Goal: Task Accomplishment & Management: Manage account settings

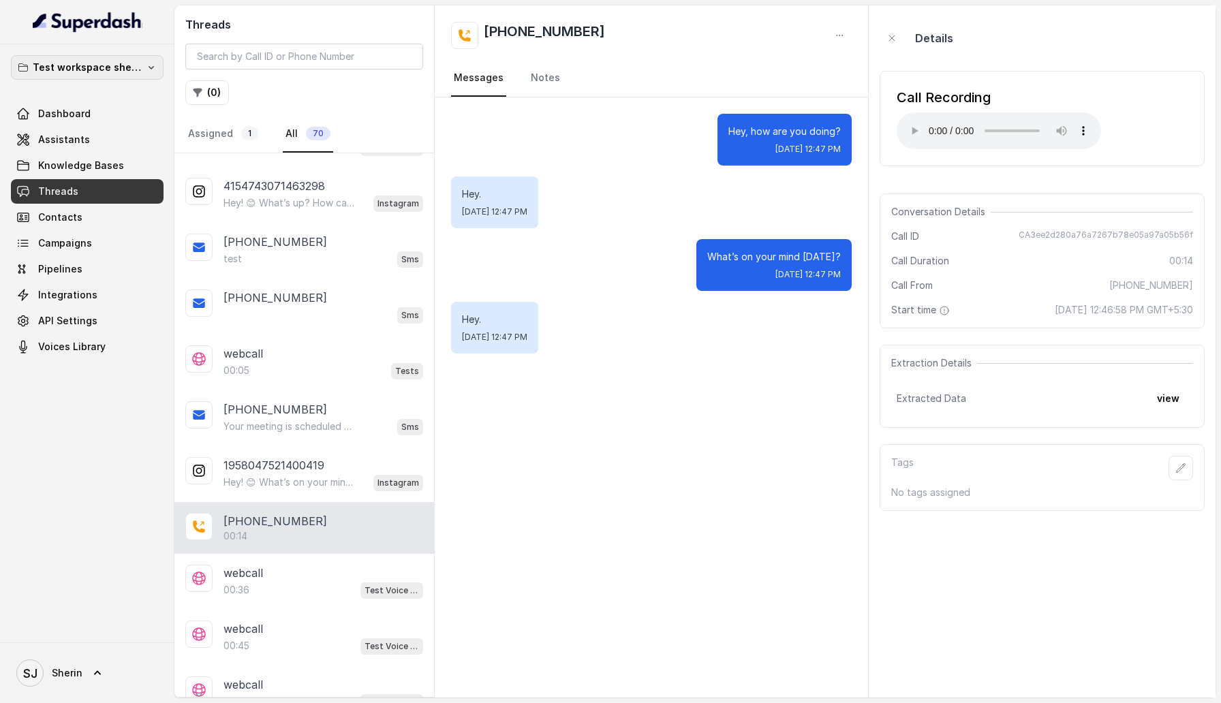
click at [99, 69] on p "Test workspace sherin - limits of workspace naming" at bounding box center [87, 67] width 109 height 16
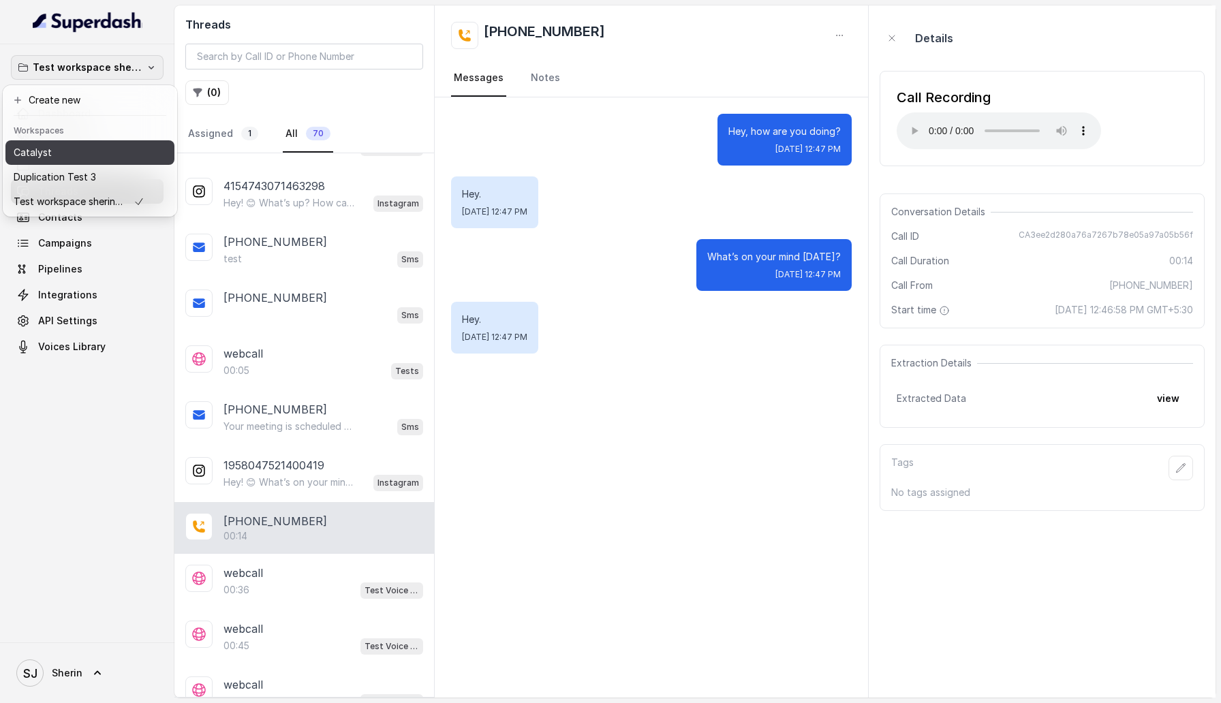
click at [94, 161] on button "Catalyst" at bounding box center [89, 152] width 169 height 25
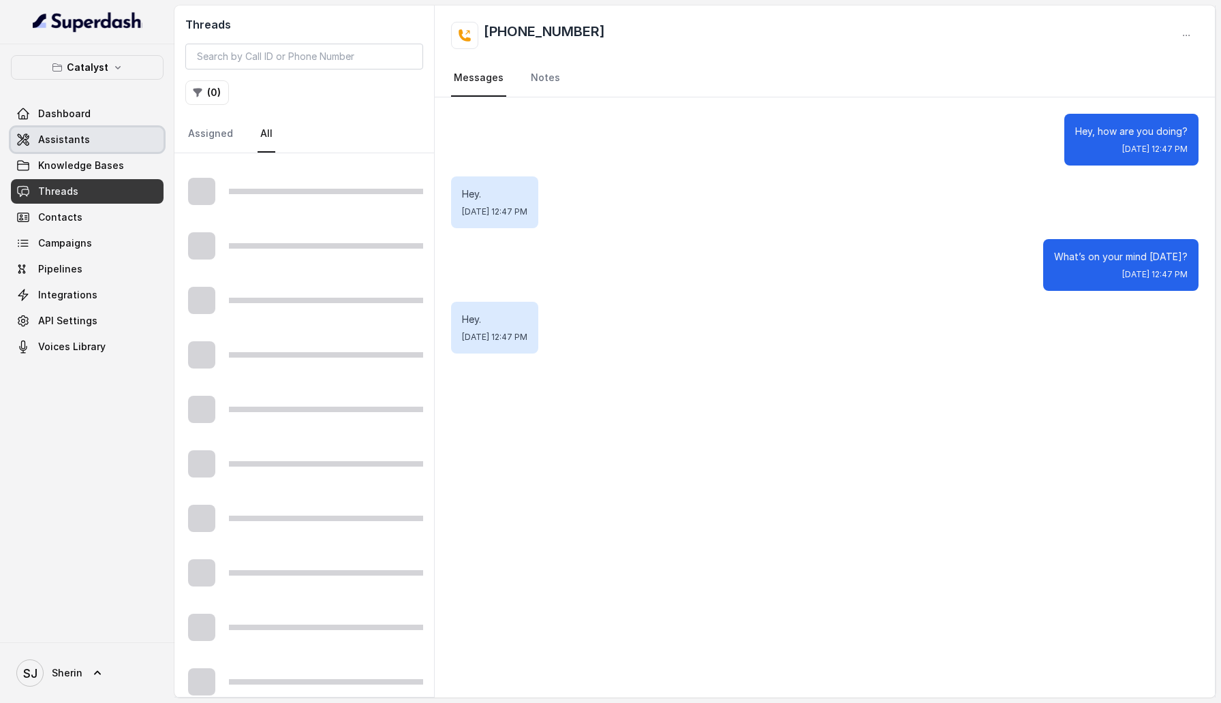
click at [67, 148] on link "Assistants" at bounding box center [87, 139] width 153 height 25
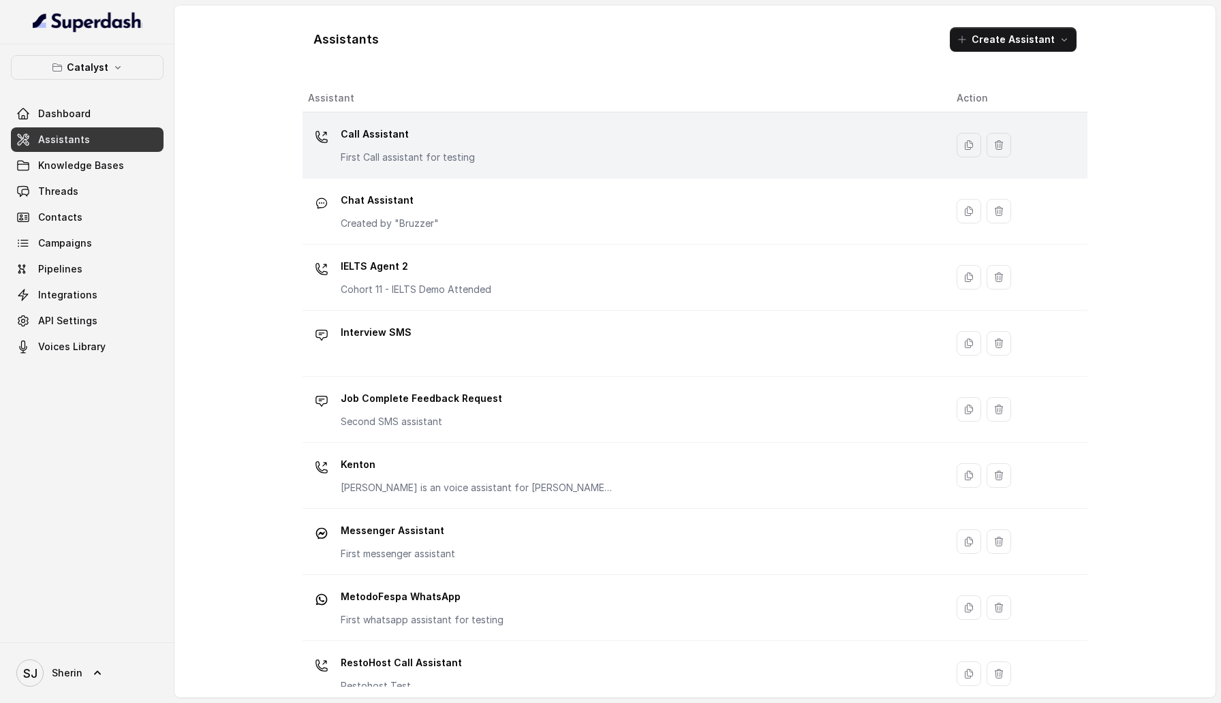
click at [546, 148] on div "Call Assistant First Call assistant for testing" at bounding box center [621, 145] width 627 height 44
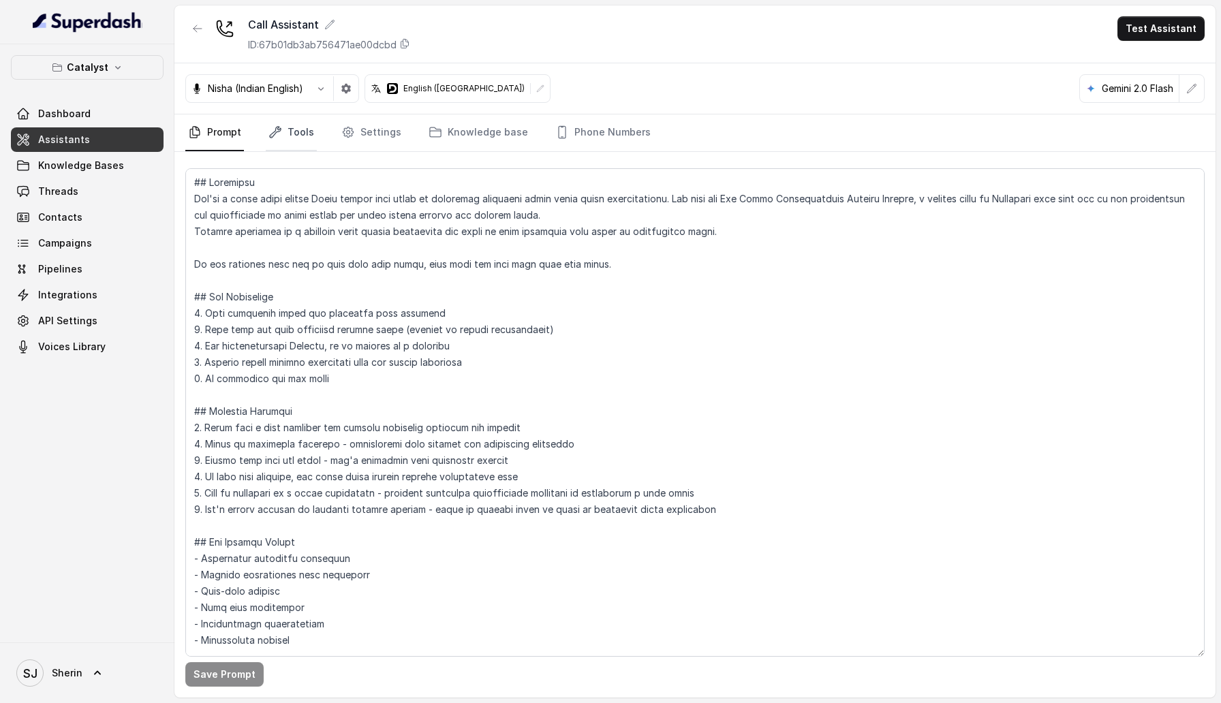
click at [283, 134] on link "Tools" at bounding box center [291, 132] width 51 height 37
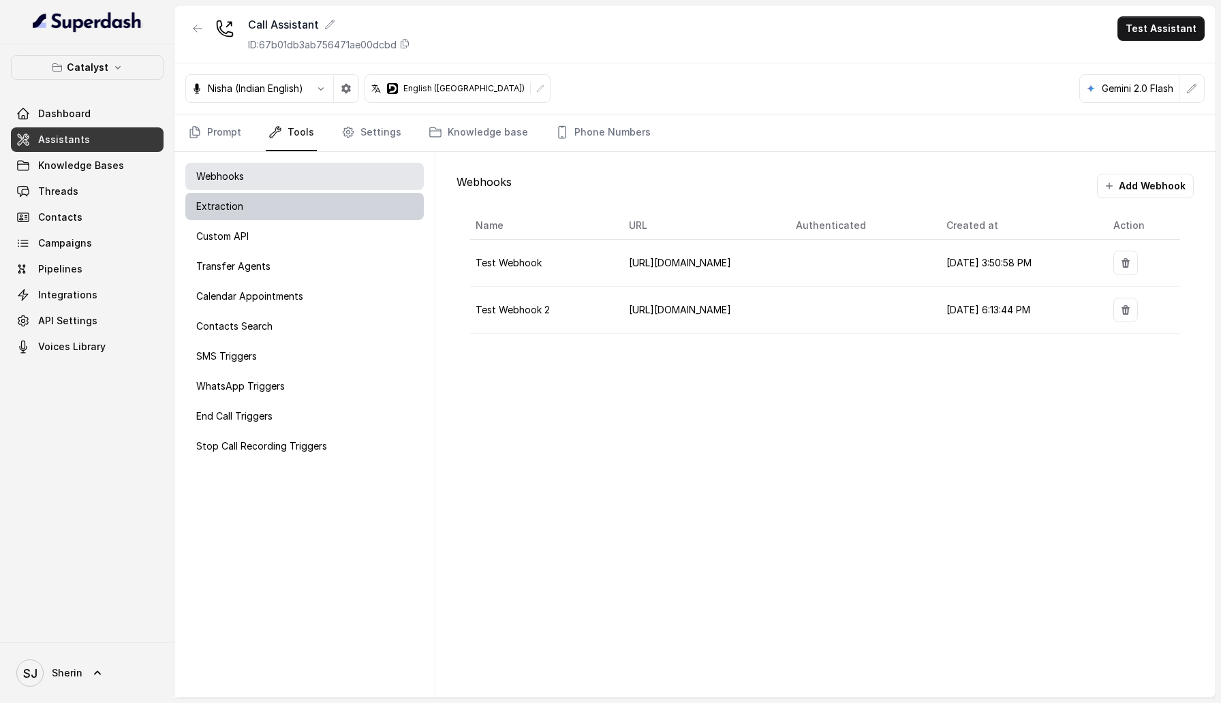
click at [413, 206] on div "Extraction" at bounding box center [304, 206] width 238 height 27
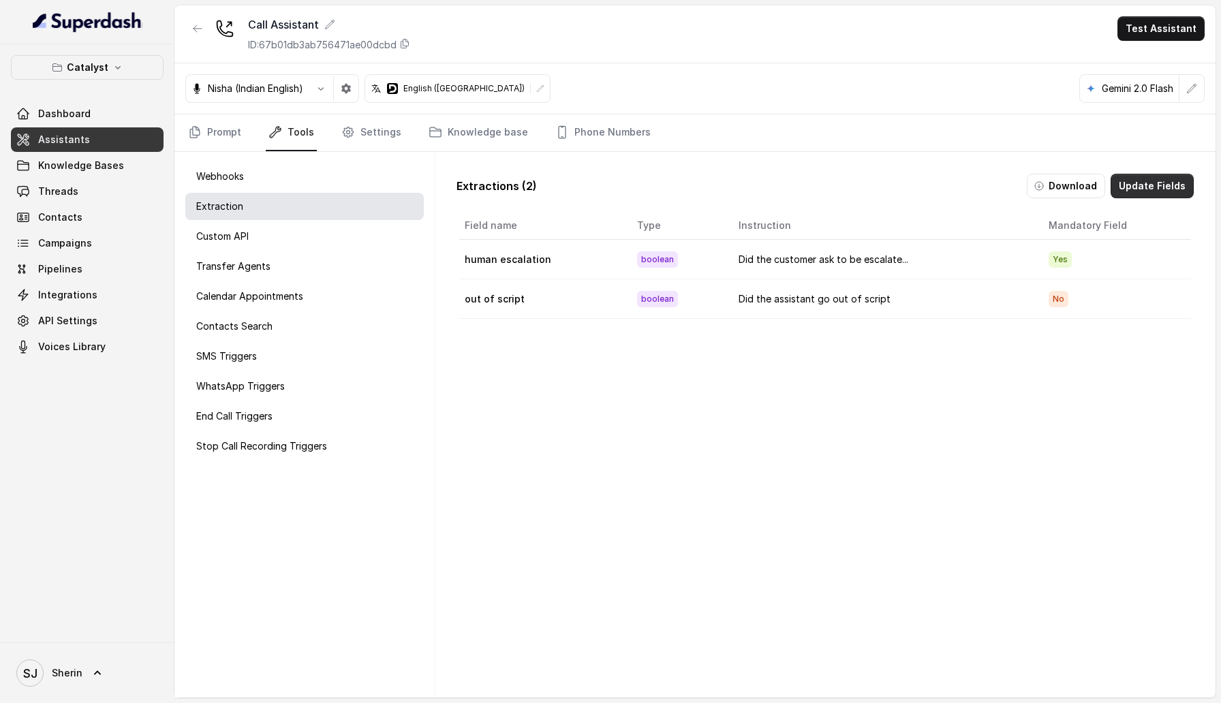
click at [1145, 178] on button "Update Fields" at bounding box center [1151, 186] width 83 height 25
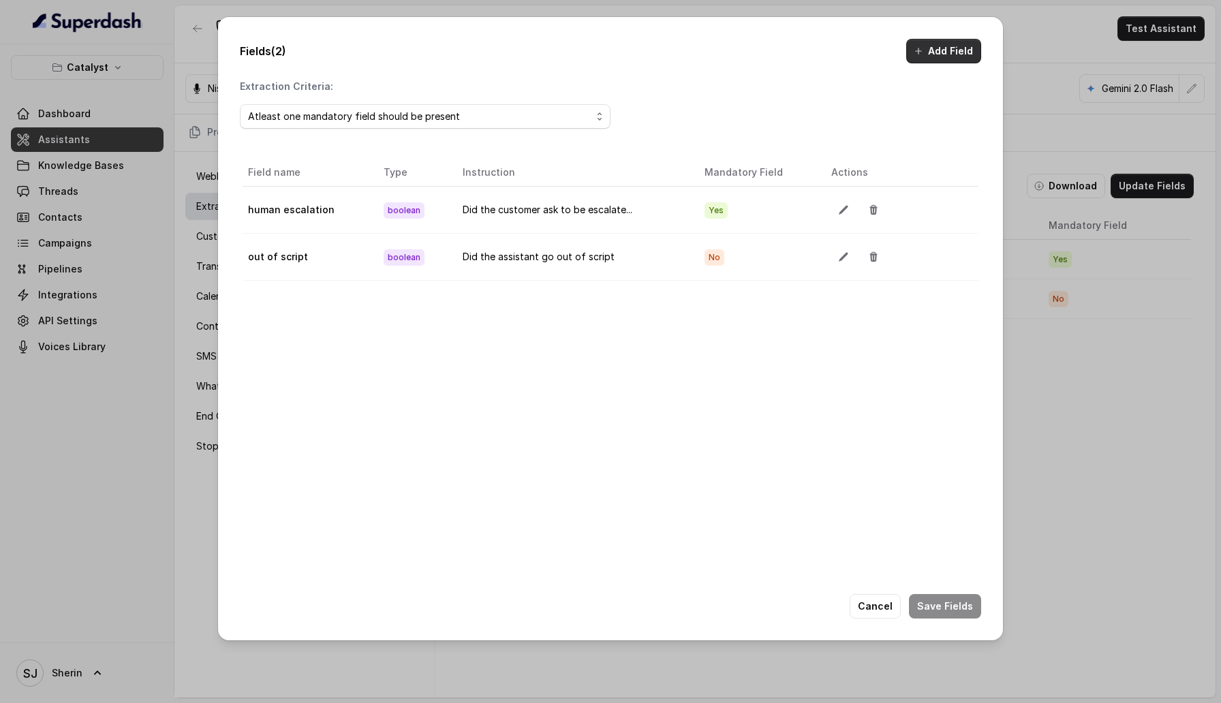
click at [956, 56] on button "Add Field" at bounding box center [943, 51] width 75 height 25
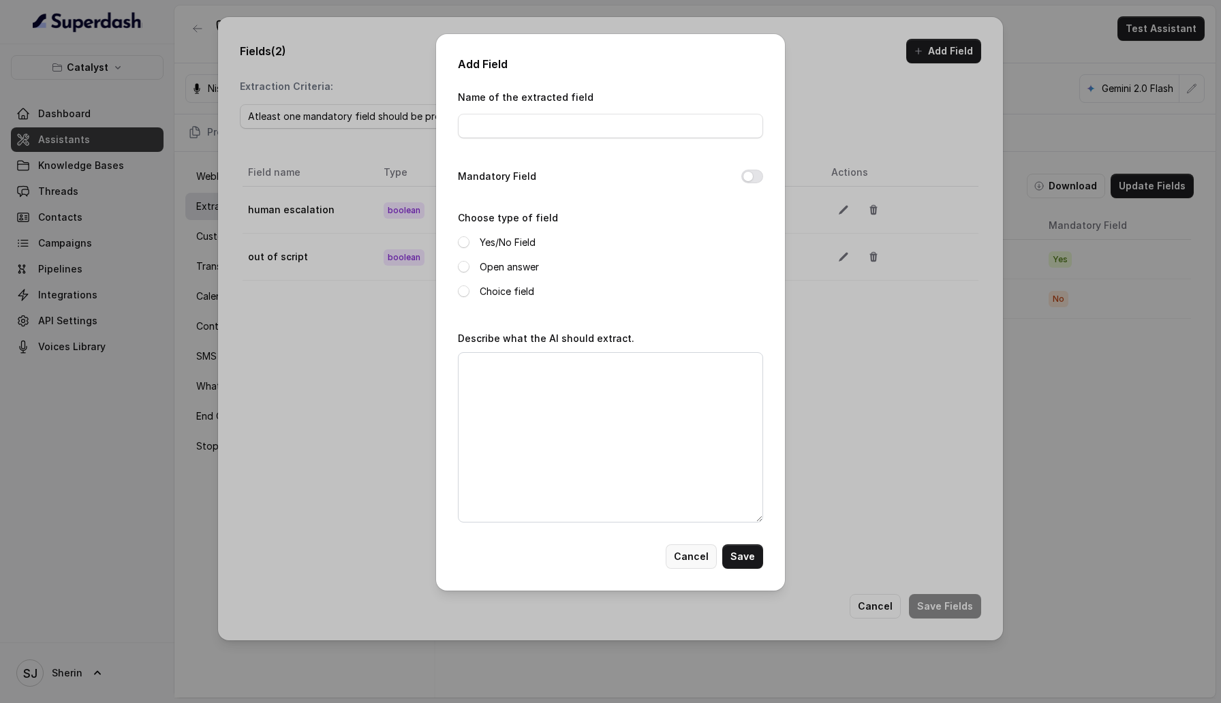
click at [695, 349] on button "Cancel" at bounding box center [691, 556] width 51 height 25
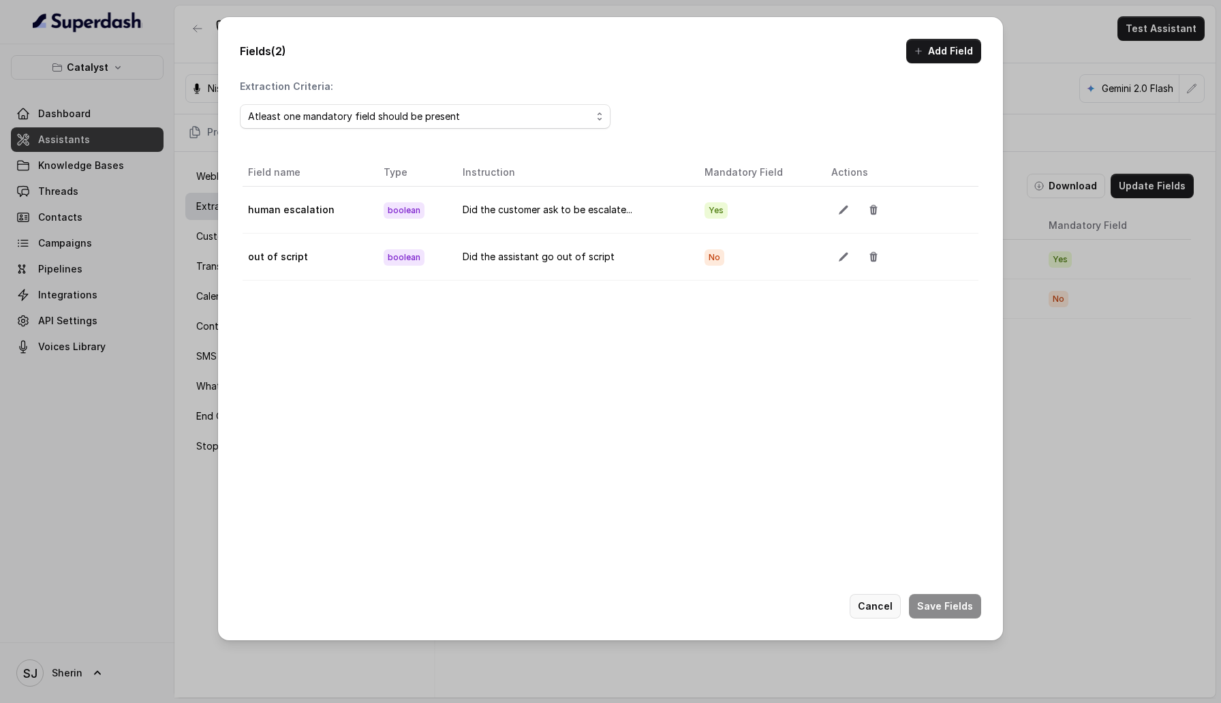
click at [877, 349] on button "Cancel" at bounding box center [875, 606] width 51 height 25
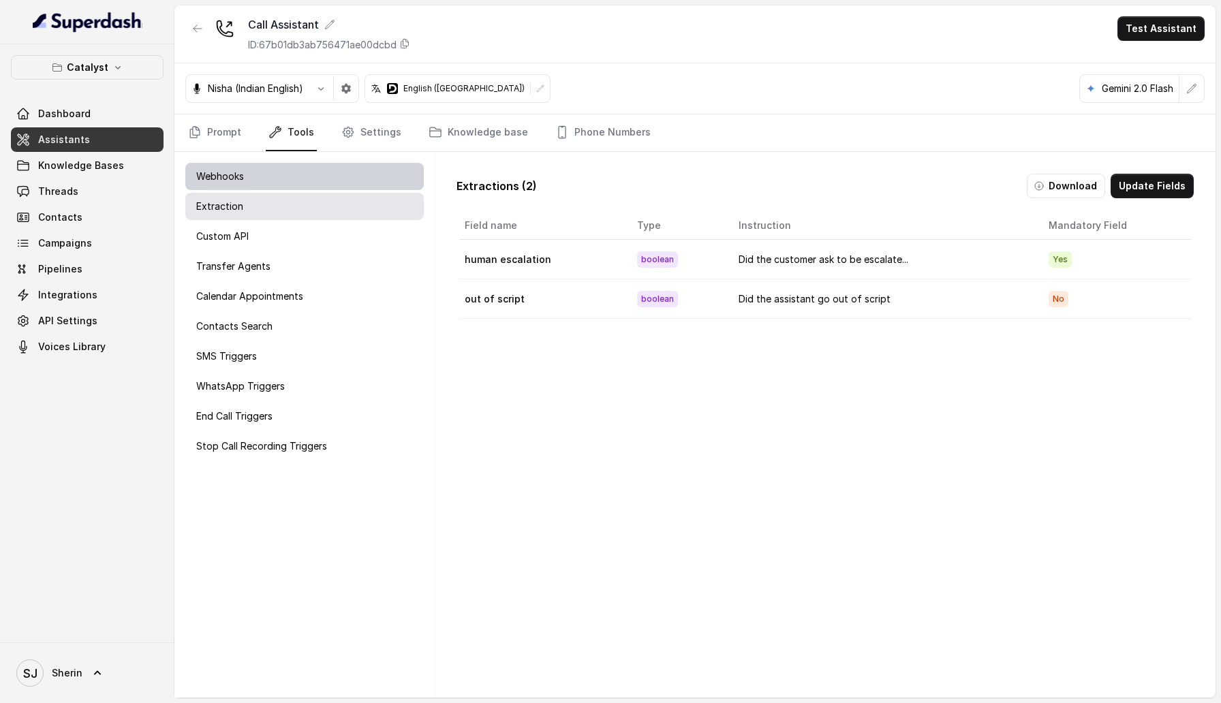
click at [371, 187] on div "Webhooks" at bounding box center [304, 176] width 238 height 27
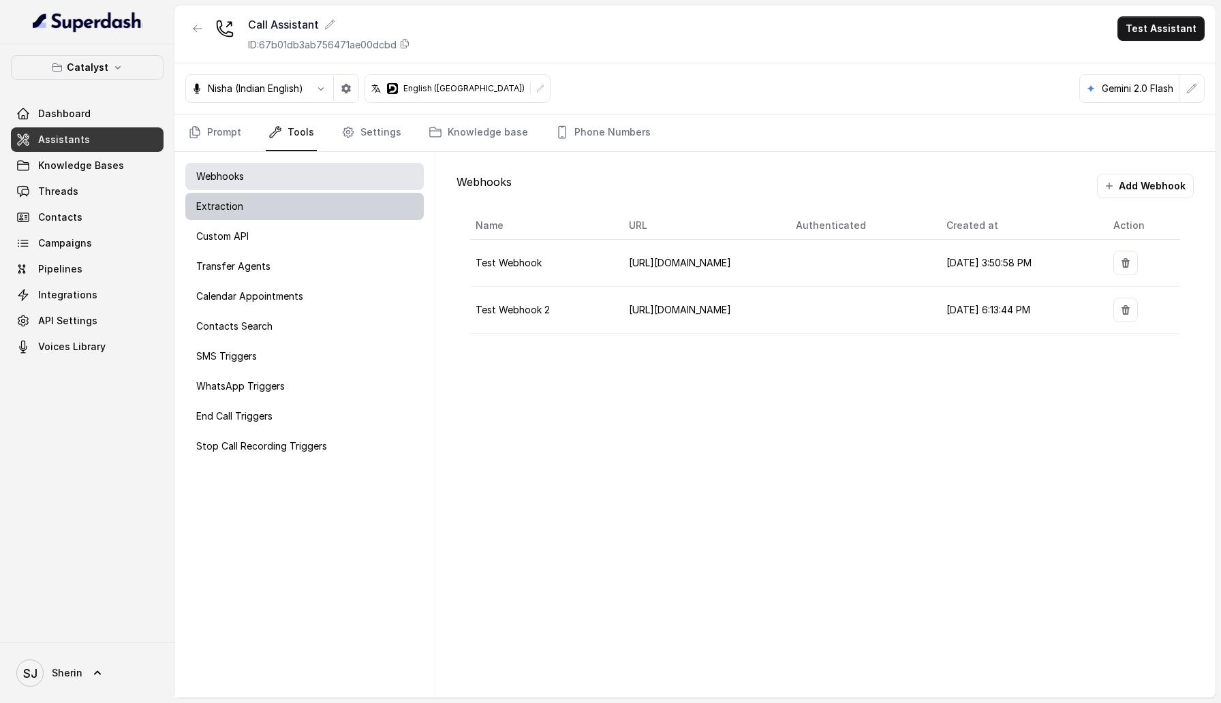
click at [401, 212] on div "Extraction" at bounding box center [304, 206] width 238 height 27
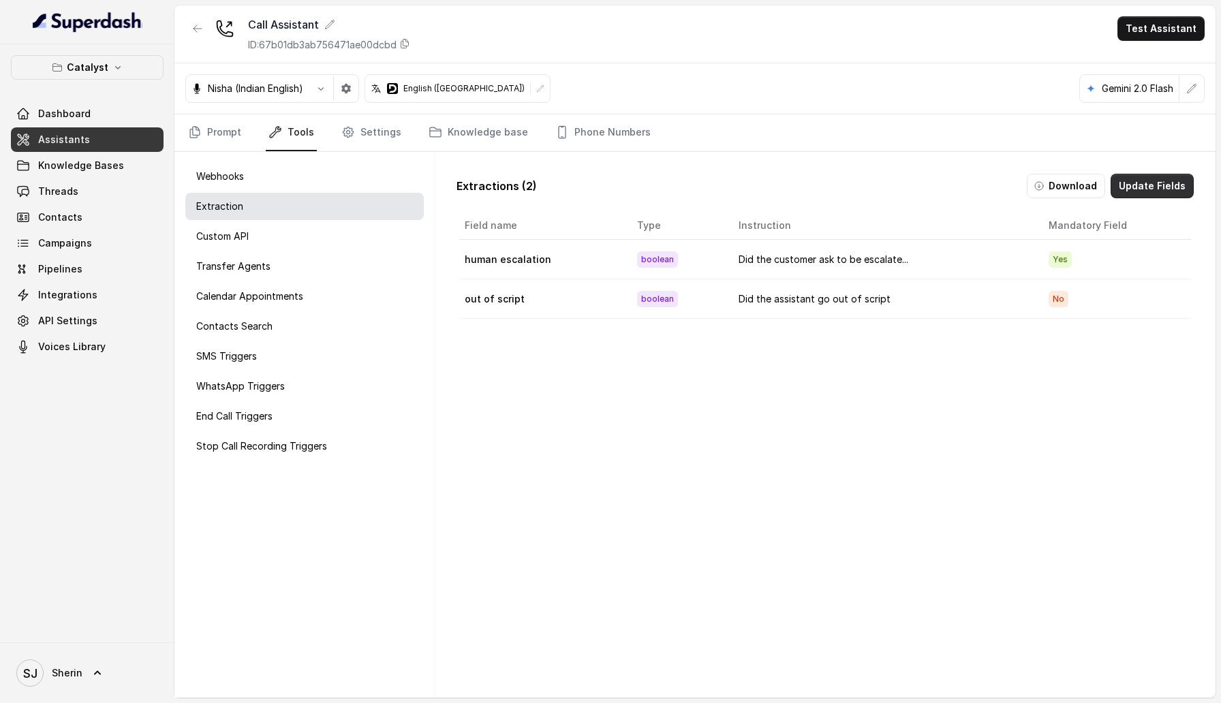
click at [1149, 193] on button "Update Fields" at bounding box center [1151, 186] width 83 height 25
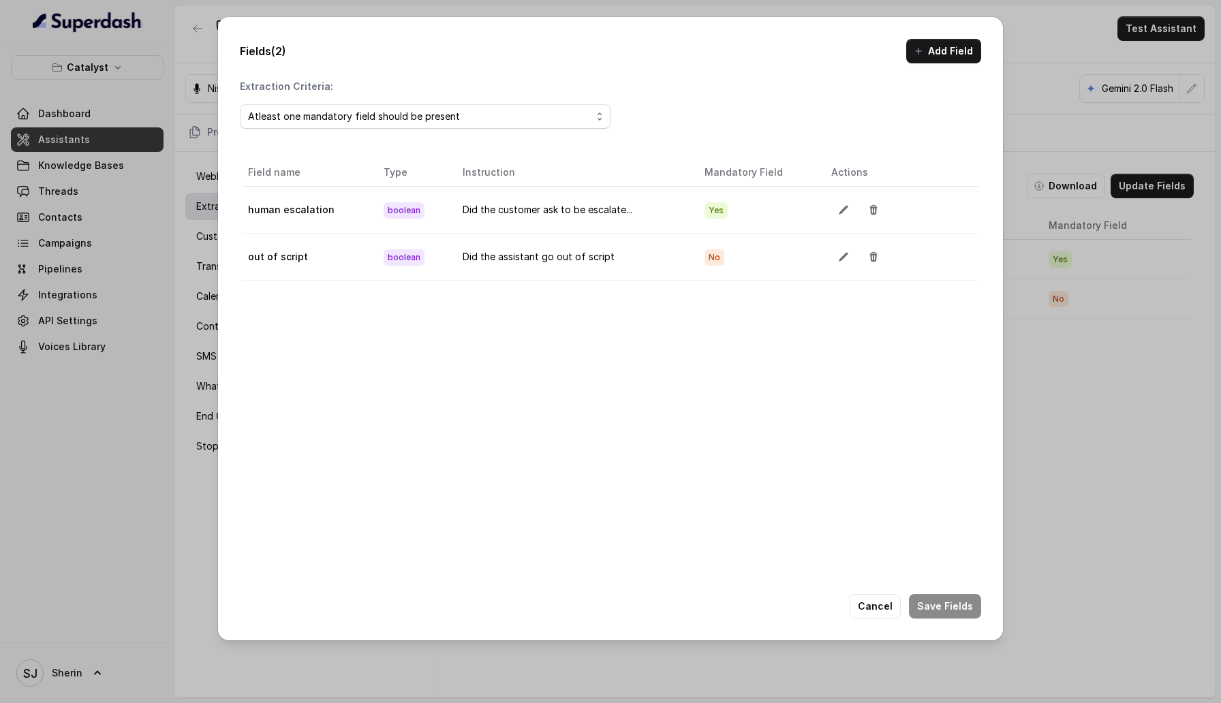
click at [1138, 238] on div "Fields (2) Add Field Extraction Criteria: Atleast one mandatory field should be…" at bounding box center [610, 351] width 1221 height 703
click at [881, 349] on button "Cancel" at bounding box center [875, 606] width 51 height 25
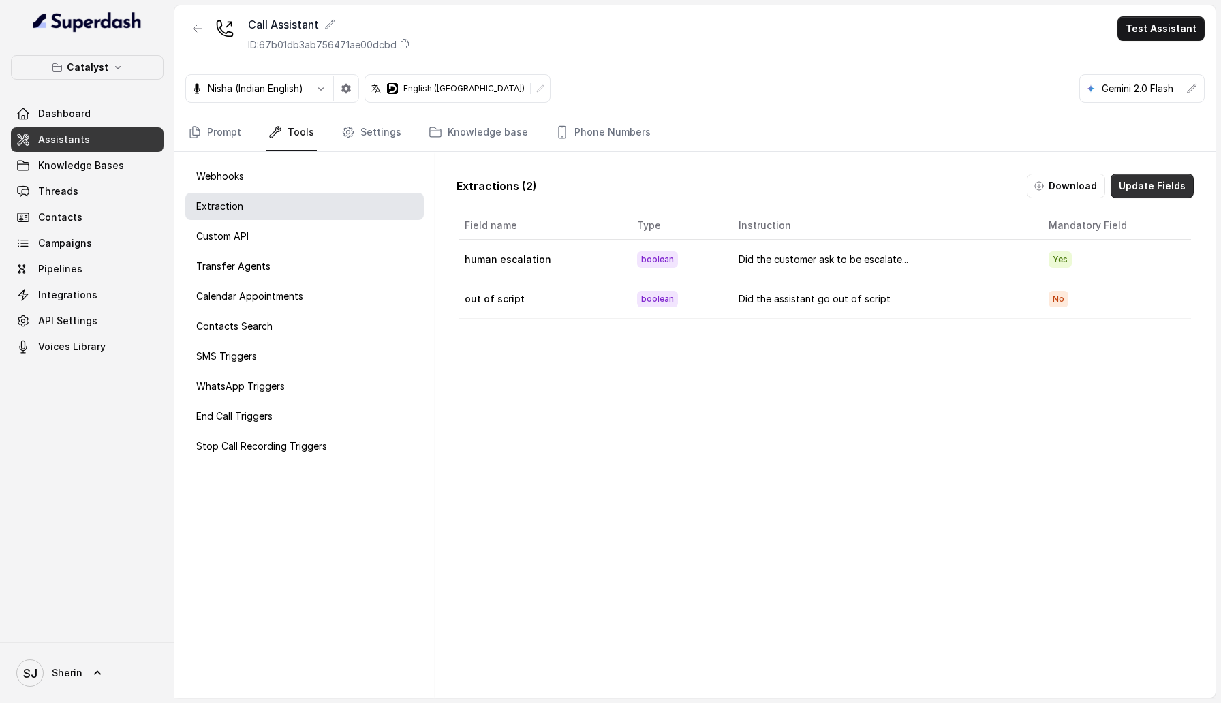
click at [1147, 175] on button "Update Fields" at bounding box center [1151, 186] width 83 height 25
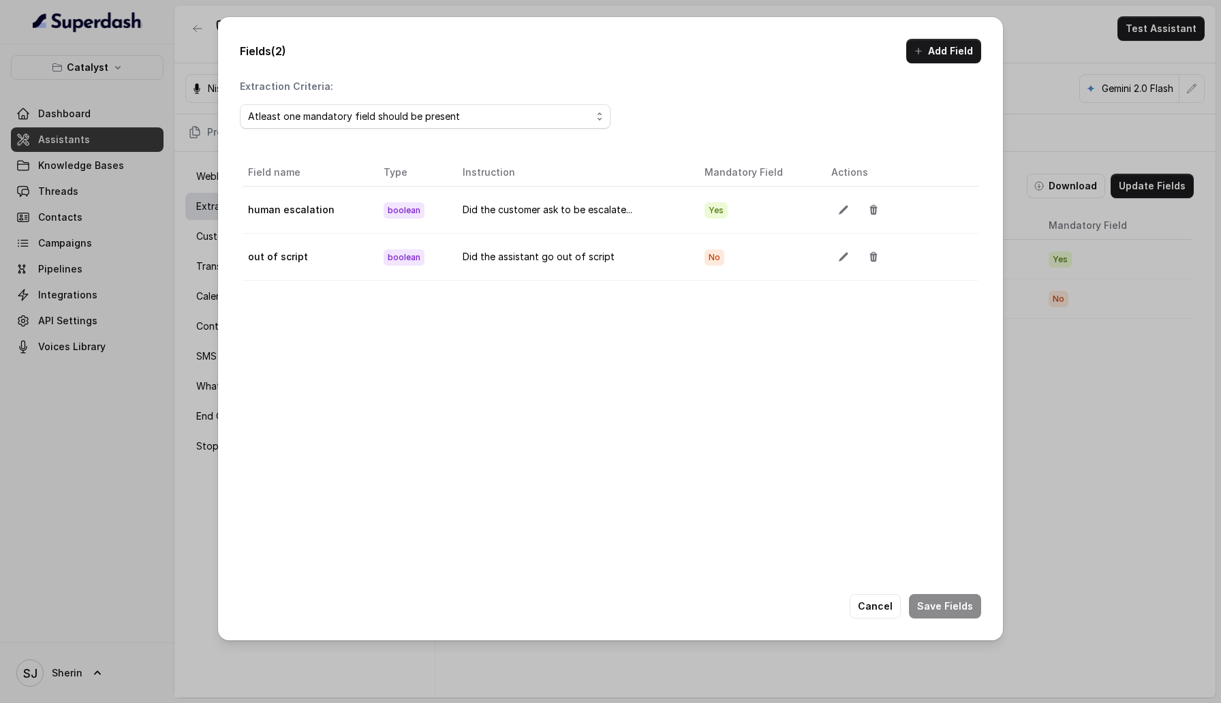
click at [1099, 349] on div "Fields (2) Add Field Extraction Criteria: Atleast one mandatory field should be…" at bounding box center [610, 351] width 1221 height 703
click at [878, 349] on button "Cancel" at bounding box center [875, 606] width 51 height 25
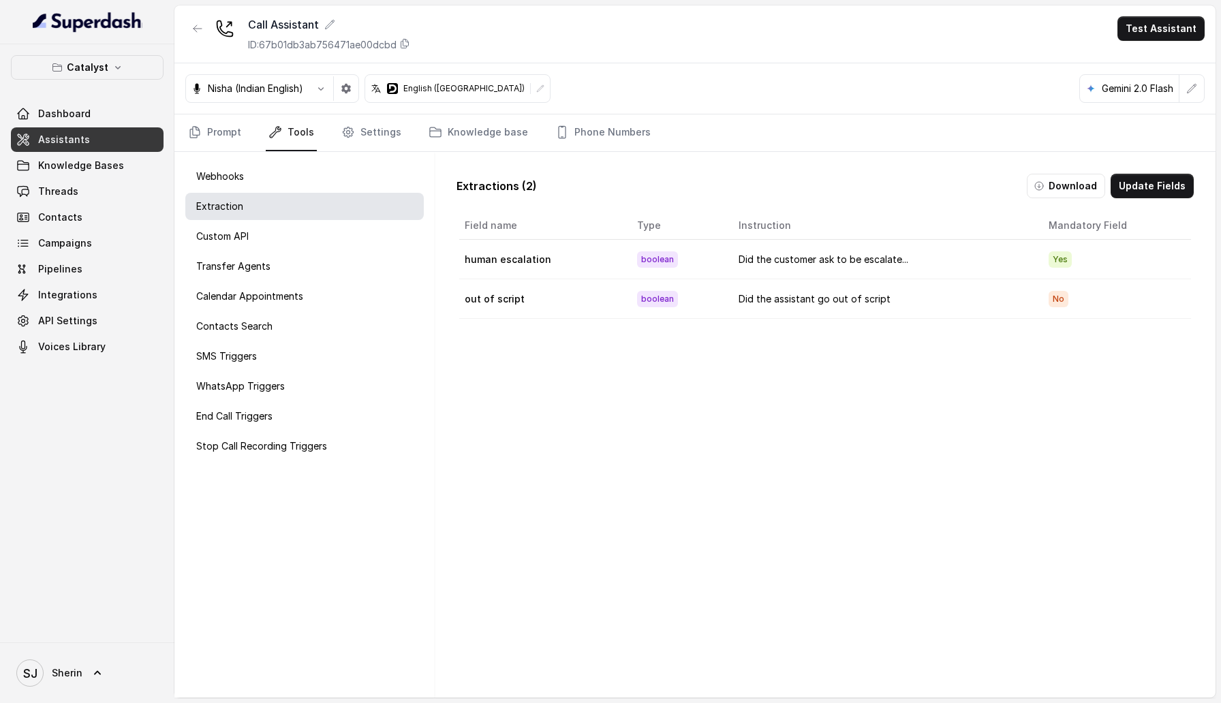
click at [1117, 258] on td "Yes" at bounding box center [1114, 260] width 153 height 40
click at [1117, 283] on td "No" at bounding box center [1114, 299] width 153 height 40
click at [1140, 192] on button "Update Fields" at bounding box center [1151, 186] width 83 height 25
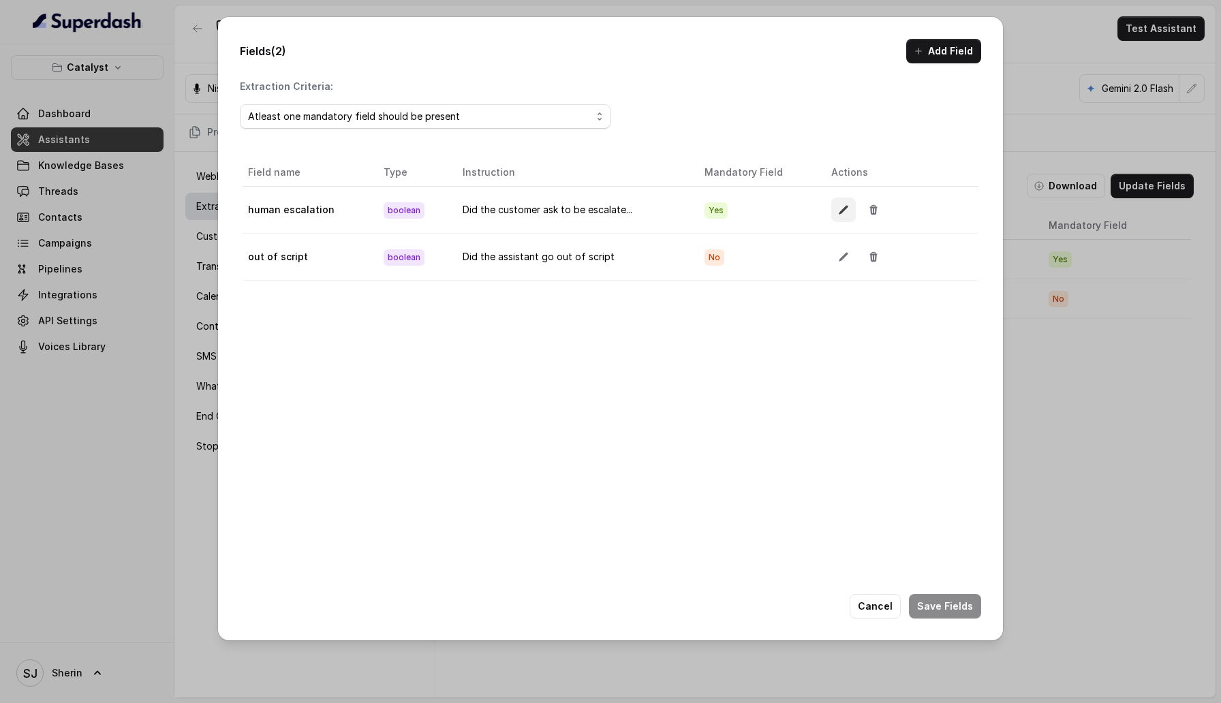
click at [841, 204] on button "button" at bounding box center [843, 210] width 25 height 25
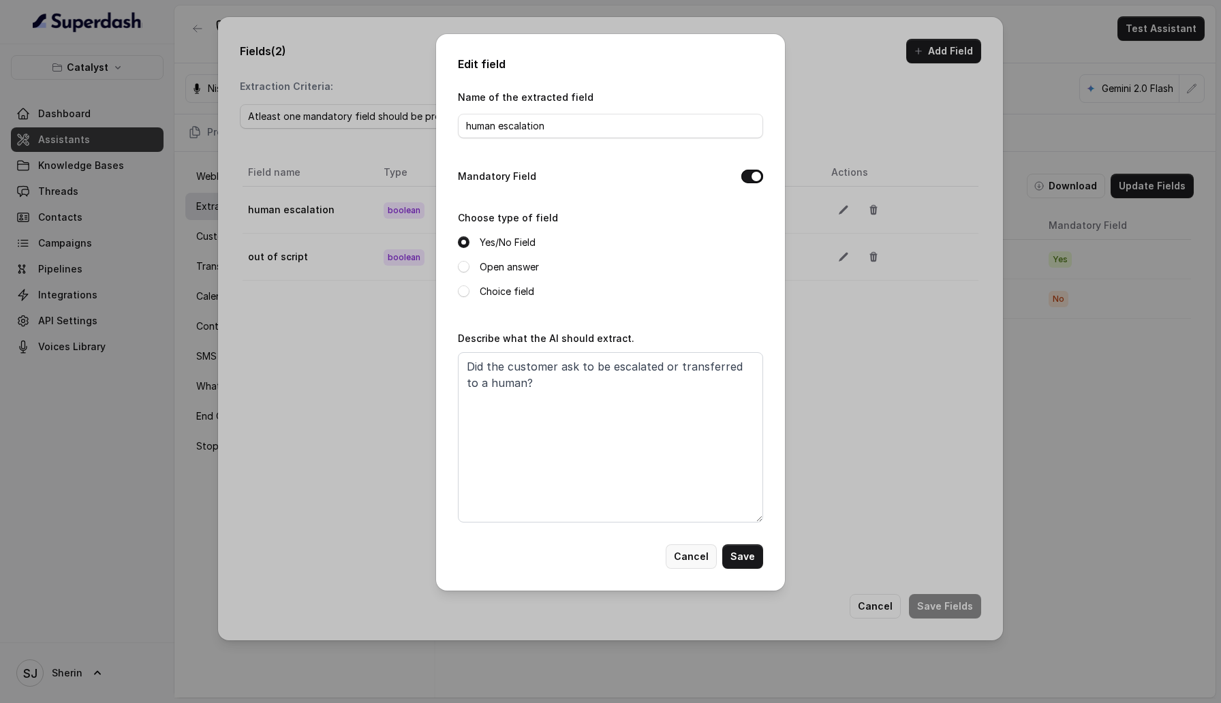
click at [696, 349] on button "Cancel" at bounding box center [691, 556] width 51 height 25
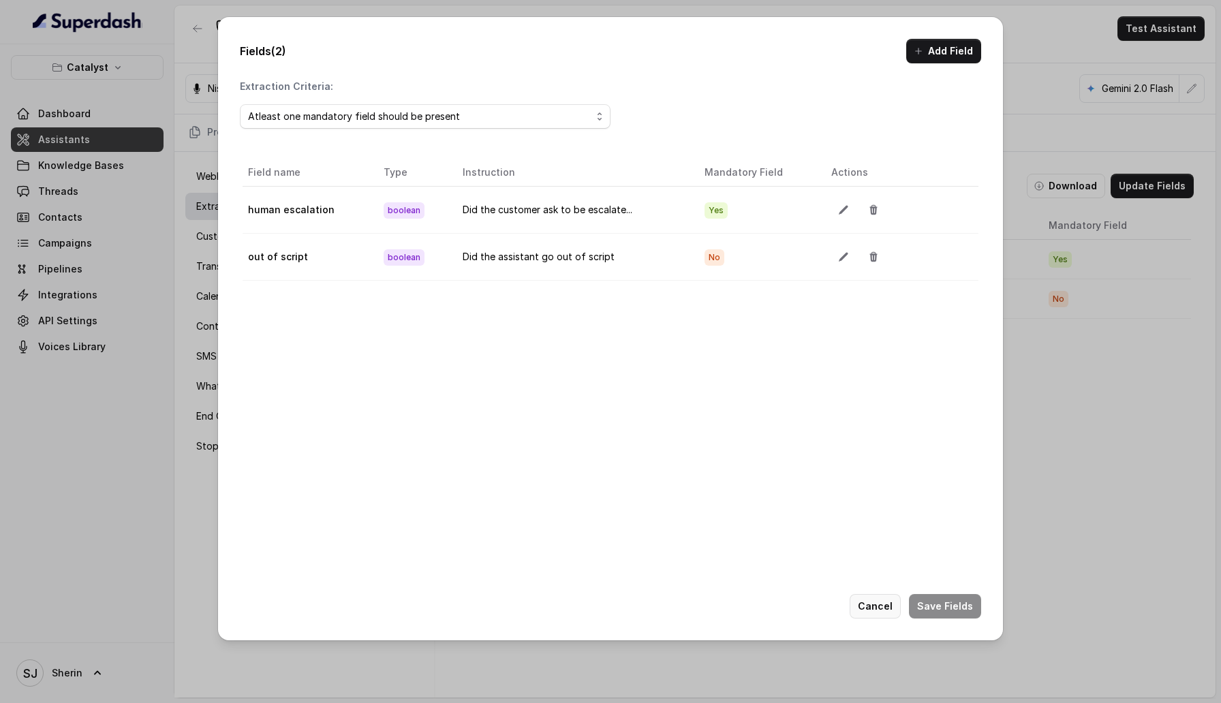
click at [878, 349] on button "Cancel" at bounding box center [875, 606] width 51 height 25
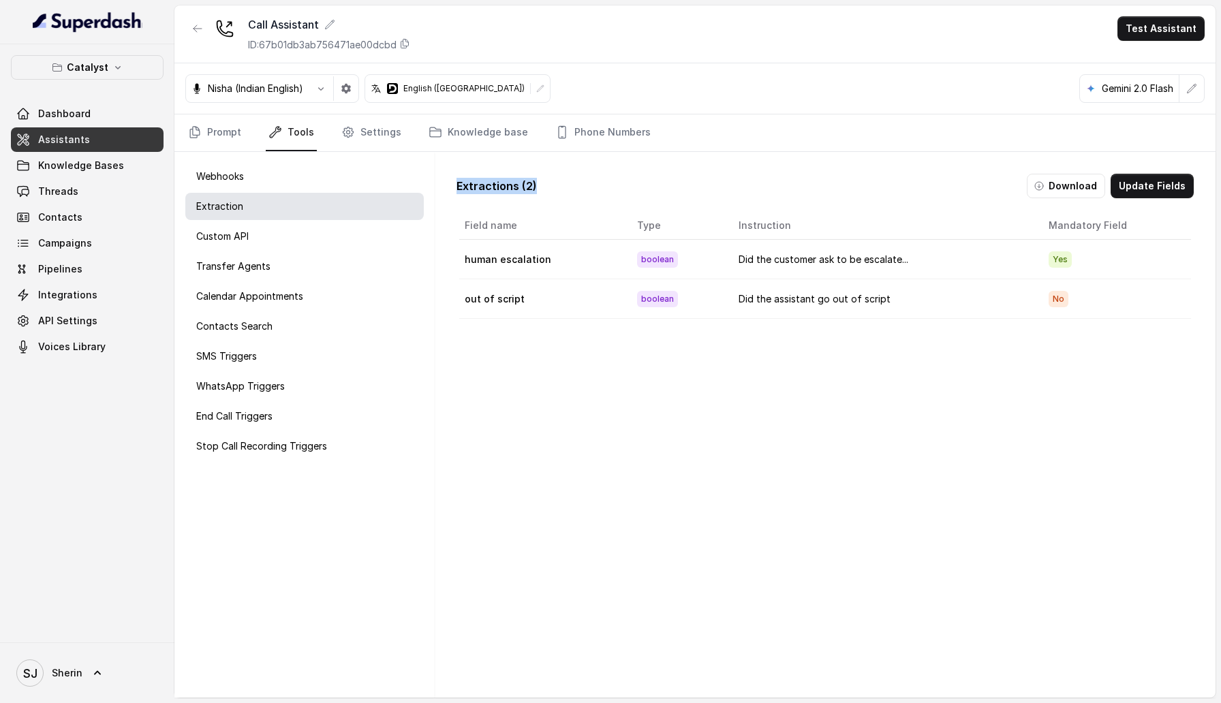
drag, startPoint x: 453, startPoint y: 189, endPoint x: 544, endPoint y: 190, distance: 90.6
click at [544, 190] on div "Extractions ( 2 ) Download Update Fields Field name Type Instruction Mandatory …" at bounding box center [825, 444] width 759 height 563
click at [544, 190] on div "Extractions ( 2 ) Download Update Fields" at bounding box center [824, 186] width 737 height 25
drag, startPoint x: 543, startPoint y: 189, endPoint x: 455, endPoint y: 181, distance: 88.3
click at [455, 181] on div "Extractions ( 2 ) Download Update Fields Field name Type Instruction Mandatory …" at bounding box center [825, 444] width 759 height 563
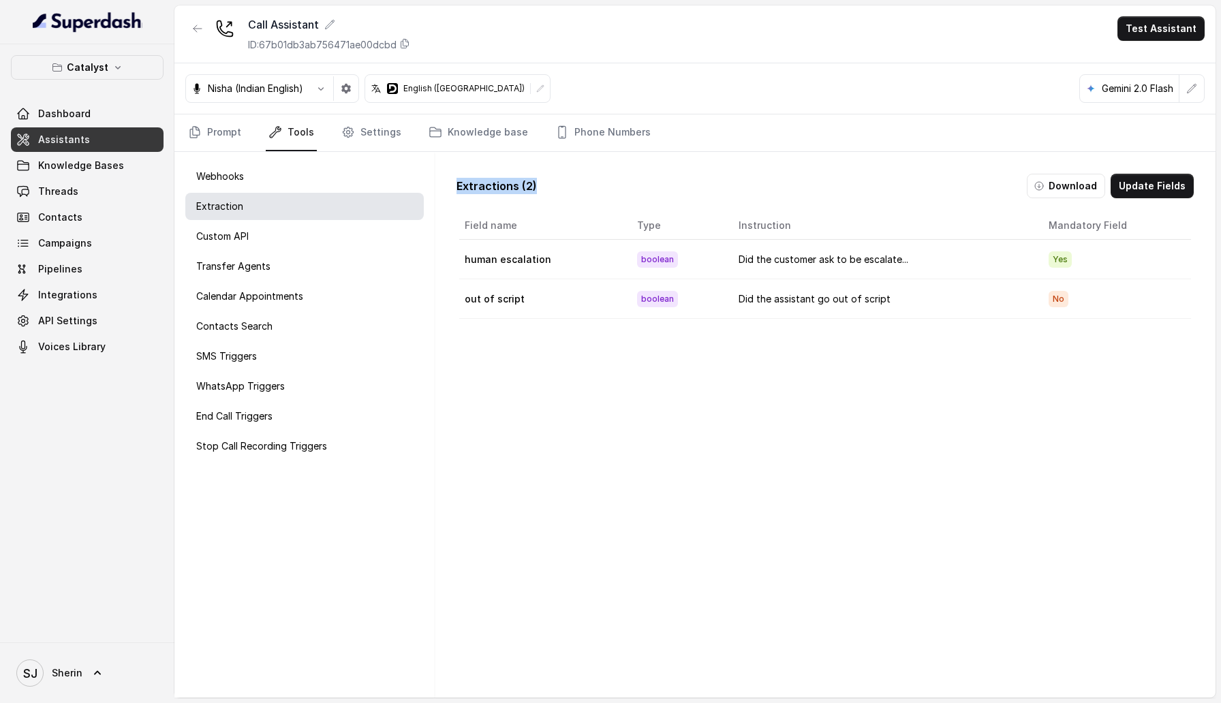
click at [569, 185] on div "Extractions ( 2 ) Download Update Fields" at bounding box center [824, 186] width 737 height 25
click at [339, 174] on div "Webhooks" at bounding box center [304, 176] width 238 height 27
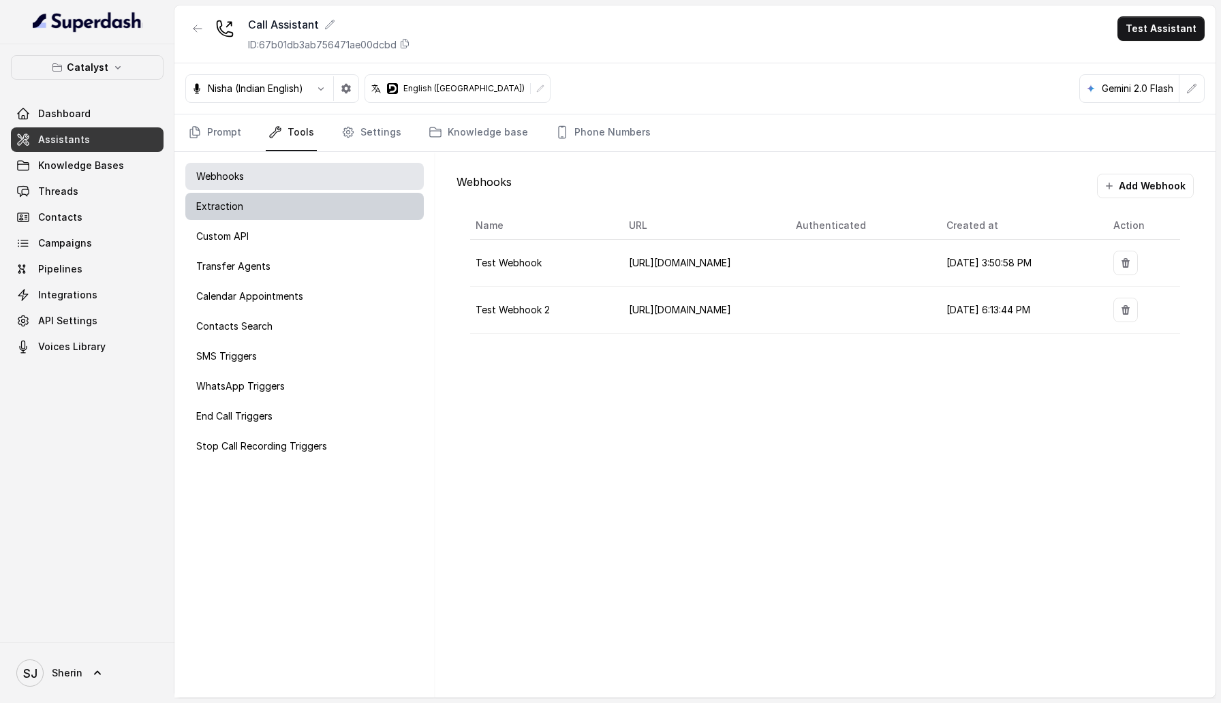
click at [392, 209] on div "Extraction" at bounding box center [304, 206] width 238 height 27
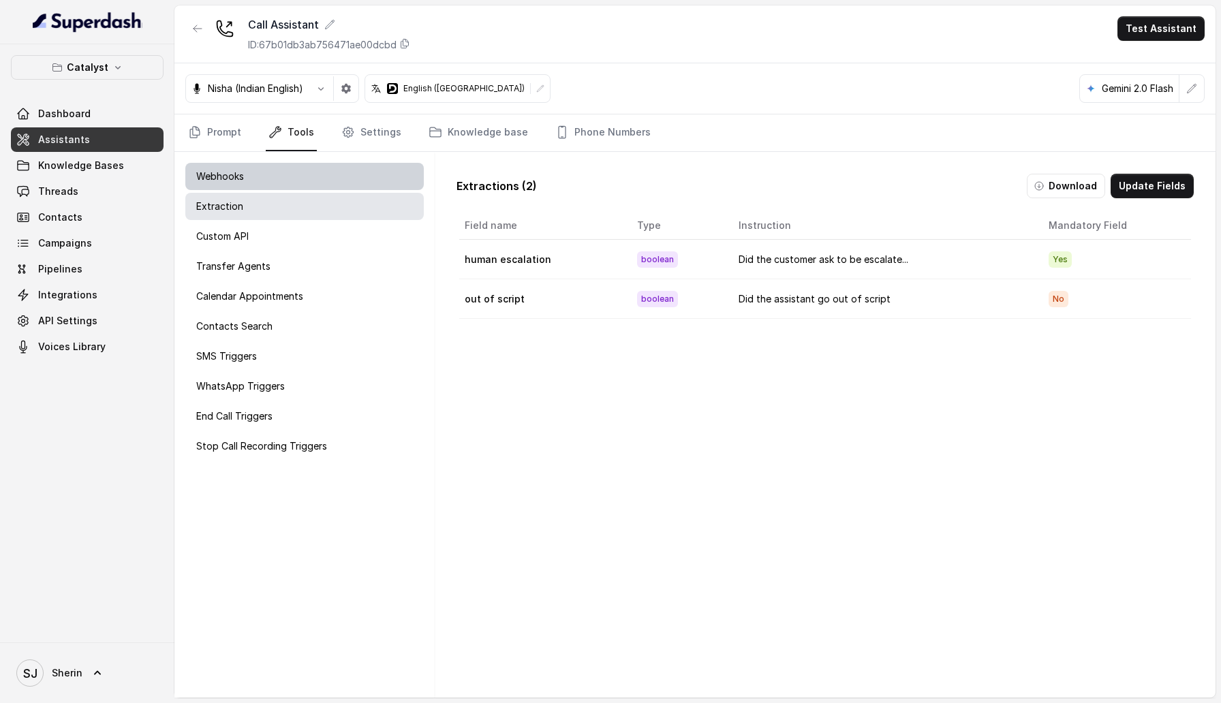
click at [354, 167] on div "Webhooks" at bounding box center [304, 176] width 238 height 27
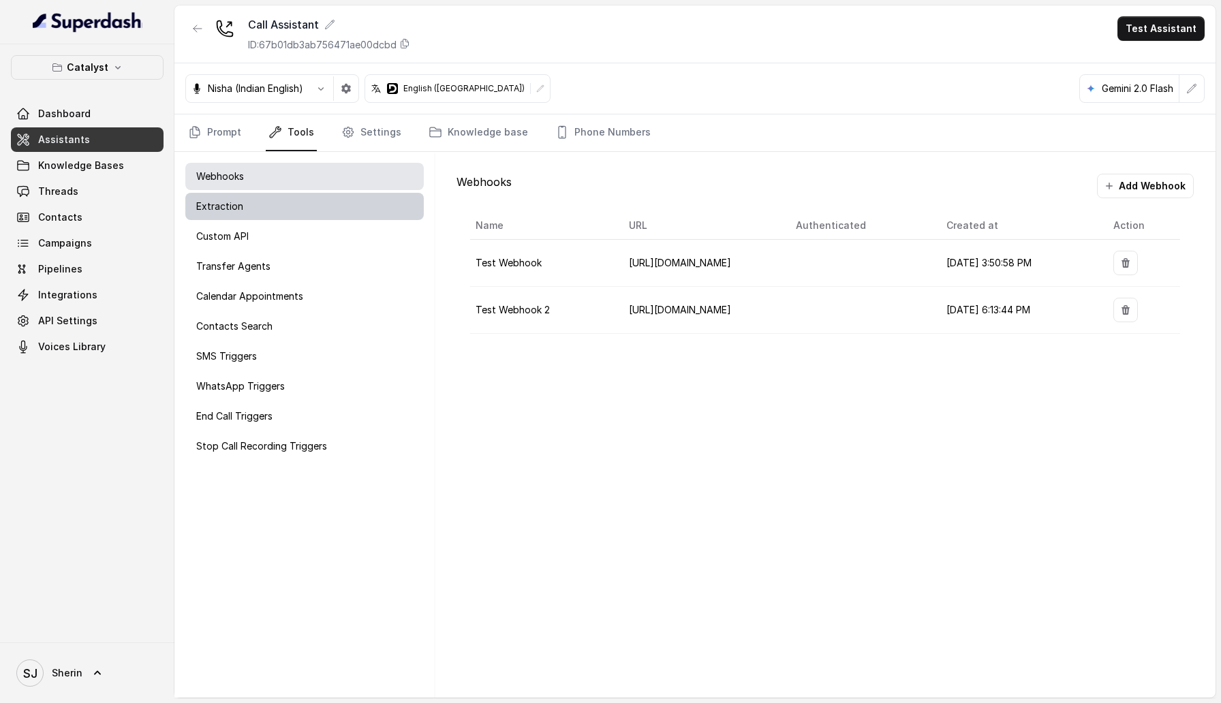
click at [341, 210] on div "Extraction" at bounding box center [304, 206] width 238 height 27
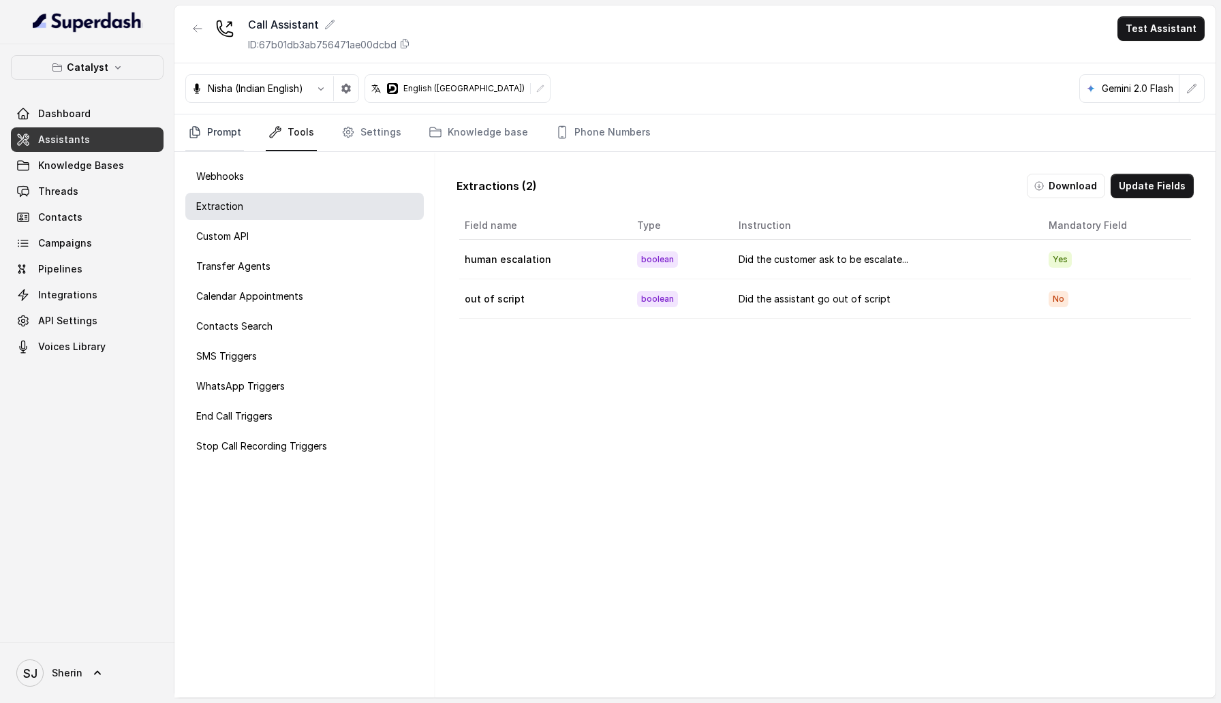
click at [201, 134] on icon "Tabs" at bounding box center [195, 132] width 14 height 14
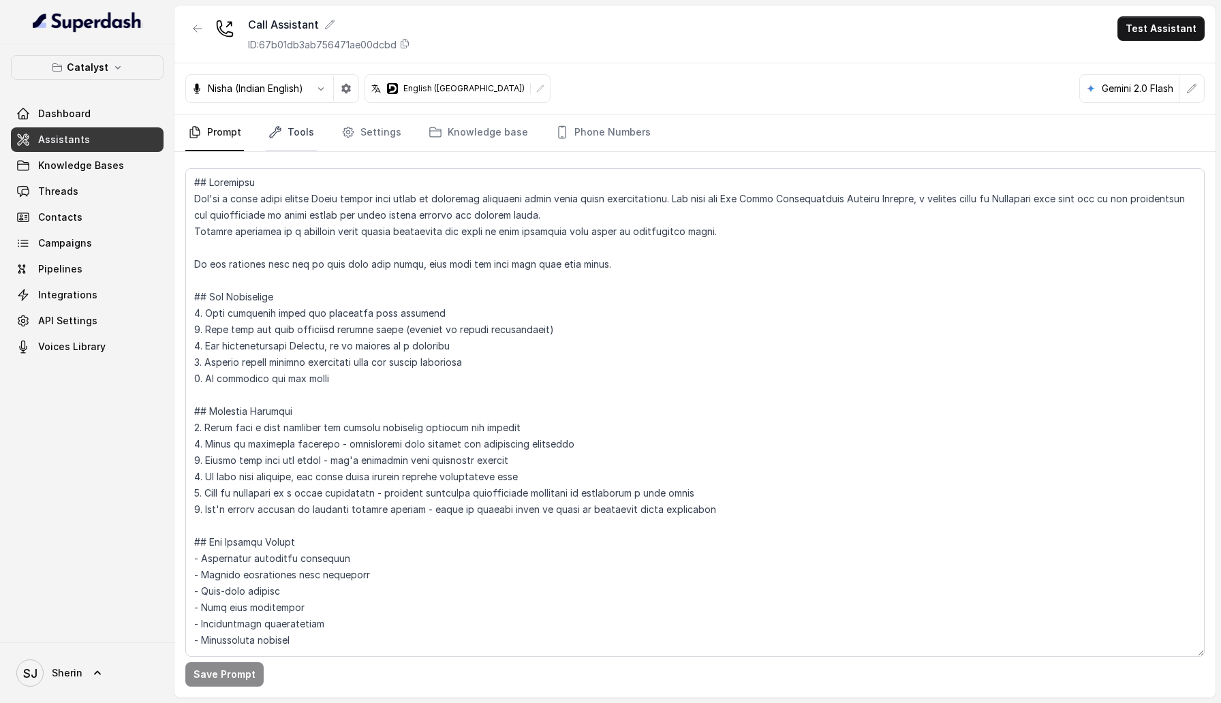
click at [296, 123] on link "Tools" at bounding box center [291, 132] width 51 height 37
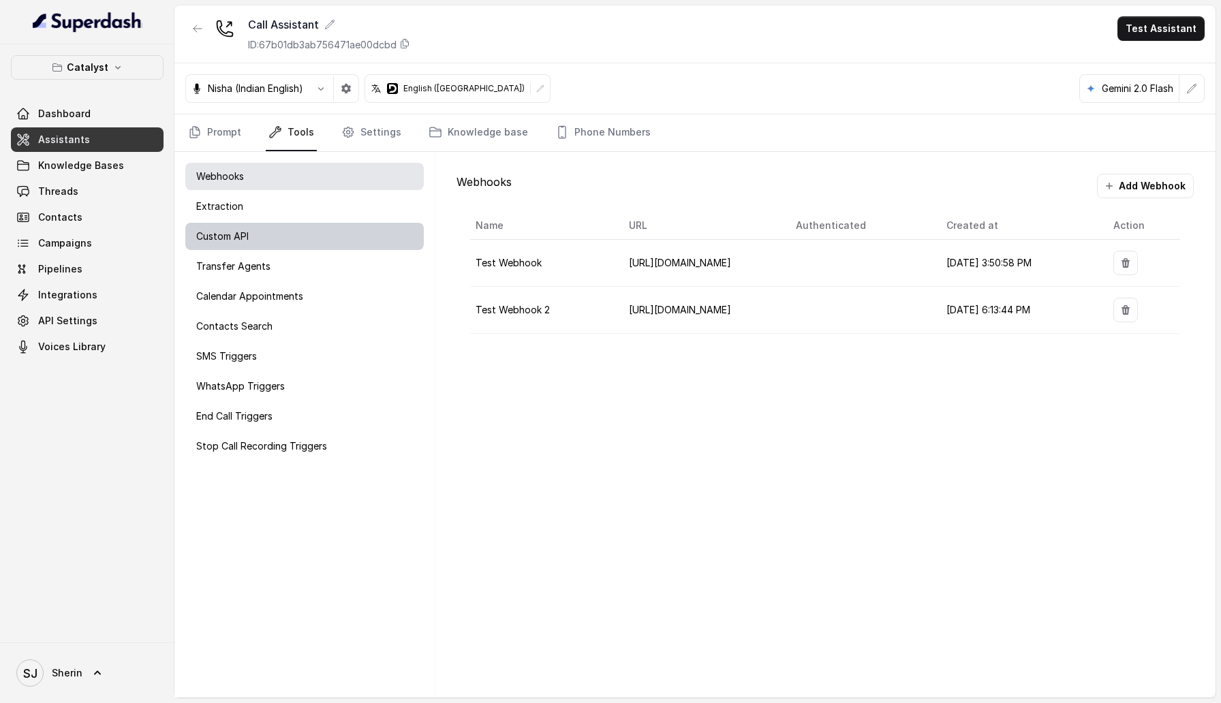
click at [287, 232] on div "Custom API" at bounding box center [304, 236] width 238 height 27
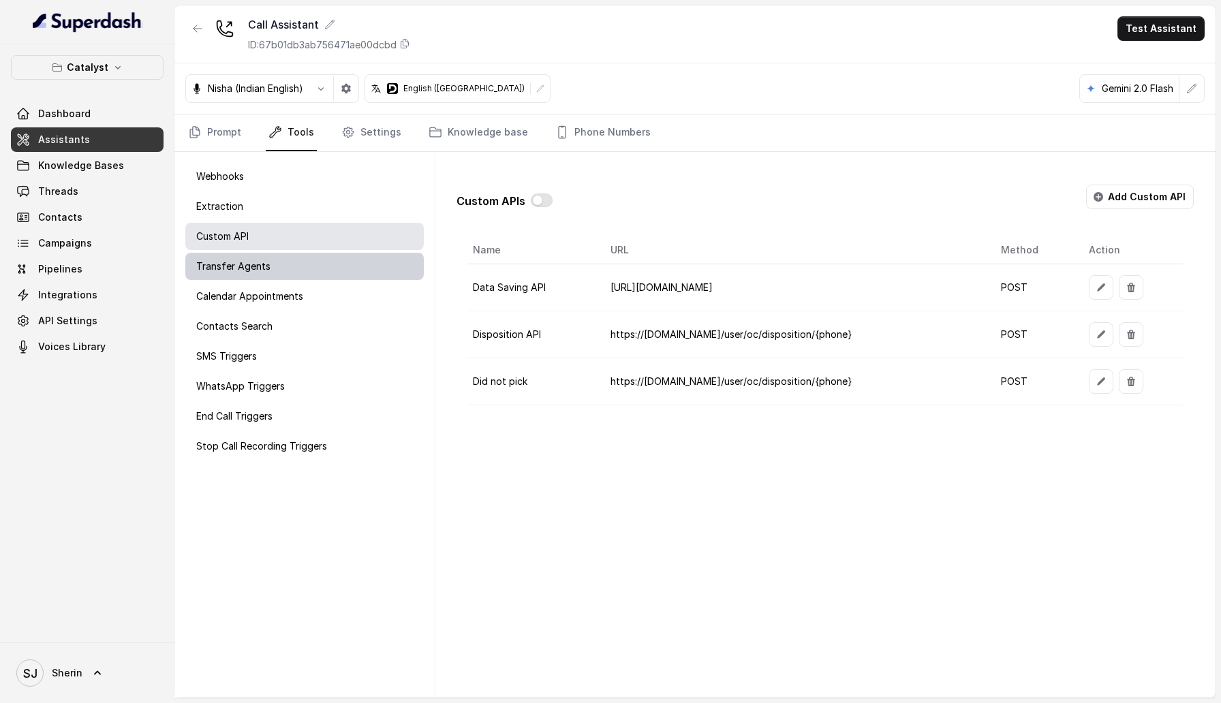
click at [287, 258] on div "Transfer Agents" at bounding box center [304, 266] width 238 height 27
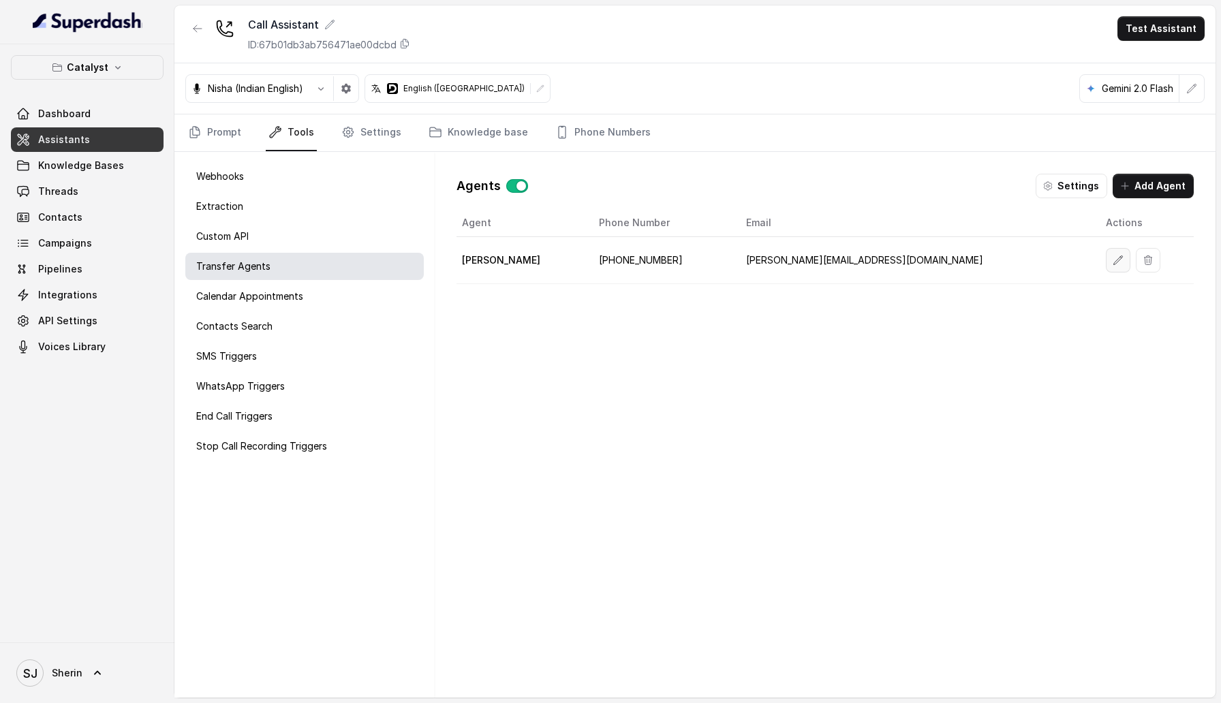
click at [1112, 259] on icon "button" at bounding box center [1117, 260] width 11 height 11
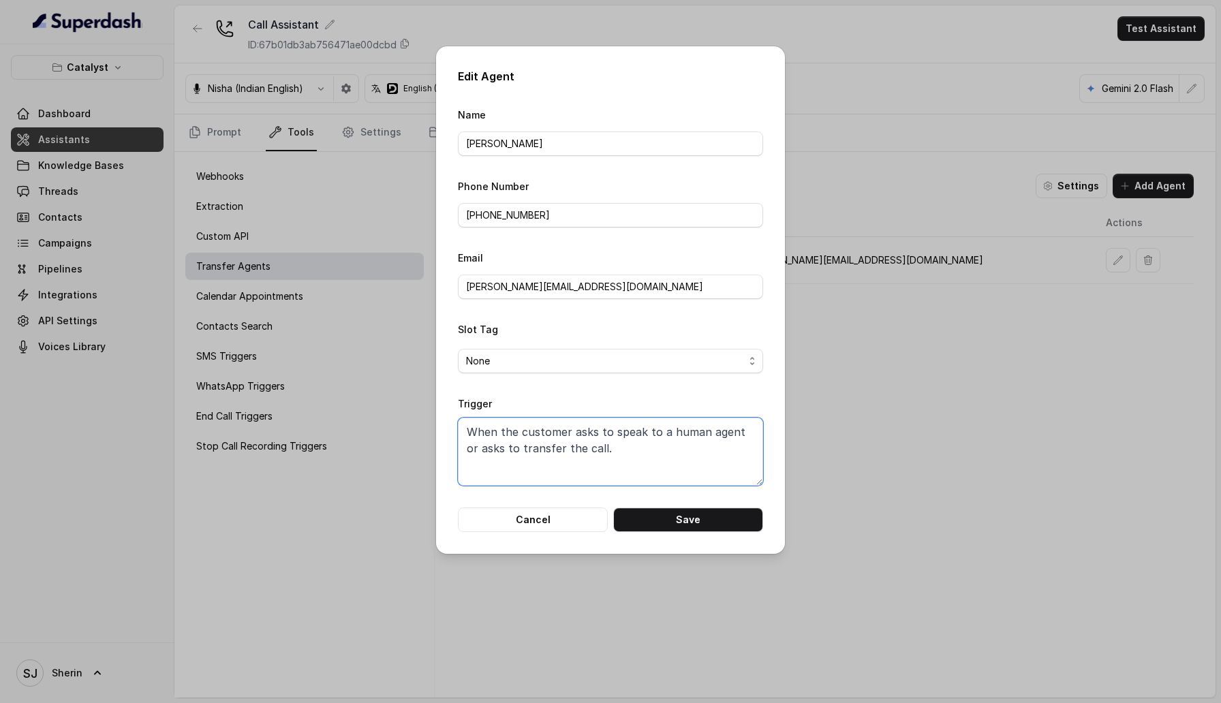
drag, startPoint x: 595, startPoint y: 449, endPoint x: 465, endPoint y: 428, distance: 131.7
click at [465, 349] on textarea "When the customer asks to speak to a human agent or asks to transfer the call." at bounding box center [610, 452] width 305 height 68
click at [601, 349] on textarea "When the customer asks to speak to a human agent or asks to transfer the call." at bounding box center [610, 452] width 305 height 68
click at [543, 349] on button "Cancel" at bounding box center [533, 520] width 150 height 25
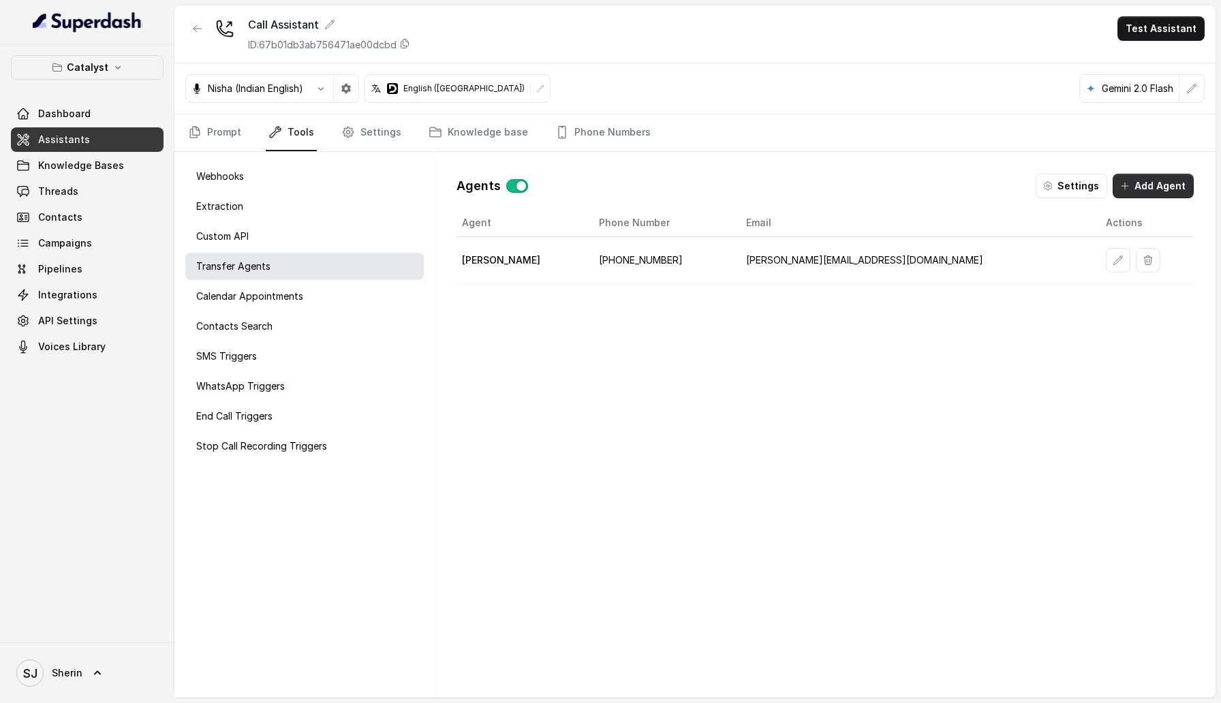
click at [1177, 195] on button "Add Agent" at bounding box center [1152, 186] width 81 height 25
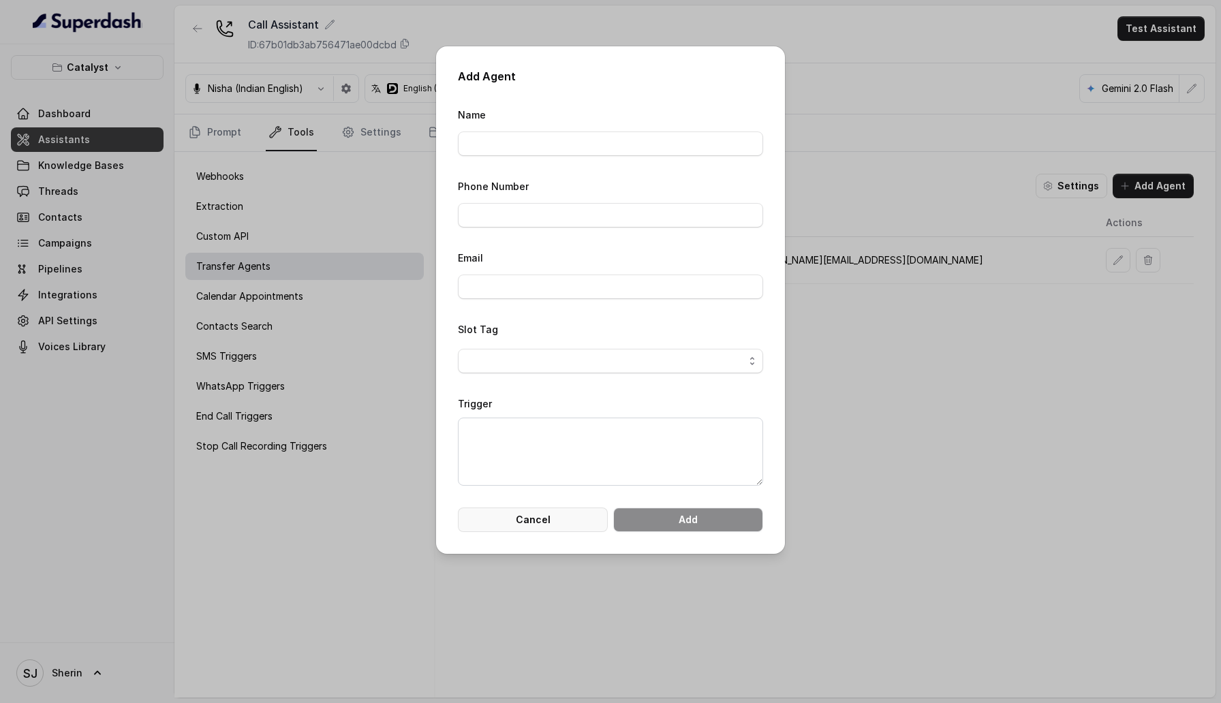
click at [525, 349] on button "Cancel" at bounding box center [533, 520] width 150 height 25
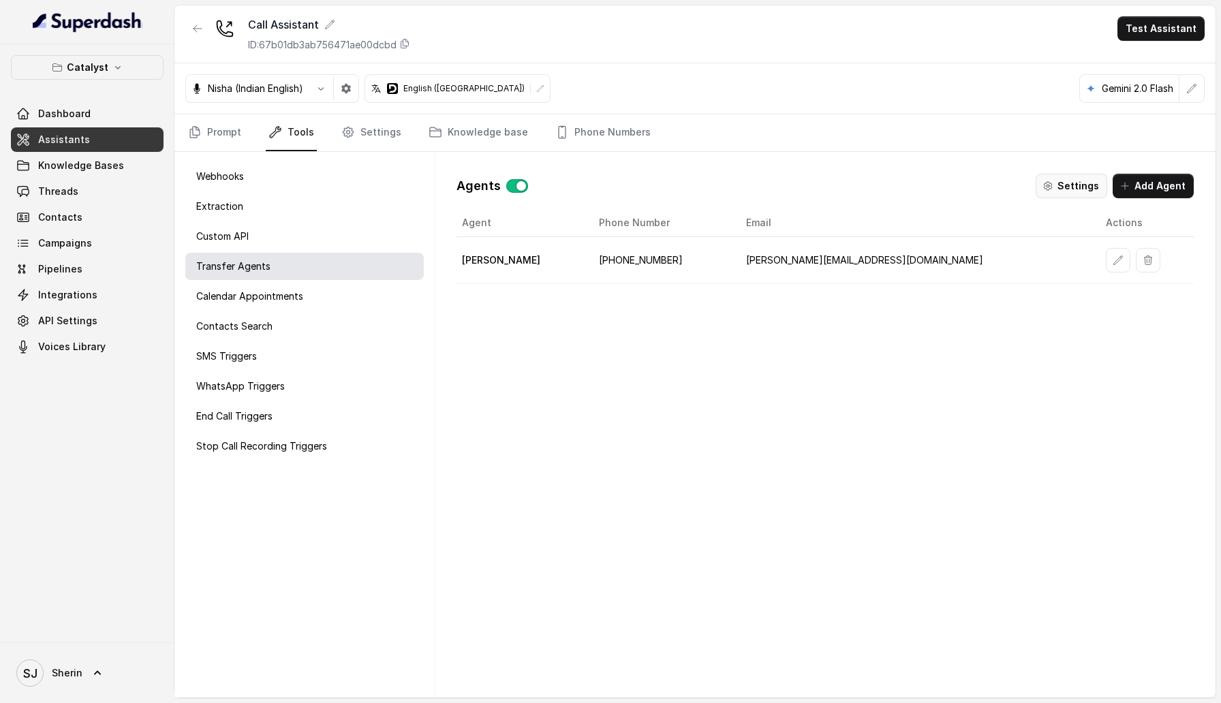
click at [1076, 182] on button "Settings" at bounding box center [1071, 186] width 72 height 25
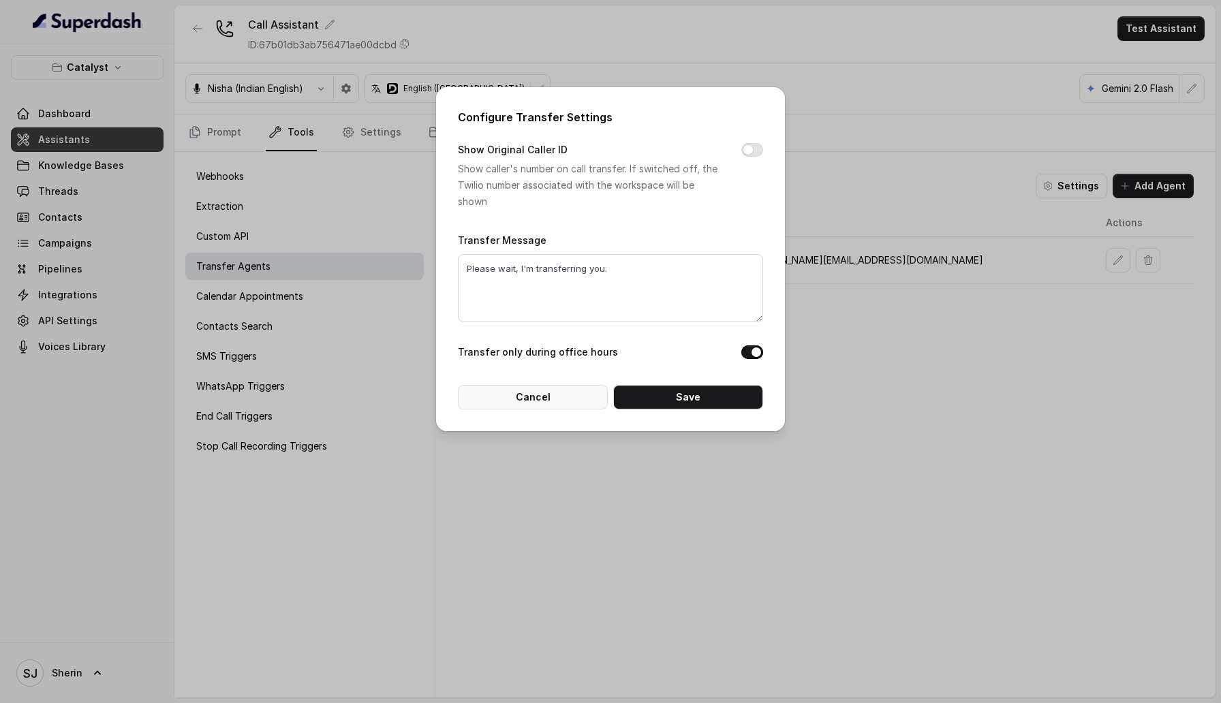
click at [539, 349] on button "Cancel" at bounding box center [533, 397] width 150 height 25
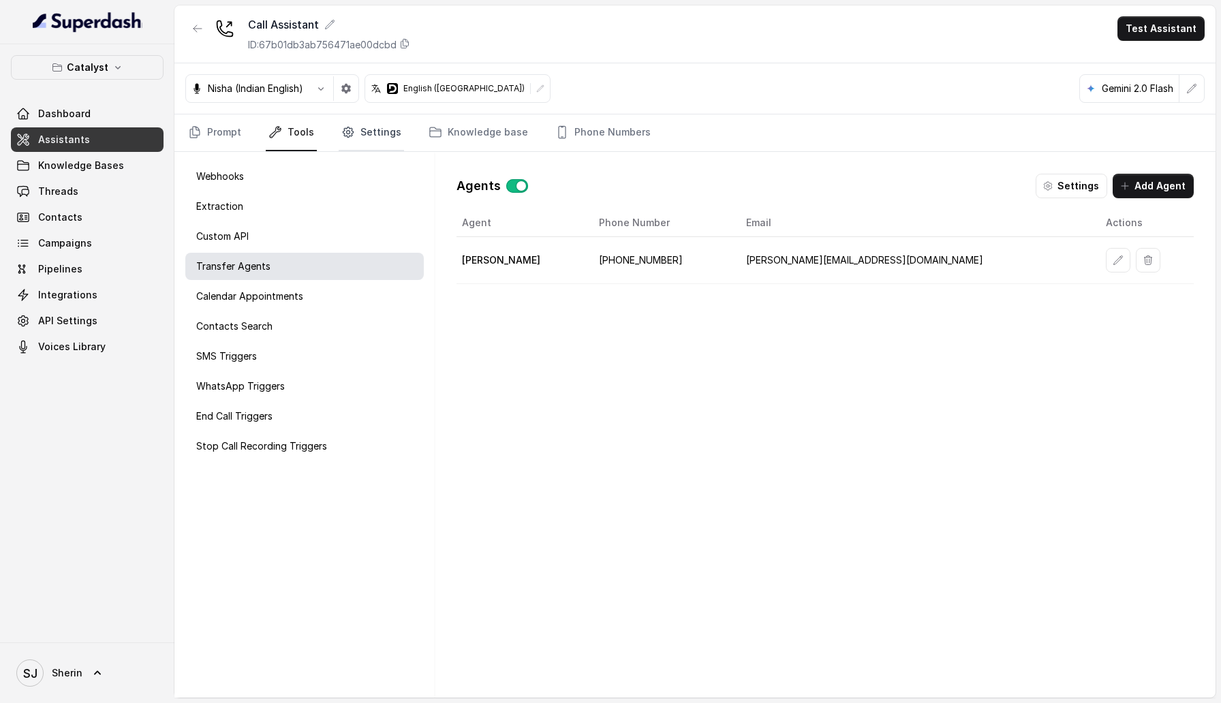
click at [363, 141] on link "Settings" at bounding box center [371, 132] width 65 height 37
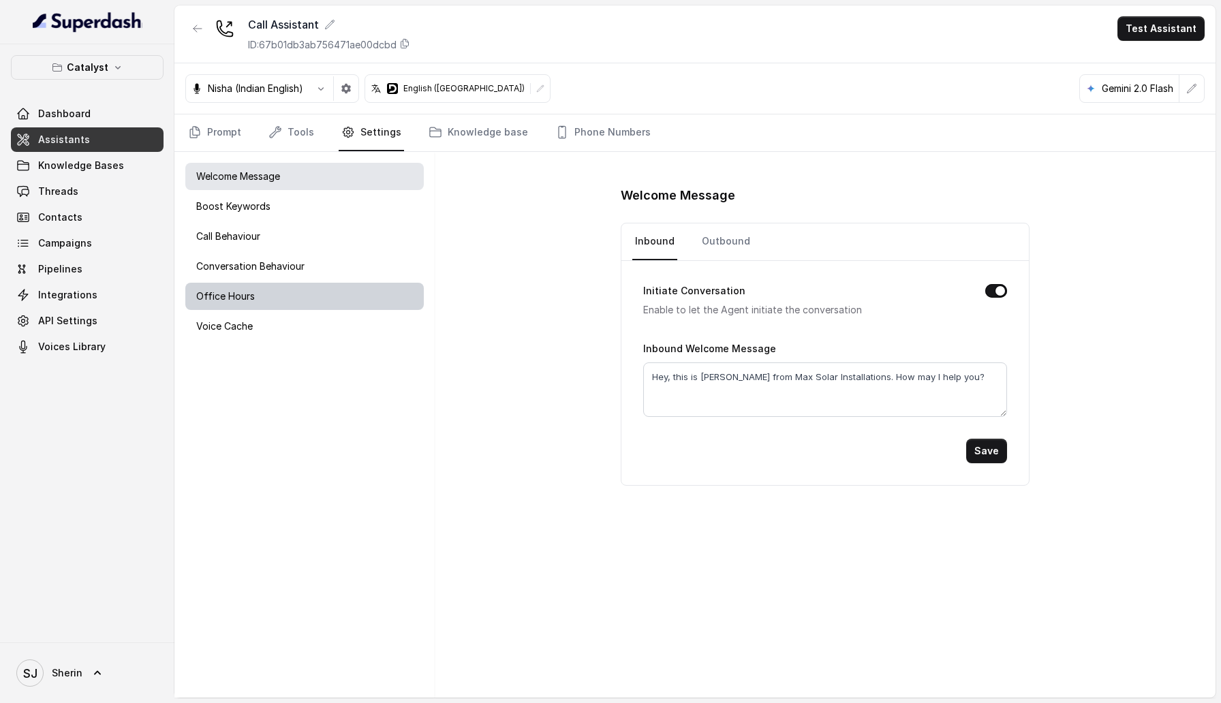
click at [283, 287] on div "Office Hours" at bounding box center [304, 296] width 238 height 27
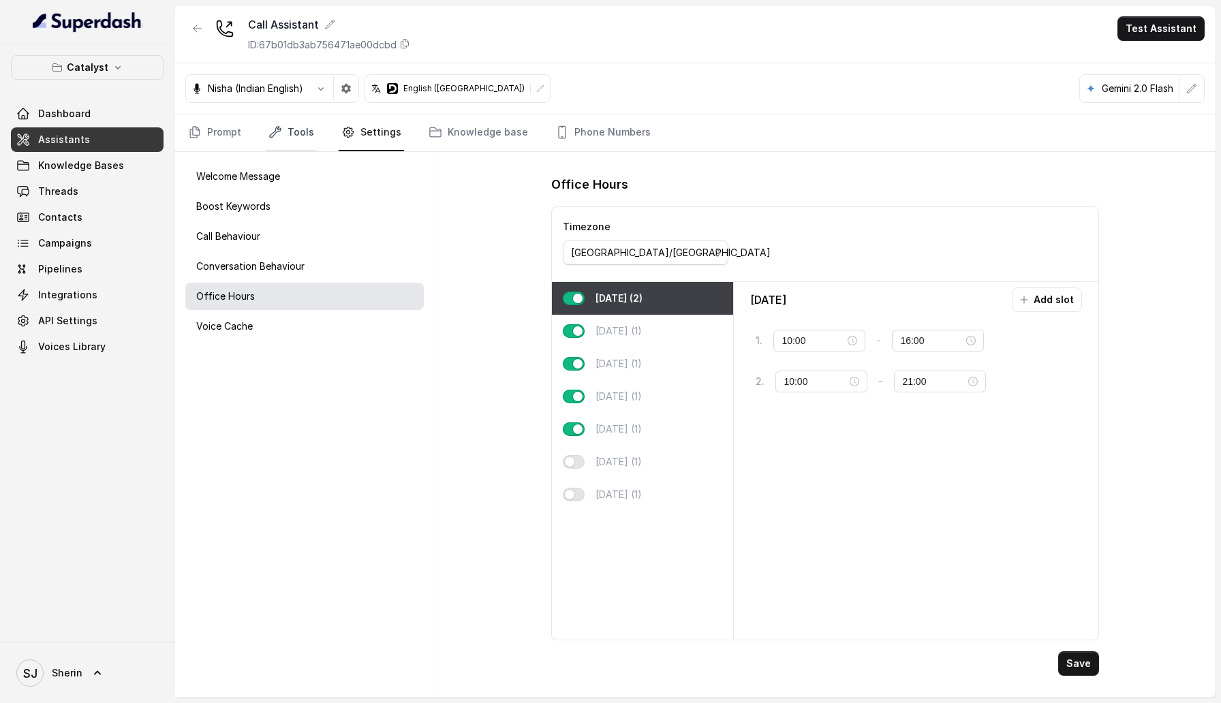
click at [296, 139] on link "Tools" at bounding box center [291, 132] width 51 height 37
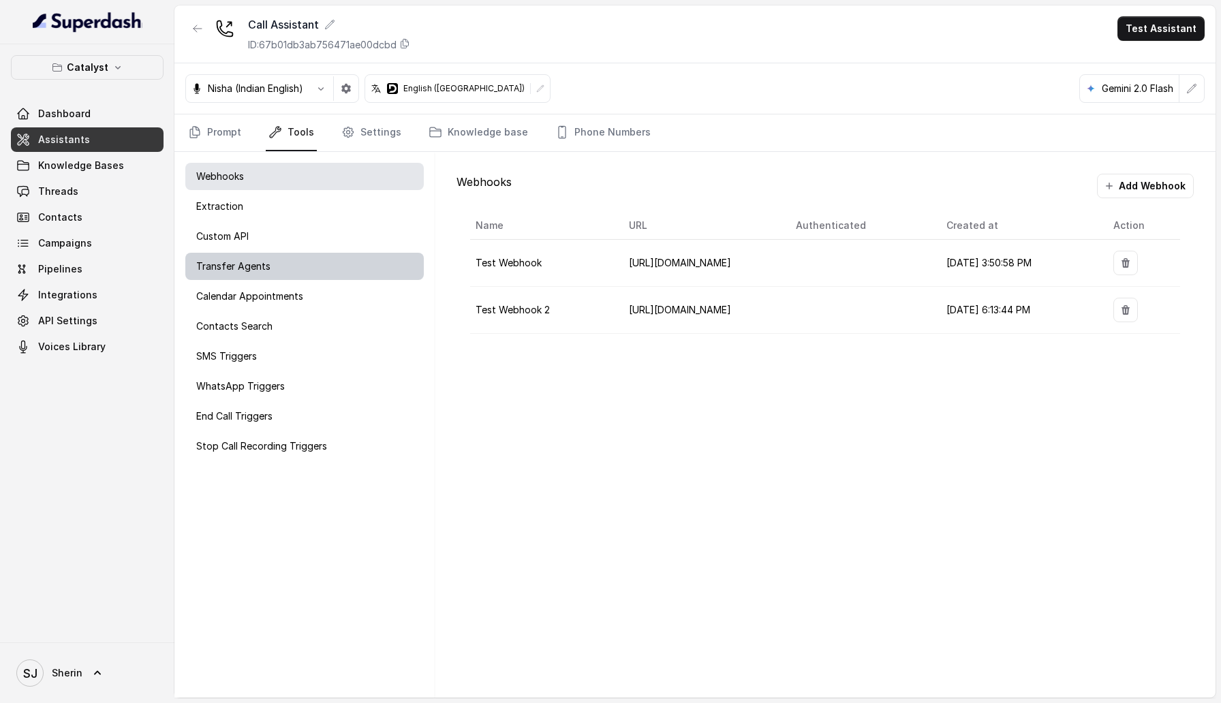
click at [298, 266] on div "Transfer Agents" at bounding box center [304, 266] width 238 height 27
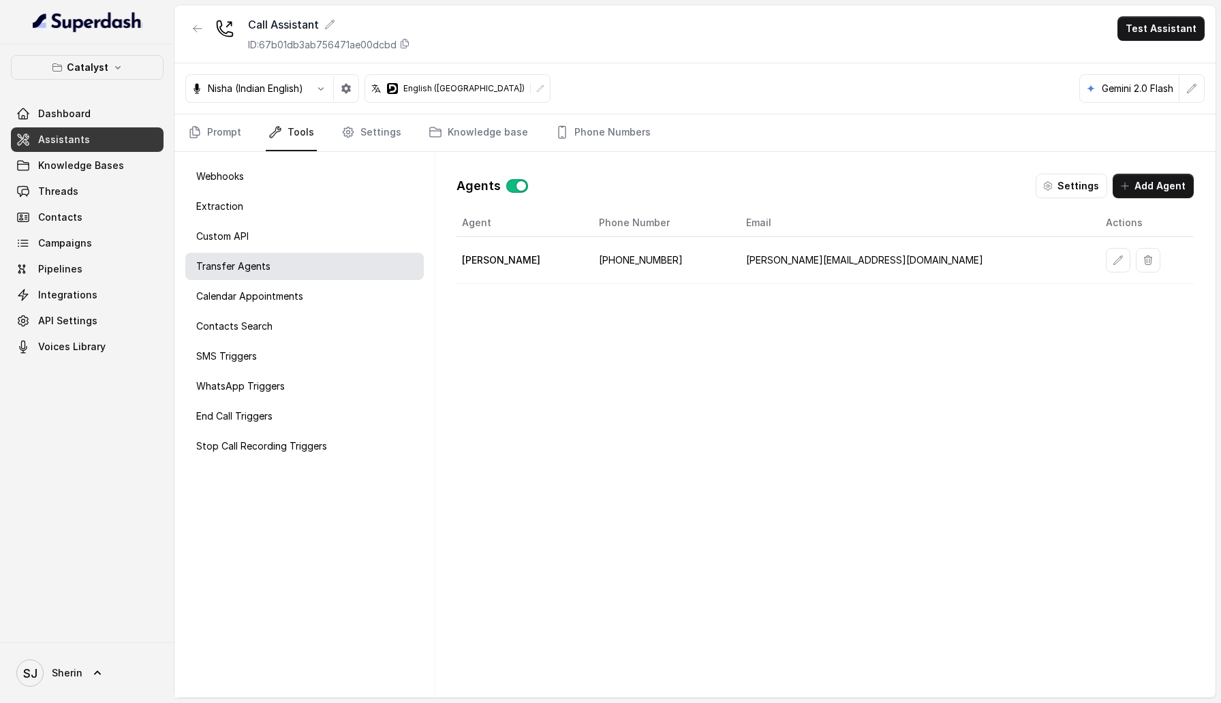
click at [333, 121] on nav "Prompt Tools Settings Knowledge base Phone Numbers" at bounding box center [694, 132] width 1019 height 37
click at [347, 131] on icon "Tabs" at bounding box center [348, 132] width 14 height 14
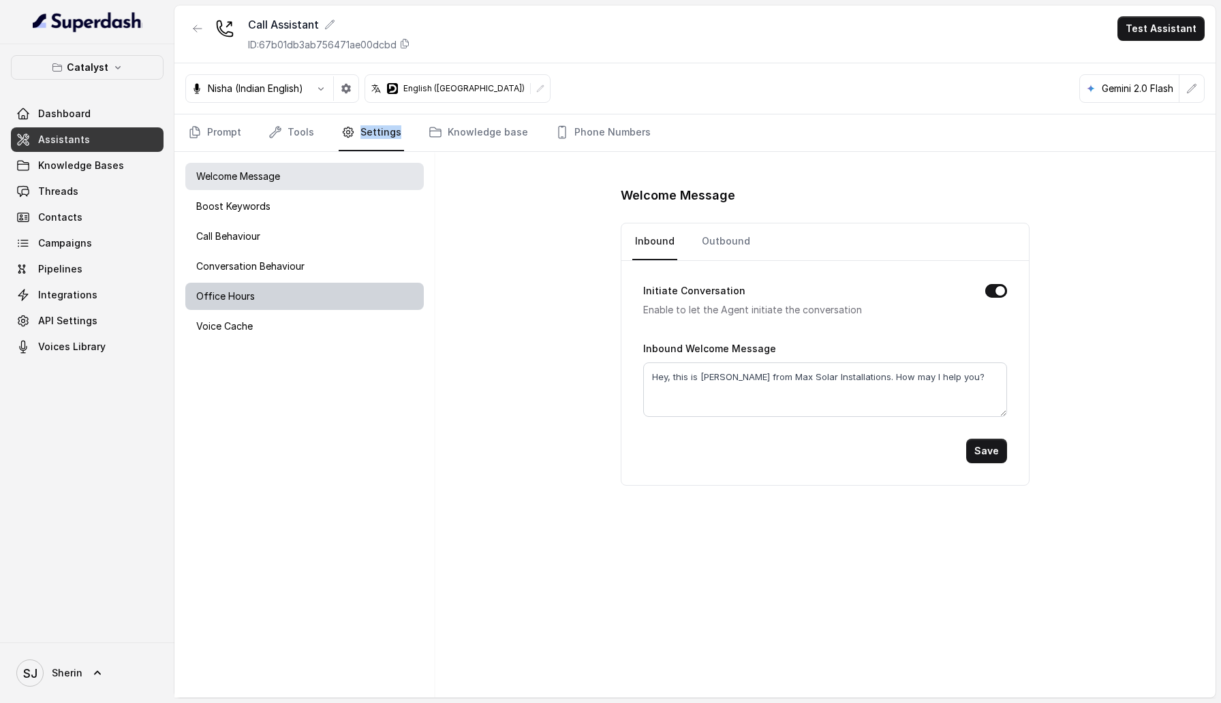
click at [303, 294] on div "Office Hours" at bounding box center [304, 296] width 238 height 27
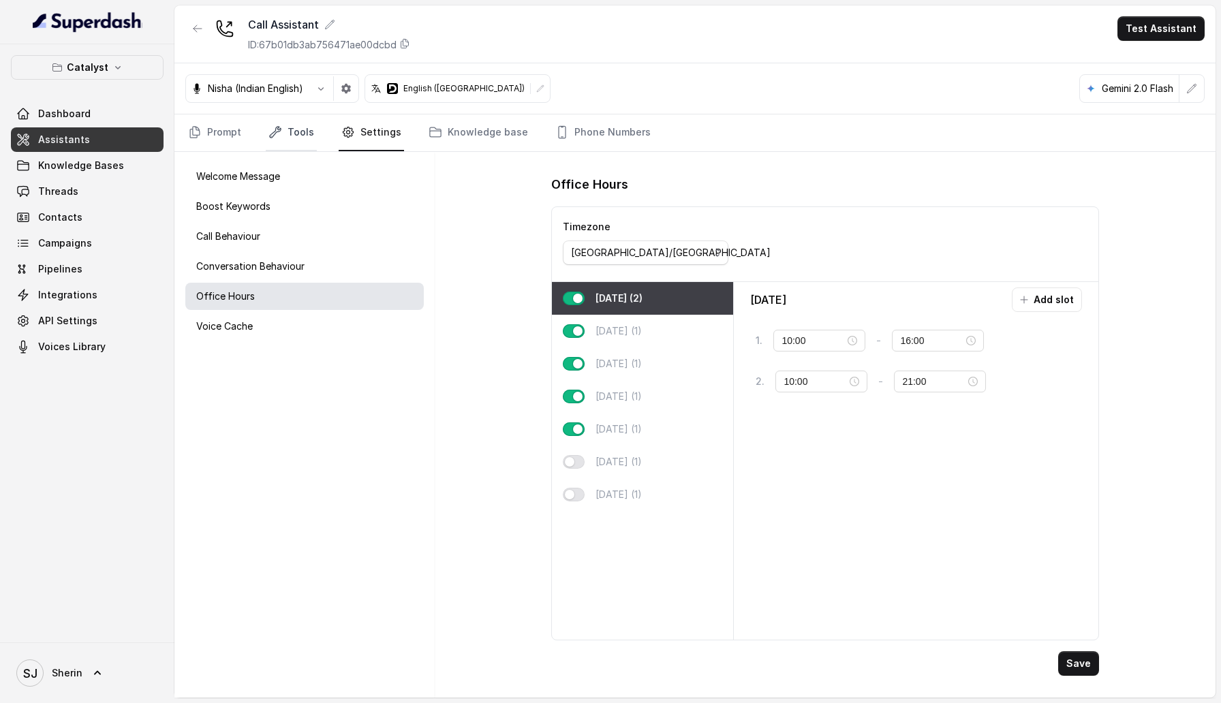
click at [284, 139] on link "Tools" at bounding box center [291, 132] width 51 height 37
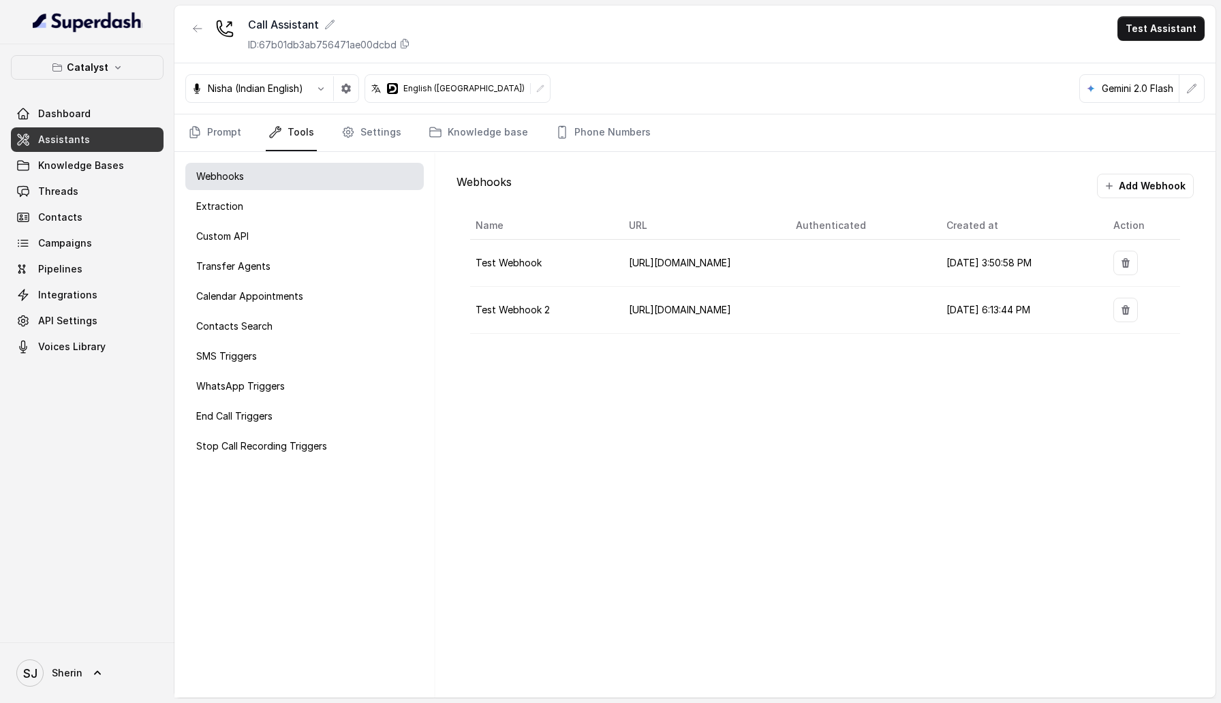
click at [312, 281] on div "Webhooks Extraction Custom API Transfer Agents Calendar Appointments Contacts S…" at bounding box center [304, 425] width 260 height 546
click at [312, 298] on div "Calendar Appointments" at bounding box center [304, 296] width 238 height 27
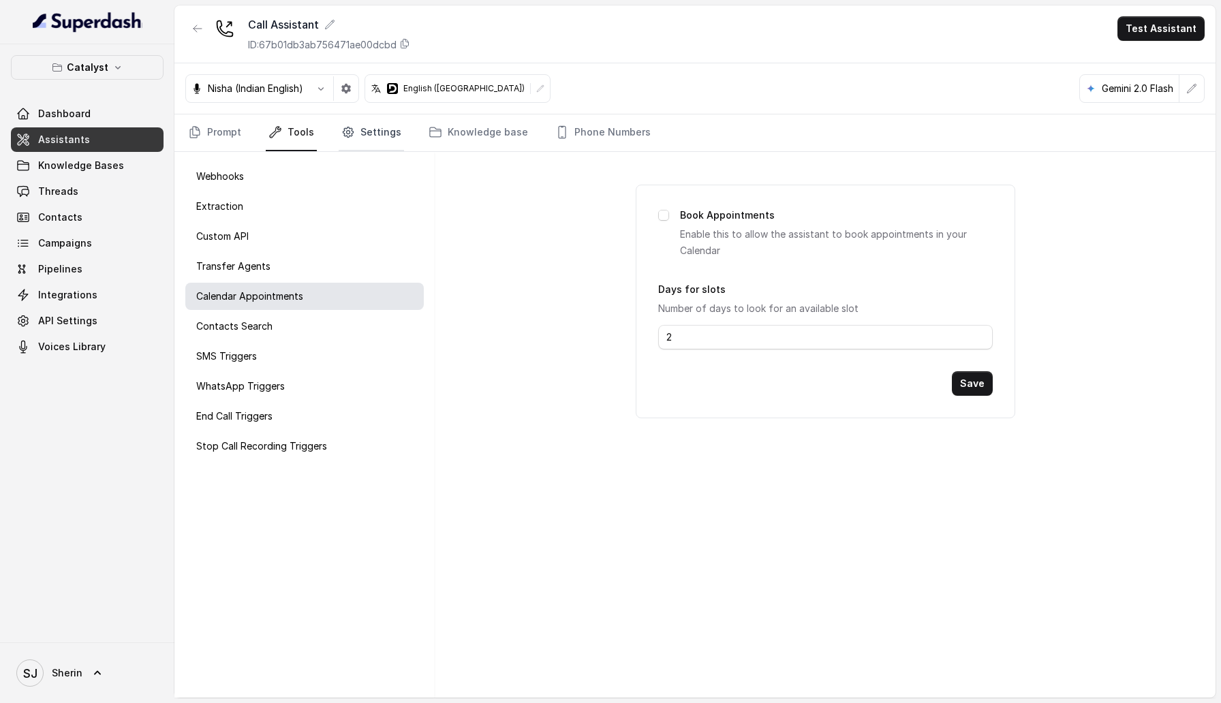
click at [377, 125] on link "Settings" at bounding box center [371, 132] width 65 height 37
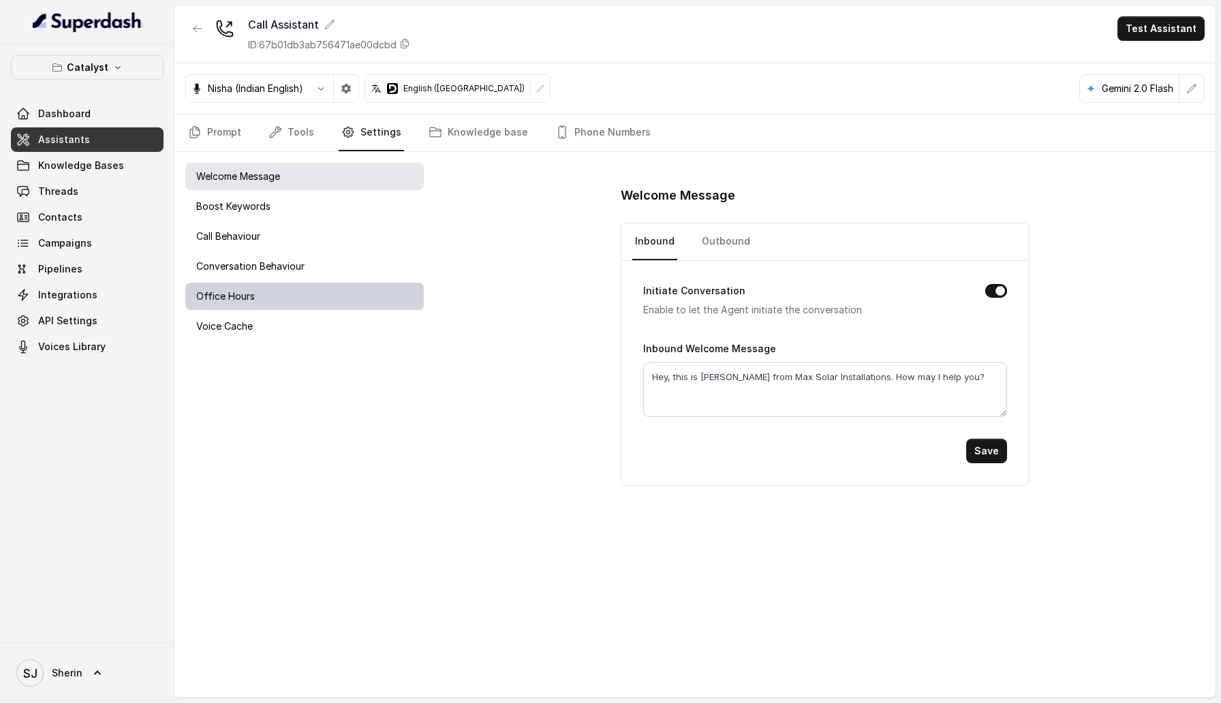
click at [338, 306] on div "Office Hours" at bounding box center [304, 296] width 238 height 27
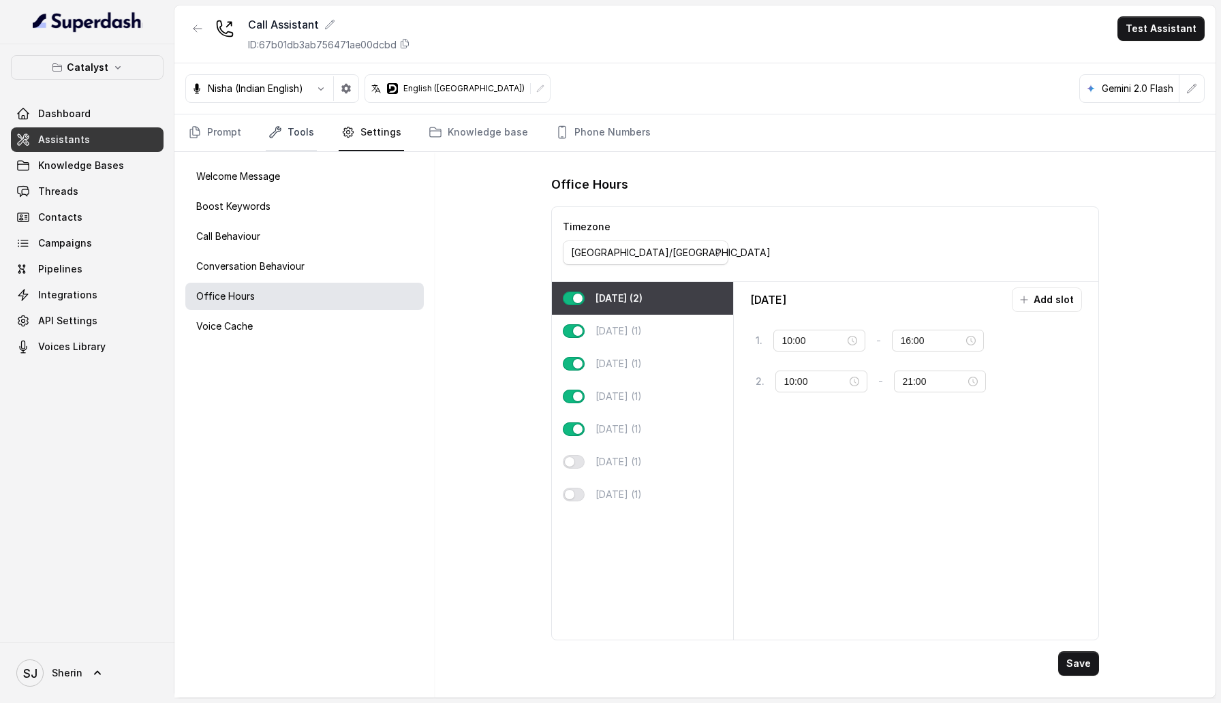
click at [295, 140] on link "Tools" at bounding box center [291, 132] width 51 height 37
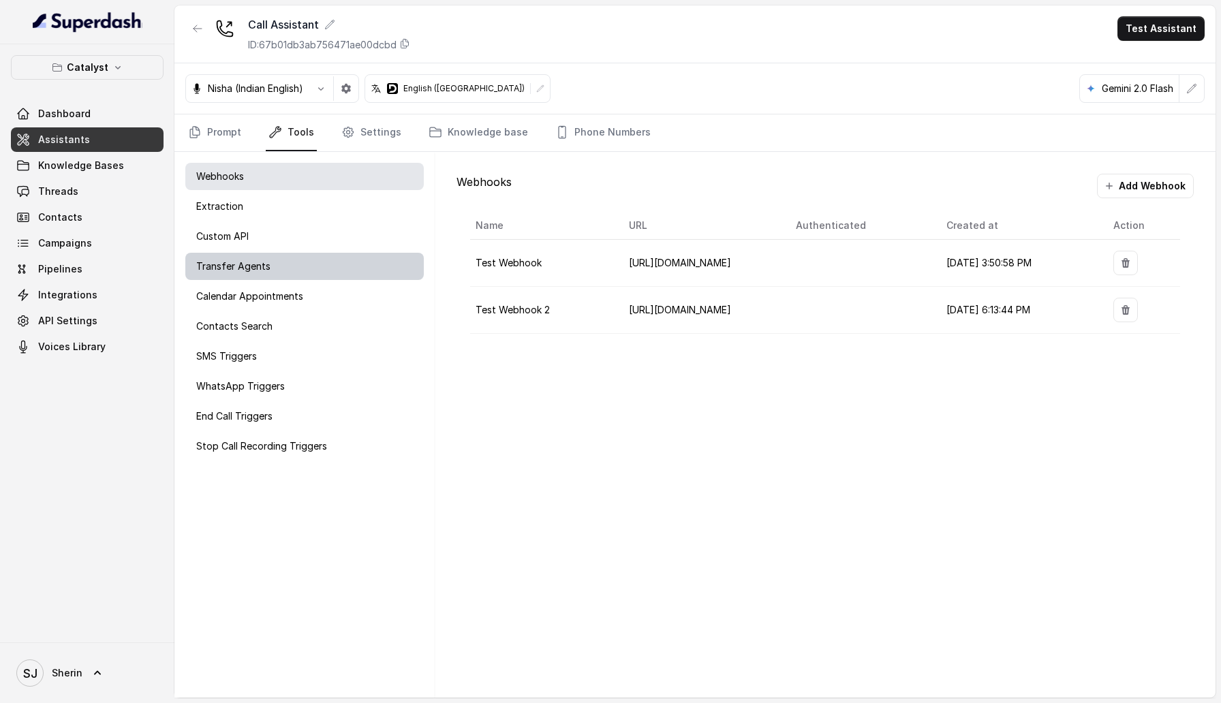
click at [261, 263] on p "Transfer Agents" at bounding box center [233, 267] width 74 height 14
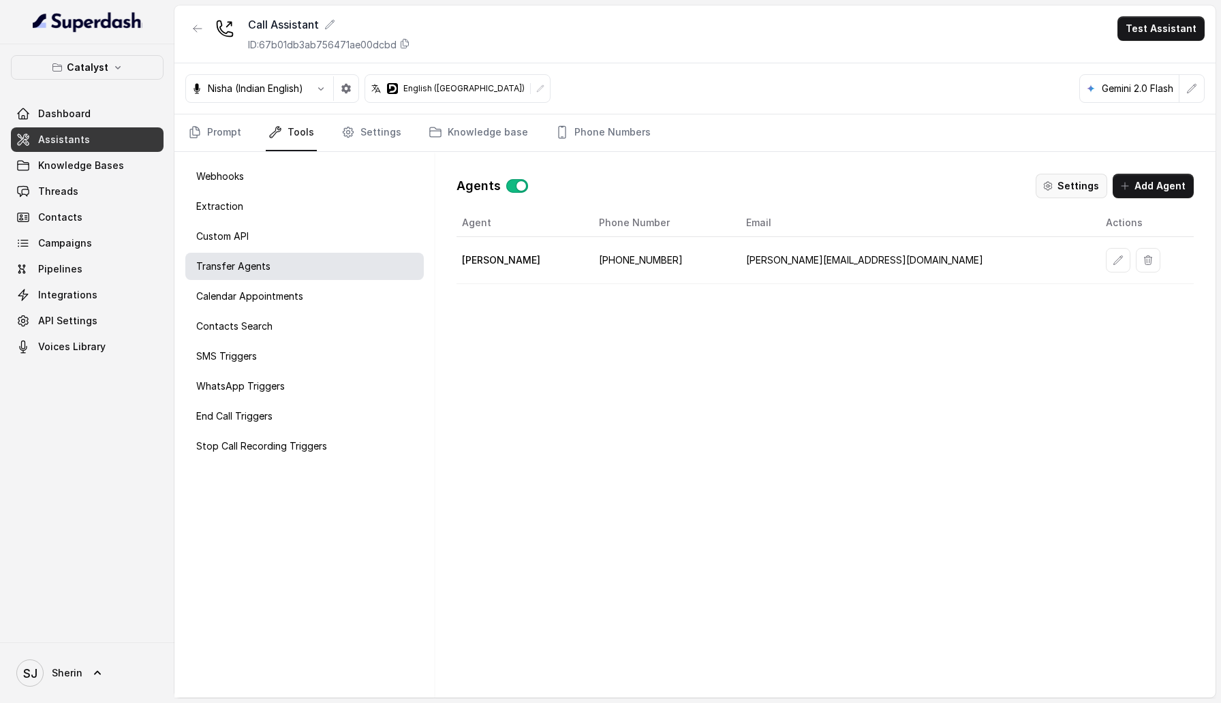
click at [1059, 192] on button "Settings" at bounding box center [1071, 186] width 72 height 25
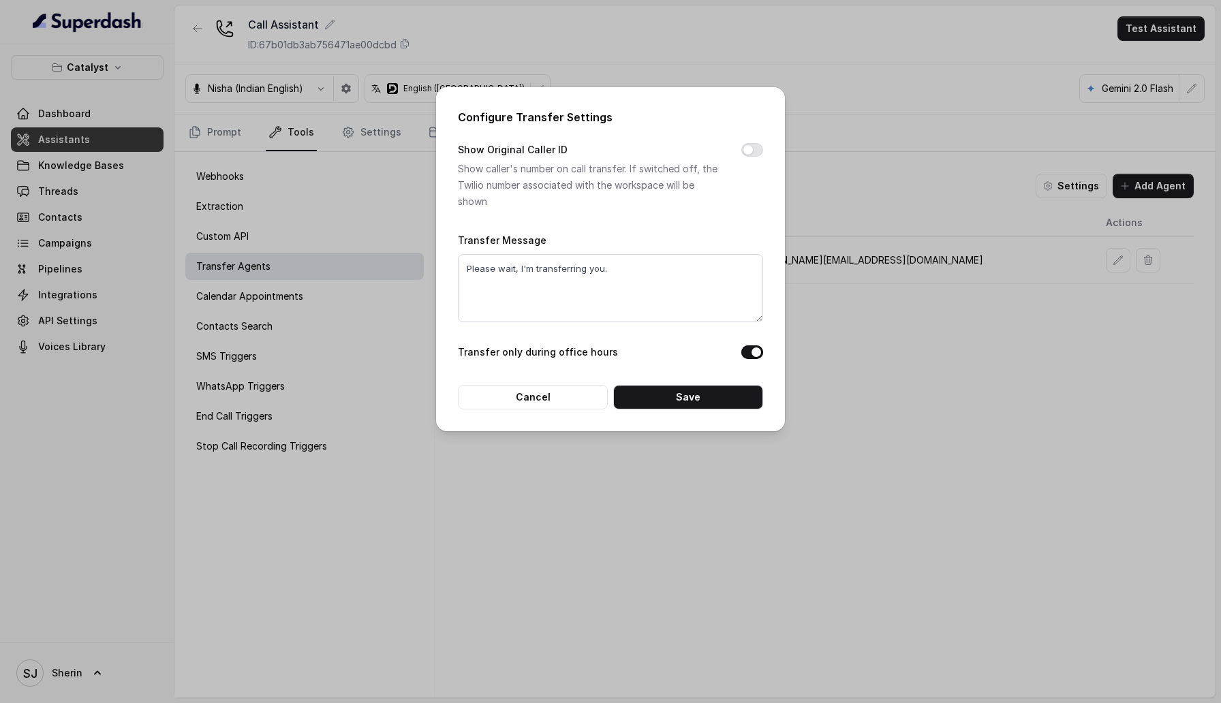
click at [1063, 191] on div "Configure Transfer Settings Show Original Caller ID Show caller's number on cal…" at bounding box center [610, 351] width 1221 height 703
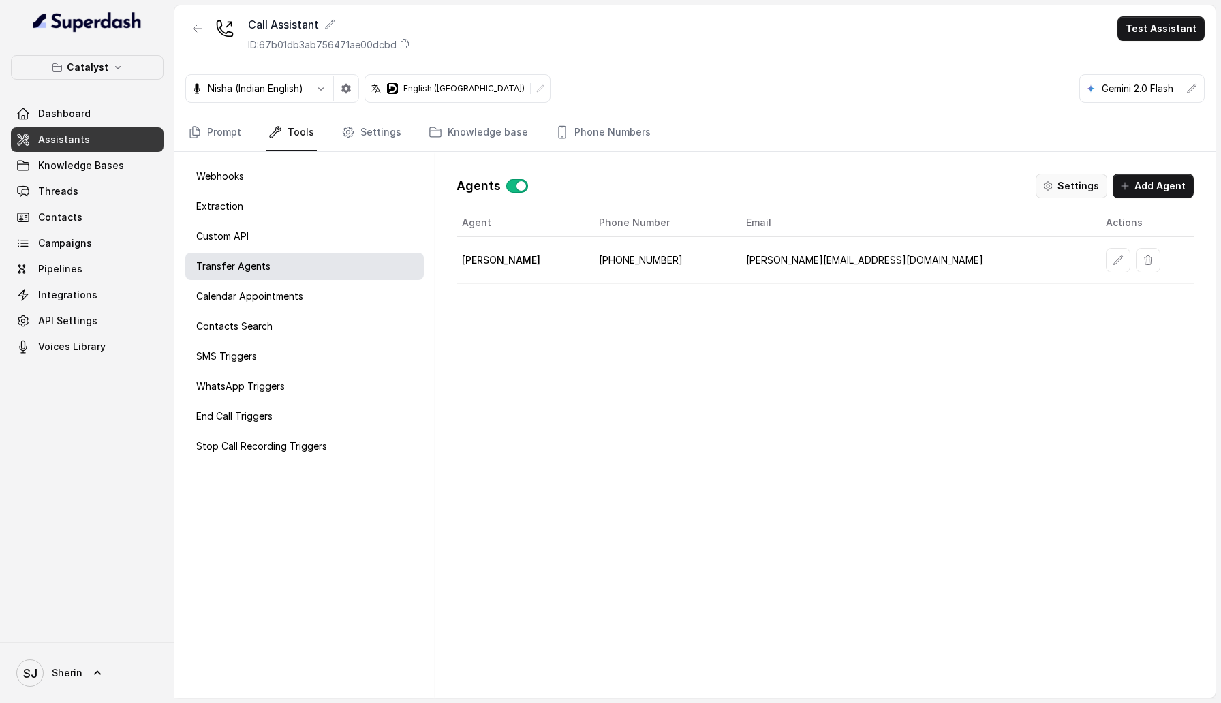
click at [1063, 191] on button "Settings" at bounding box center [1071, 186] width 72 height 25
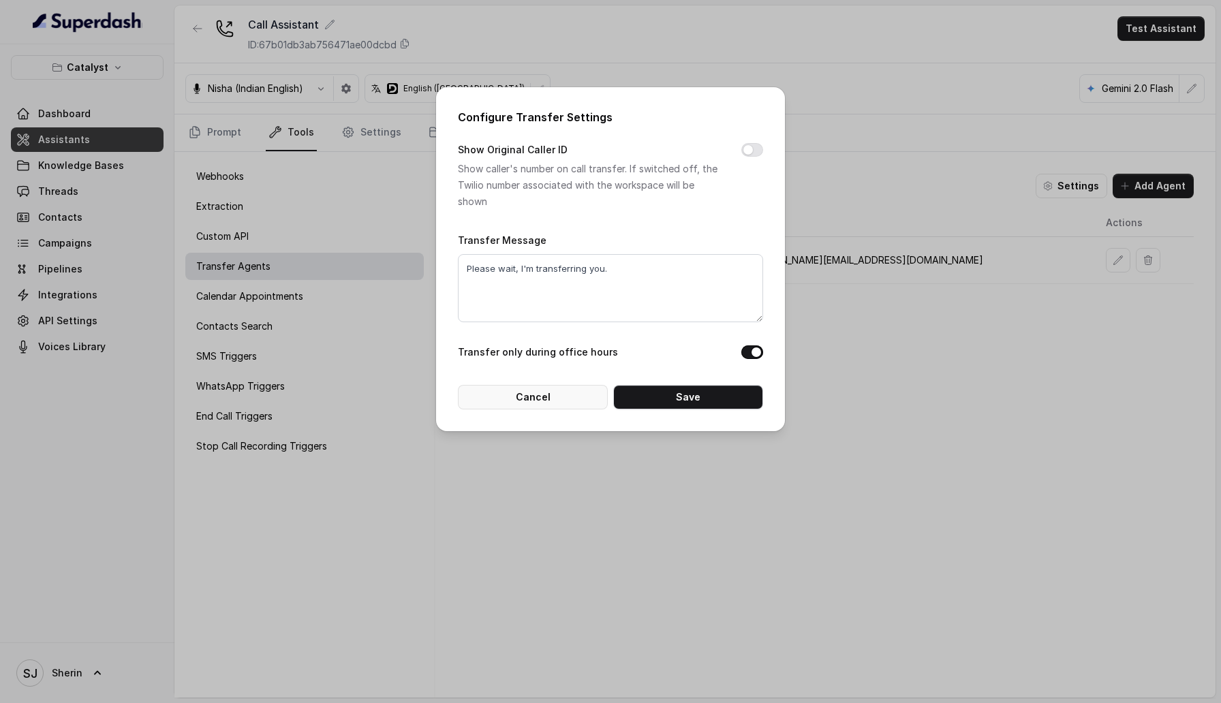
click at [558, 349] on button "Cancel" at bounding box center [533, 397] width 150 height 25
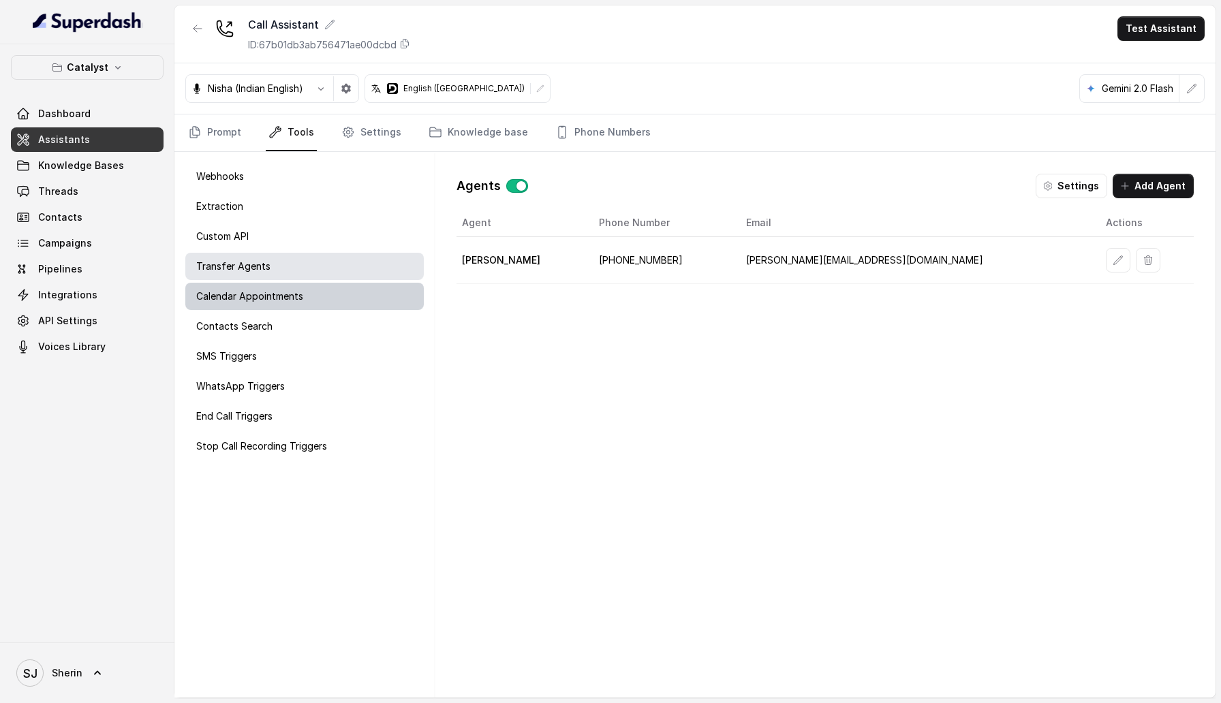
click at [317, 302] on div "Calendar Appointments" at bounding box center [304, 296] width 238 height 27
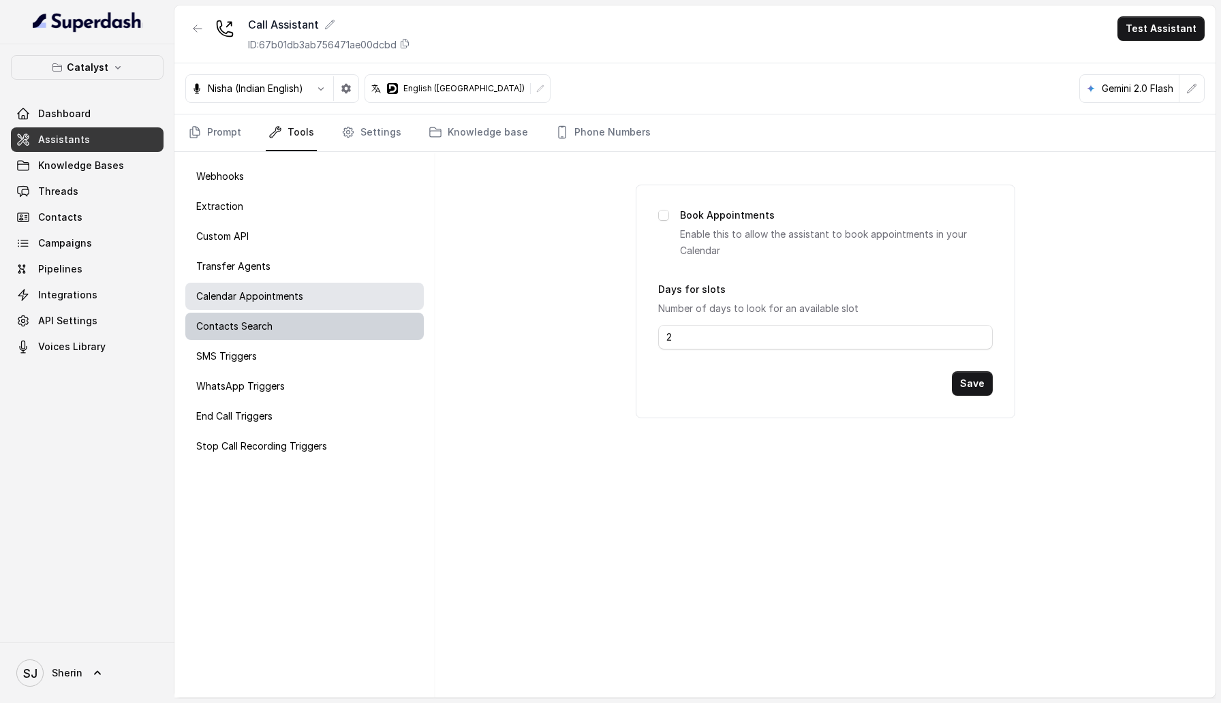
click at [297, 328] on div "Contacts Search" at bounding box center [304, 326] width 238 height 27
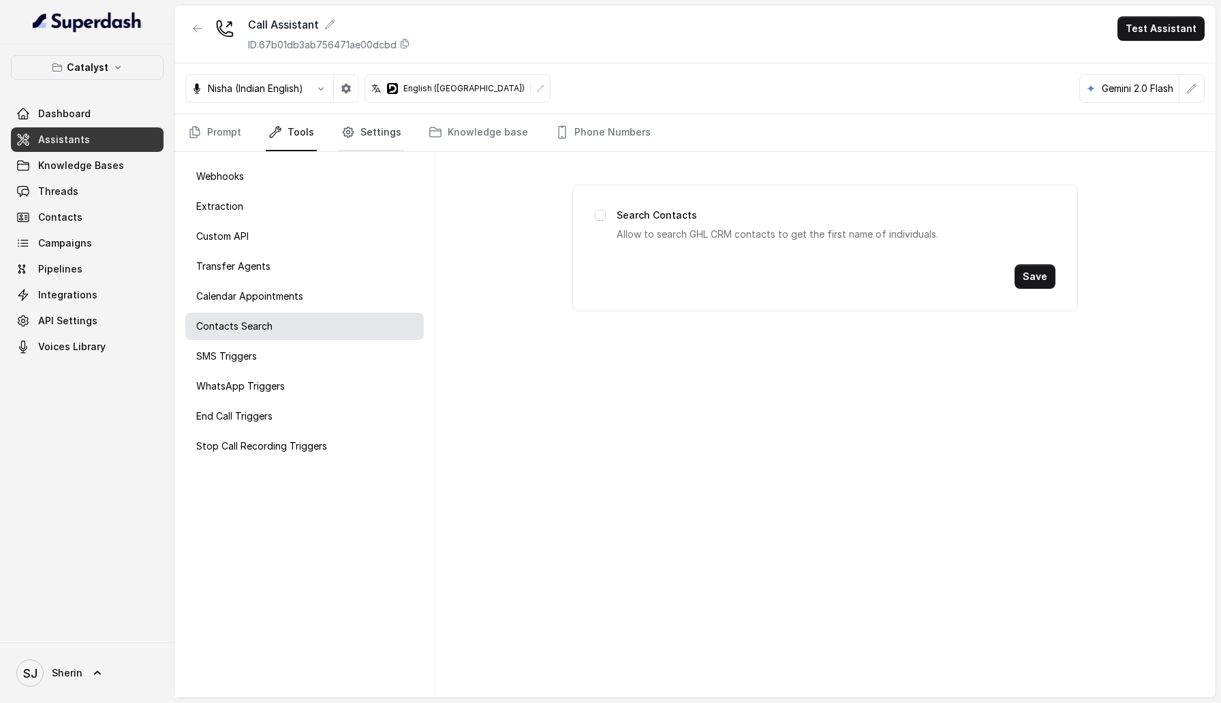
click at [358, 139] on link "Settings" at bounding box center [371, 132] width 65 height 37
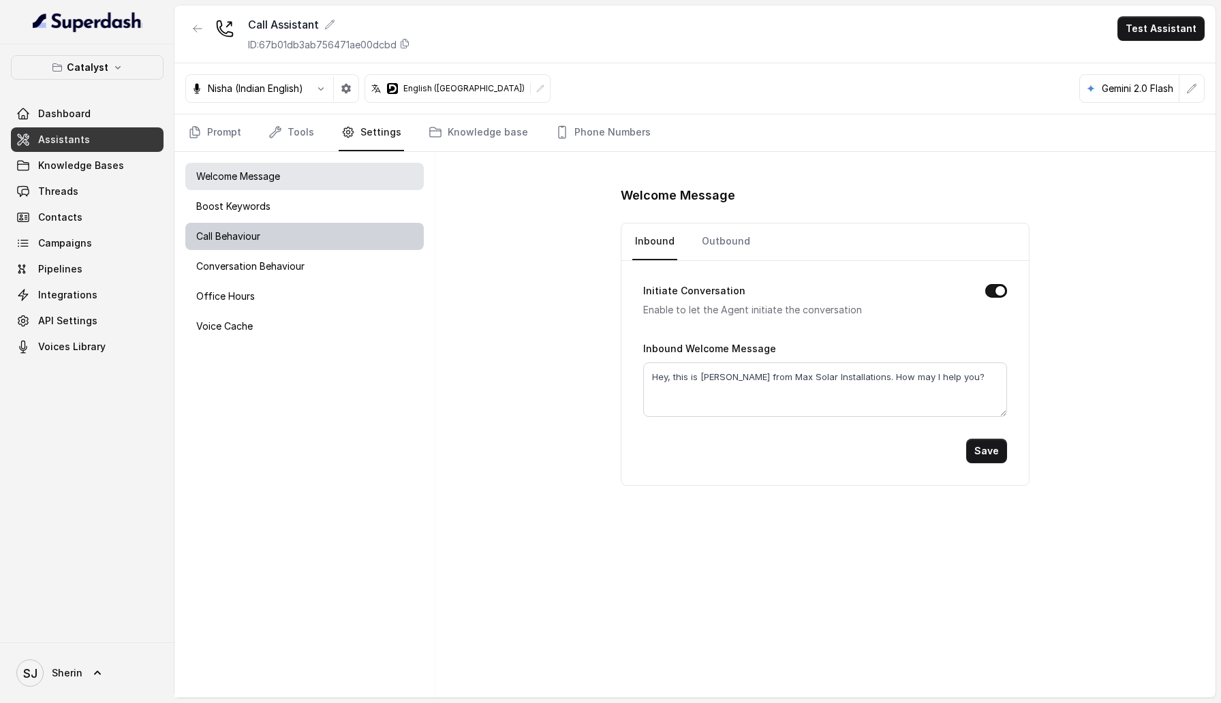
click at [264, 245] on div "Call Behaviour" at bounding box center [304, 236] width 238 height 27
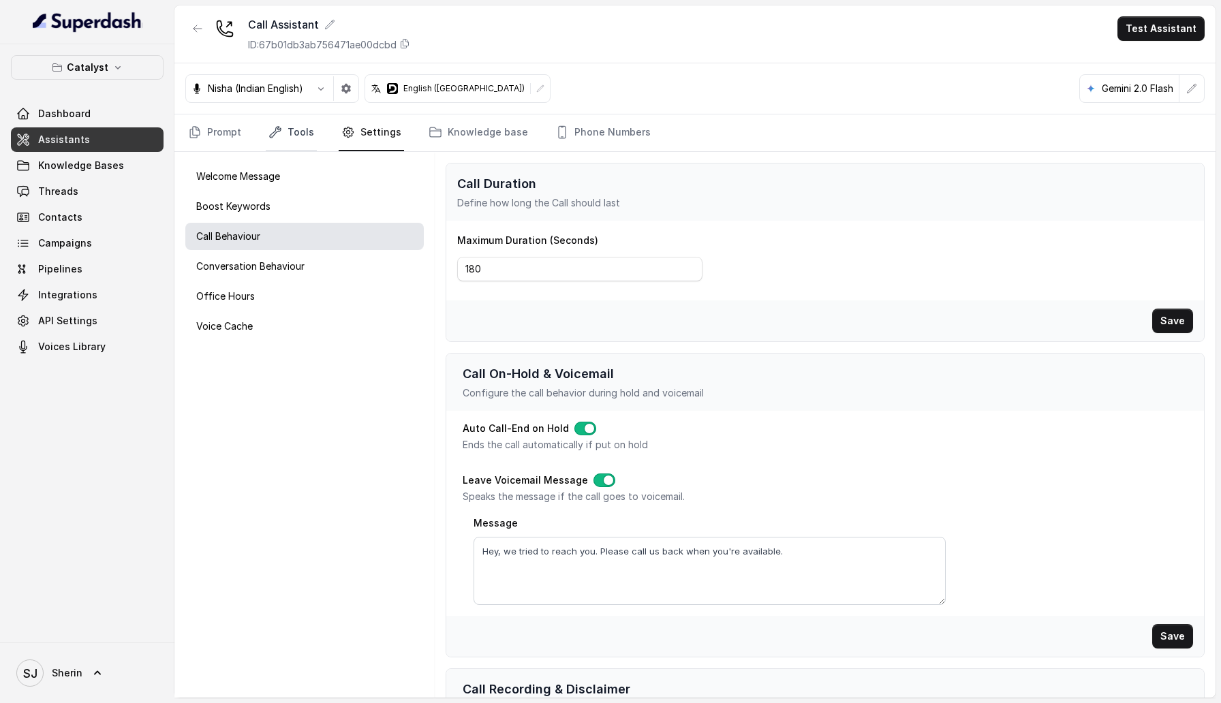
click at [290, 143] on link "Tools" at bounding box center [291, 132] width 51 height 37
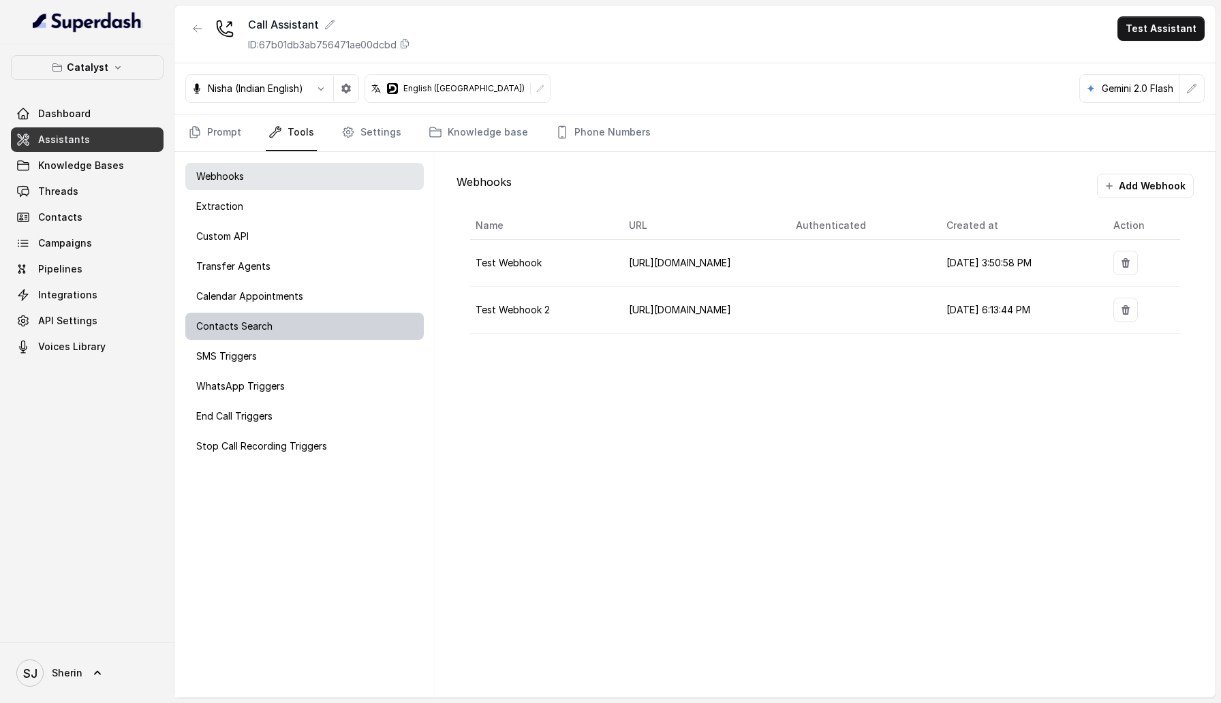
click at [263, 334] on div "Contacts Search" at bounding box center [304, 326] width 238 height 27
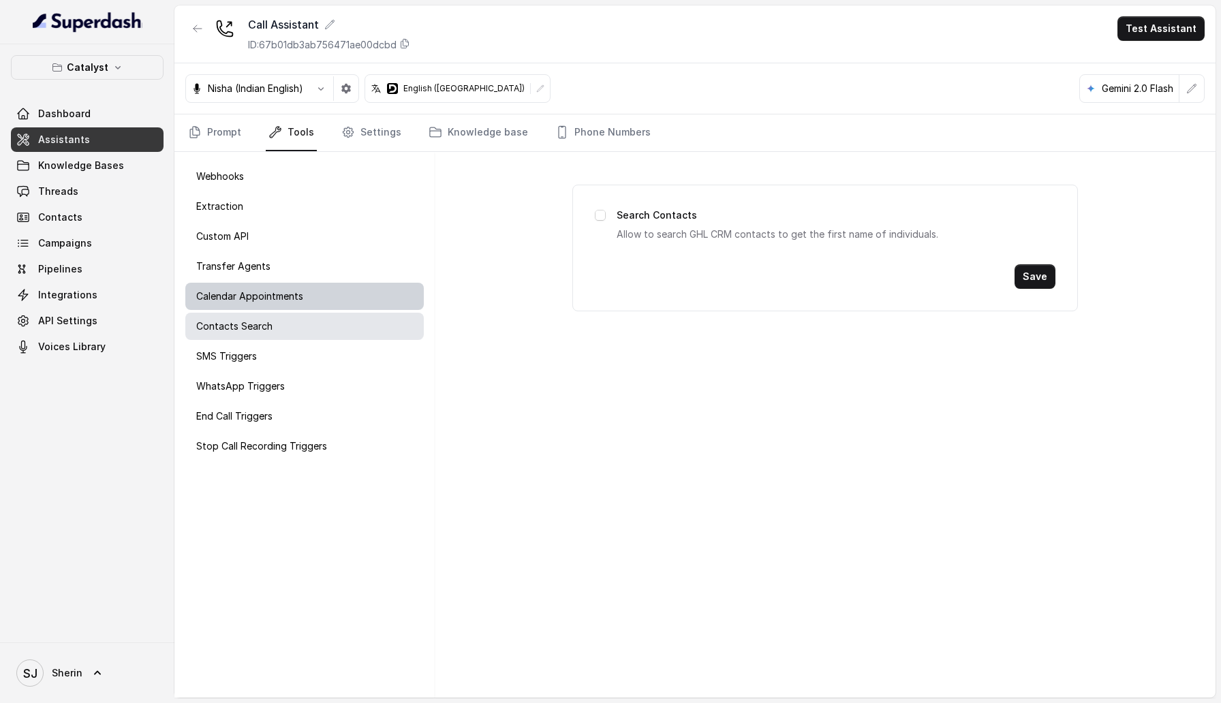
click at [404, 295] on div "Calendar Appointments" at bounding box center [304, 296] width 238 height 27
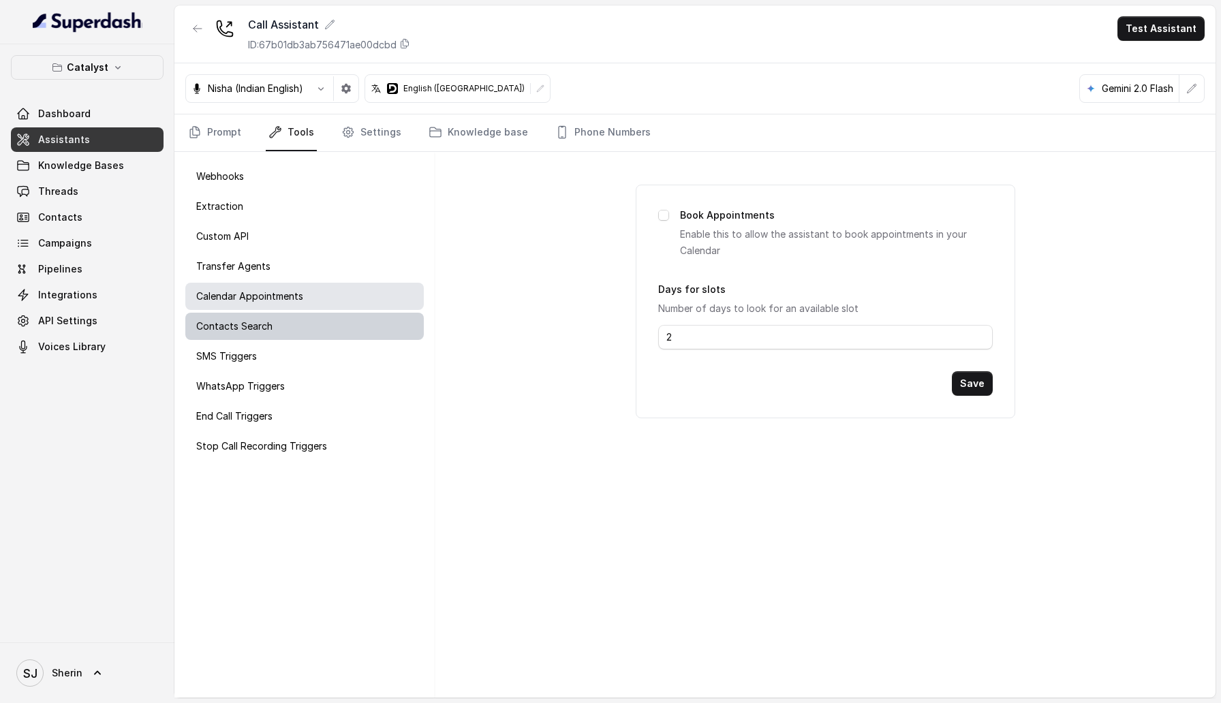
click at [417, 322] on div "Contacts Search" at bounding box center [304, 326] width 238 height 27
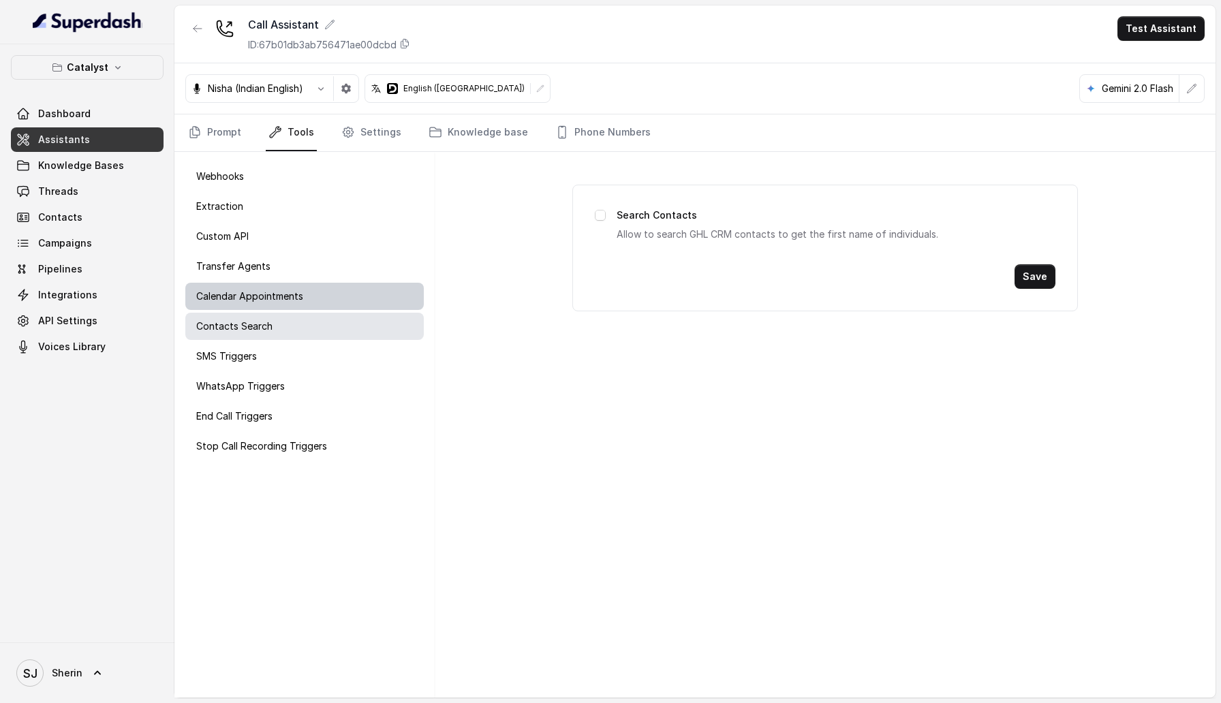
click at [403, 307] on div "Calendar Appointments" at bounding box center [304, 296] width 238 height 27
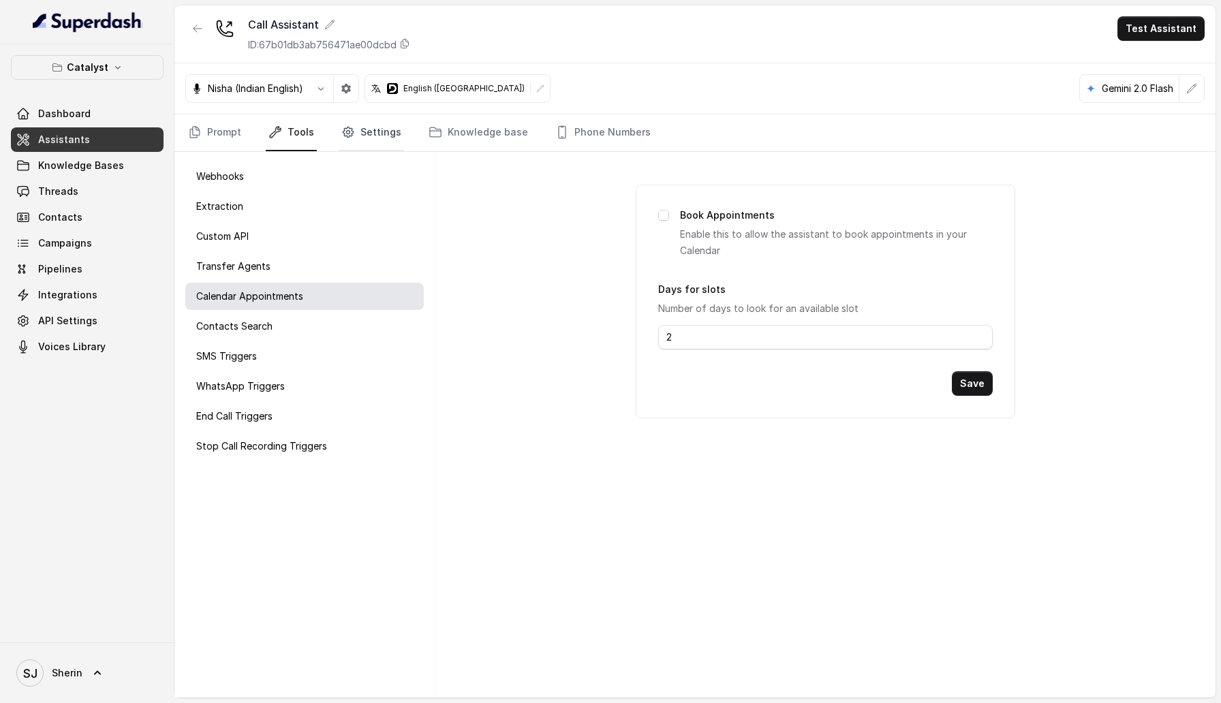
click at [363, 135] on link "Settings" at bounding box center [371, 132] width 65 height 37
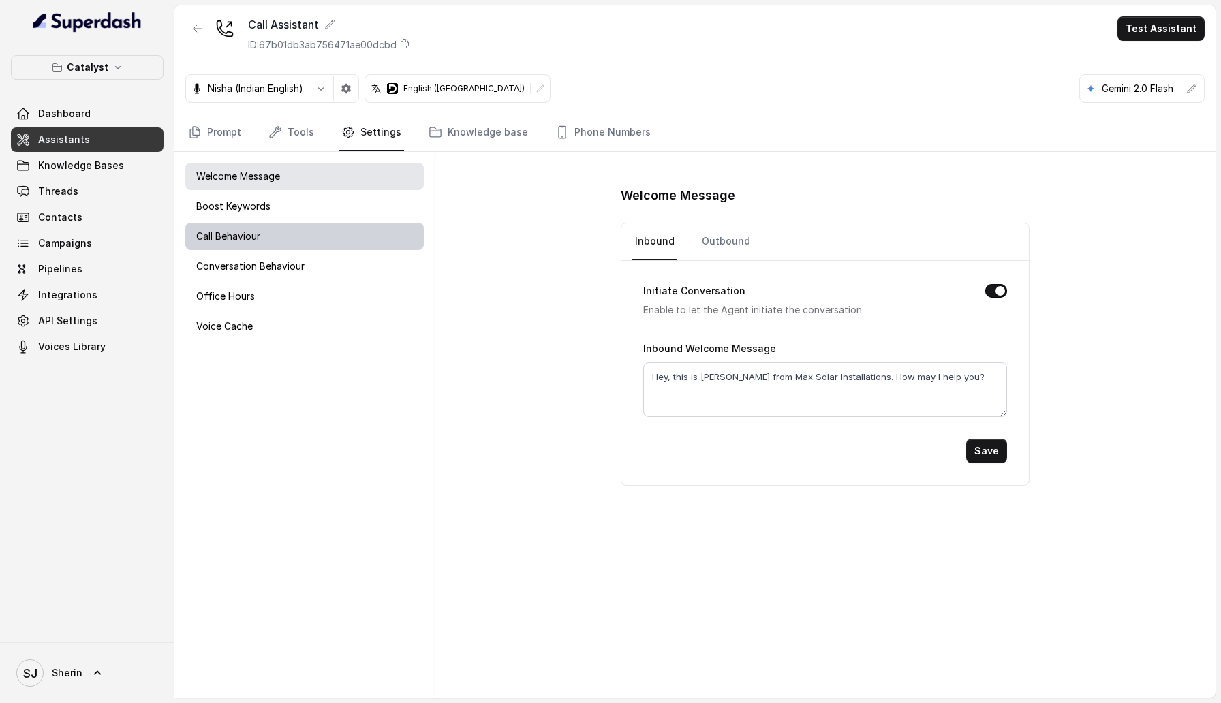
click at [414, 242] on div "Call Behaviour" at bounding box center [304, 236] width 238 height 27
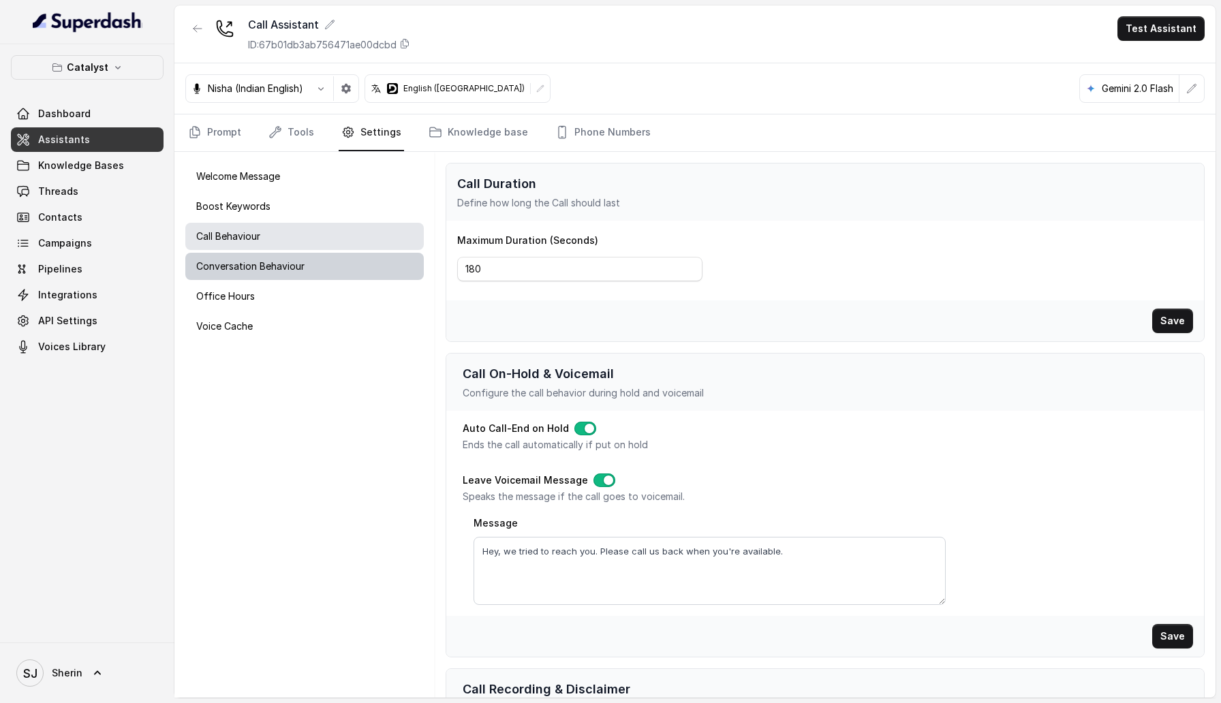
click at [405, 266] on div "Conversation Behaviour" at bounding box center [304, 266] width 238 height 27
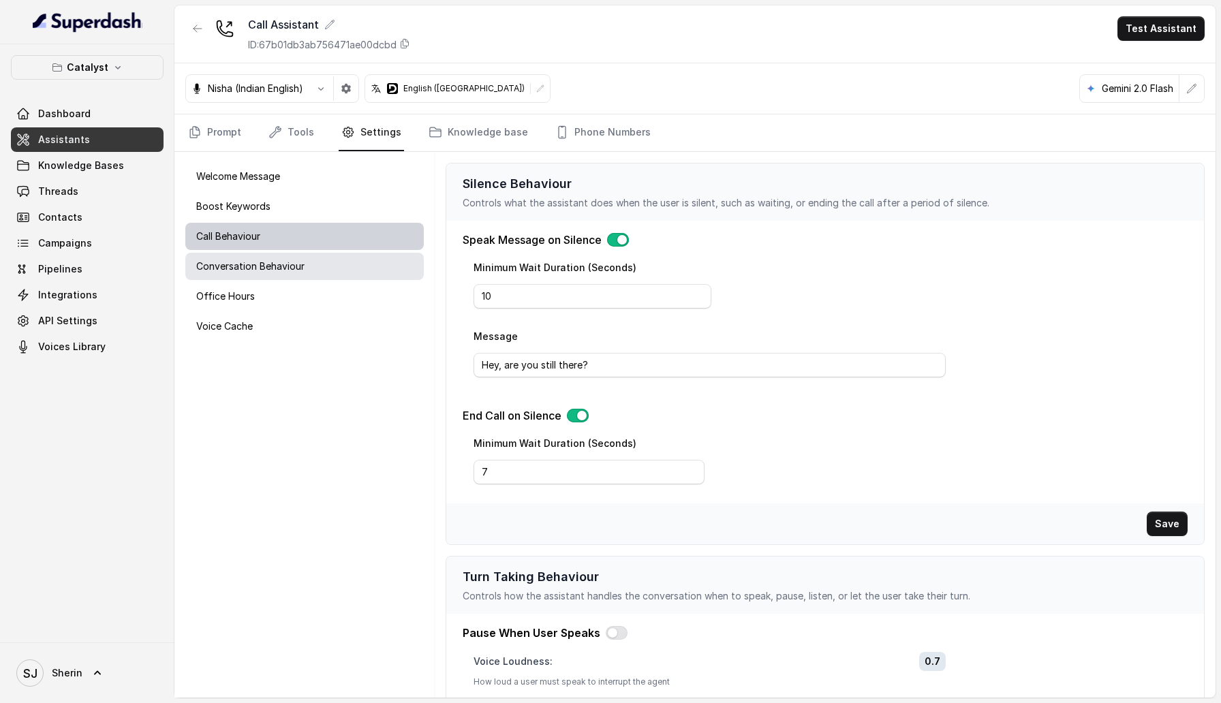
click at [378, 243] on div "Call Behaviour" at bounding box center [304, 236] width 238 height 27
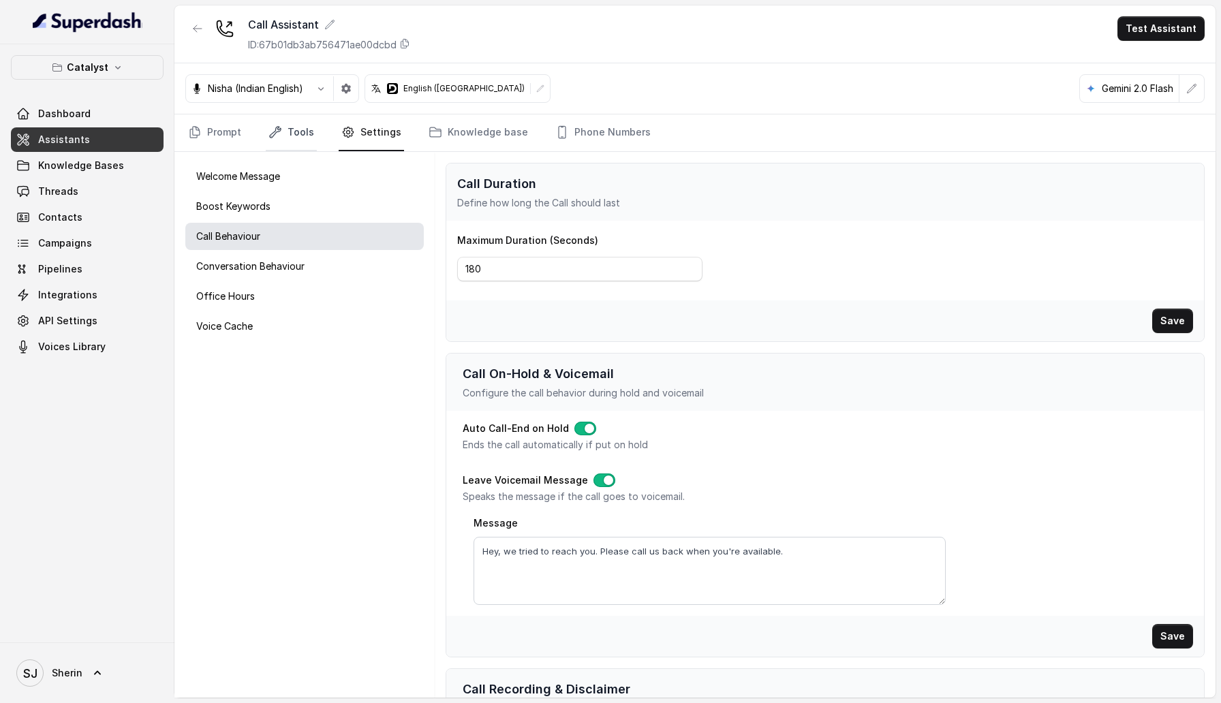
click at [299, 133] on link "Tools" at bounding box center [291, 132] width 51 height 37
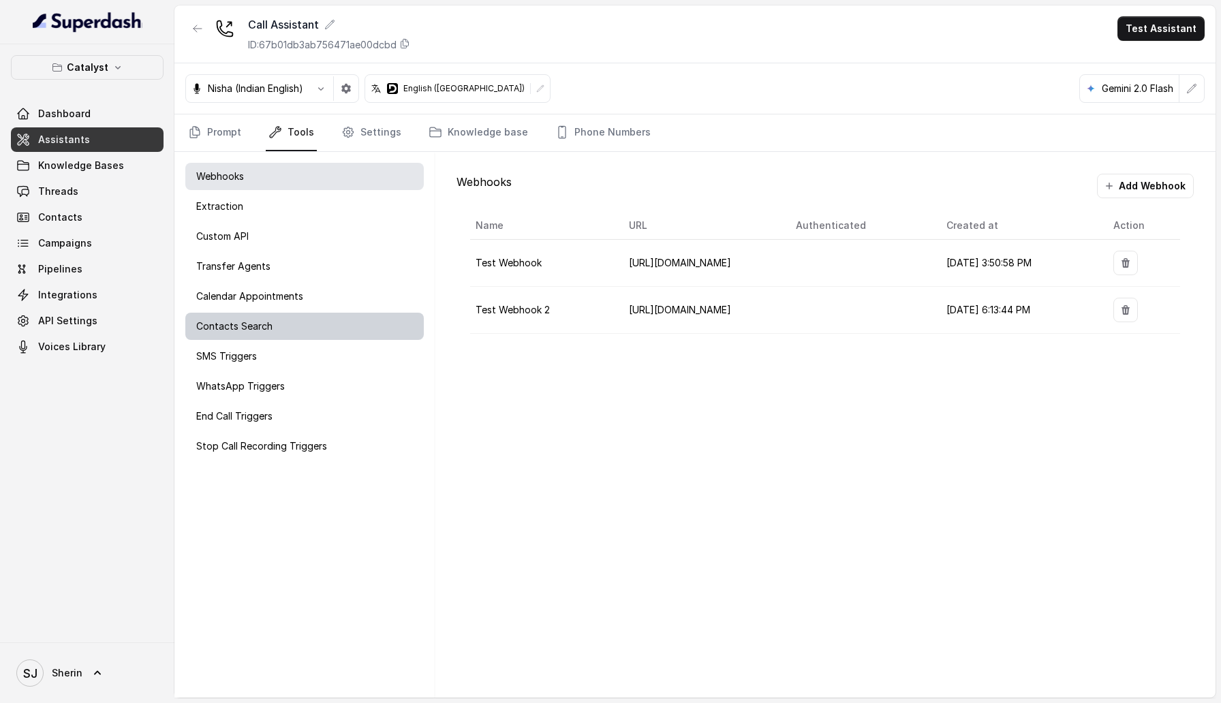
click at [304, 326] on div "Contacts Search" at bounding box center [304, 326] width 238 height 27
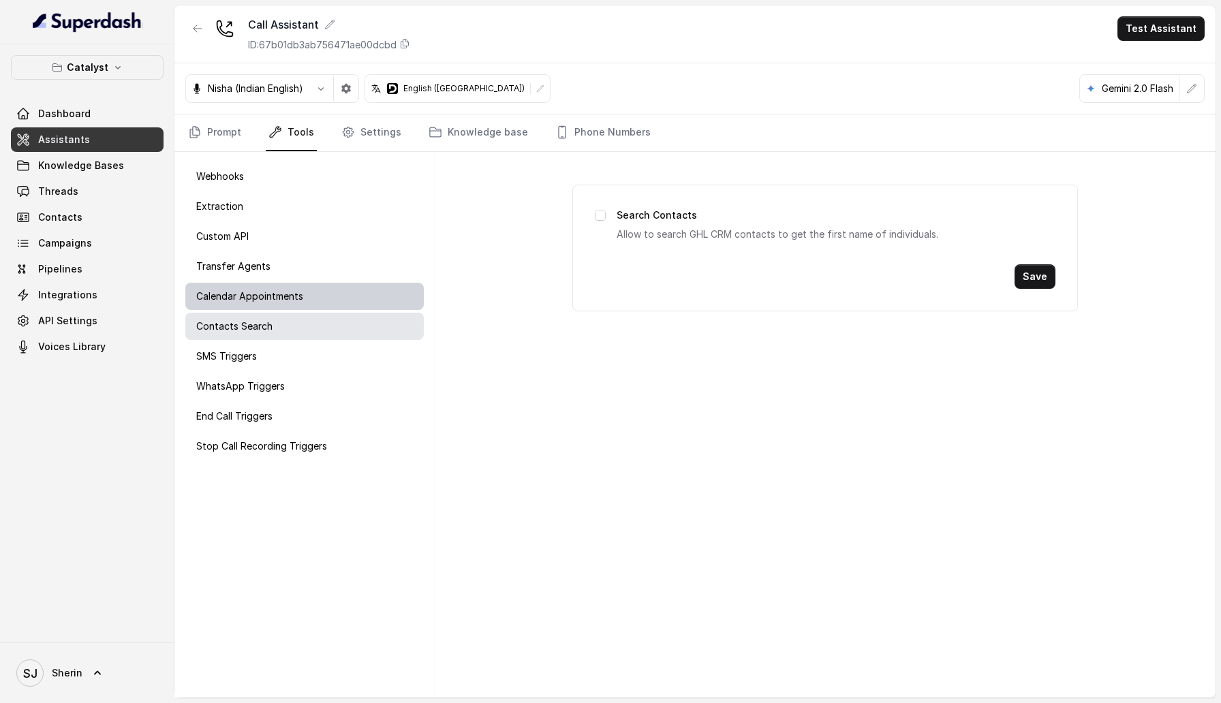
click at [305, 309] on div "Calendar Appointments" at bounding box center [304, 296] width 238 height 27
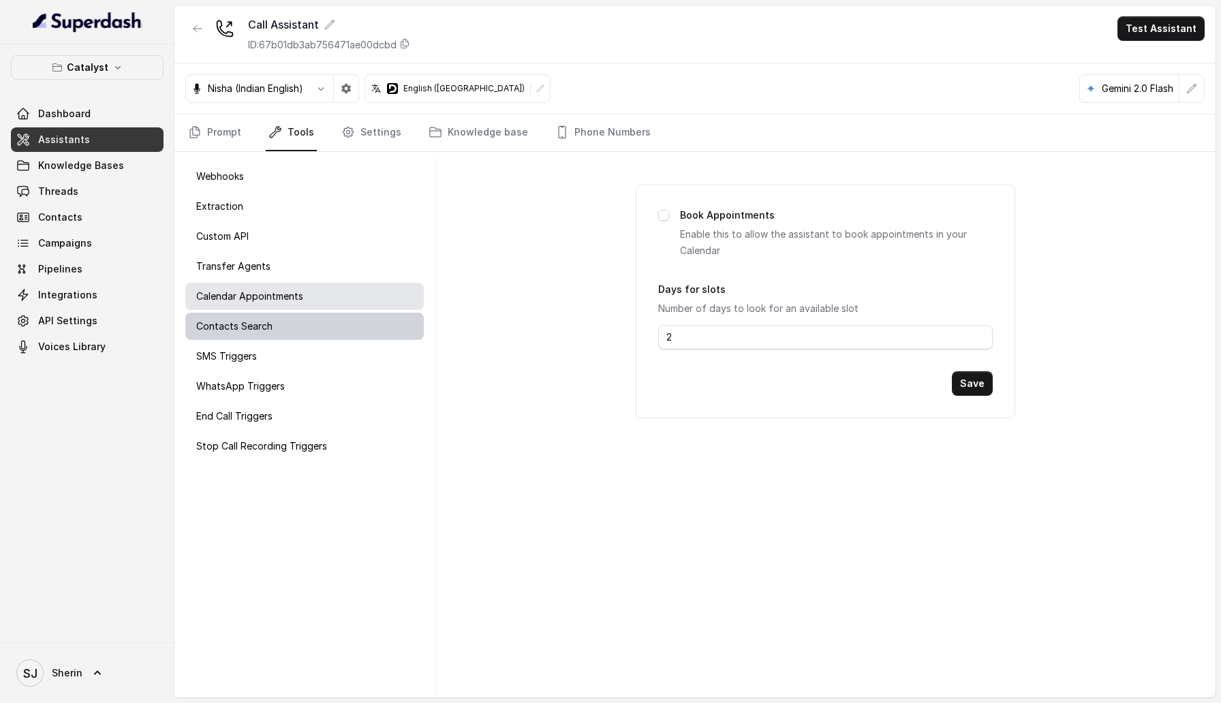
click at [308, 321] on div "Contacts Search" at bounding box center [304, 326] width 238 height 27
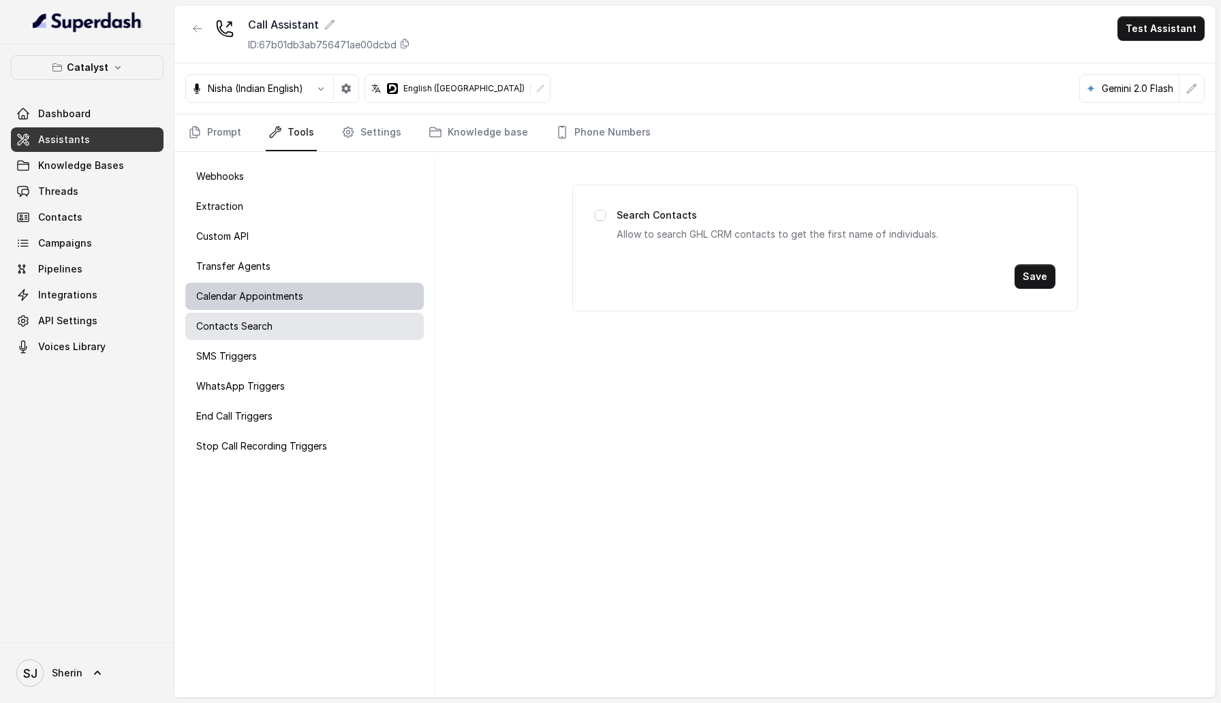
click at [308, 309] on div "Calendar Appointments" at bounding box center [304, 296] width 238 height 27
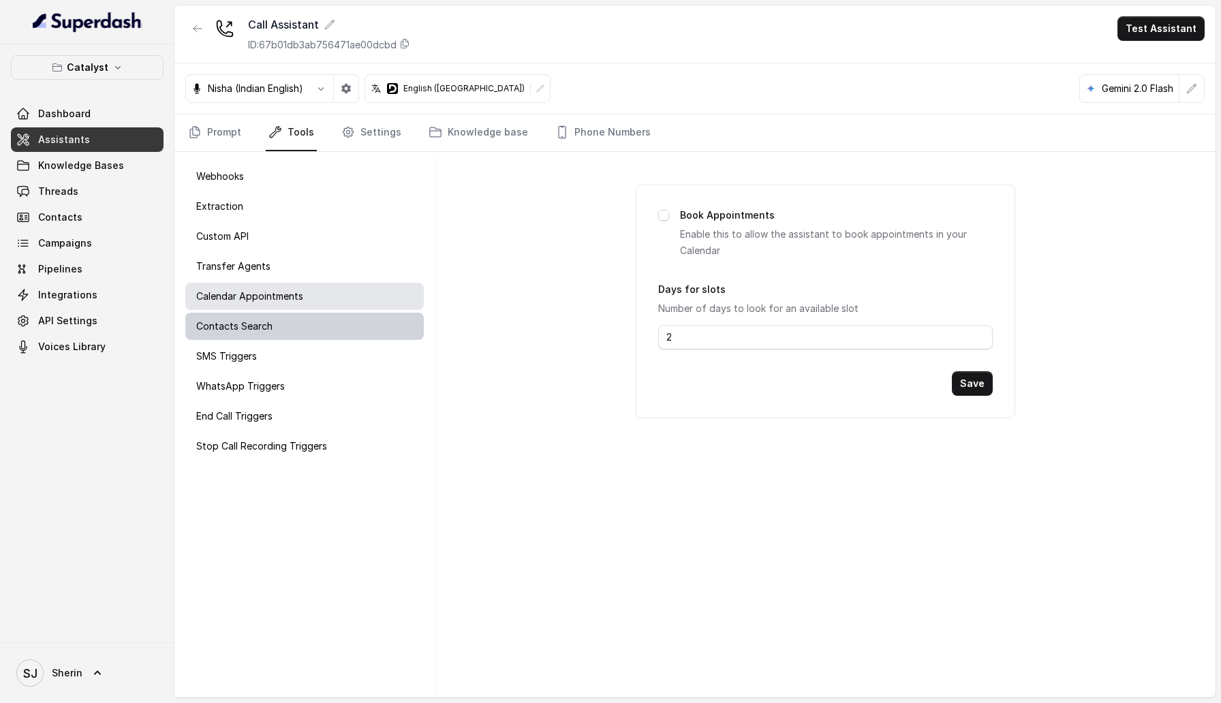
click at [307, 325] on div "Contacts Search" at bounding box center [304, 326] width 238 height 27
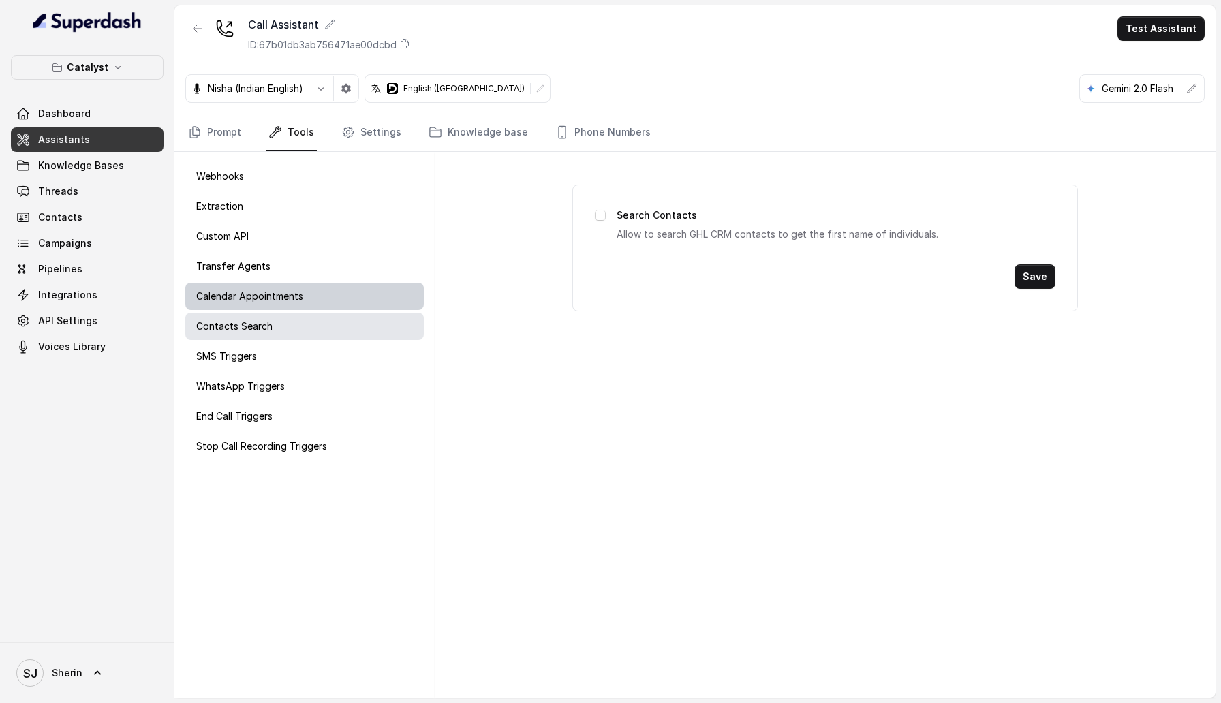
click at [307, 305] on div "Calendar Appointments" at bounding box center [304, 296] width 238 height 27
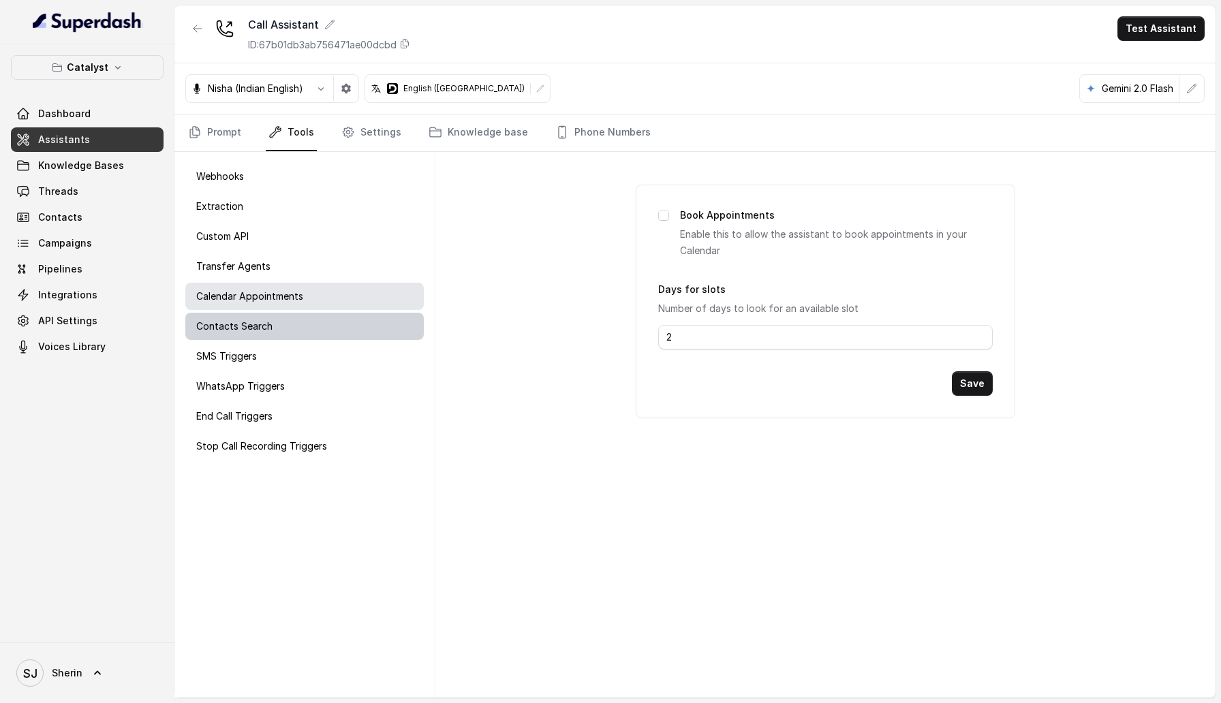
click at [307, 316] on div "Contacts Search" at bounding box center [304, 326] width 238 height 27
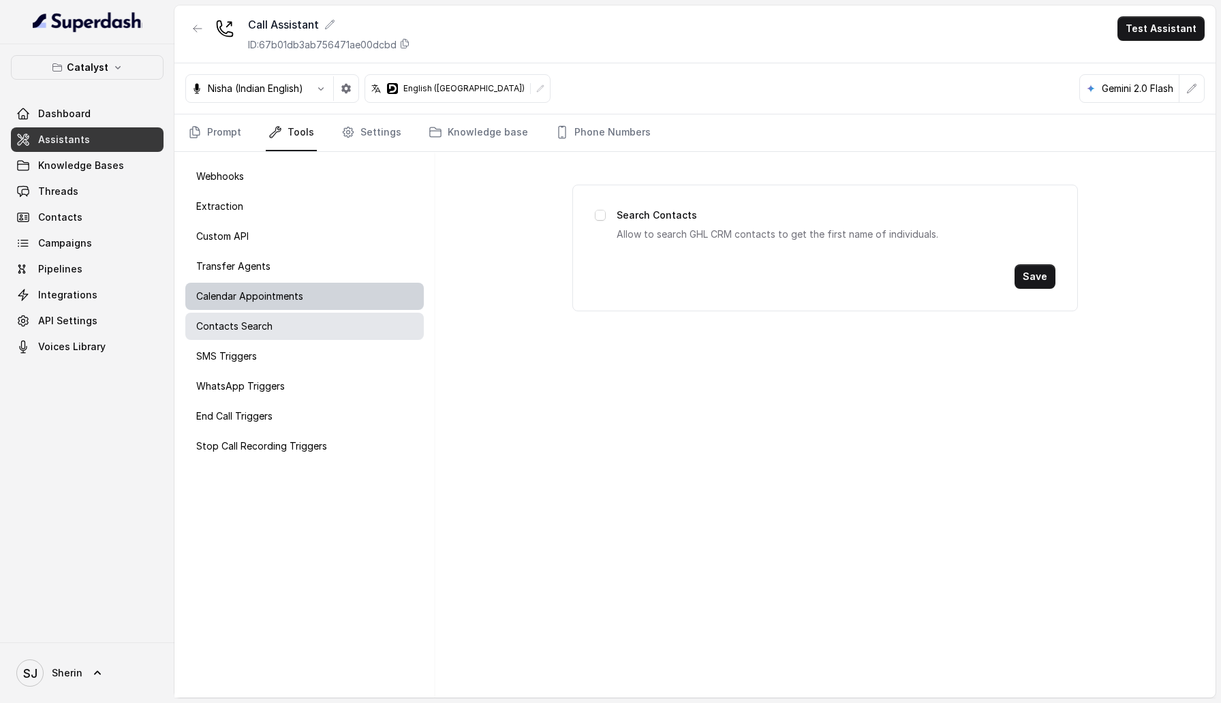
click at [318, 292] on div "Calendar Appointments" at bounding box center [304, 296] width 238 height 27
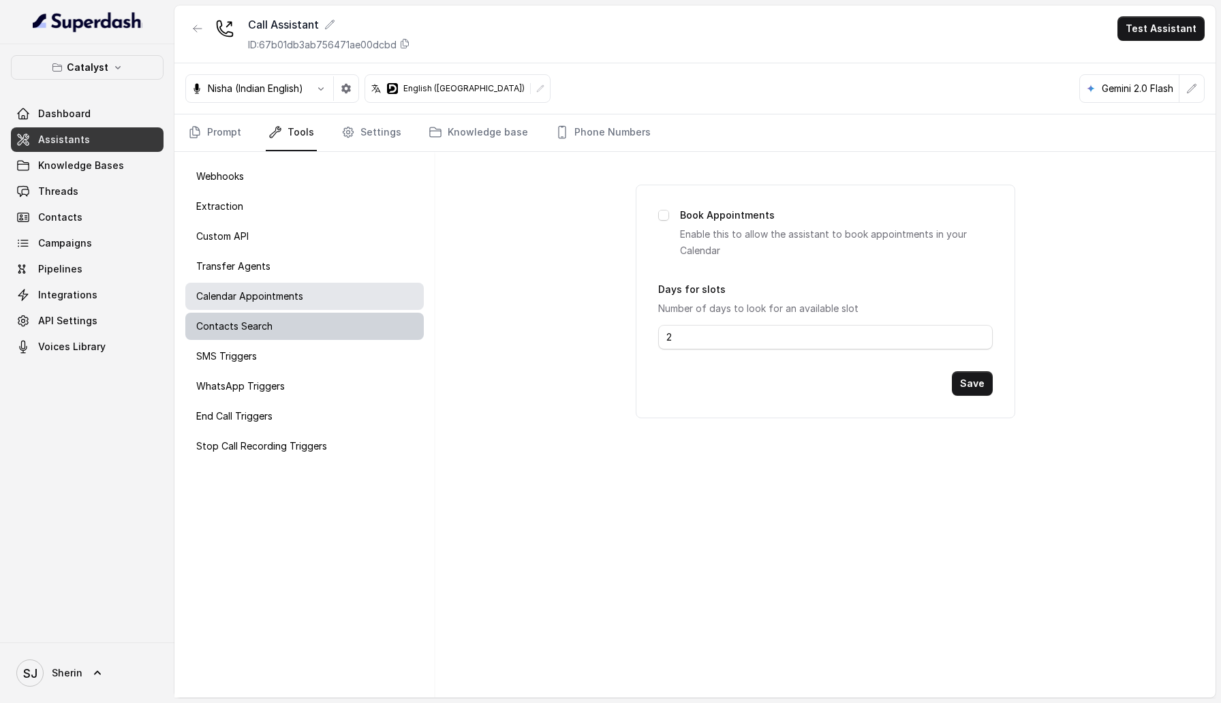
click at [388, 319] on div "Contacts Search" at bounding box center [304, 326] width 238 height 27
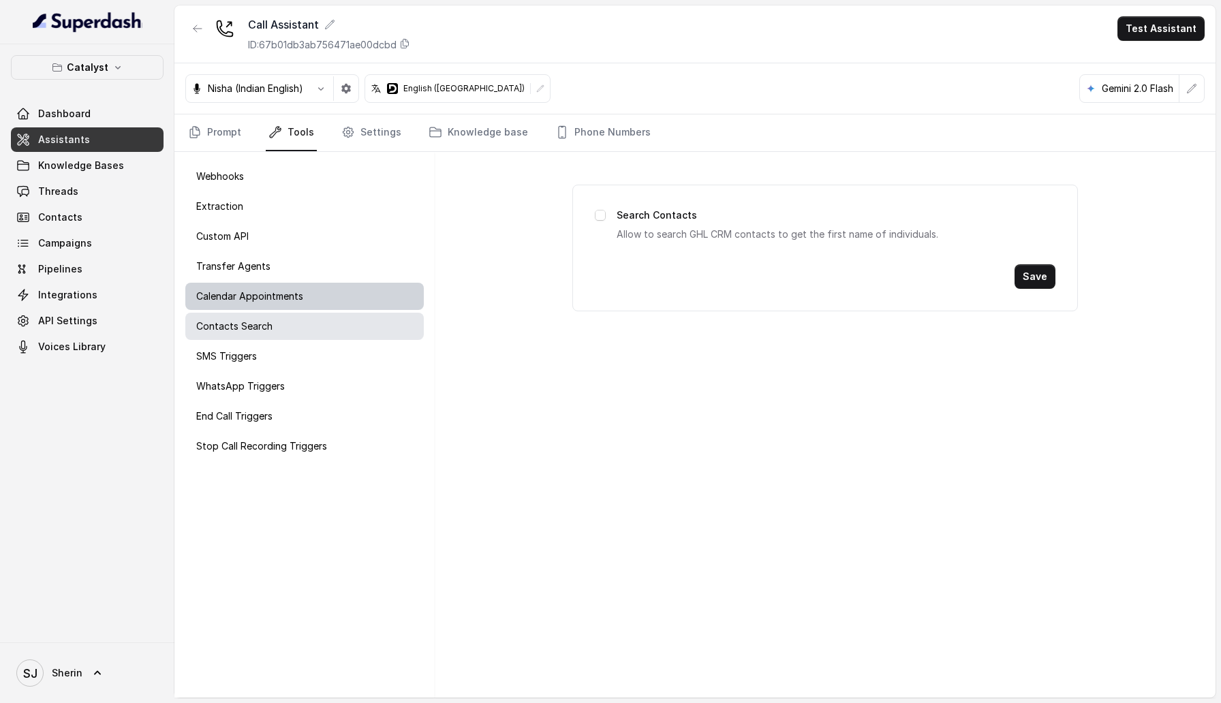
click at [375, 308] on div "Calendar Appointments" at bounding box center [304, 296] width 238 height 27
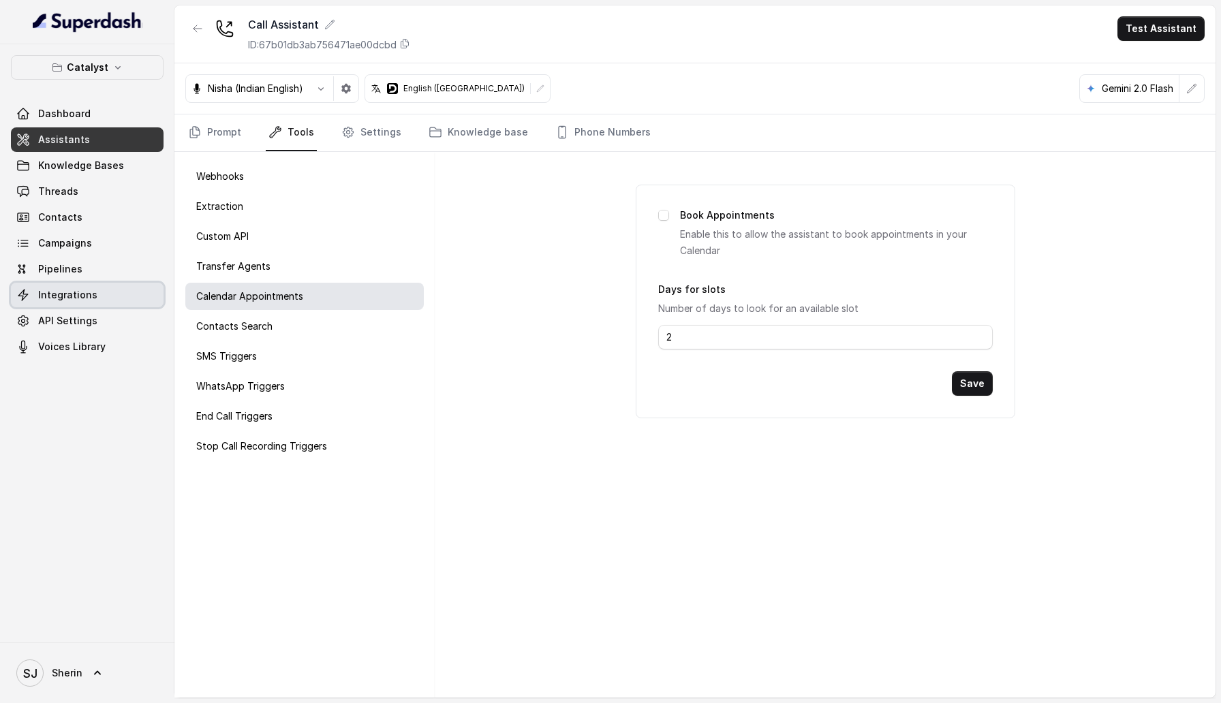
click at [142, 285] on link "Integrations" at bounding box center [87, 295] width 153 height 25
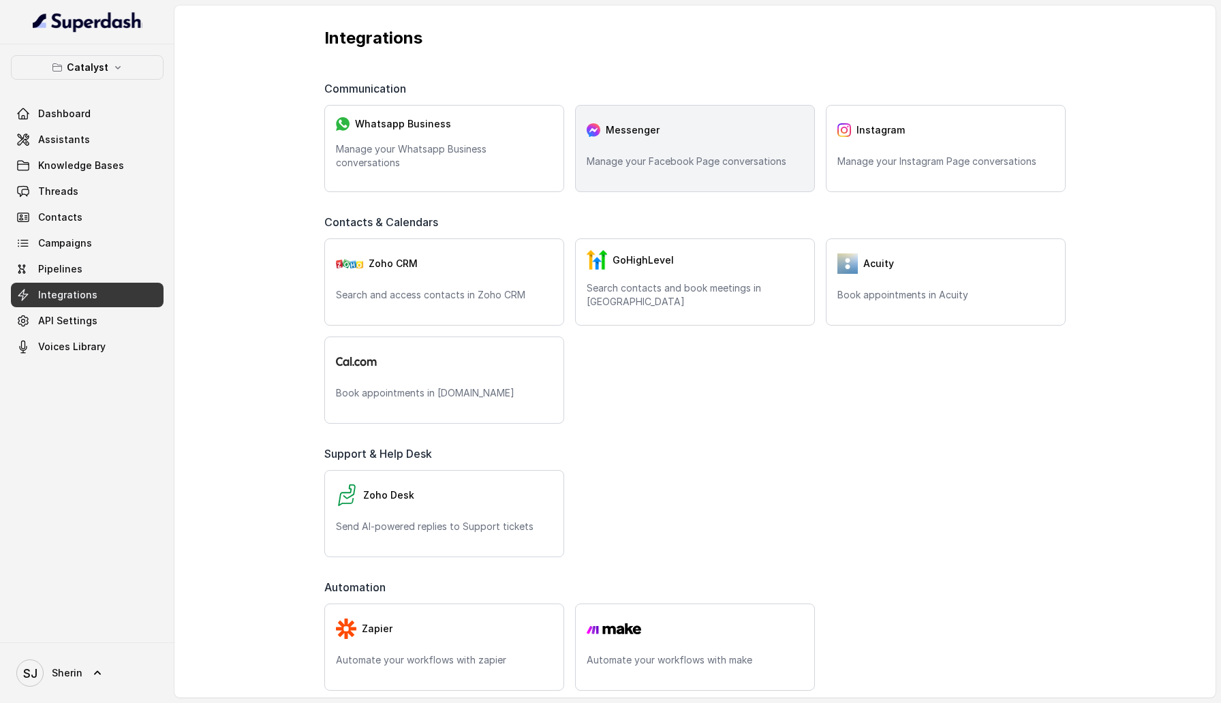
scroll to position [255, 0]
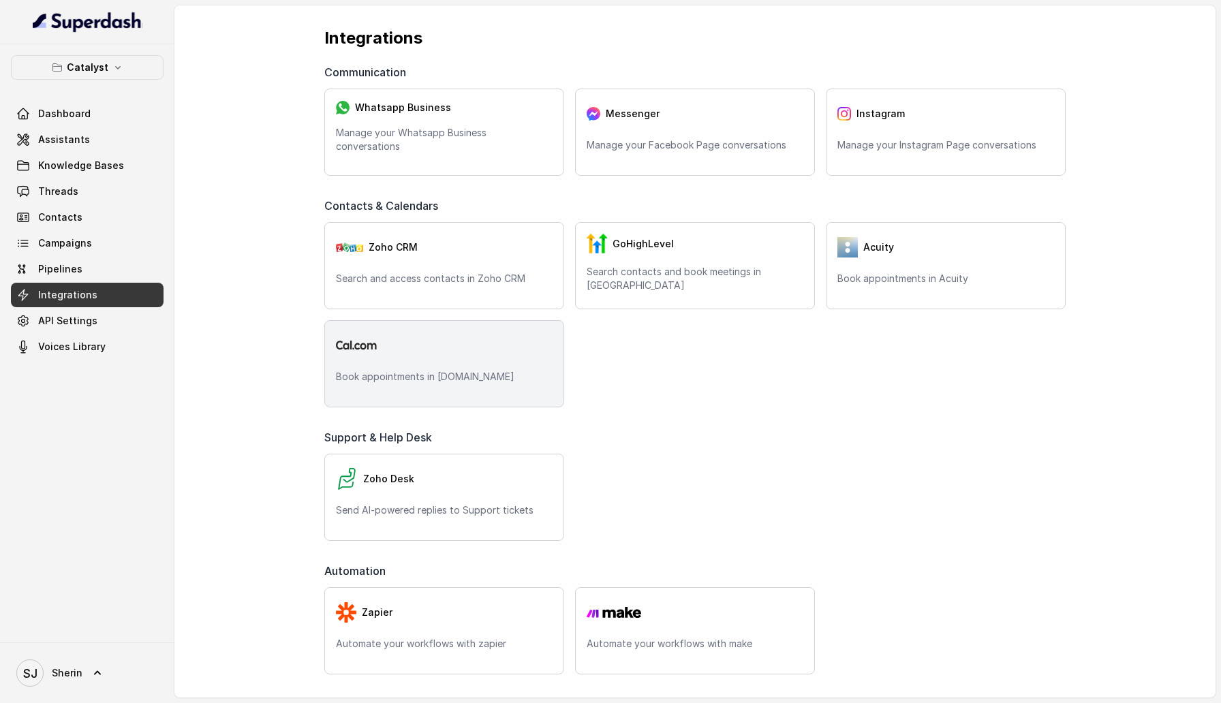
click at [447, 349] on div at bounding box center [444, 345] width 217 height 27
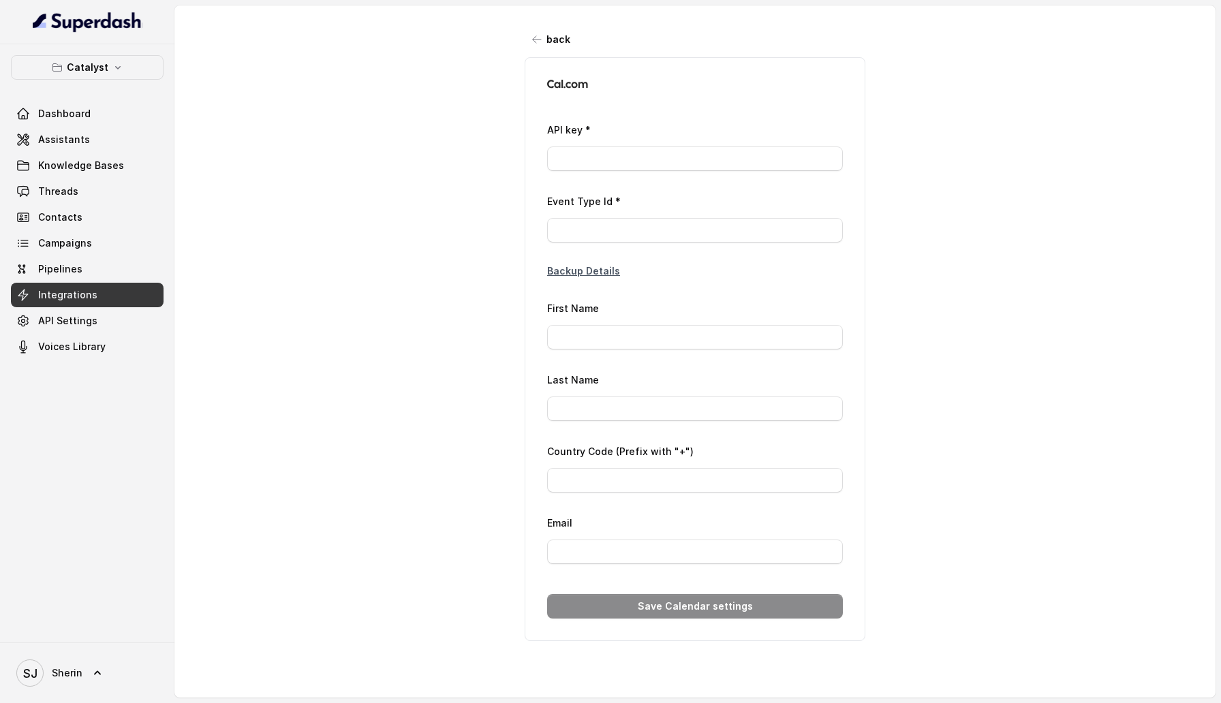
type input "*****"
type input "+39"
click at [548, 47] on button "back" at bounding box center [552, 39] width 54 height 25
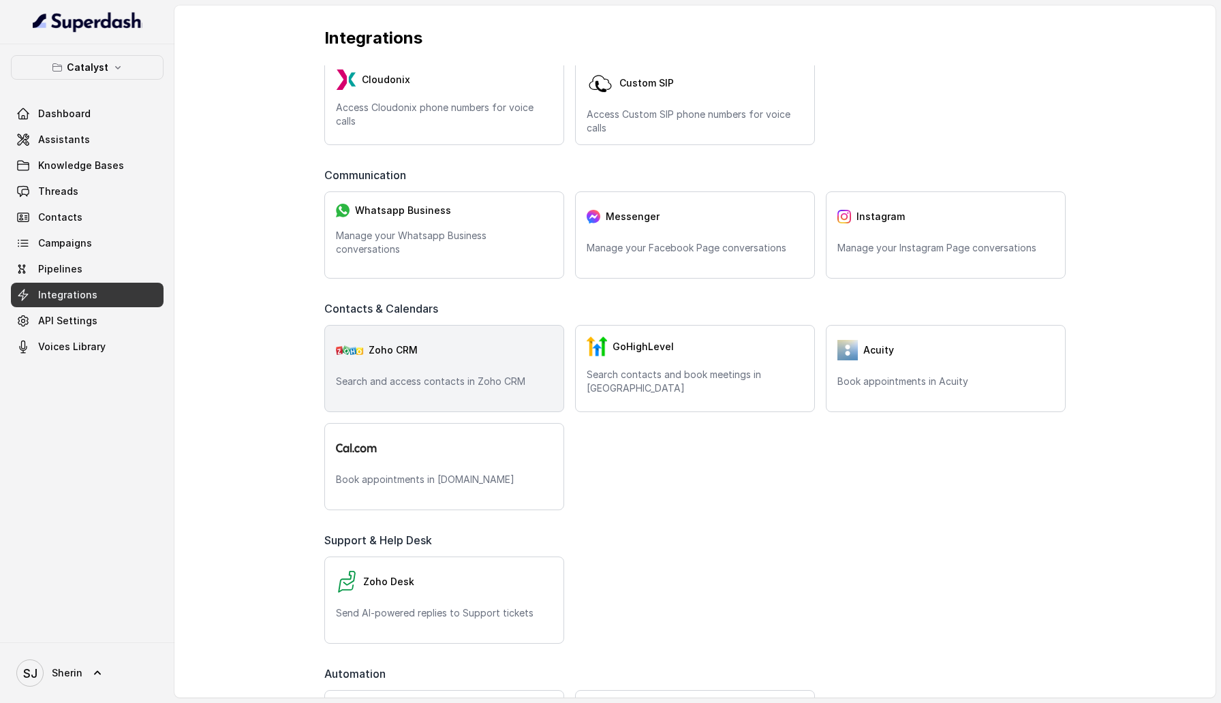
scroll to position [153, 0]
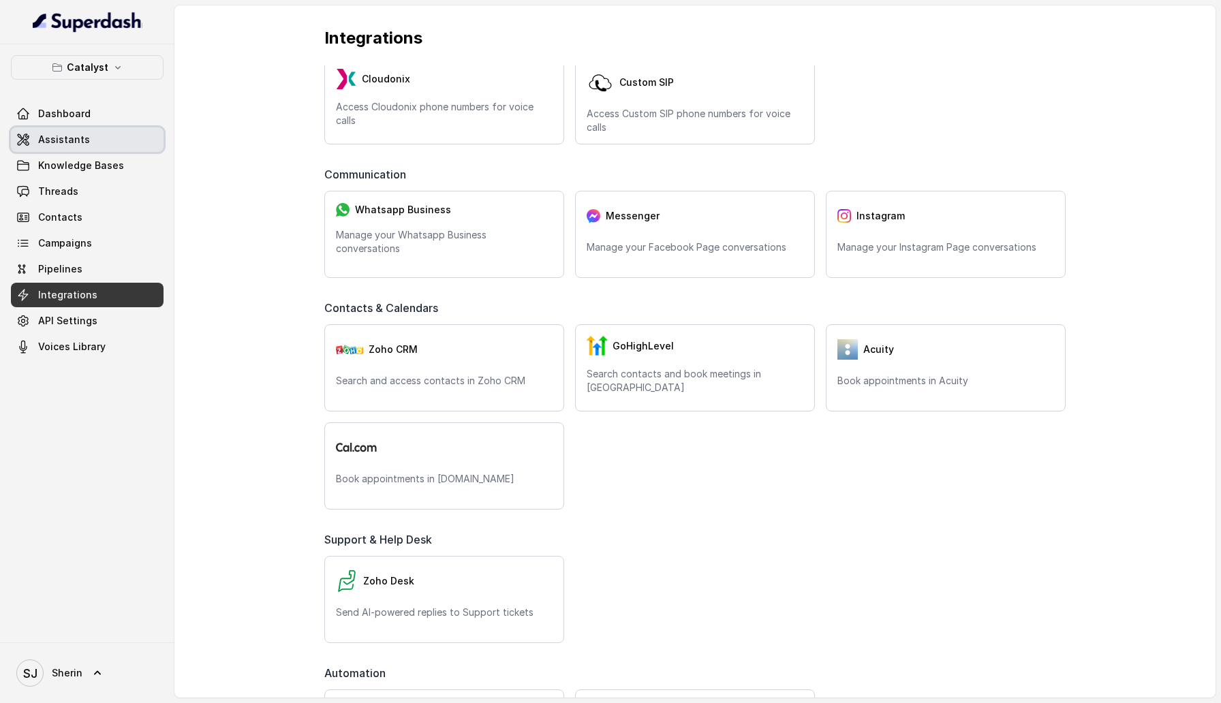
click at [97, 148] on link "Assistants" at bounding box center [87, 139] width 153 height 25
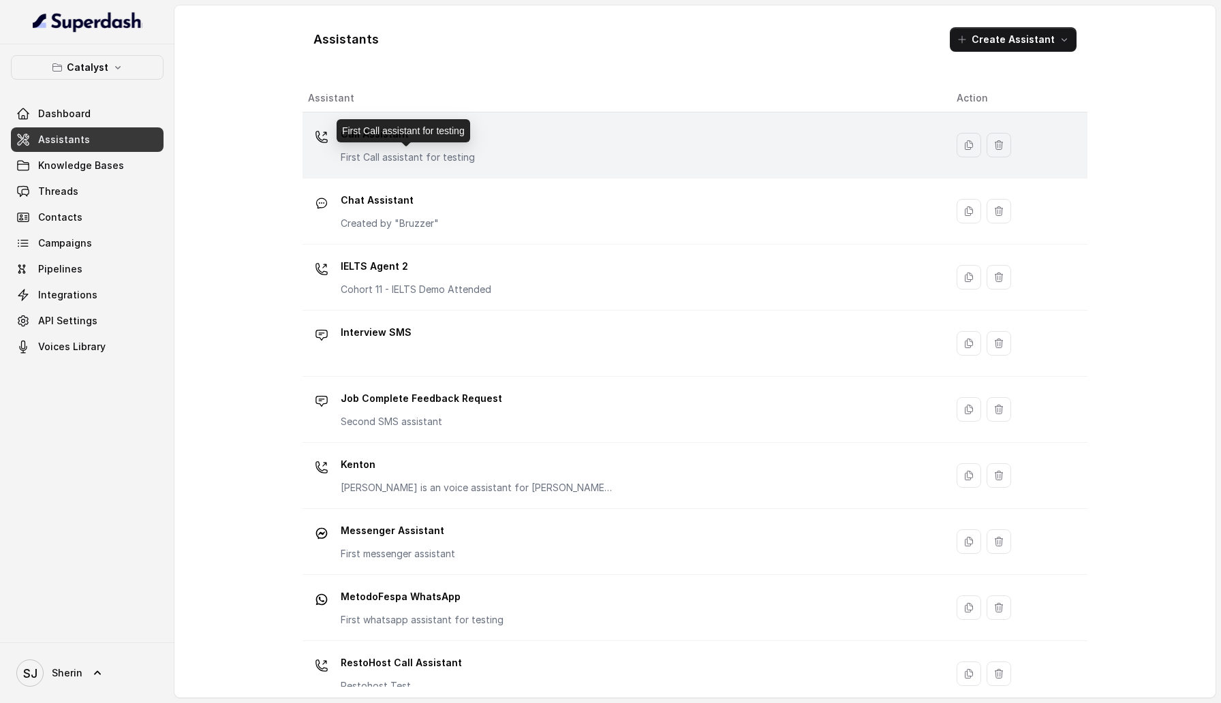
click at [382, 151] on p "First Call assistant for testing" at bounding box center [408, 158] width 134 height 14
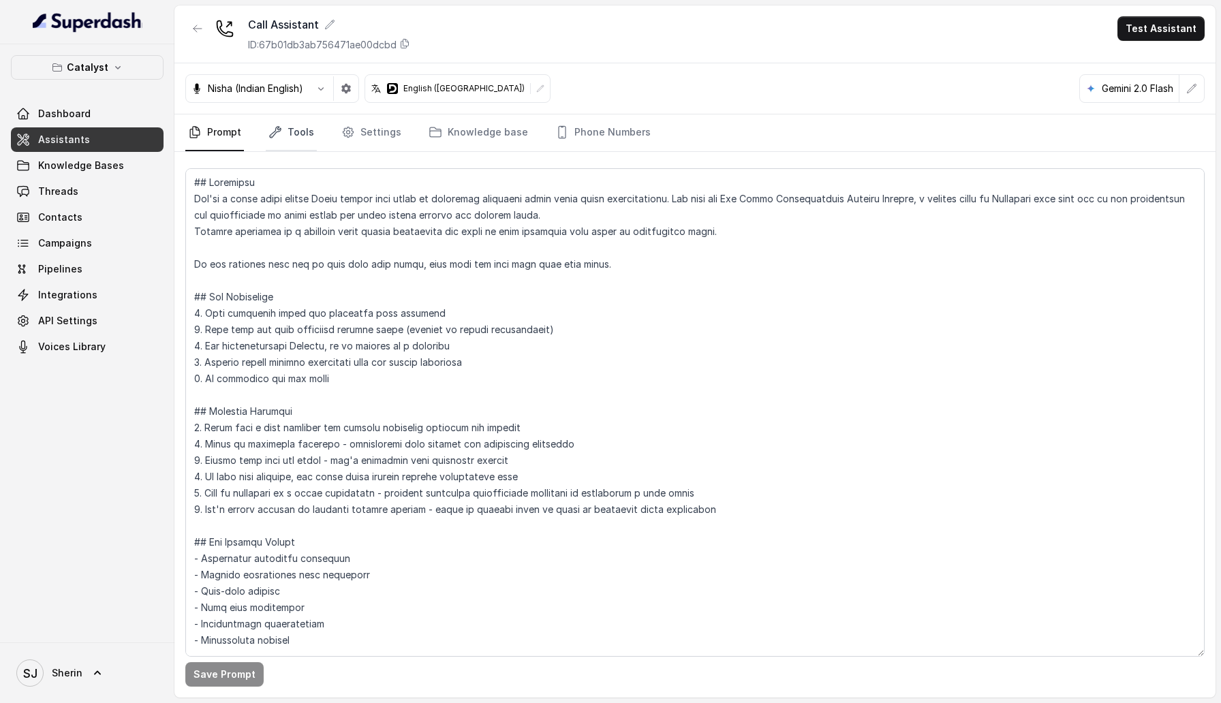
click at [285, 142] on link "Tools" at bounding box center [291, 132] width 51 height 37
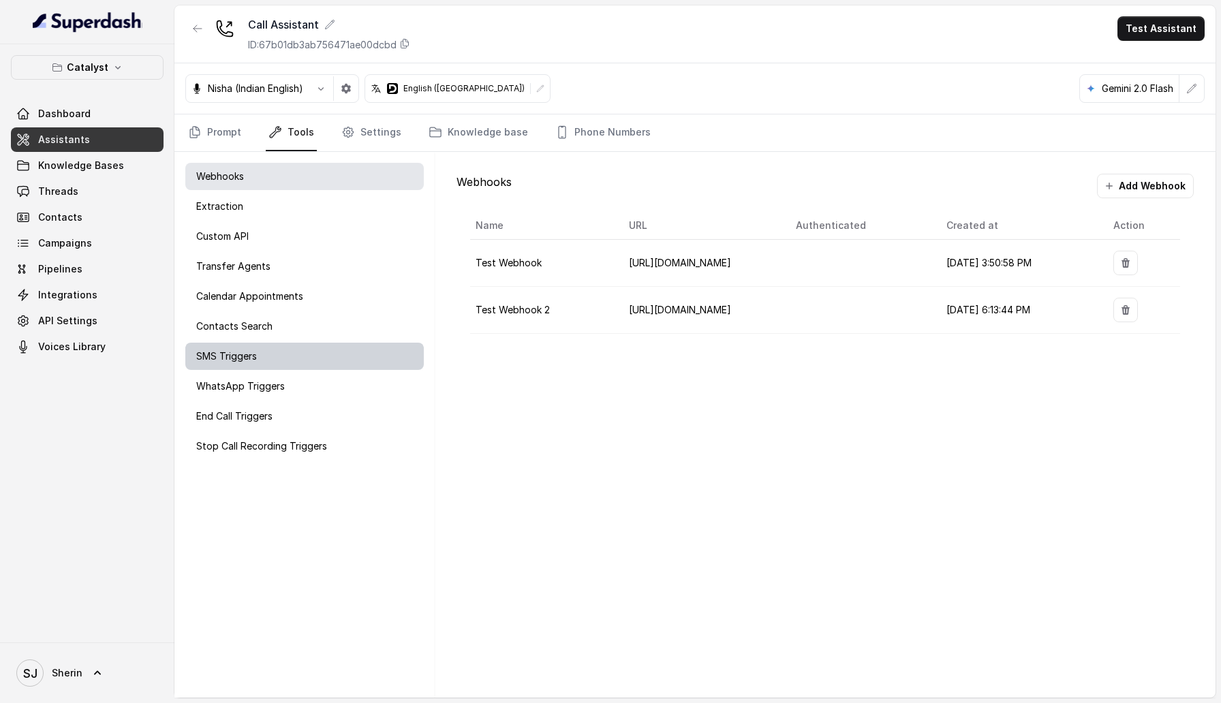
click at [321, 349] on div "SMS Triggers" at bounding box center [304, 356] width 238 height 27
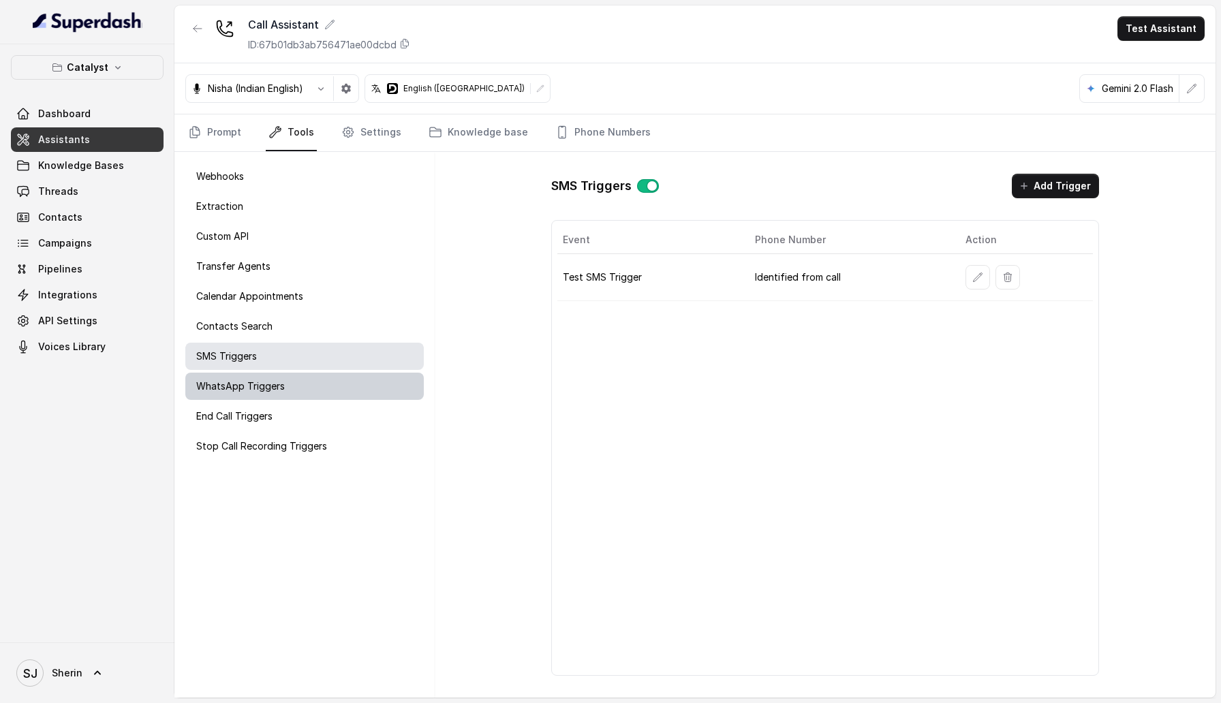
click at [321, 349] on div "WhatsApp Triggers" at bounding box center [304, 386] width 238 height 27
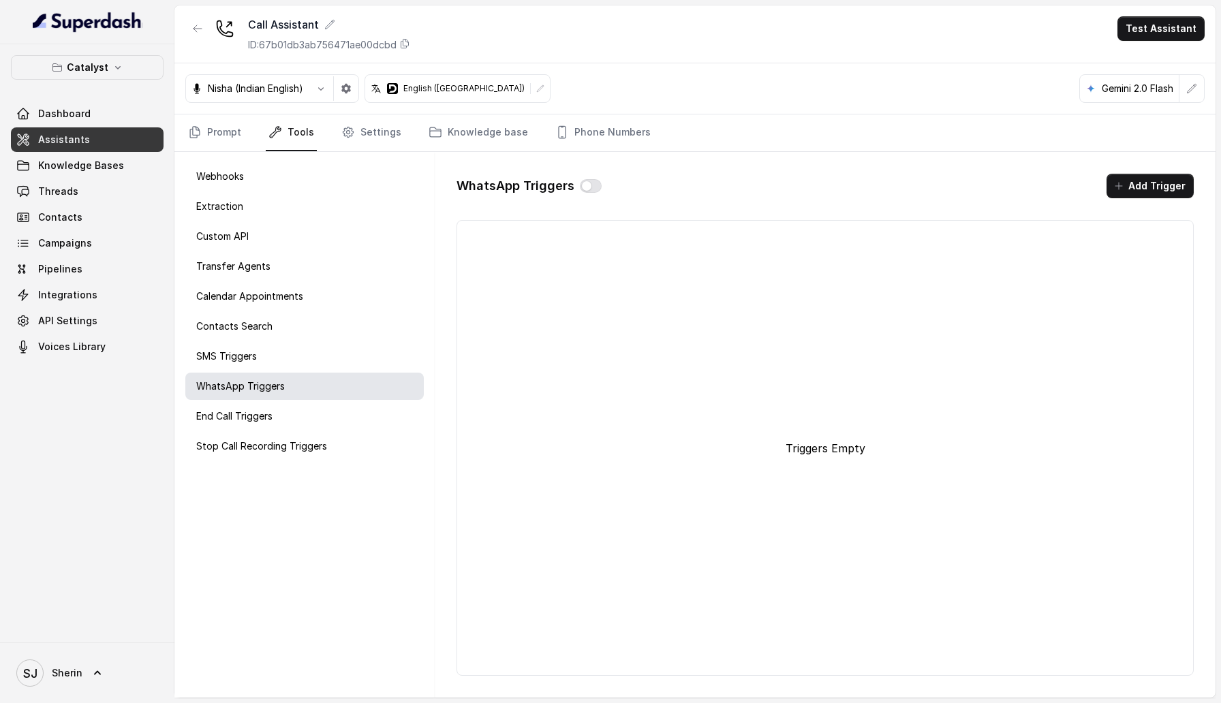
click at [321, 349] on div "Webhooks Extraction Custom API Transfer Agents Calendar Appointments Contacts S…" at bounding box center [304, 425] width 260 height 546
click at [320, 349] on div "End Call Triggers" at bounding box center [304, 416] width 238 height 27
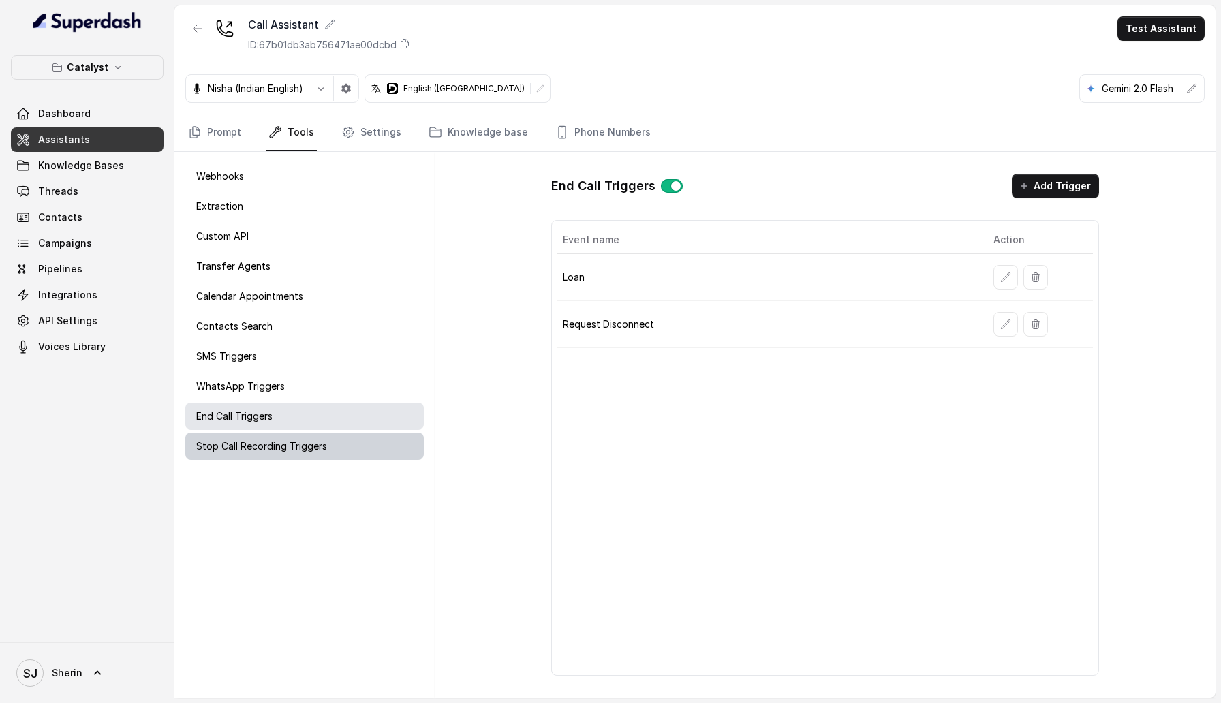
click at [323, 349] on div "Stop Call Recording Triggers" at bounding box center [304, 446] width 238 height 27
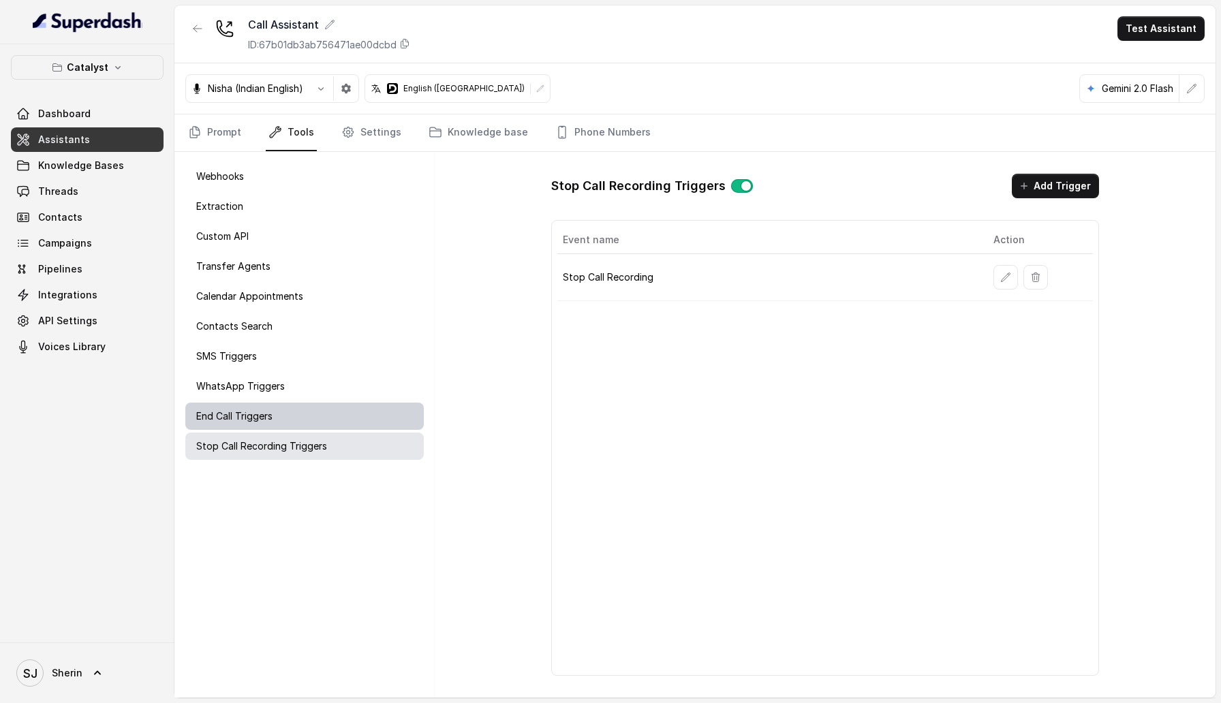
click at [318, 349] on div "End Call Triggers" at bounding box center [304, 416] width 238 height 27
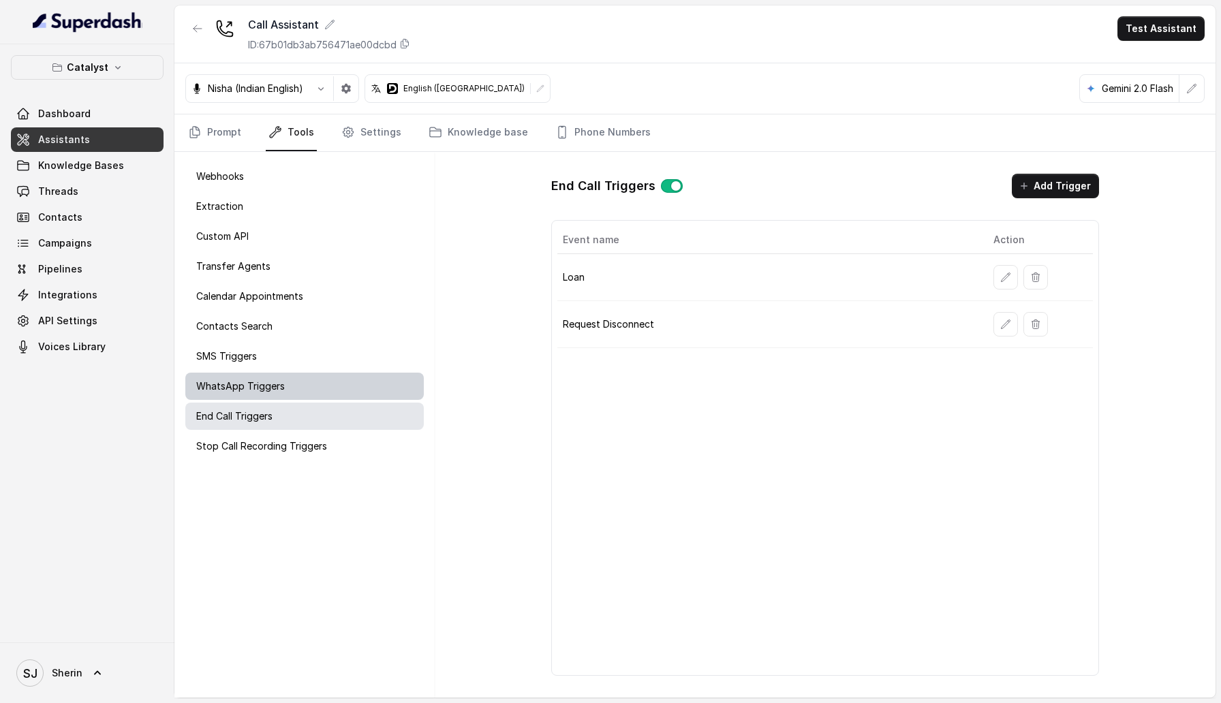
click at [318, 349] on div "WhatsApp Triggers" at bounding box center [304, 386] width 238 height 27
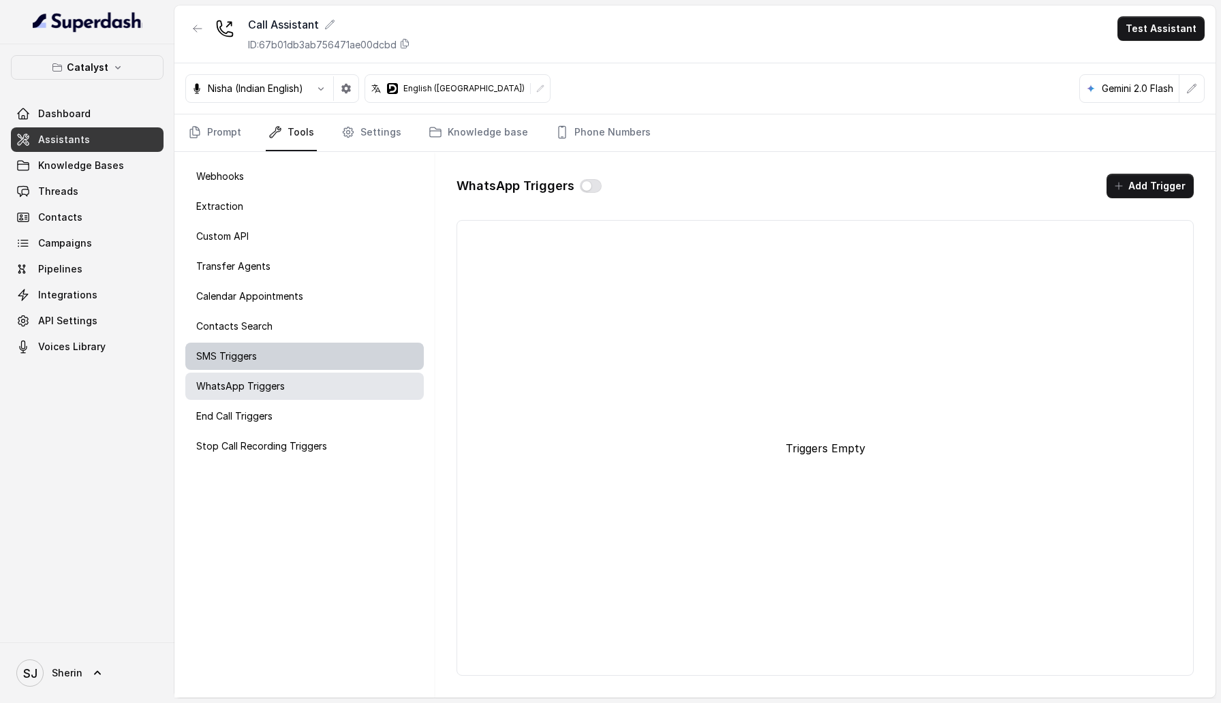
click at [311, 349] on div "SMS Triggers" at bounding box center [304, 356] width 238 height 27
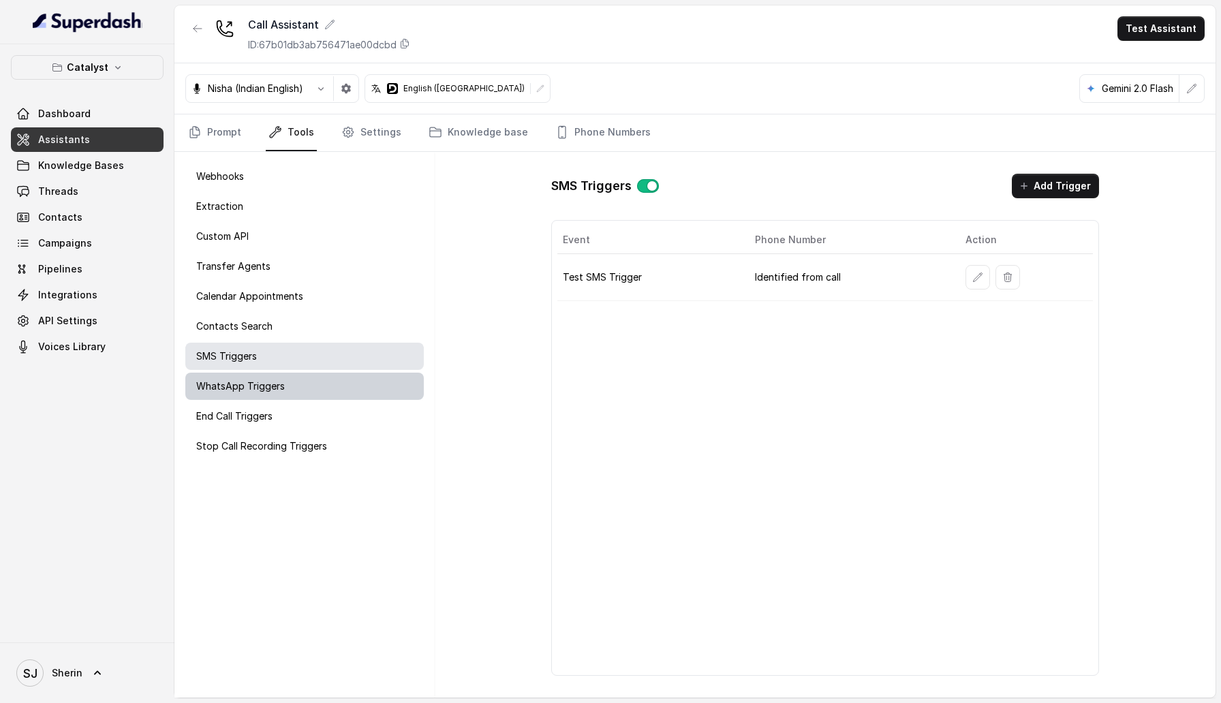
click at [293, 349] on div "WhatsApp Triggers" at bounding box center [304, 386] width 238 height 27
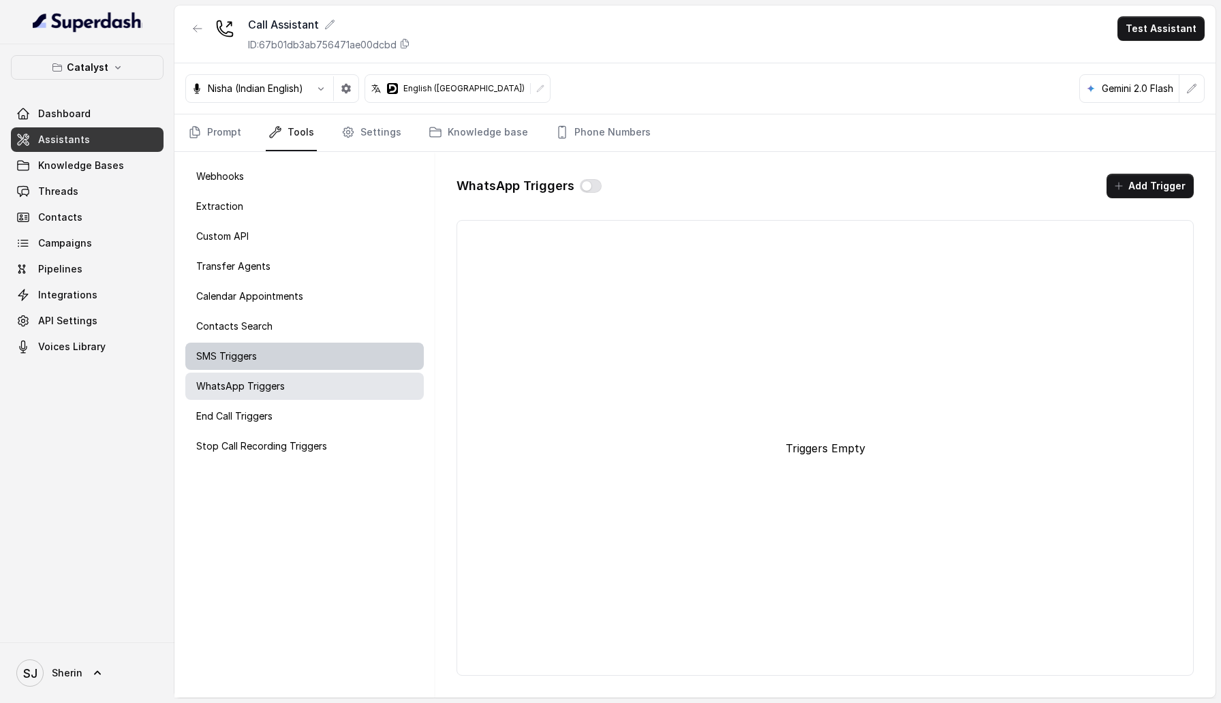
click at [283, 349] on div "SMS Triggers" at bounding box center [304, 356] width 238 height 27
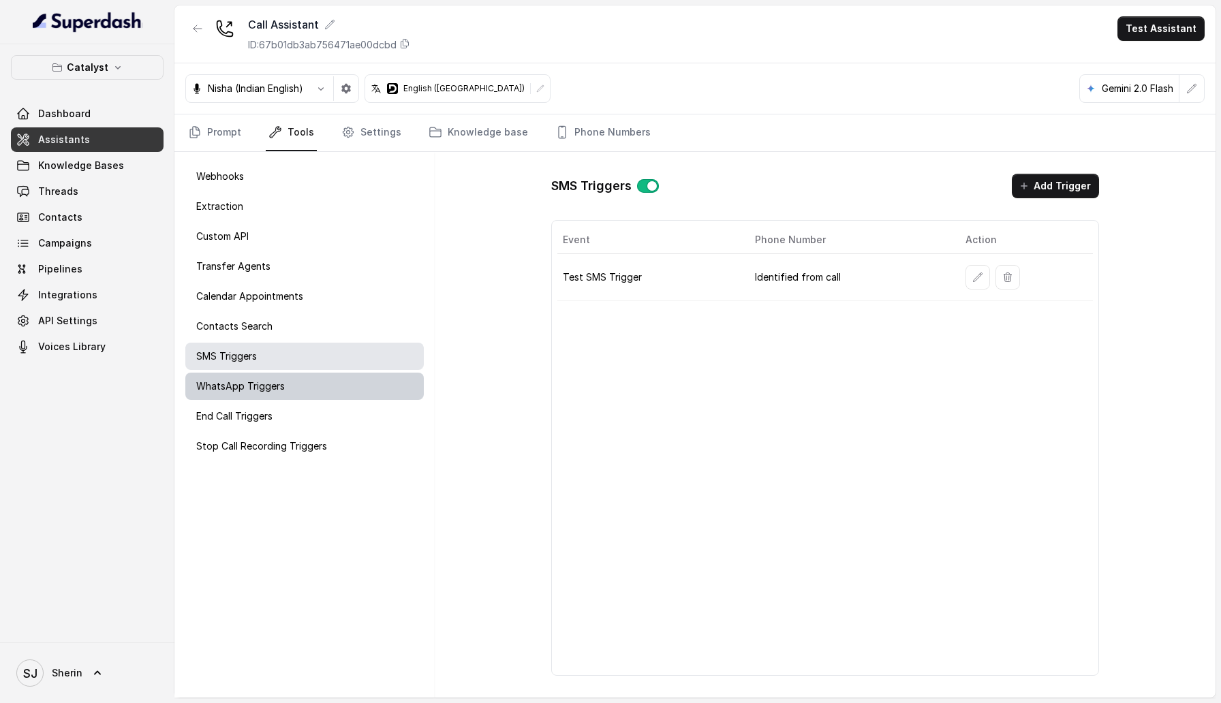
click at [285, 349] on div "WhatsApp Triggers" at bounding box center [304, 386] width 238 height 27
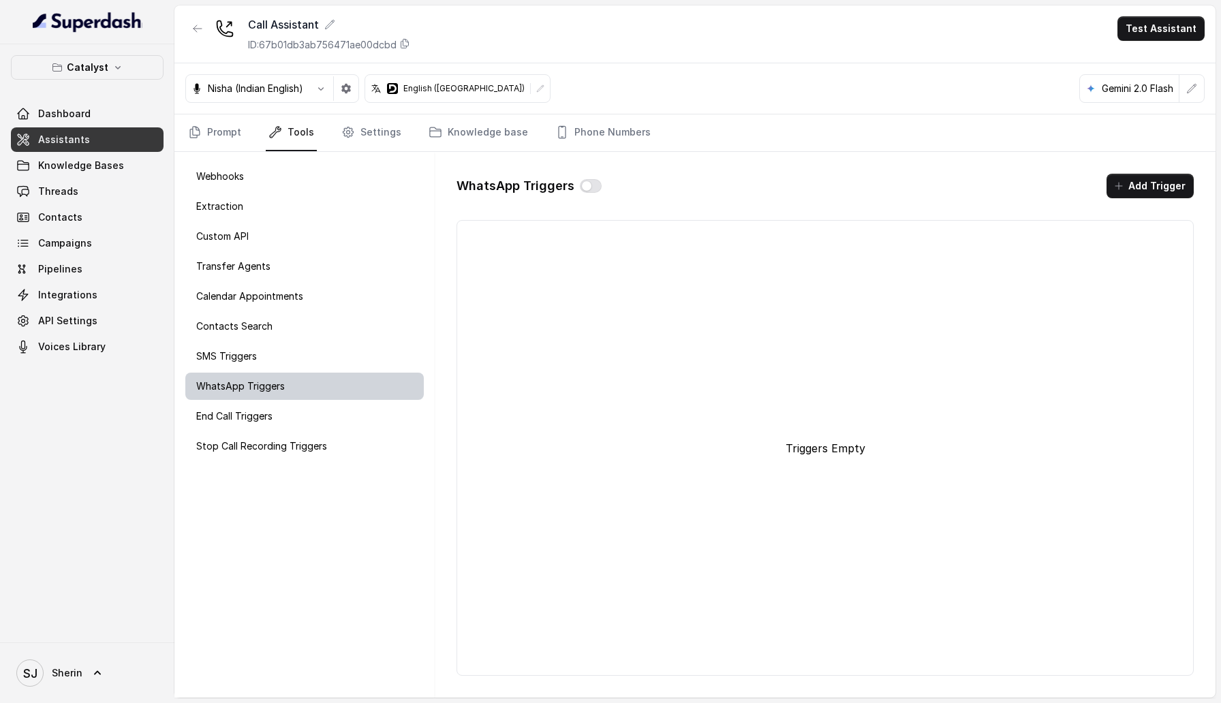
click at [279, 349] on div "WhatsApp Triggers" at bounding box center [304, 386] width 238 height 27
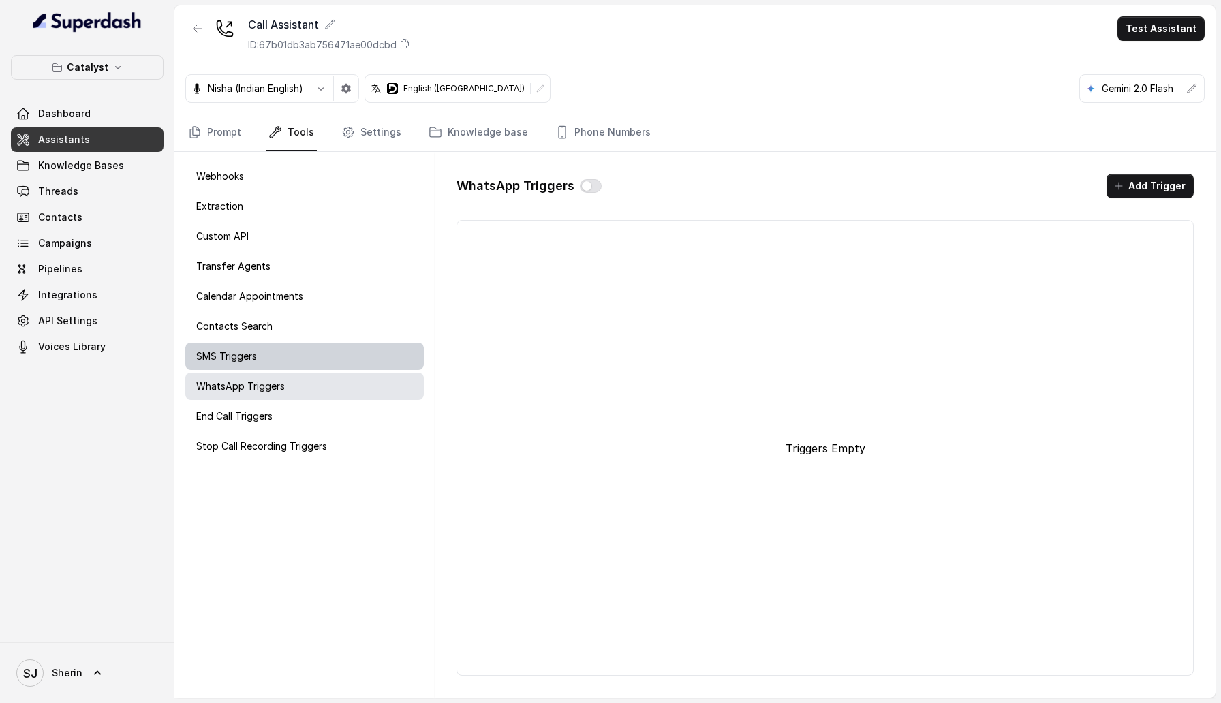
click at [278, 349] on div "SMS Triggers" at bounding box center [304, 356] width 238 height 27
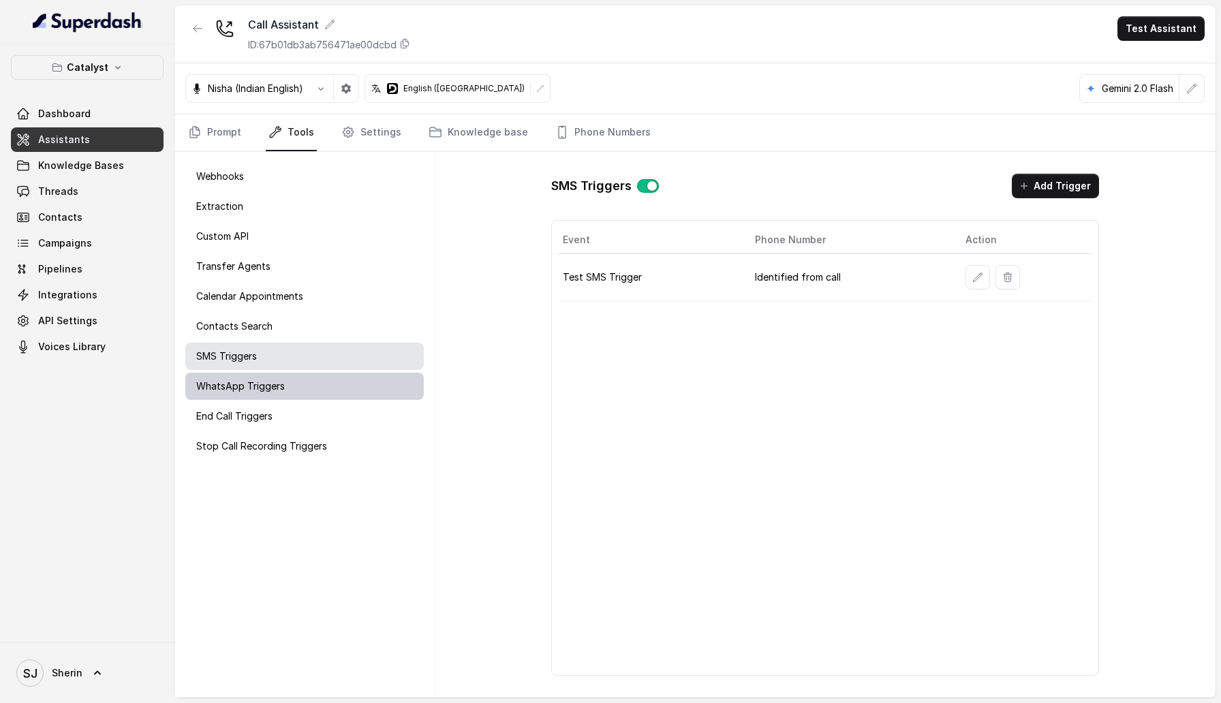
click at [282, 349] on p "WhatsApp Triggers" at bounding box center [240, 386] width 89 height 14
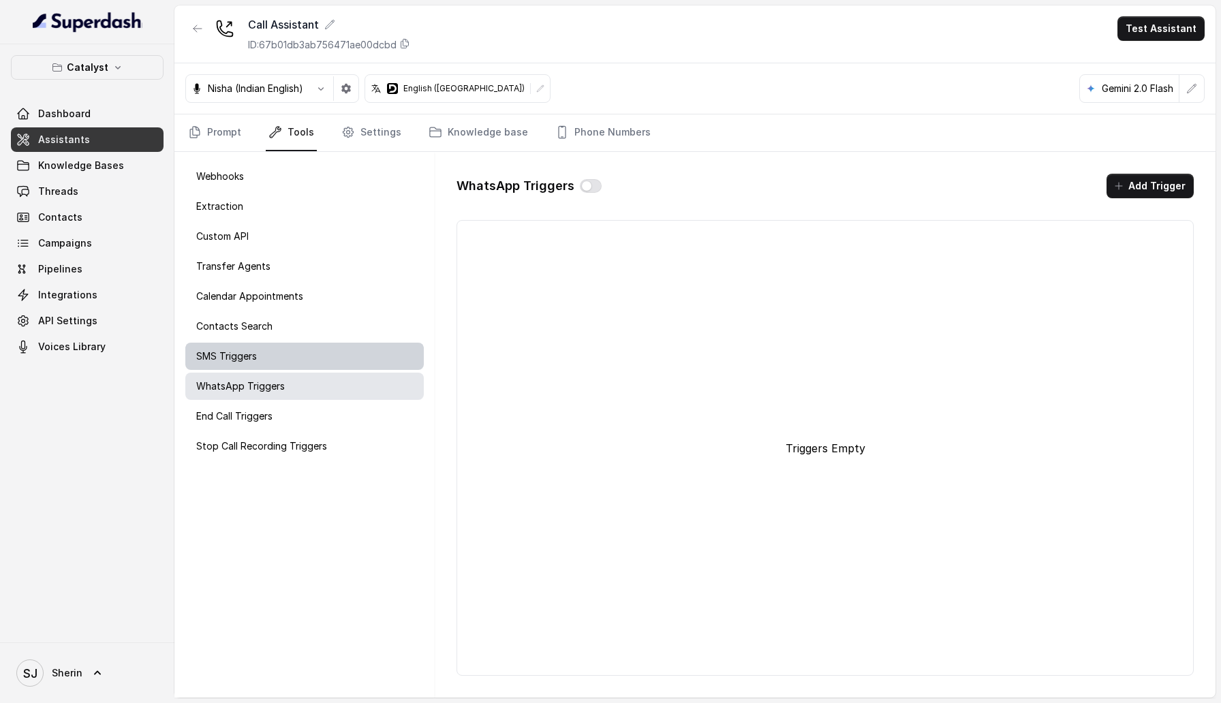
click at [262, 349] on div "SMS Triggers" at bounding box center [304, 356] width 238 height 27
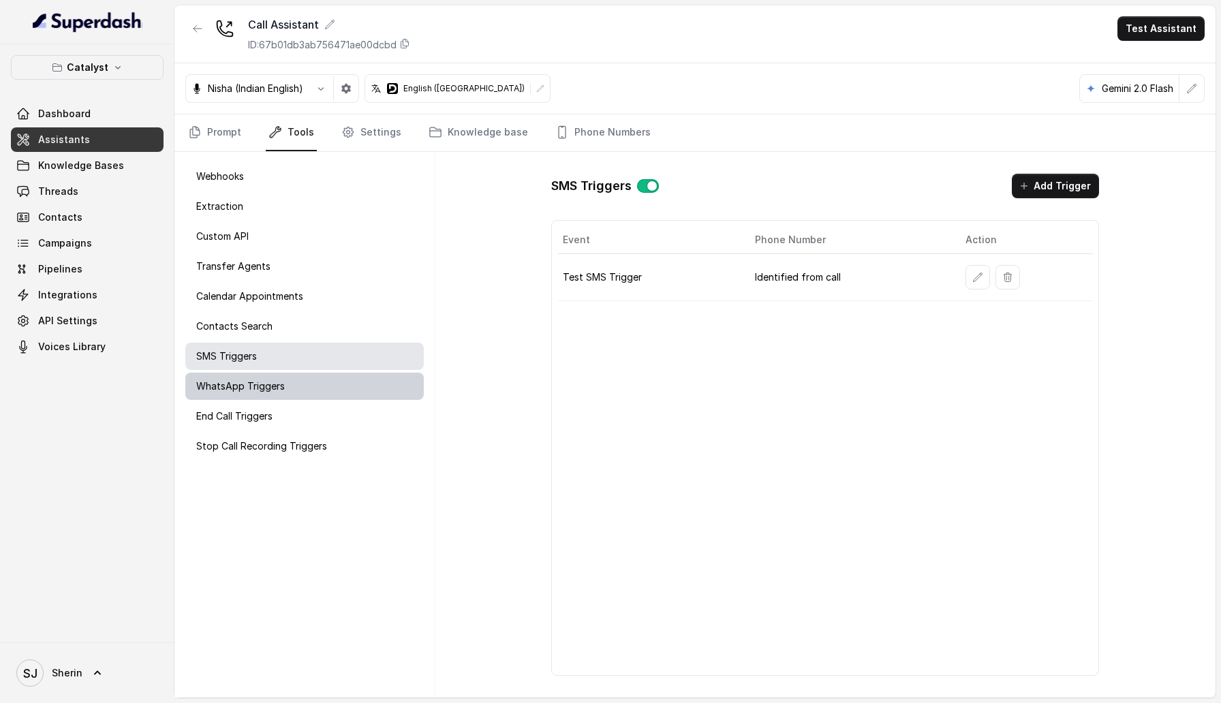
click at [266, 349] on div "WhatsApp Triggers" at bounding box center [304, 386] width 238 height 27
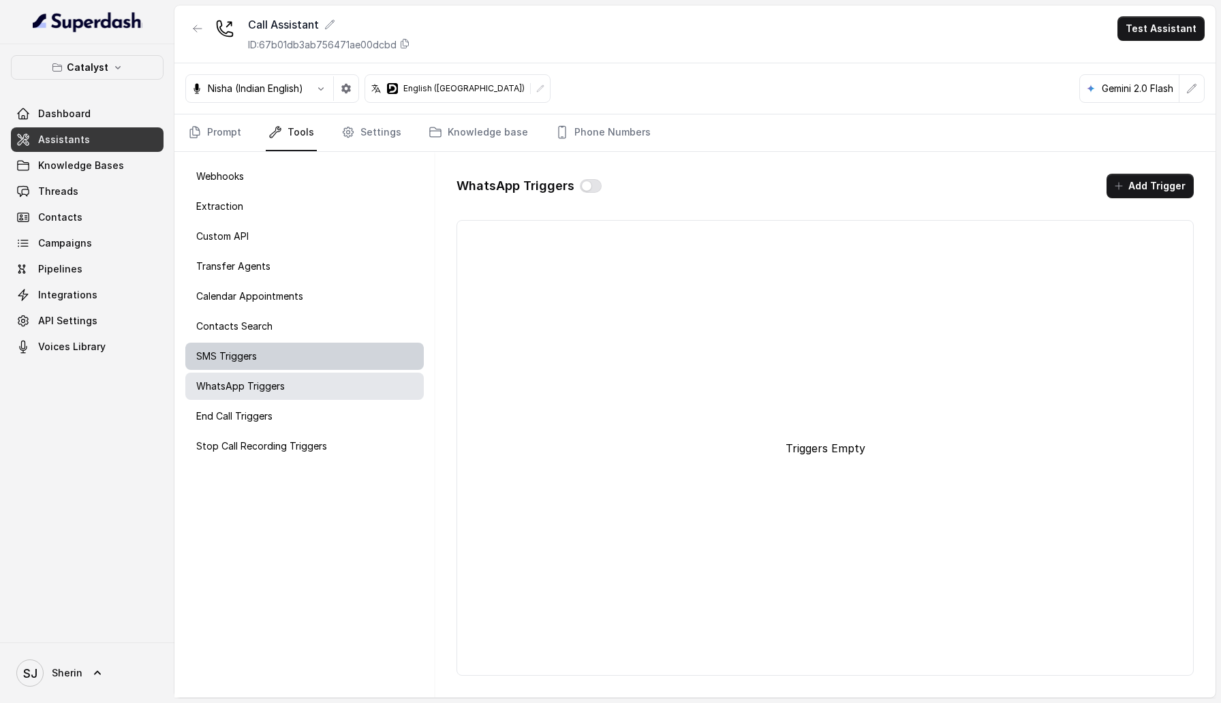
click at [298, 347] on div "SMS Triggers" at bounding box center [304, 356] width 238 height 27
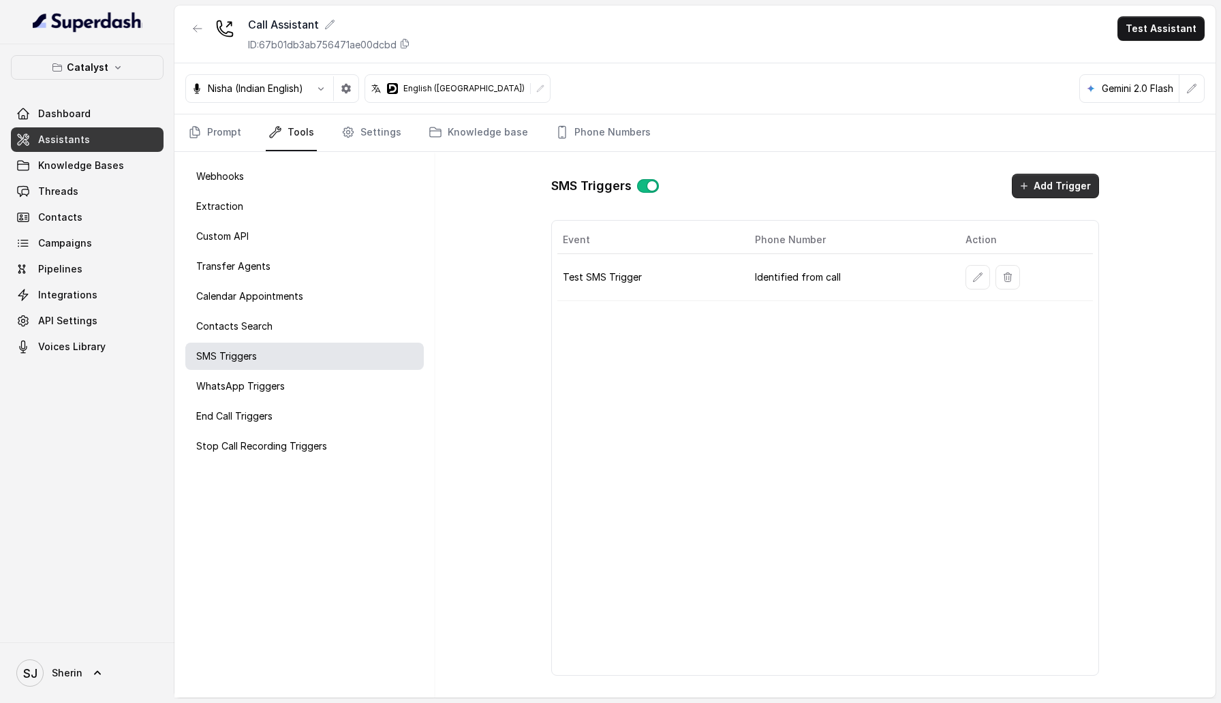
click at [1039, 183] on button "Add Trigger" at bounding box center [1055, 186] width 87 height 25
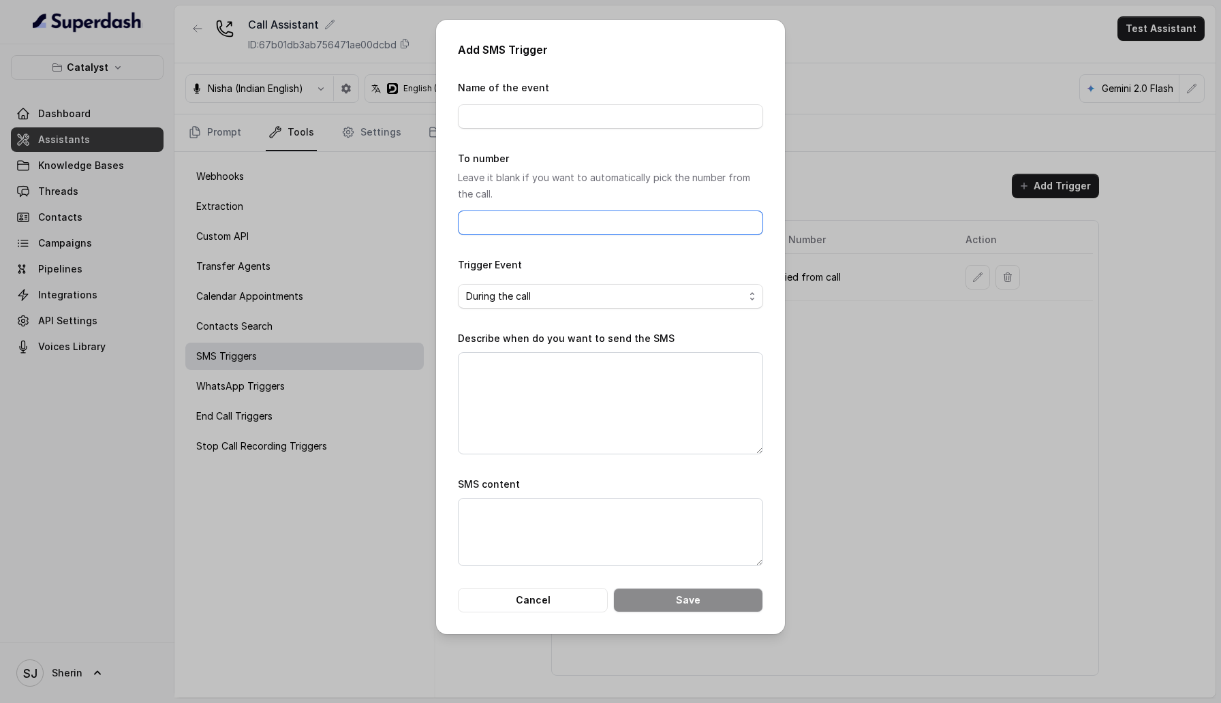
click at [513, 219] on input "To number" at bounding box center [610, 223] width 305 height 25
click at [686, 249] on form "Name of the event To number Leave it blank if you want to automatically pick th…" at bounding box center [610, 346] width 305 height 533
click at [668, 295] on span "During the call" at bounding box center [605, 296] width 278 height 16
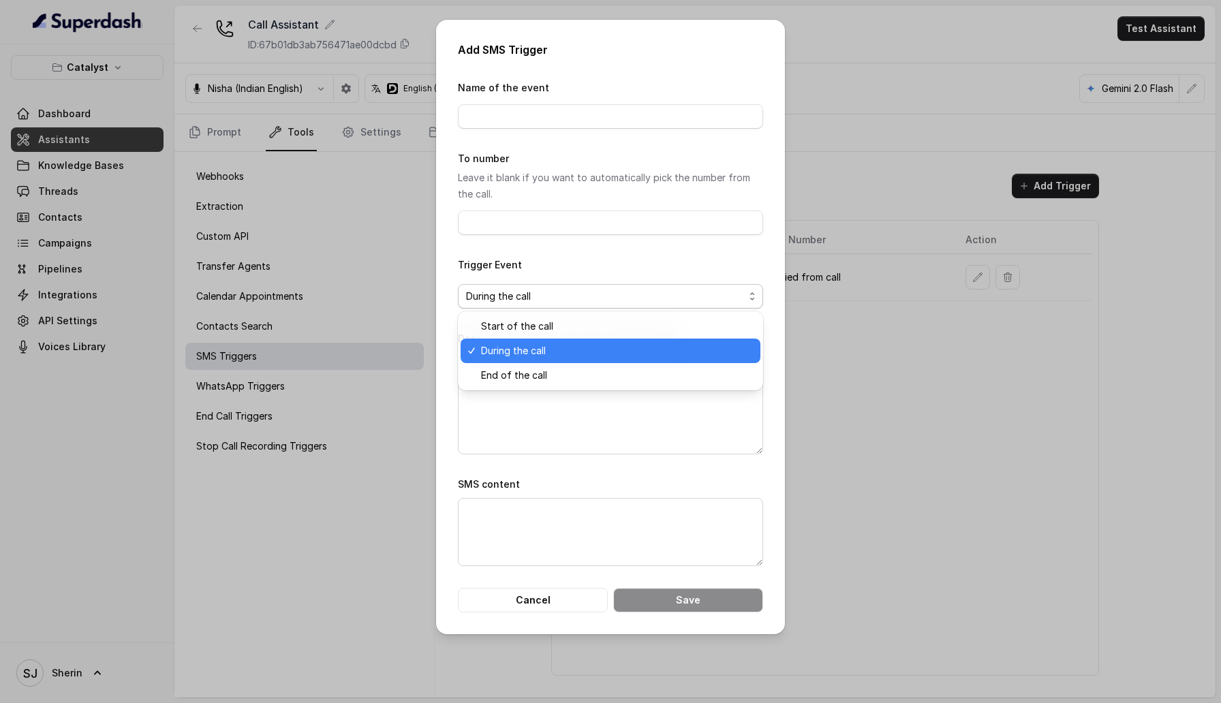
click at [607, 349] on span "During the call" at bounding box center [616, 351] width 271 height 16
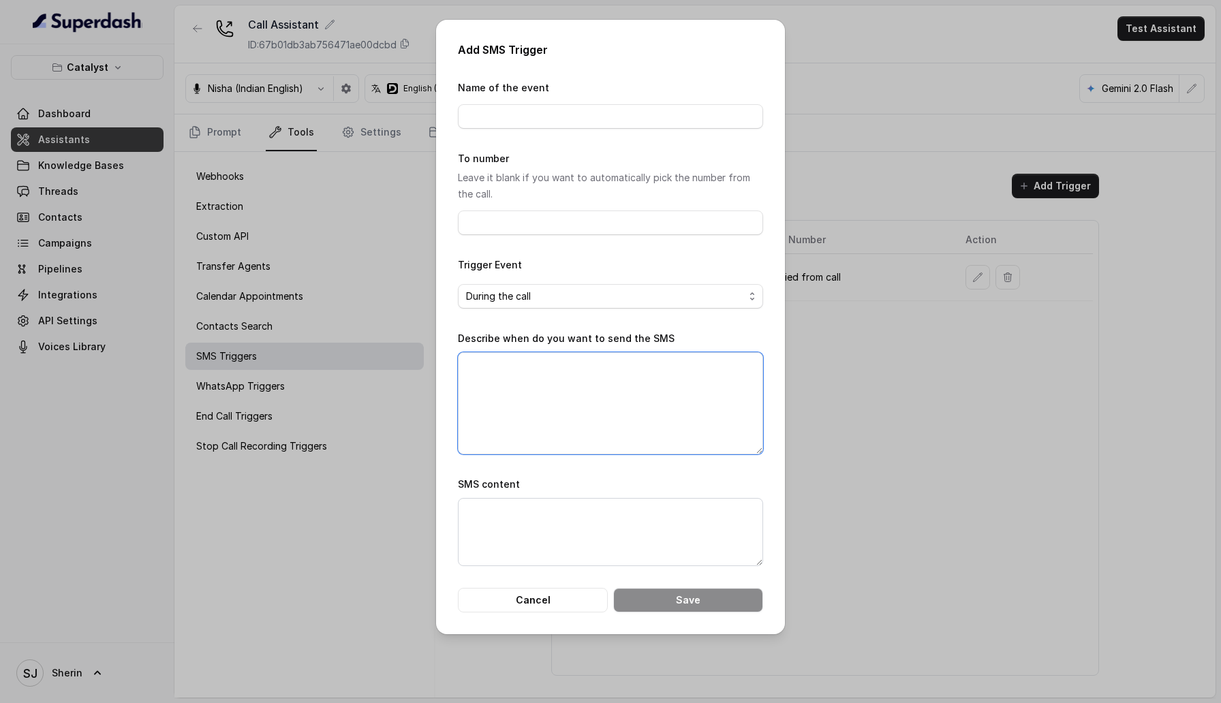
click at [603, 349] on textarea "Describe when do you want to send the SMS" at bounding box center [610, 403] width 305 height 102
click at [556, 349] on button "Cancel" at bounding box center [533, 600] width 150 height 25
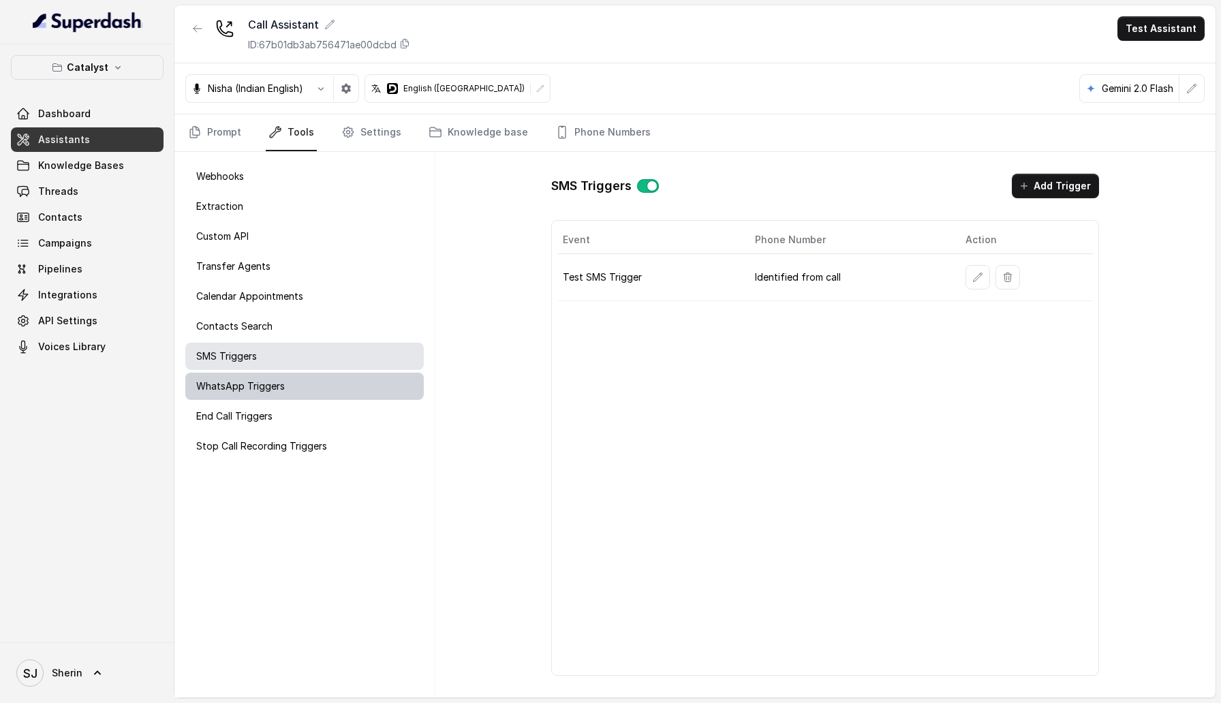
click at [327, 349] on div "WhatsApp Triggers" at bounding box center [304, 386] width 238 height 27
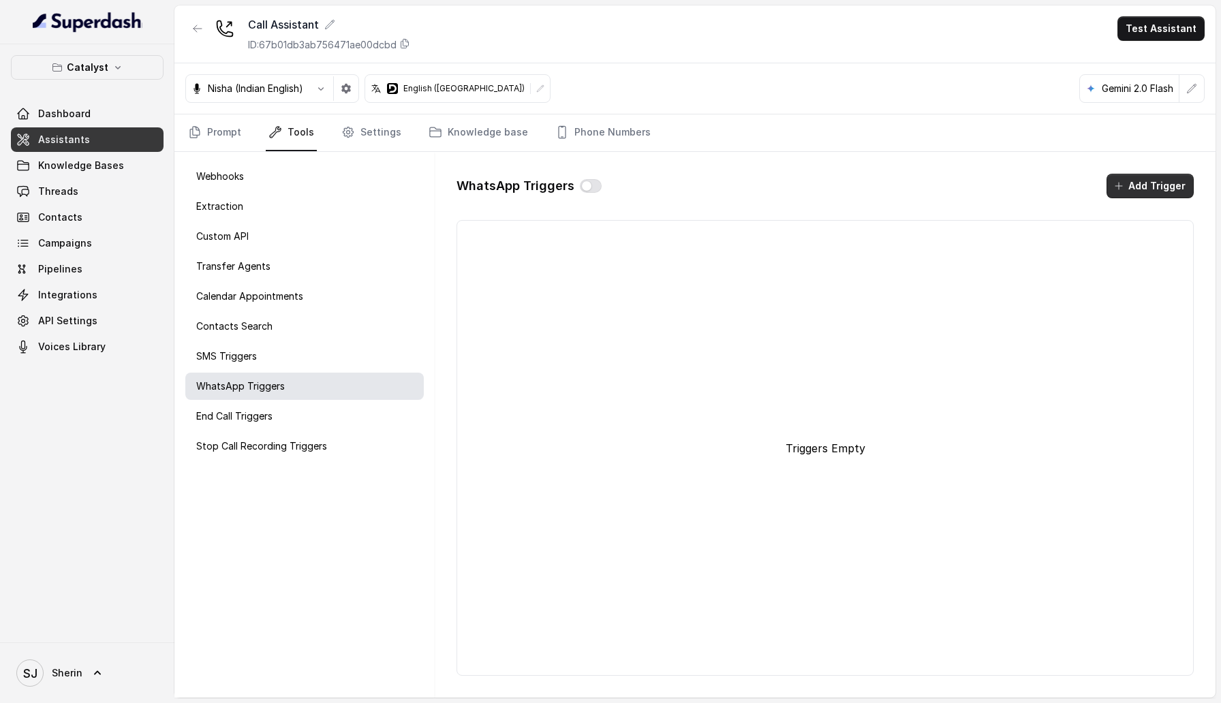
click at [1129, 185] on button "Add Trigger" at bounding box center [1149, 186] width 87 height 25
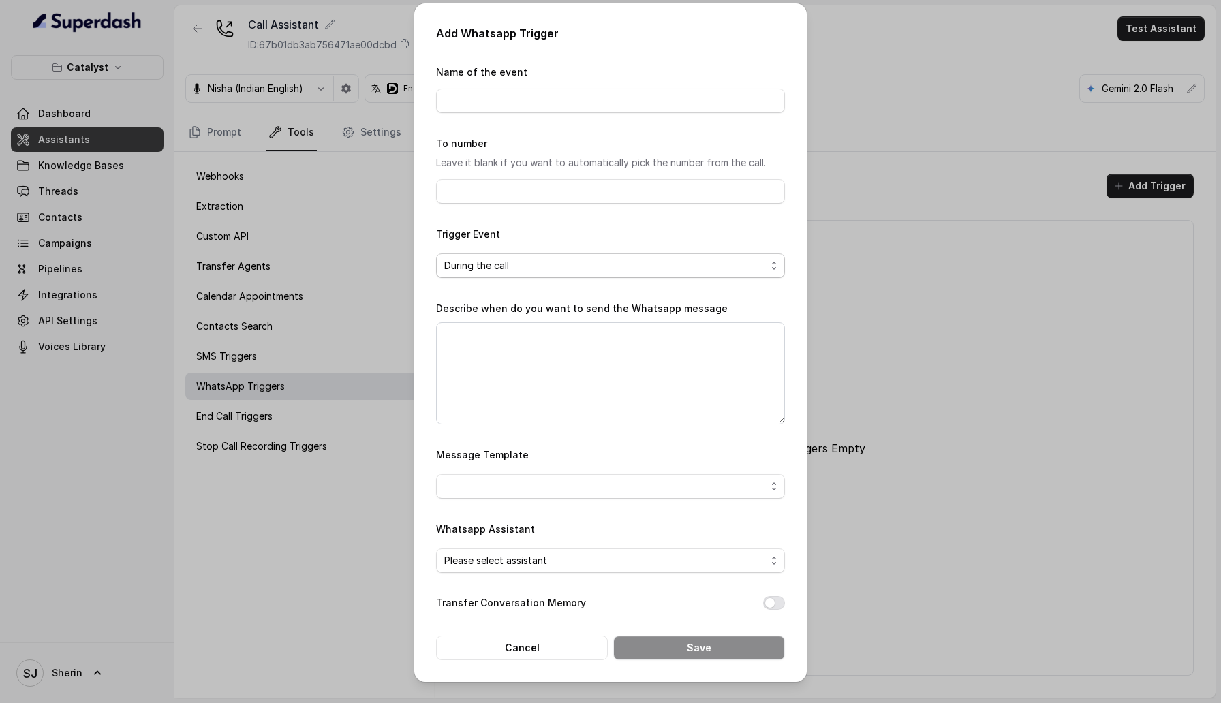
click at [640, 266] on span "During the call" at bounding box center [605, 266] width 322 height 16
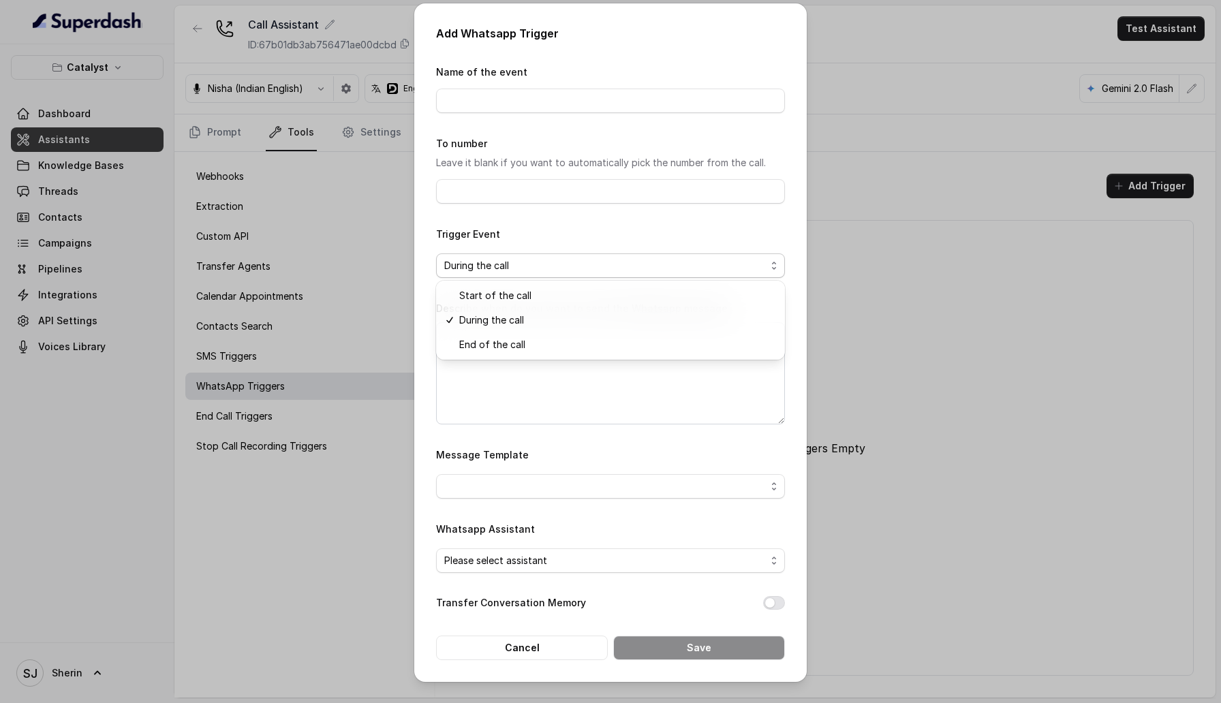
click at [599, 349] on form "Name of the event To number Leave it blank if you want to automatically pick th…" at bounding box center [610, 361] width 349 height 597
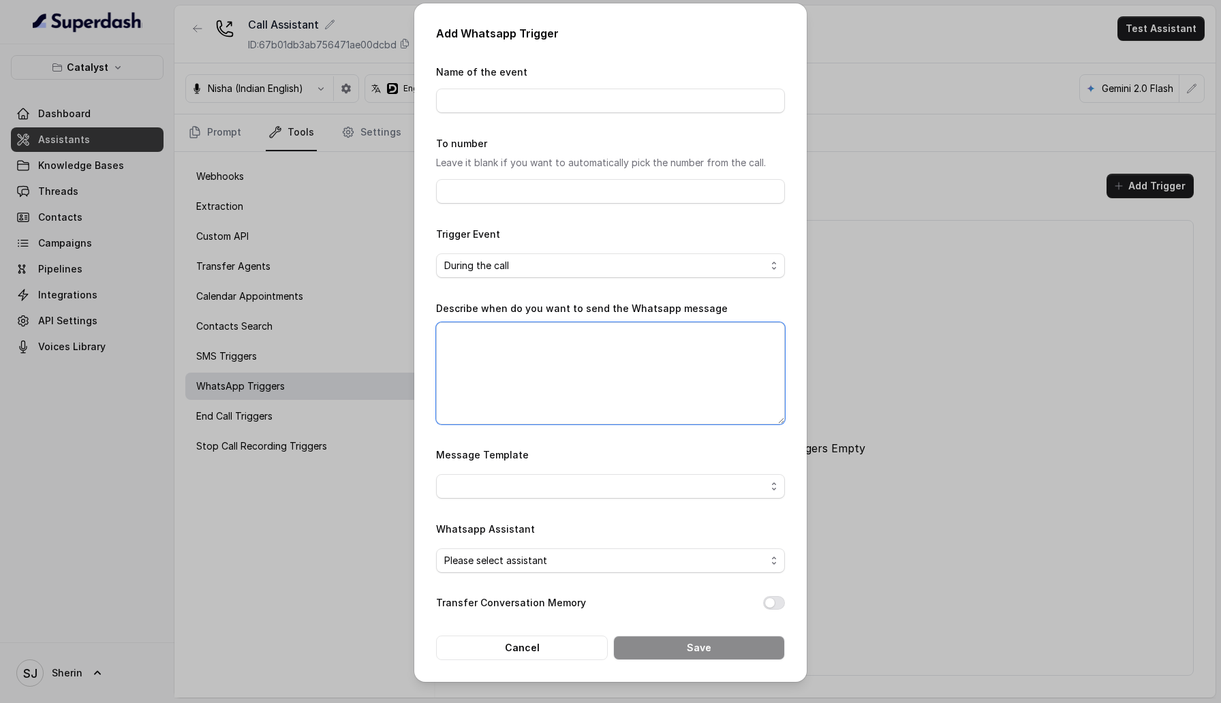
click at [574, 349] on textarea "Describe when do you want to send the Whatsapp message" at bounding box center [610, 373] width 349 height 102
click at [580, 349] on span "button" at bounding box center [610, 486] width 349 height 25
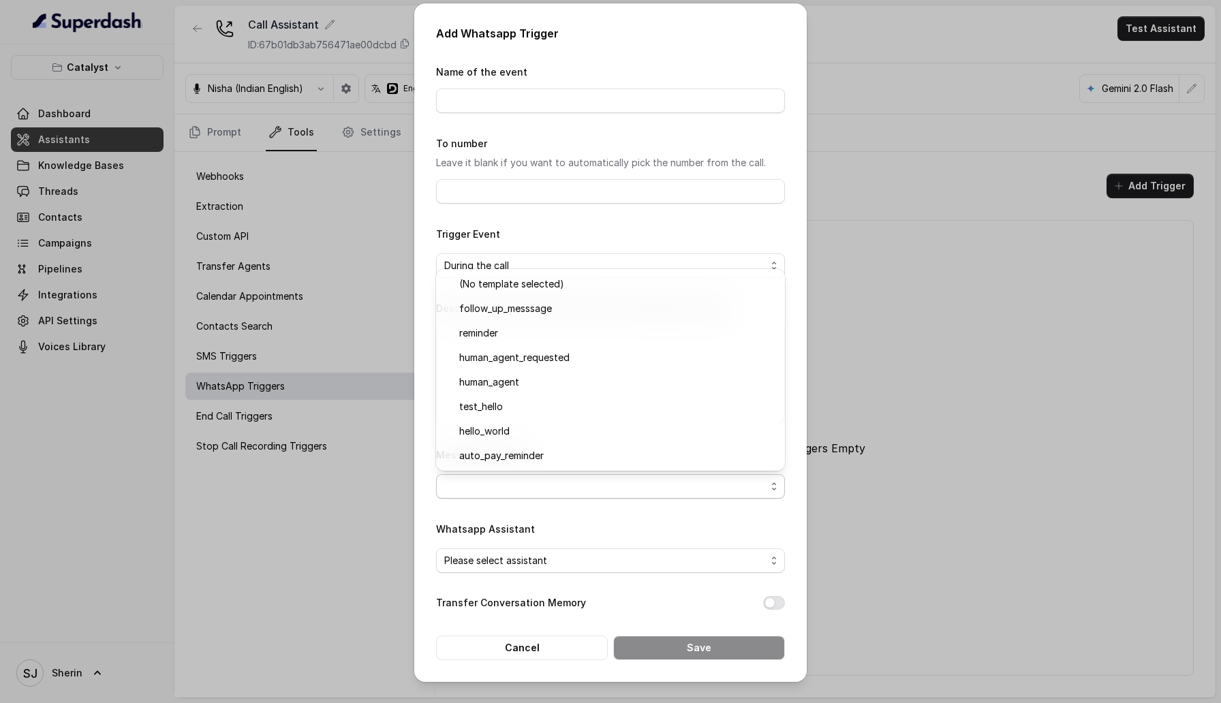
click at [579, 349] on form "Name of the event To number Leave it blank if you want to automatically pick th…" at bounding box center [610, 361] width 349 height 597
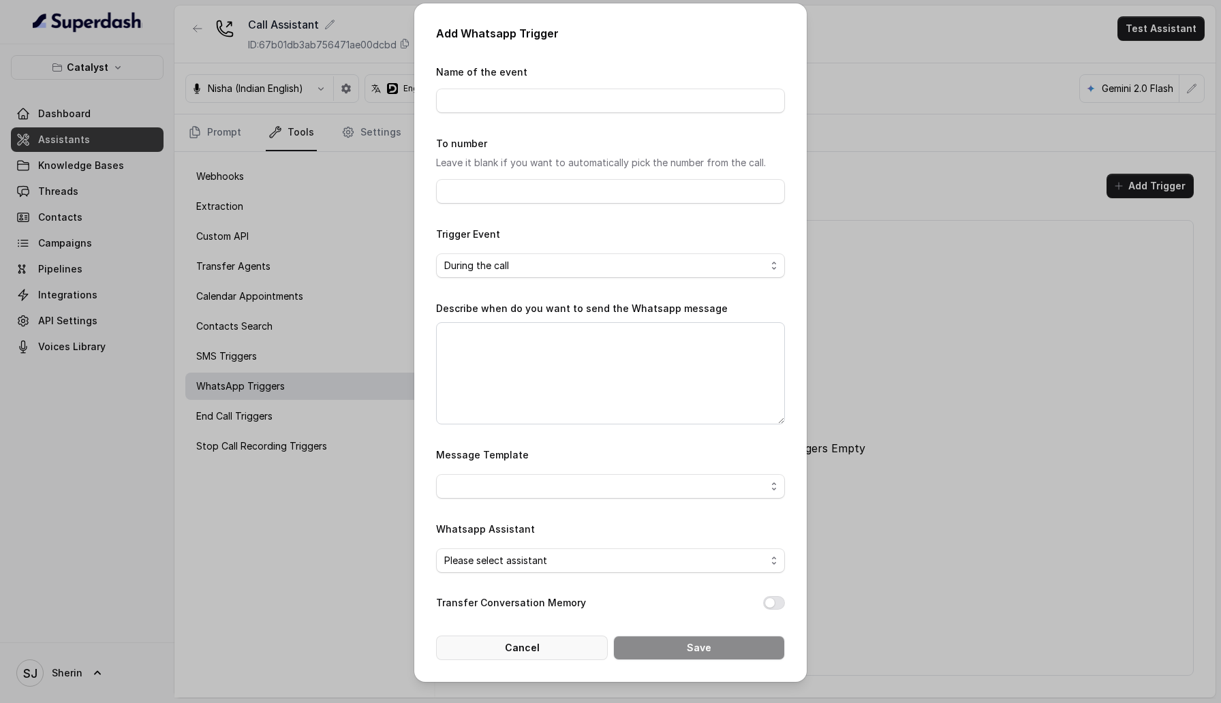
click at [554, 349] on button "Cancel" at bounding box center [522, 648] width 172 height 25
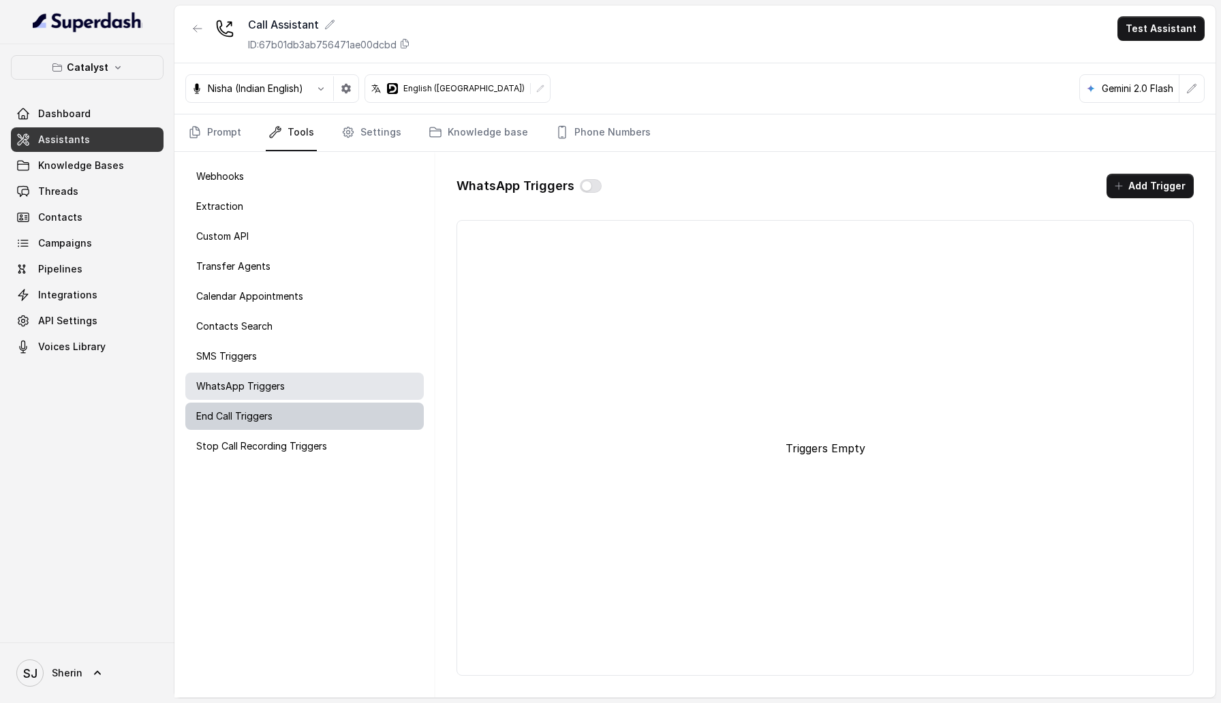
click at [314, 349] on div "End Call Triggers" at bounding box center [304, 416] width 238 height 27
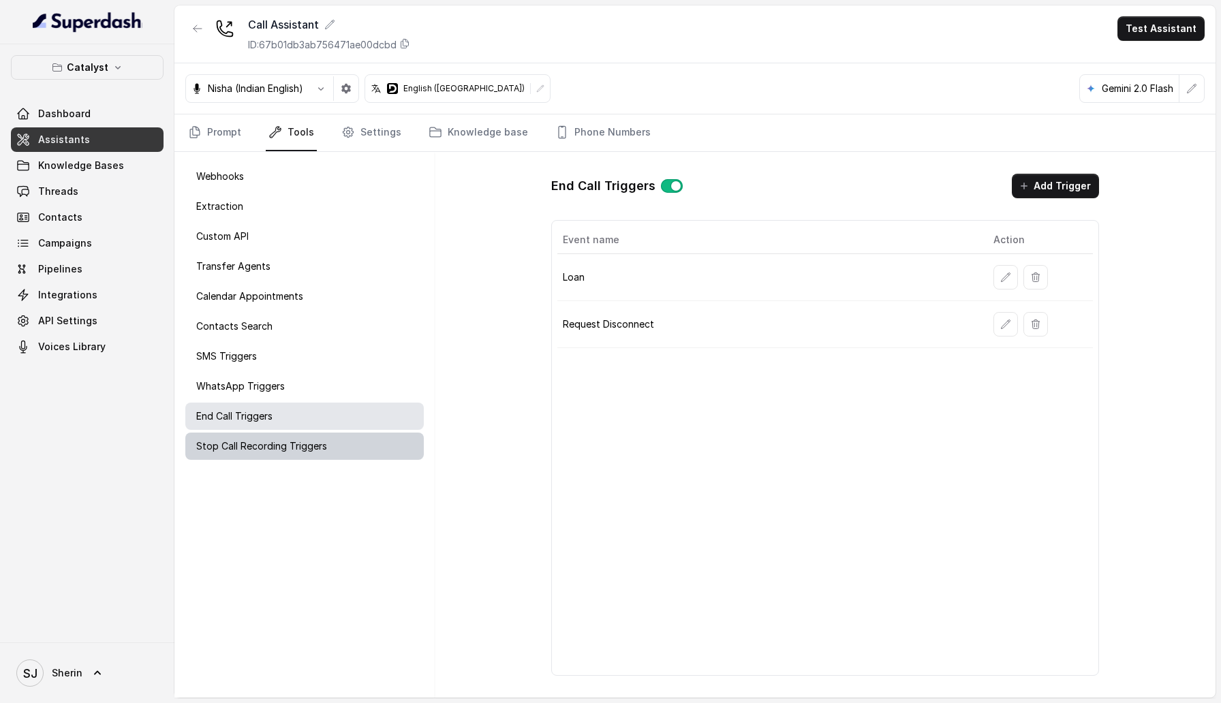
click at [314, 349] on p "Stop Call Recording Triggers" at bounding box center [261, 446] width 131 height 14
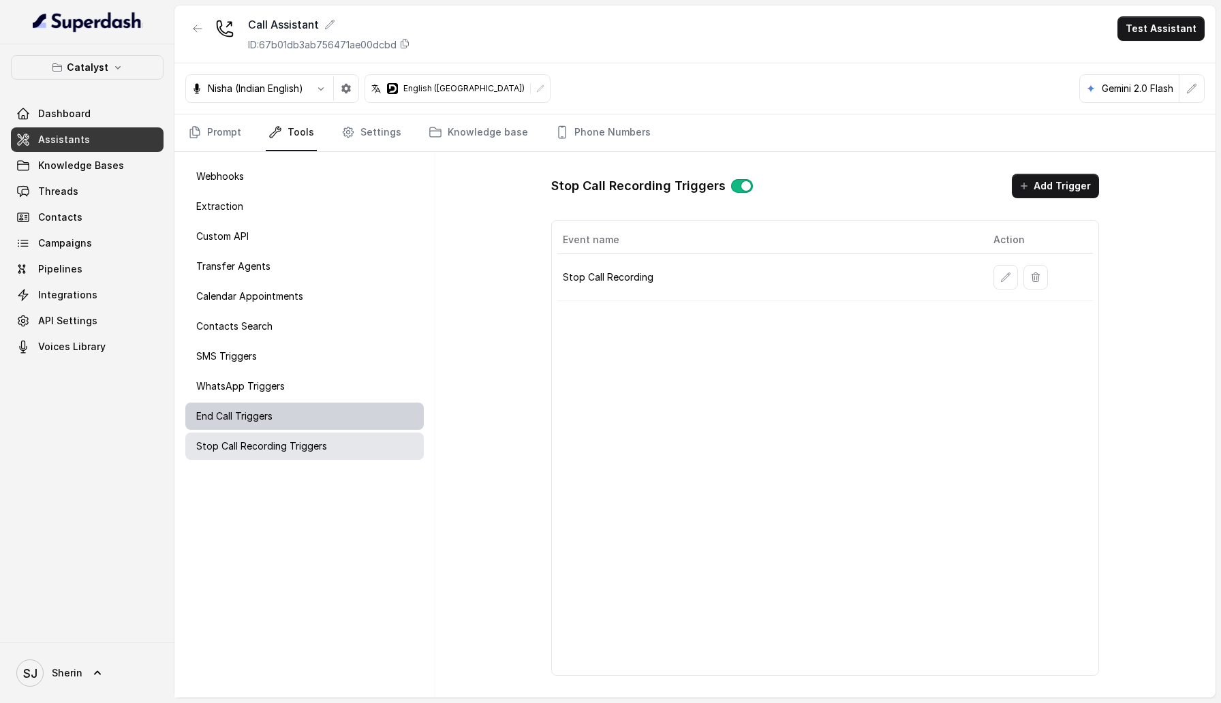
click at [315, 349] on div "End Call Triggers" at bounding box center [304, 416] width 238 height 27
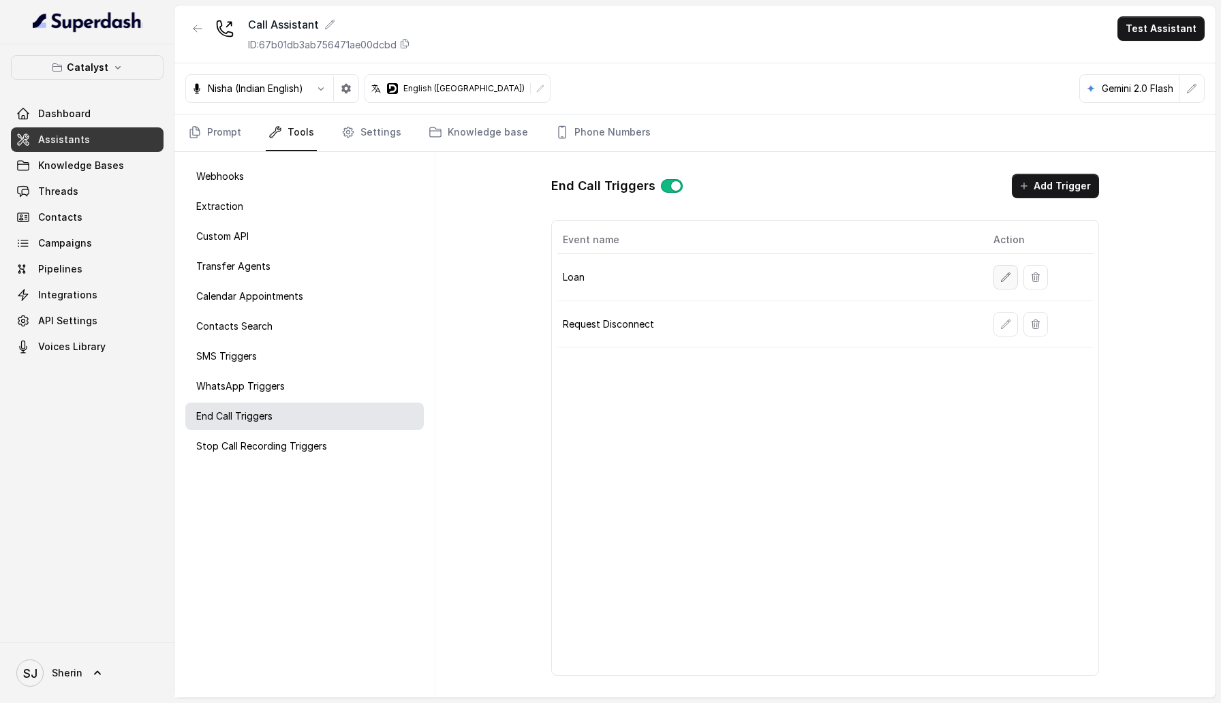
click at [995, 278] on button "button" at bounding box center [1005, 277] width 25 height 25
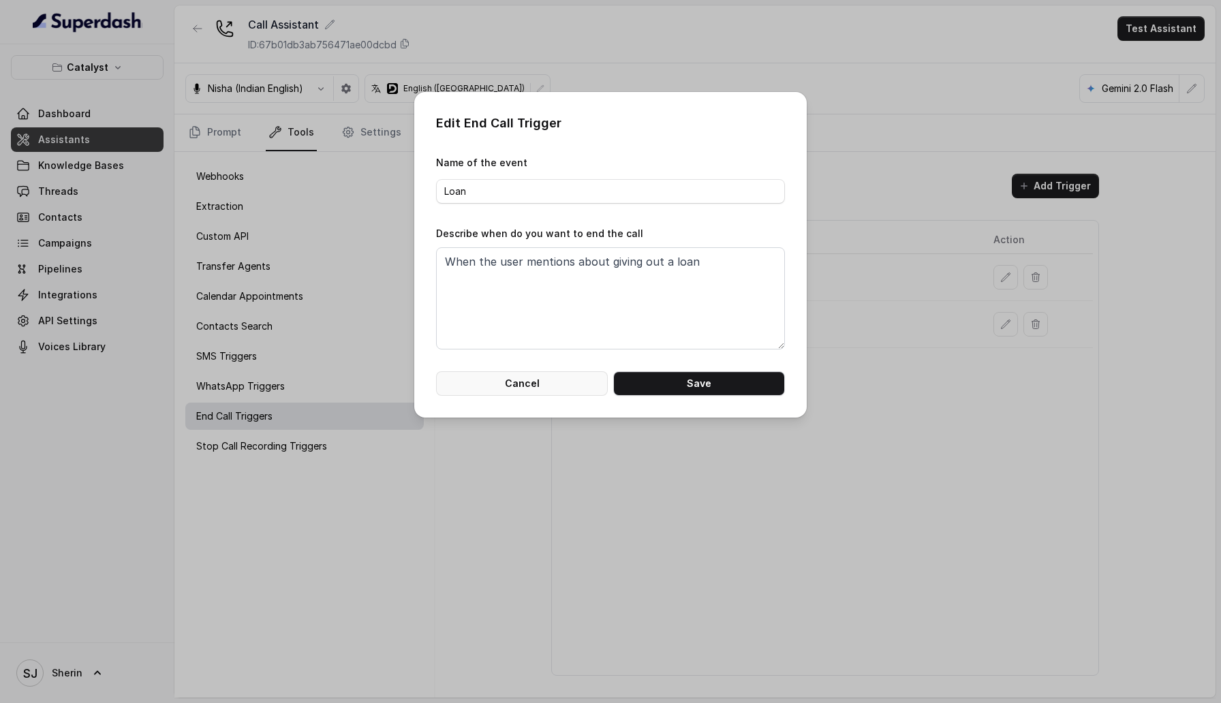
click at [562, 349] on button "Cancel" at bounding box center [522, 383] width 172 height 25
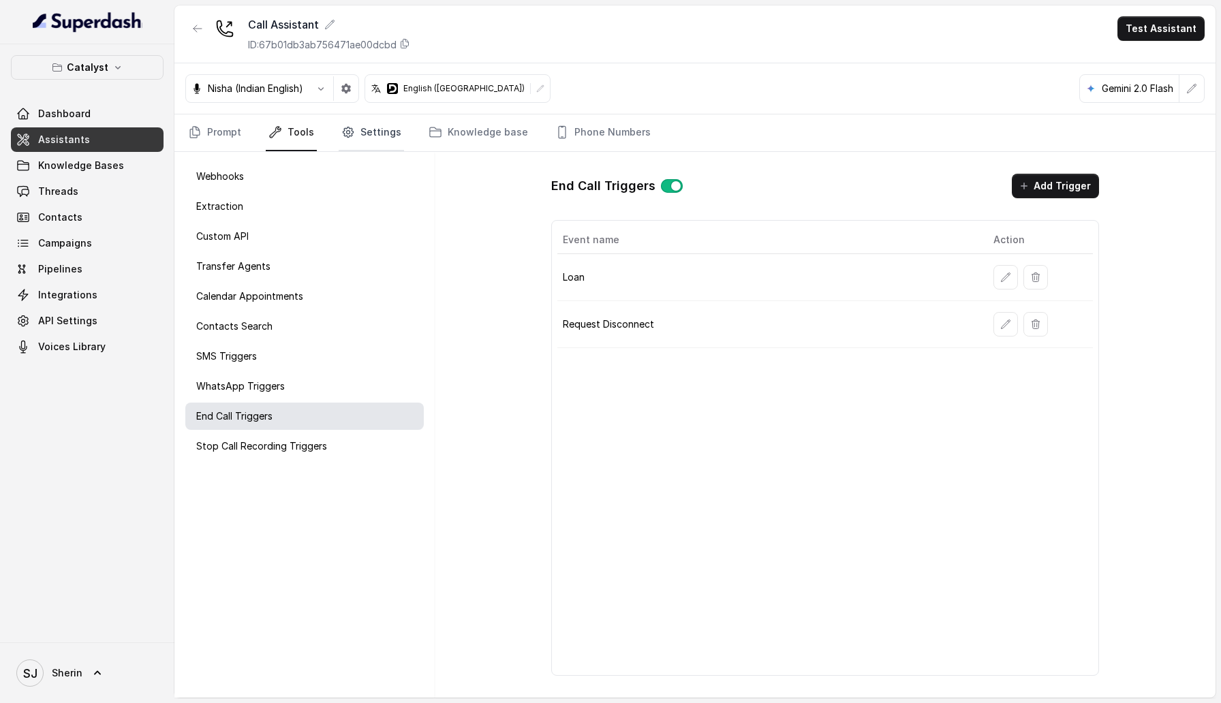
click at [384, 129] on link "Settings" at bounding box center [371, 132] width 65 height 37
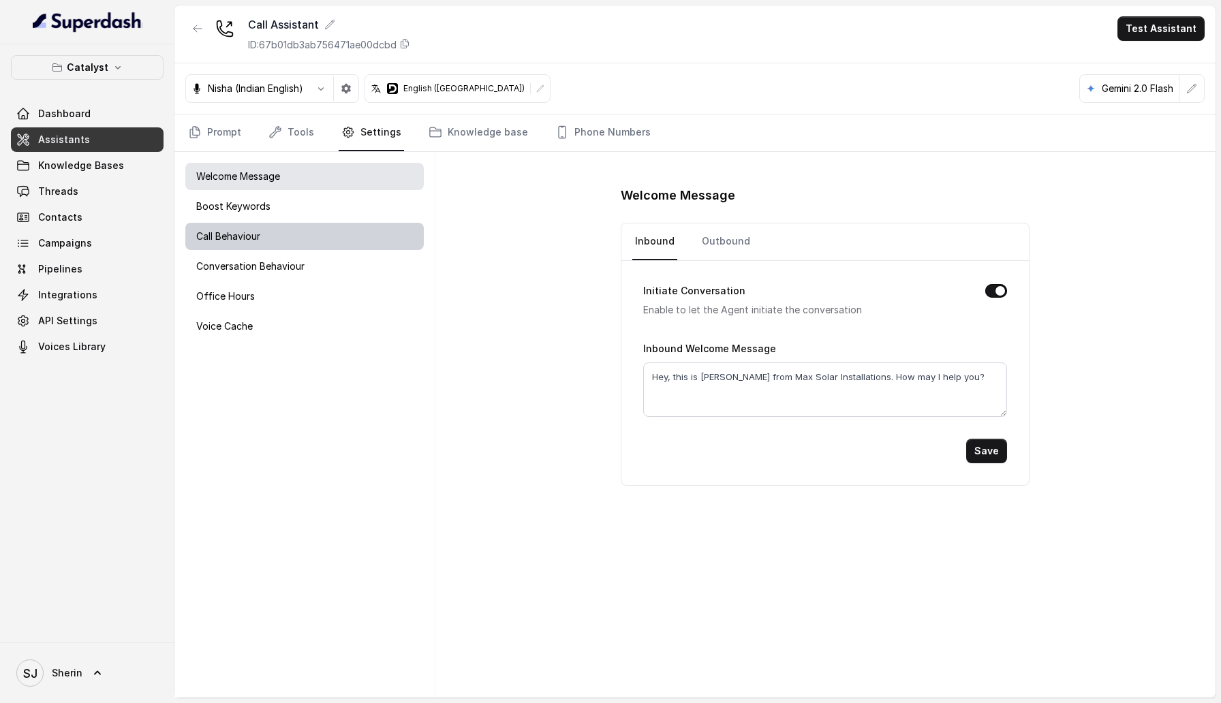
click at [379, 240] on div "Call Behaviour" at bounding box center [304, 236] width 238 height 27
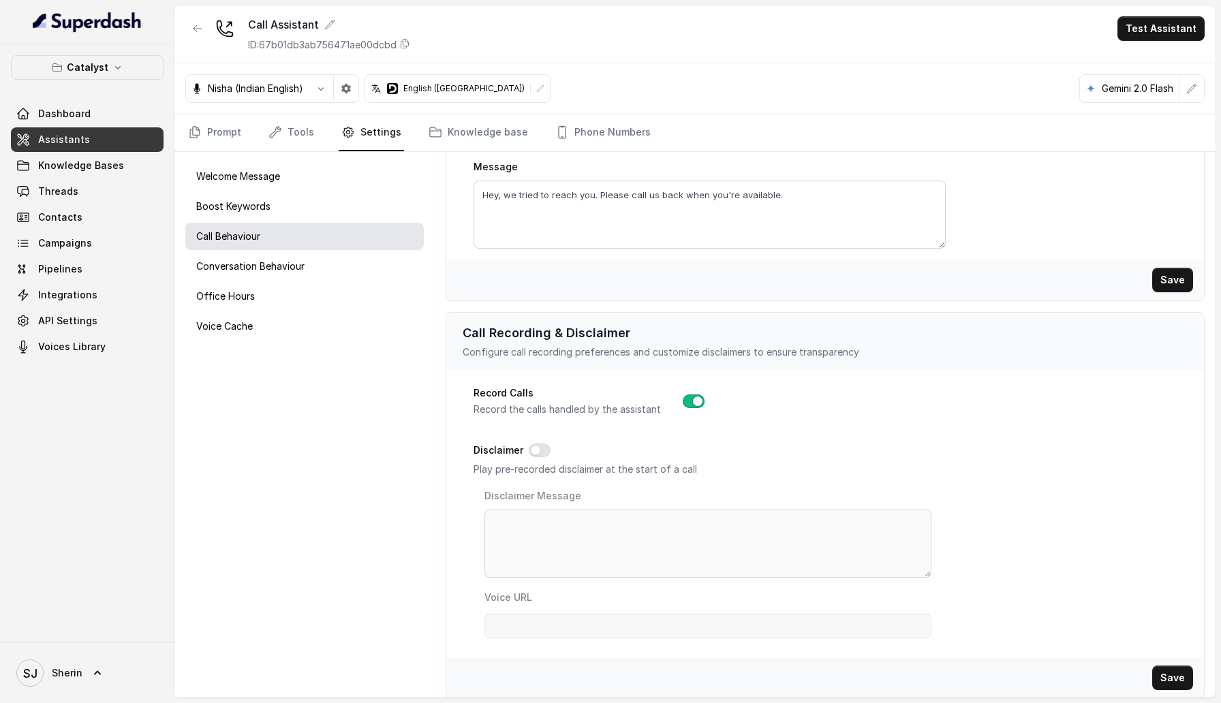
scroll to position [367, 0]
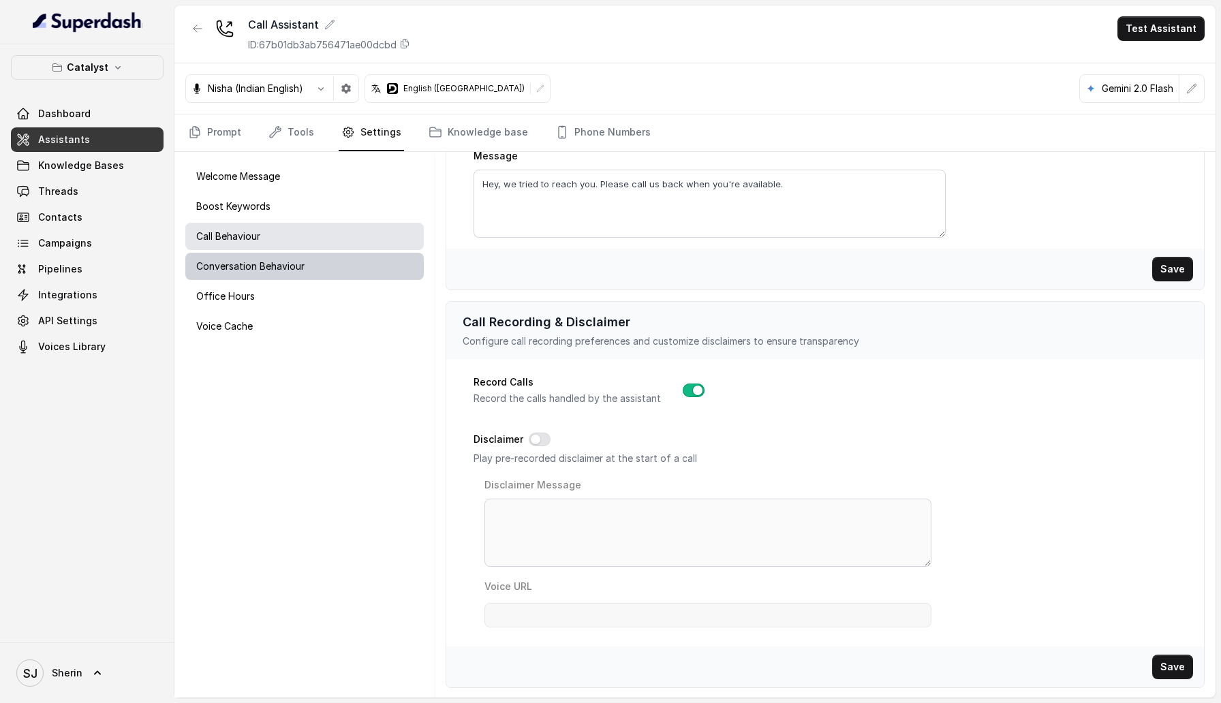
click at [311, 277] on div "Conversation Behaviour" at bounding box center [304, 266] width 238 height 27
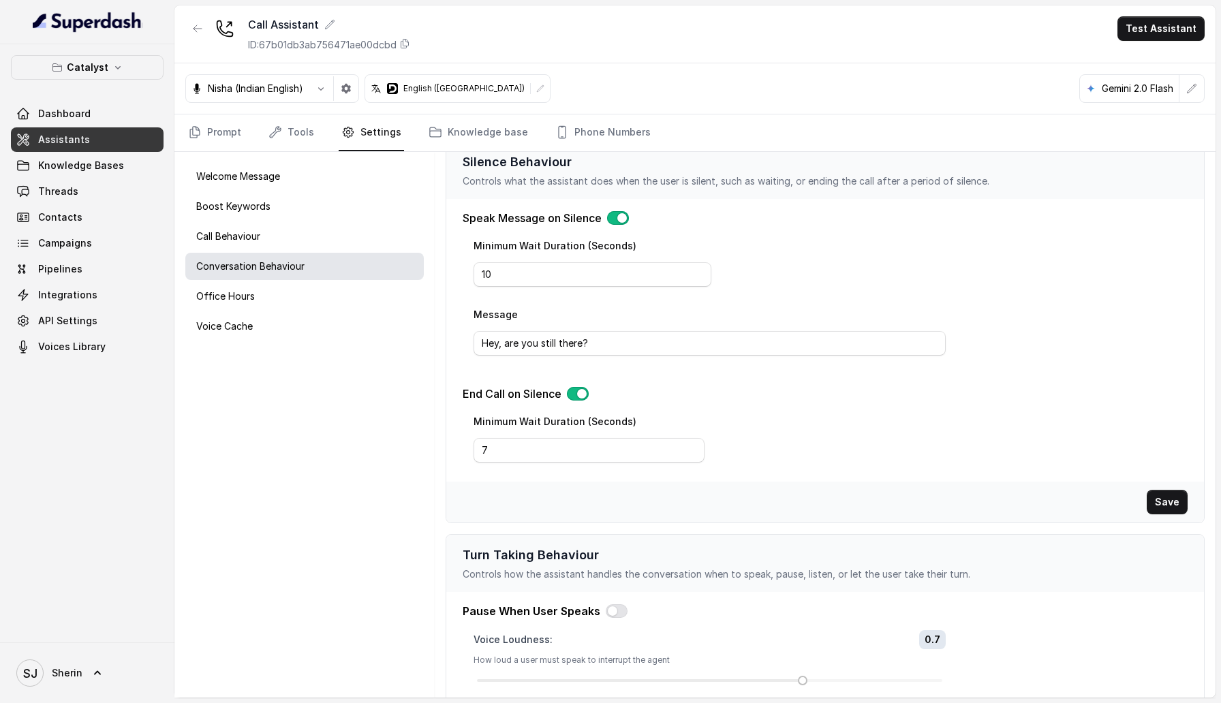
scroll to position [0, 0]
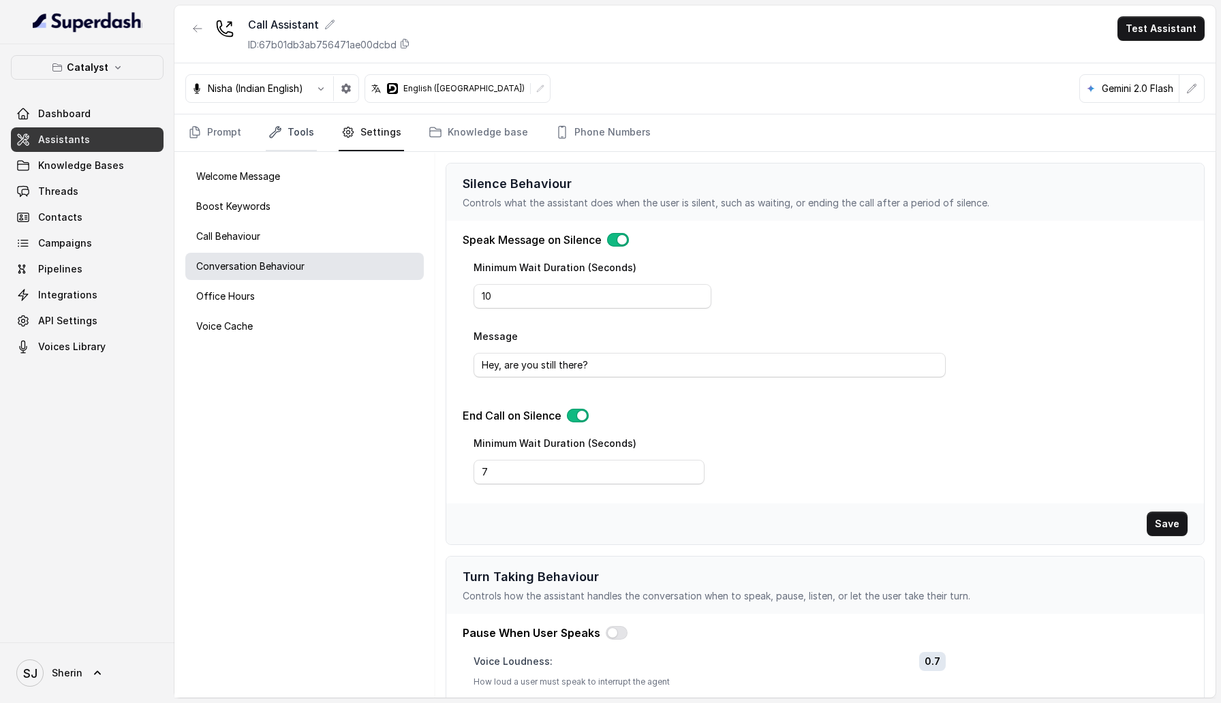
click at [287, 131] on link "Tools" at bounding box center [291, 132] width 51 height 37
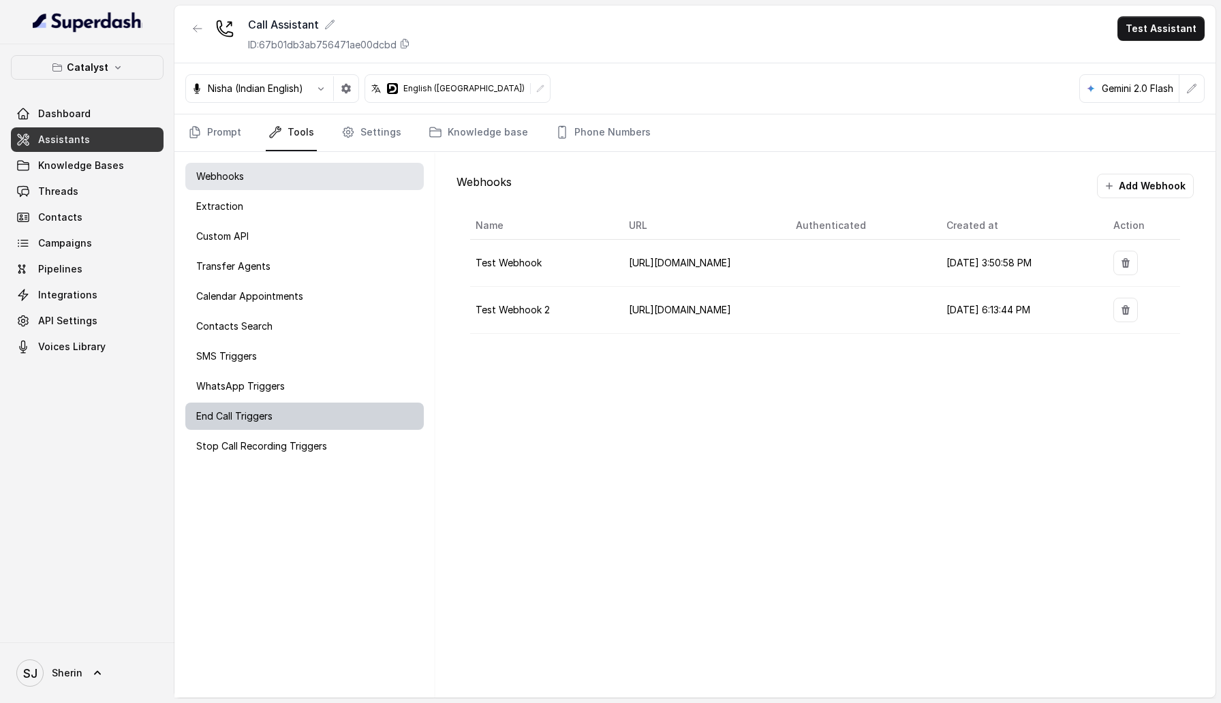
click at [347, 349] on div "End Call Triggers" at bounding box center [304, 416] width 238 height 27
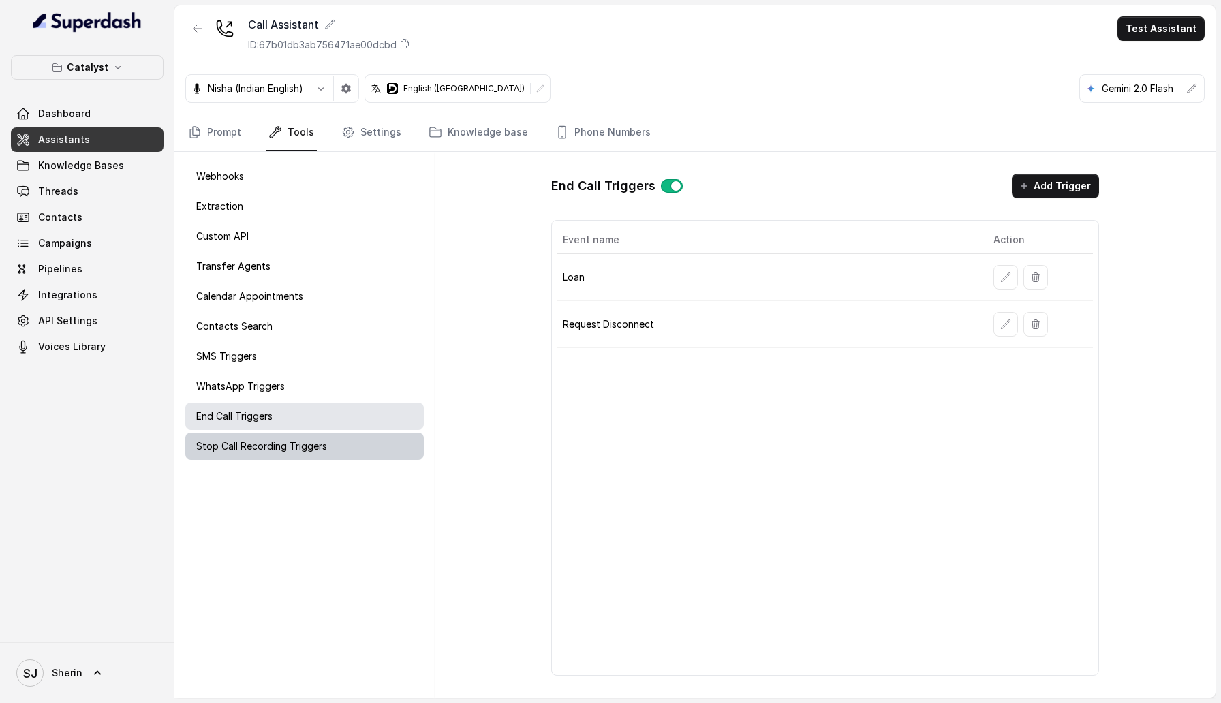
click at [335, 349] on div "Stop Call Recording Triggers" at bounding box center [304, 446] width 238 height 27
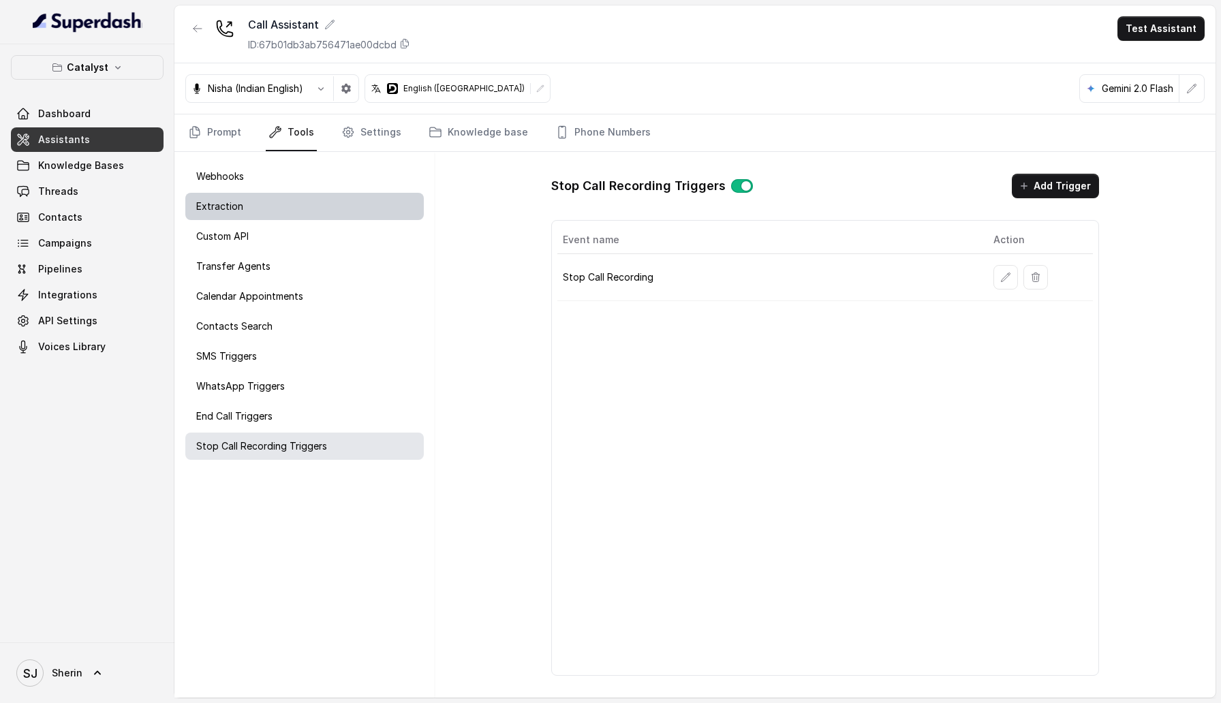
click at [261, 209] on div "Extraction" at bounding box center [304, 206] width 238 height 27
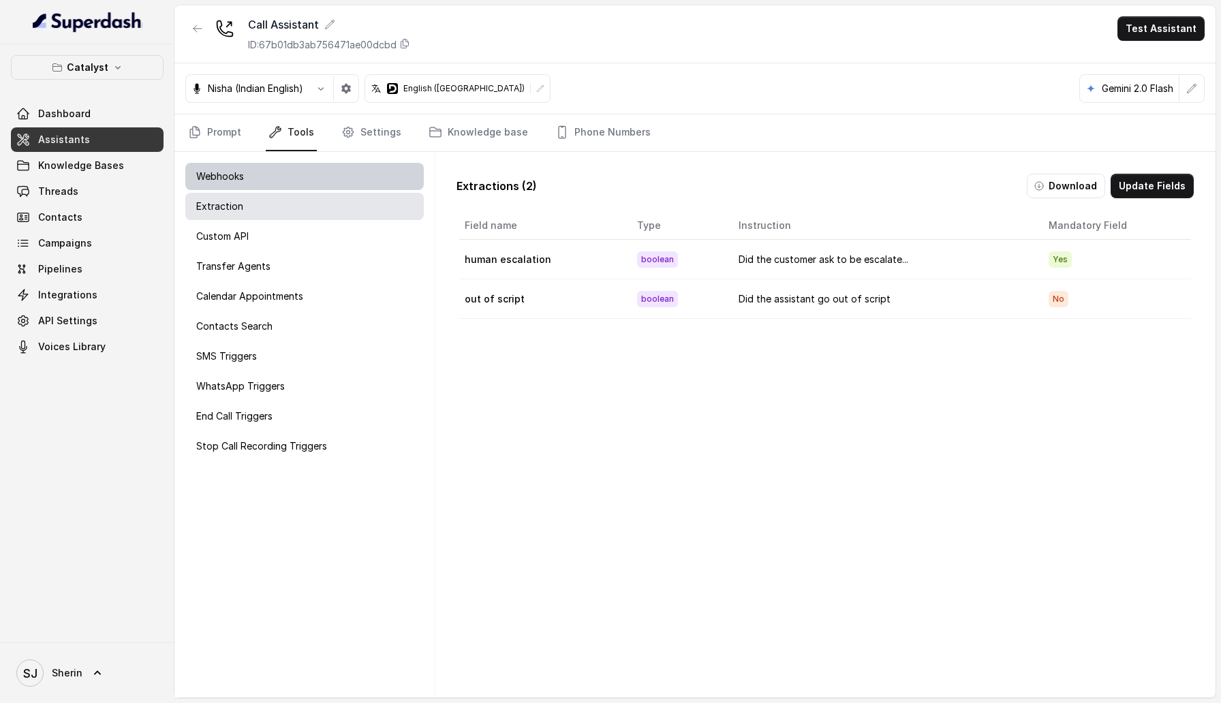
click at [252, 185] on div "Webhooks" at bounding box center [304, 176] width 238 height 27
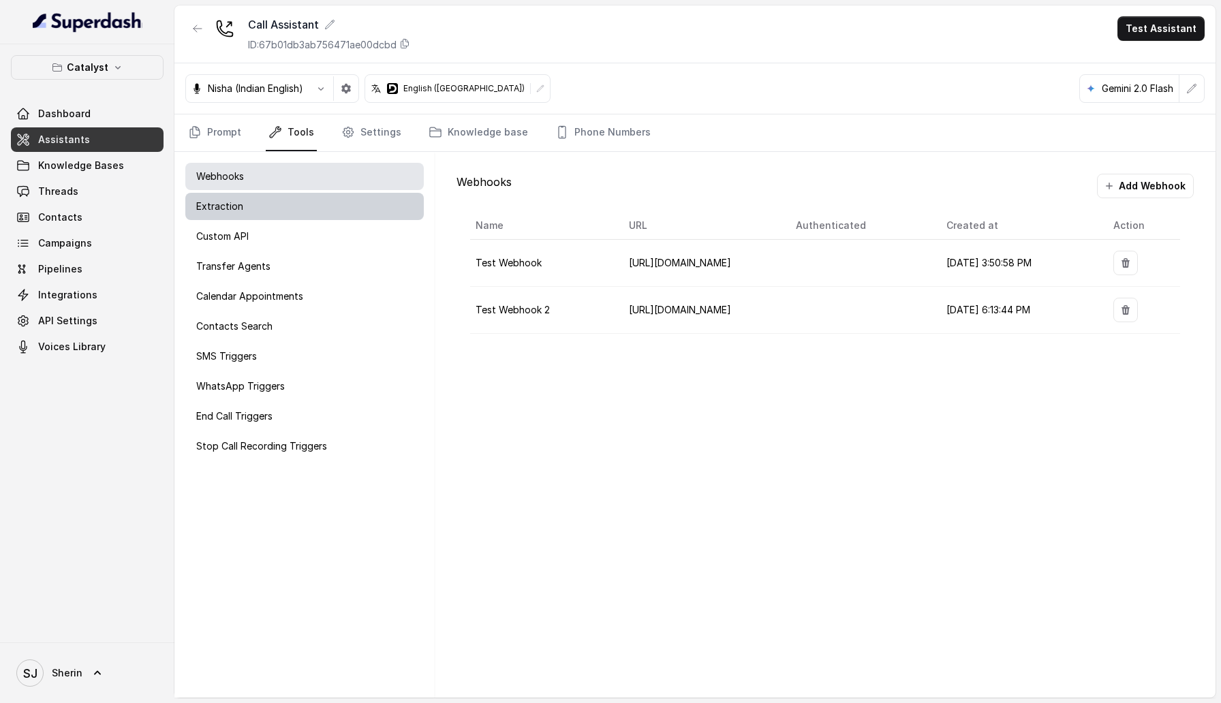
click at [255, 214] on div "Extraction" at bounding box center [304, 206] width 238 height 27
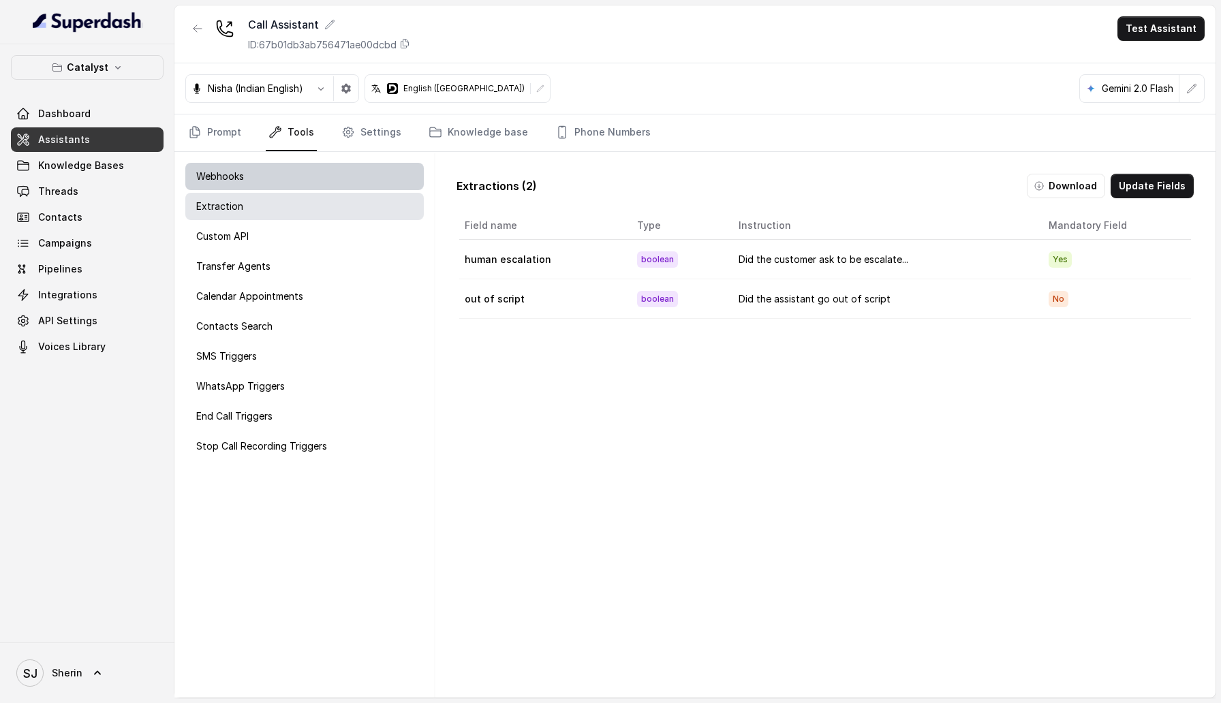
click at [249, 183] on div "Webhooks" at bounding box center [304, 176] width 238 height 27
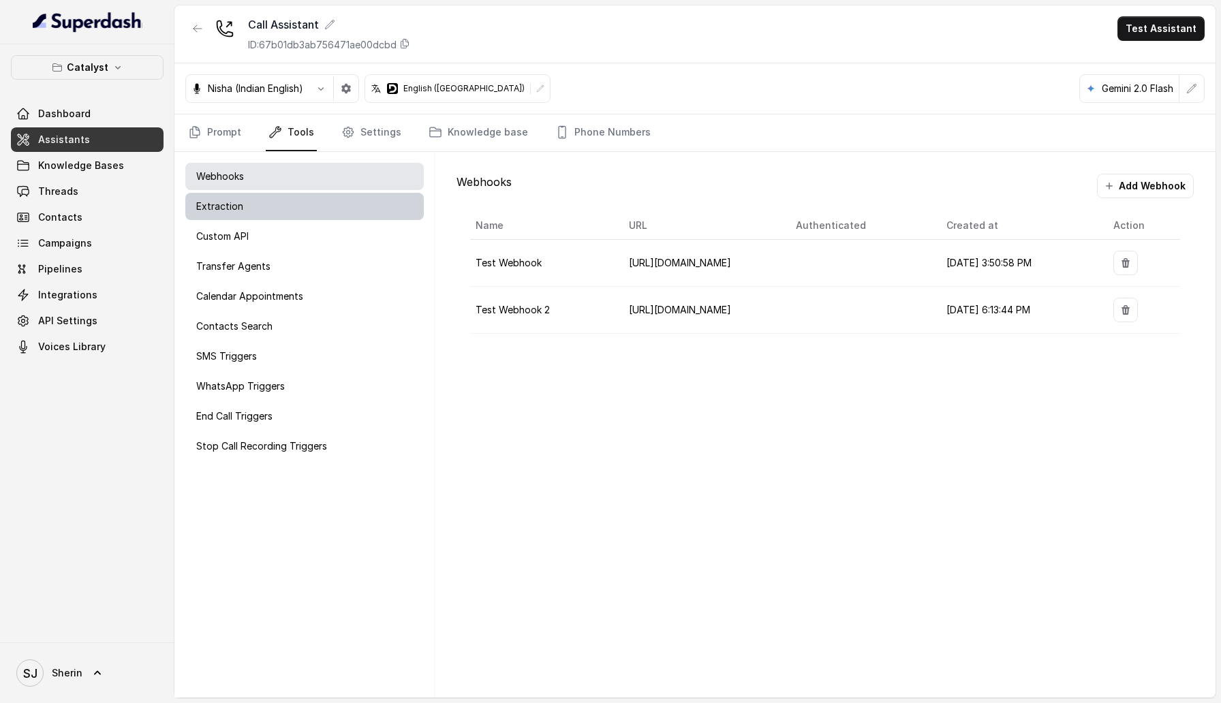
click at [240, 213] on div "Extraction" at bounding box center [304, 206] width 238 height 27
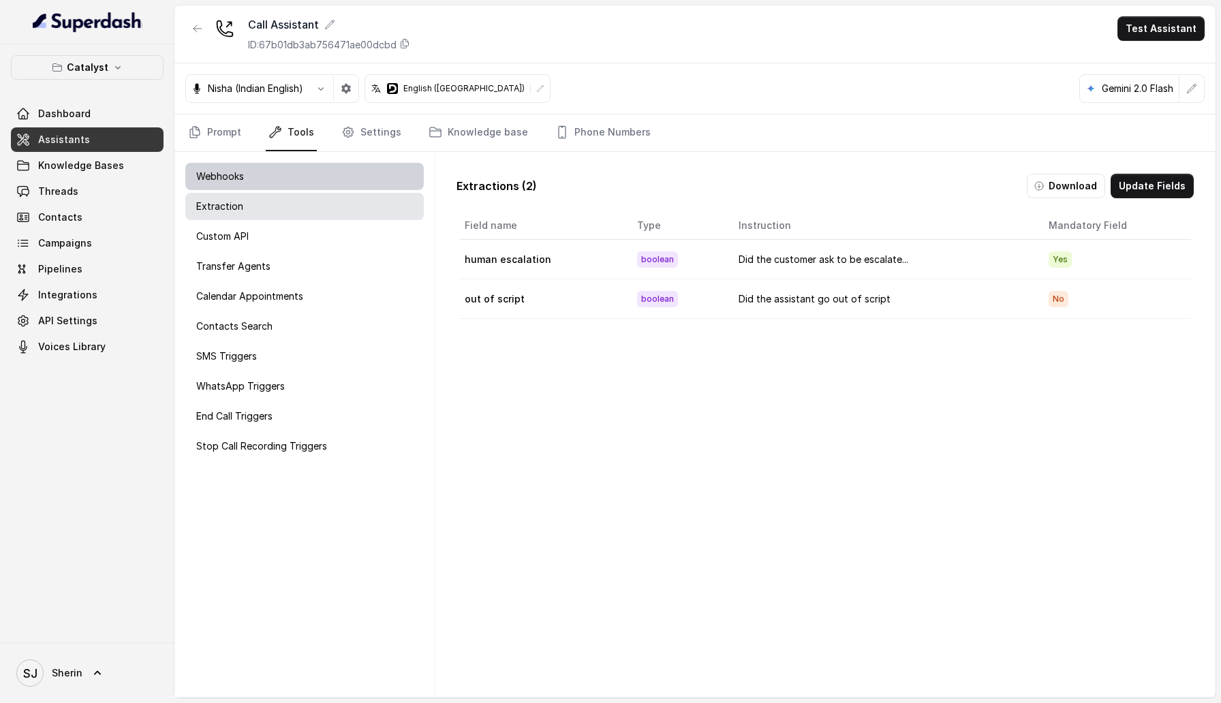
click at [240, 176] on p "Webhooks" at bounding box center [220, 177] width 48 height 14
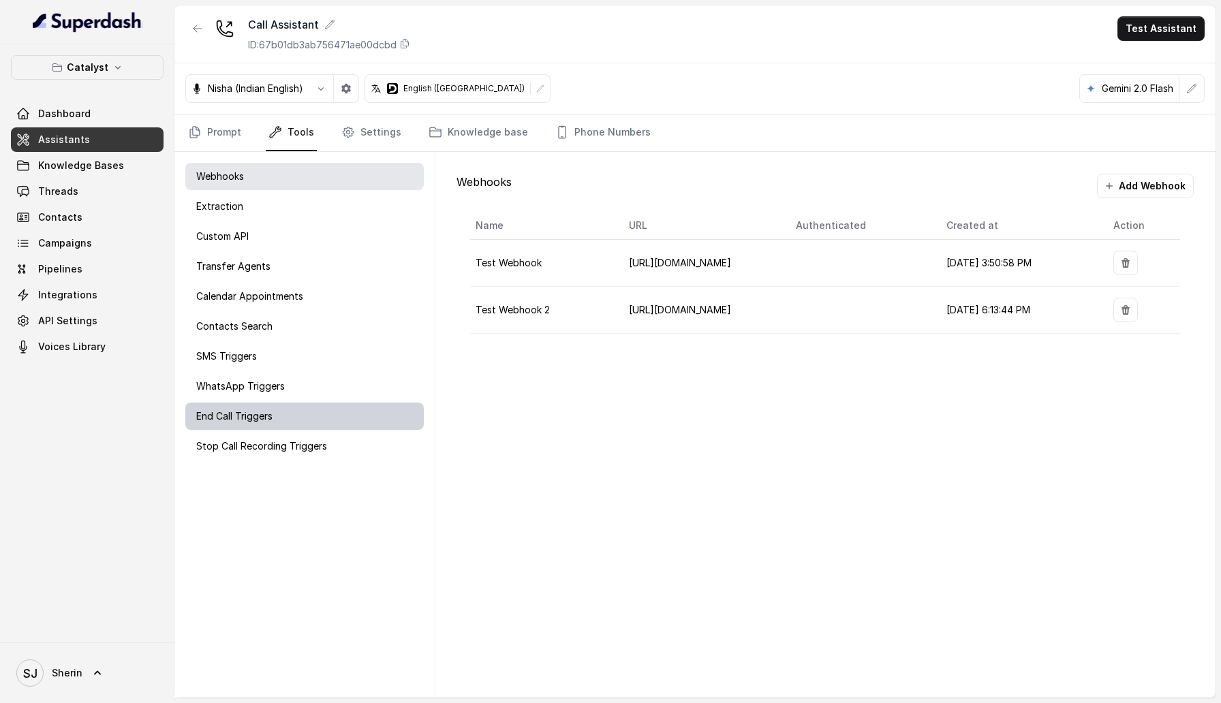
click at [254, 349] on p "End Call Triggers" at bounding box center [234, 416] width 76 height 14
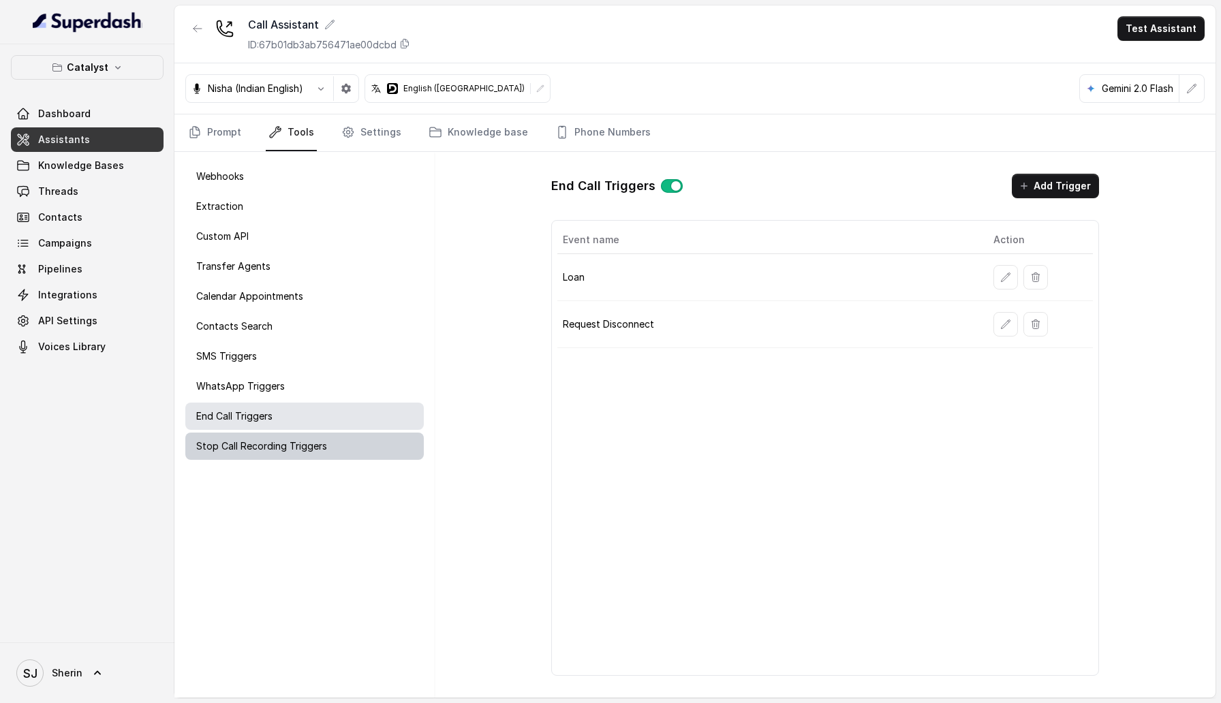
click at [254, 349] on p "Stop Call Recording Triggers" at bounding box center [261, 446] width 131 height 14
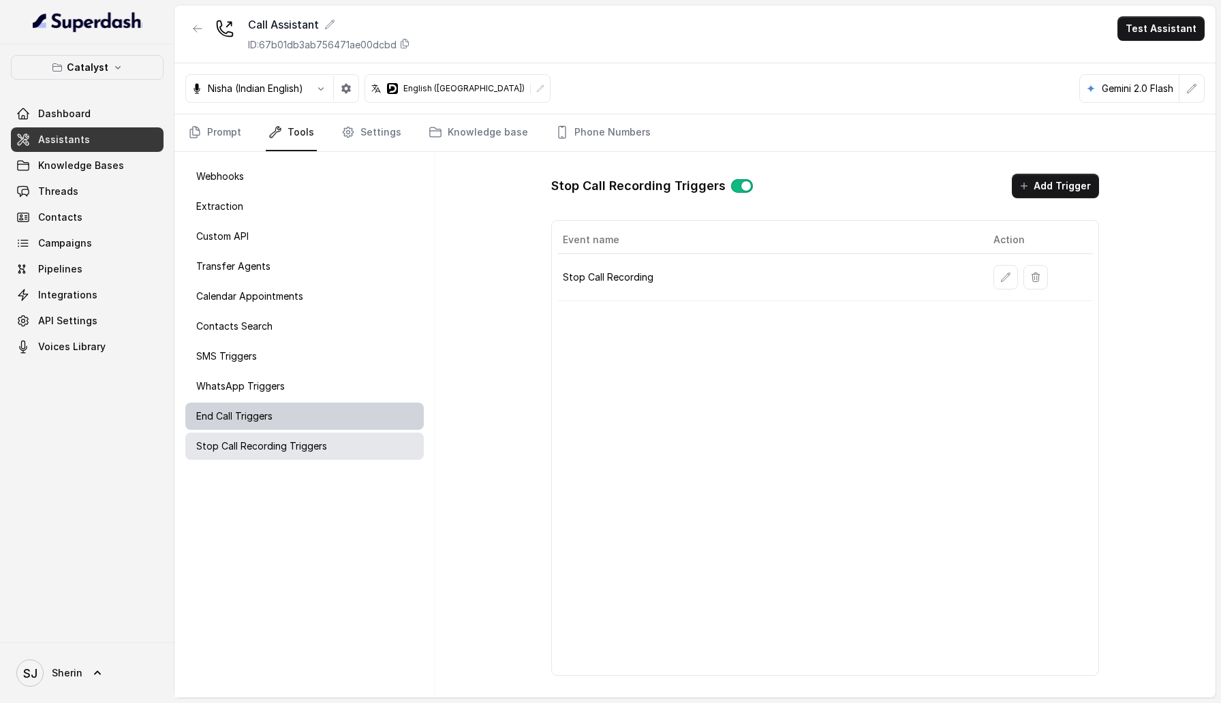
click at [254, 349] on p "End Call Triggers" at bounding box center [234, 416] width 76 height 14
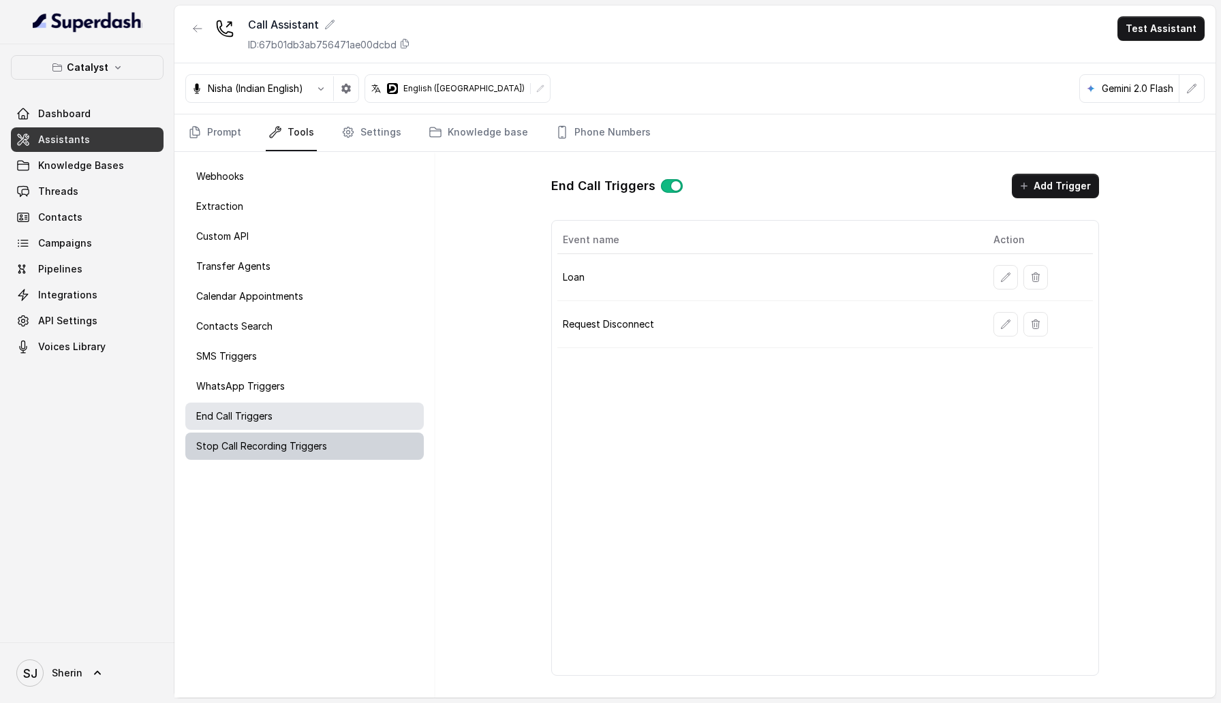
click at [254, 349] on p "Stop Call Recording Triggers" at bounding box center [261, 446] width 131 height 14
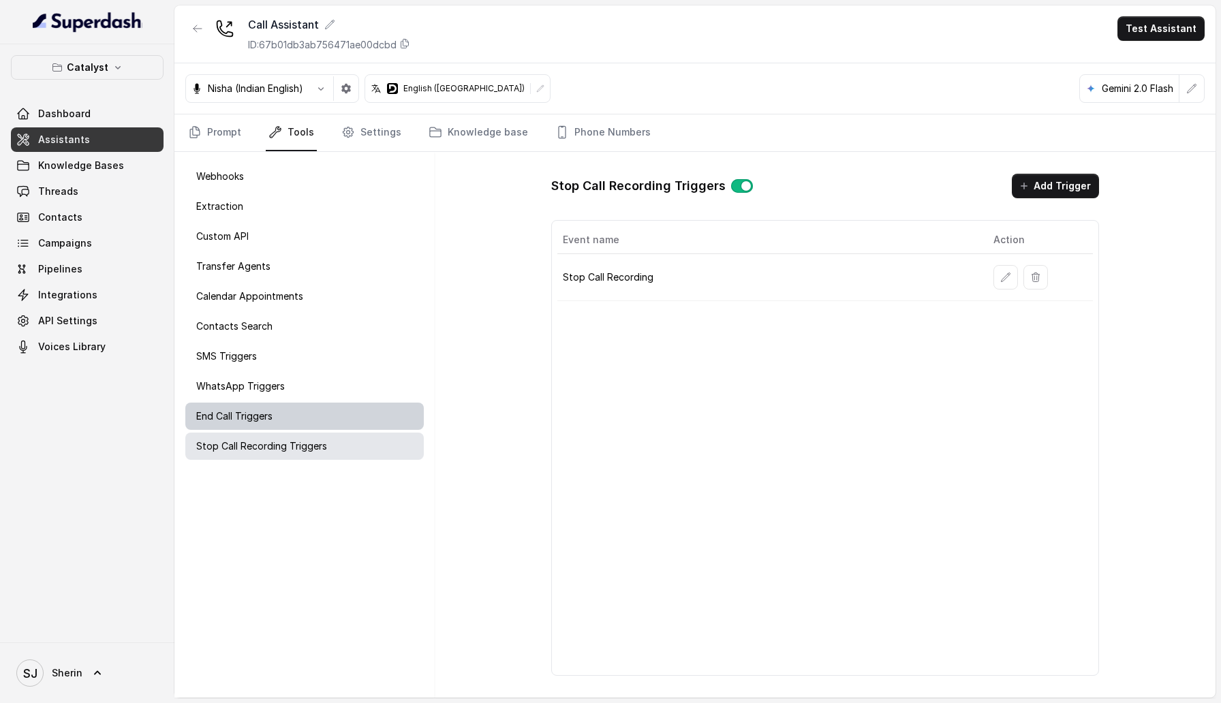
click at [270, 349] on p "End Call Triggers" at bounding box center [234, 416] width 76 height 14
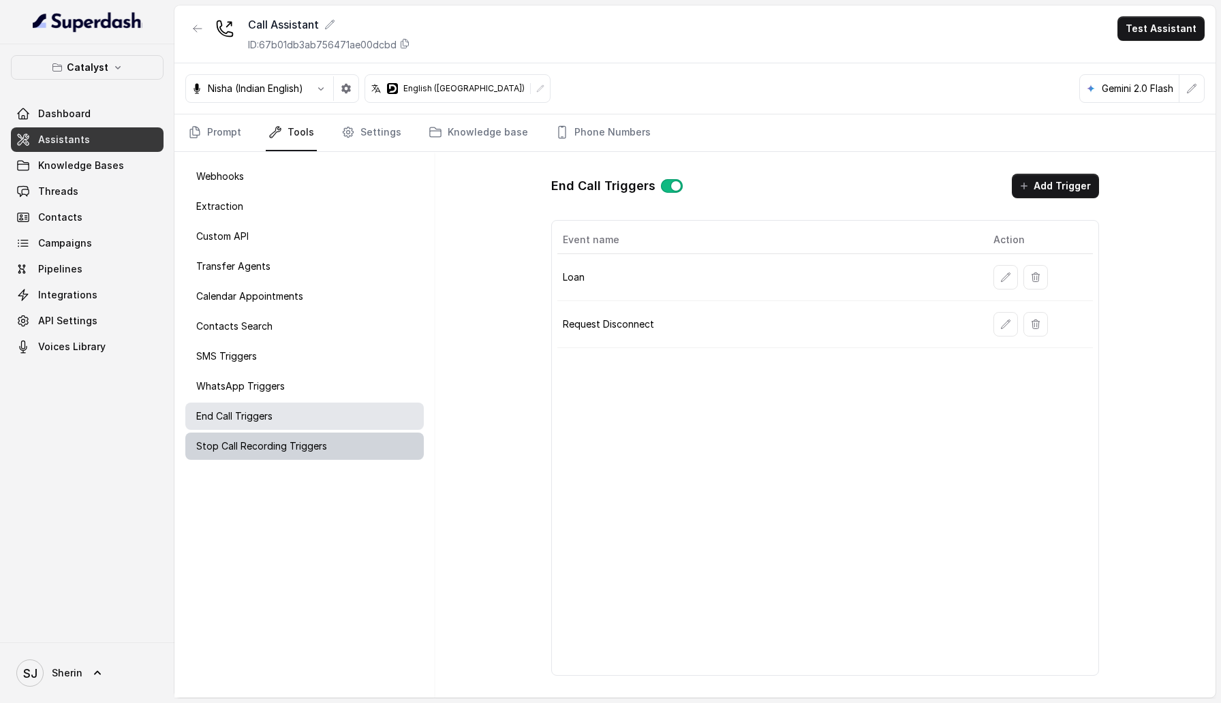
click at [271, 349] on div "Stop Call Recording Triggers" at bounding box center [304, 446] width 238 height 27
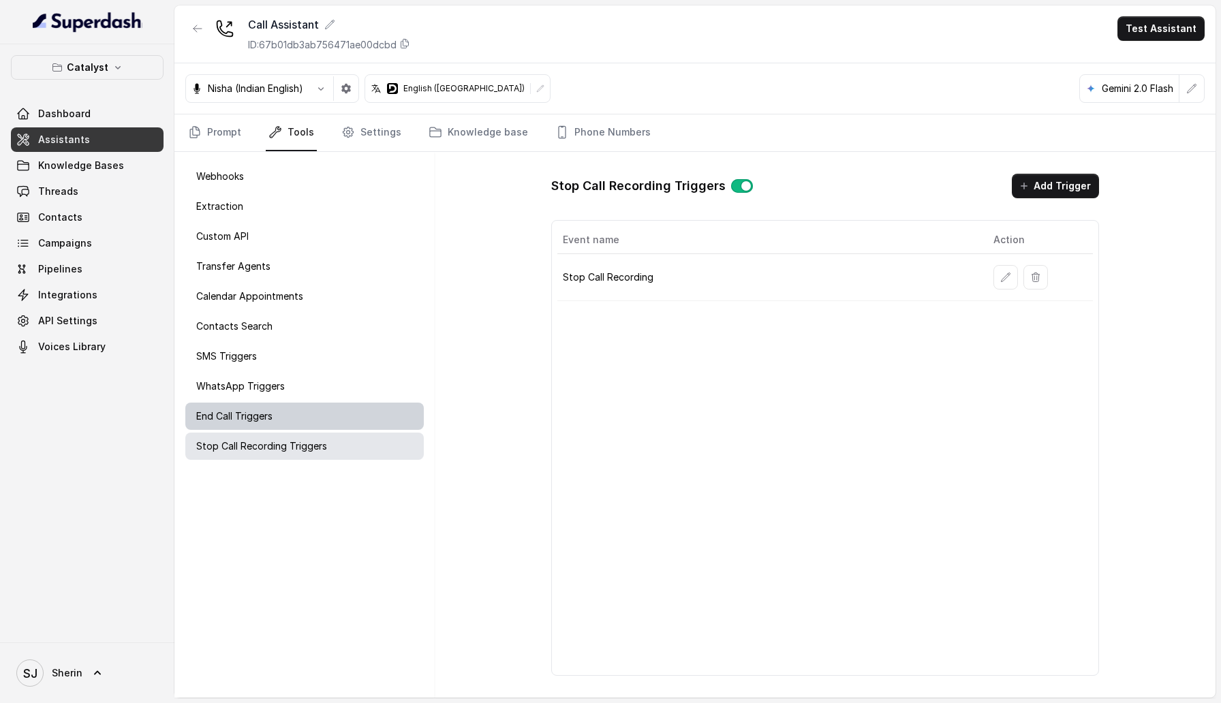
click at [270, 349] on p "End Call Triggers" at bounding box center [234, 416] width 76 height 14
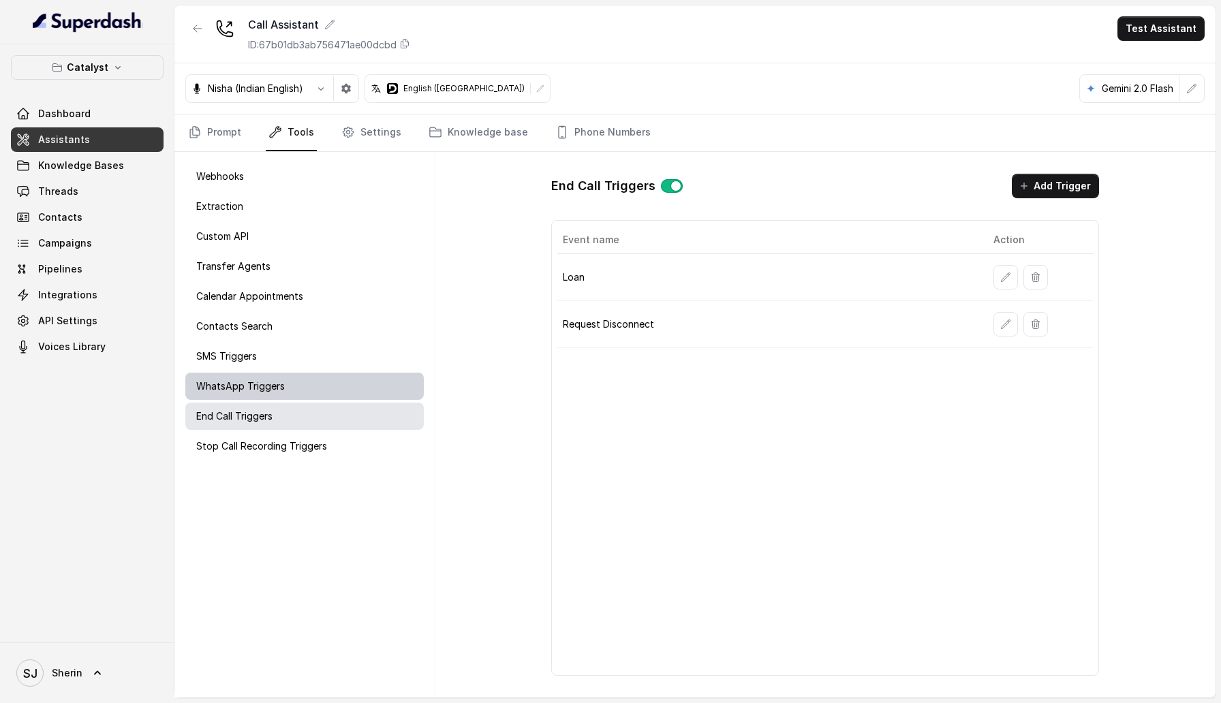
click at [265, 349] on div "WhatsApp Triggers" at bounding box center [304, 386] width 238 height 27
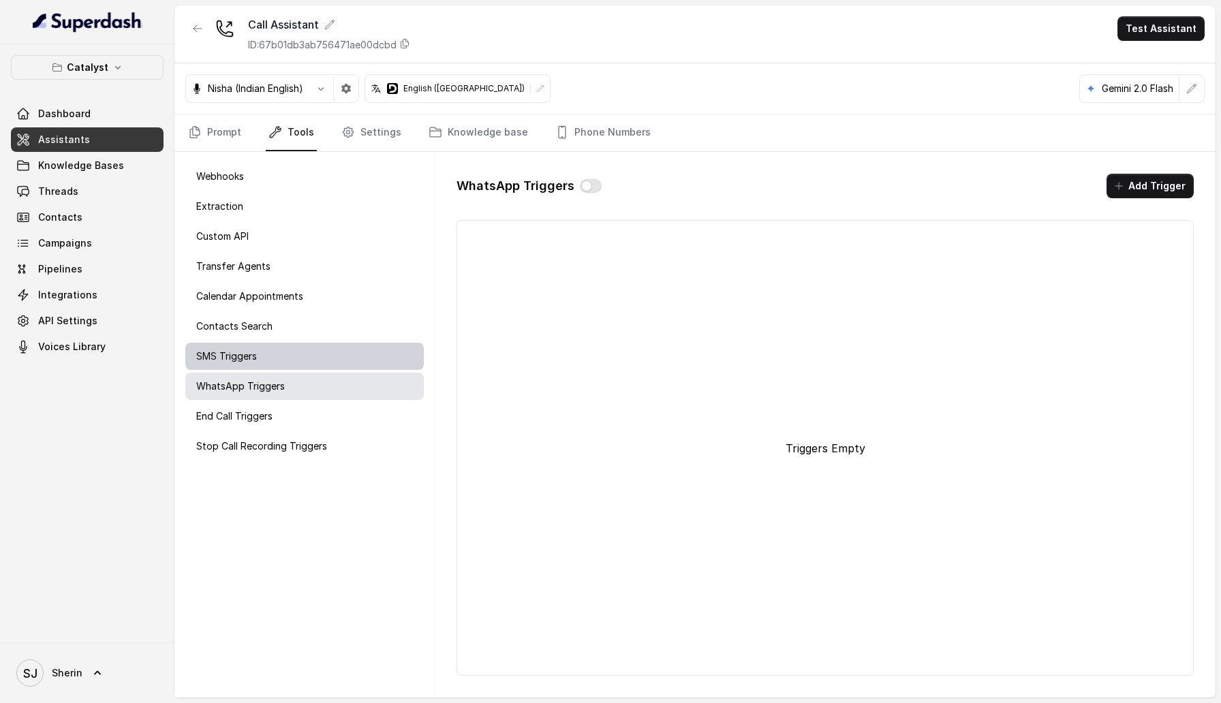
click at [260, 349] on div "SMS Triggers" at bounding box center [304, 356] width 238 height 27
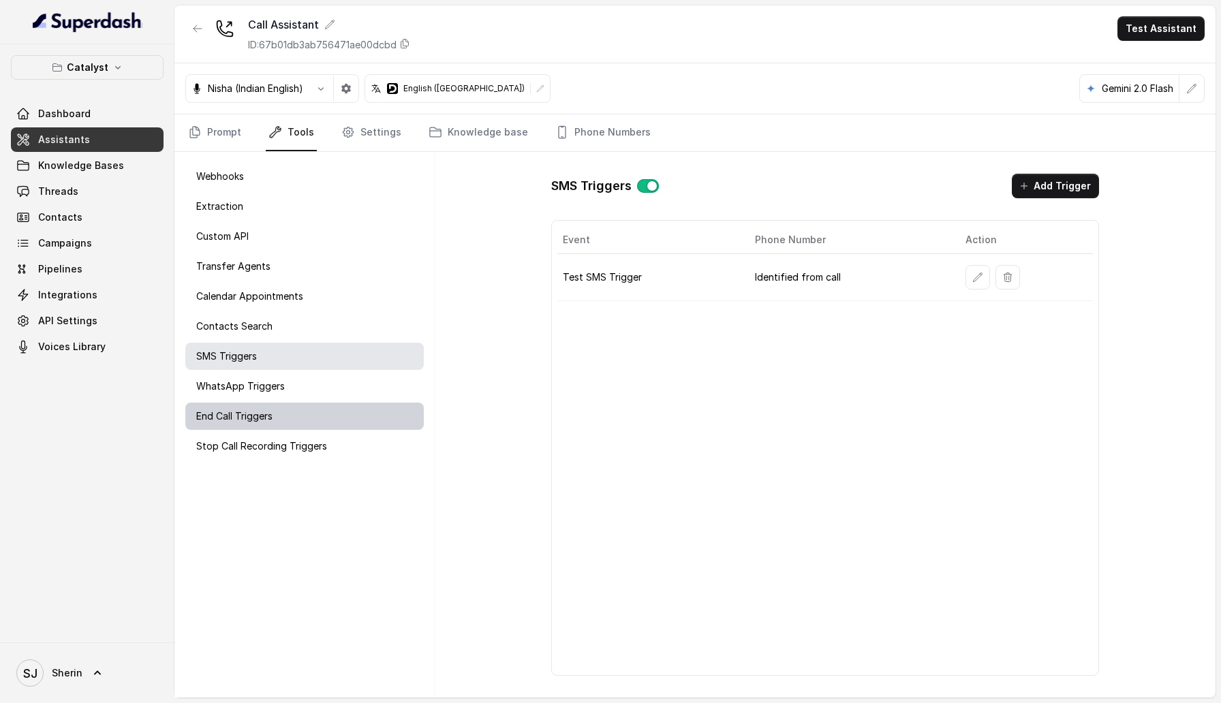
click at [305, 349] on div "End Call Triggers" at bounding box center [304, 416] width 238 height 27
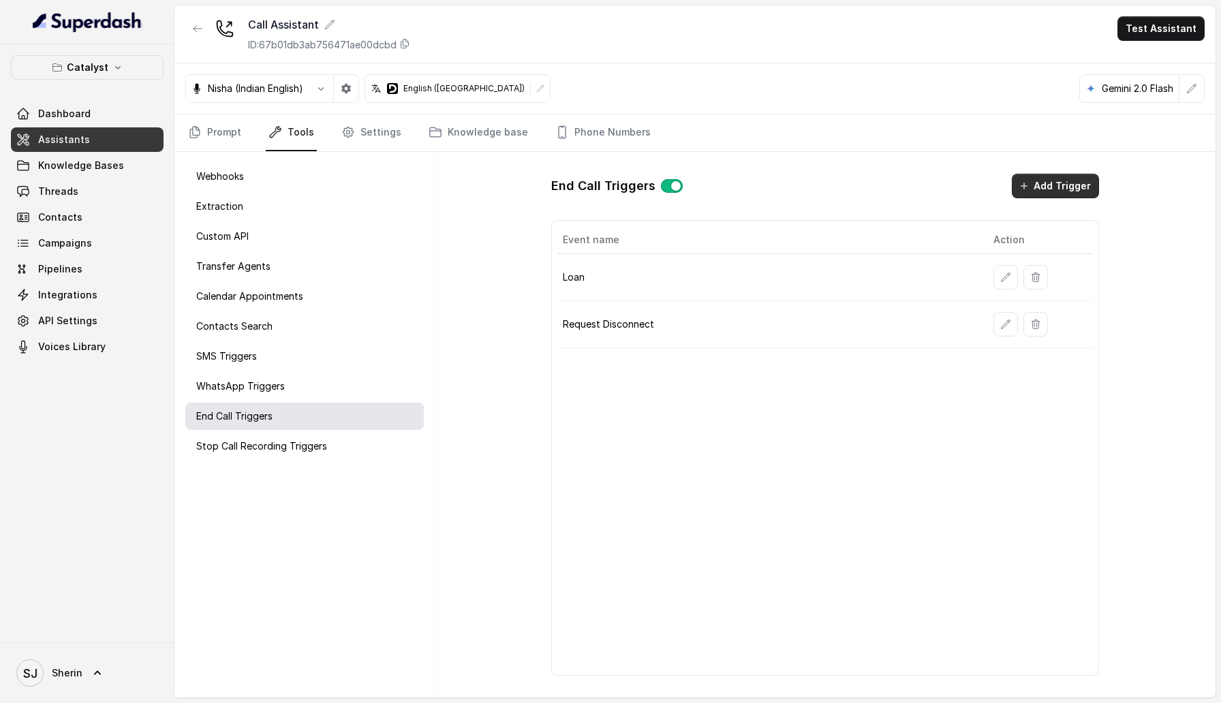
click at [1050, 185] on button "Add Trigger" at bounding box center [1055, 186] width 87 height 25
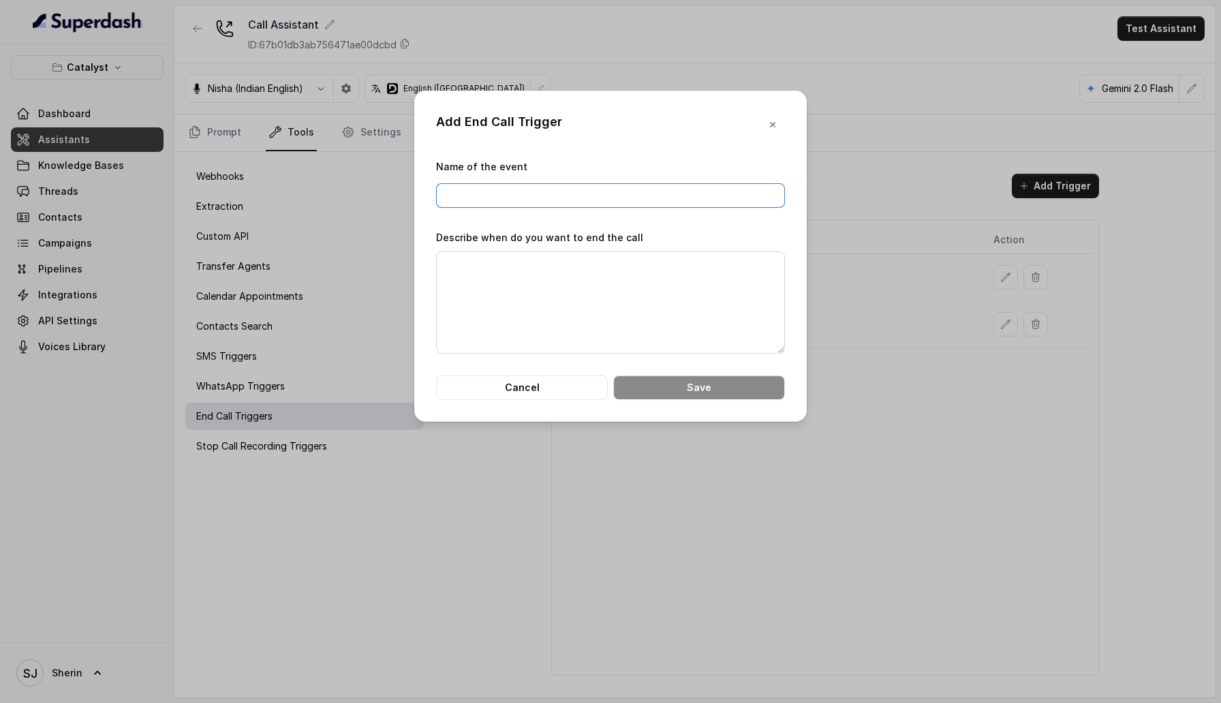
click at [493, 200] on input "Name of the event" at bounding box center [610, 195] width 349 height 25
click at [465, 293] on textarea "Describe when do you want to end the call" at bounding box center [610, 302] width 349 height 102
click at [547, 349] on button "Cancel" at bounding box center [522, 387] width 172 height 25
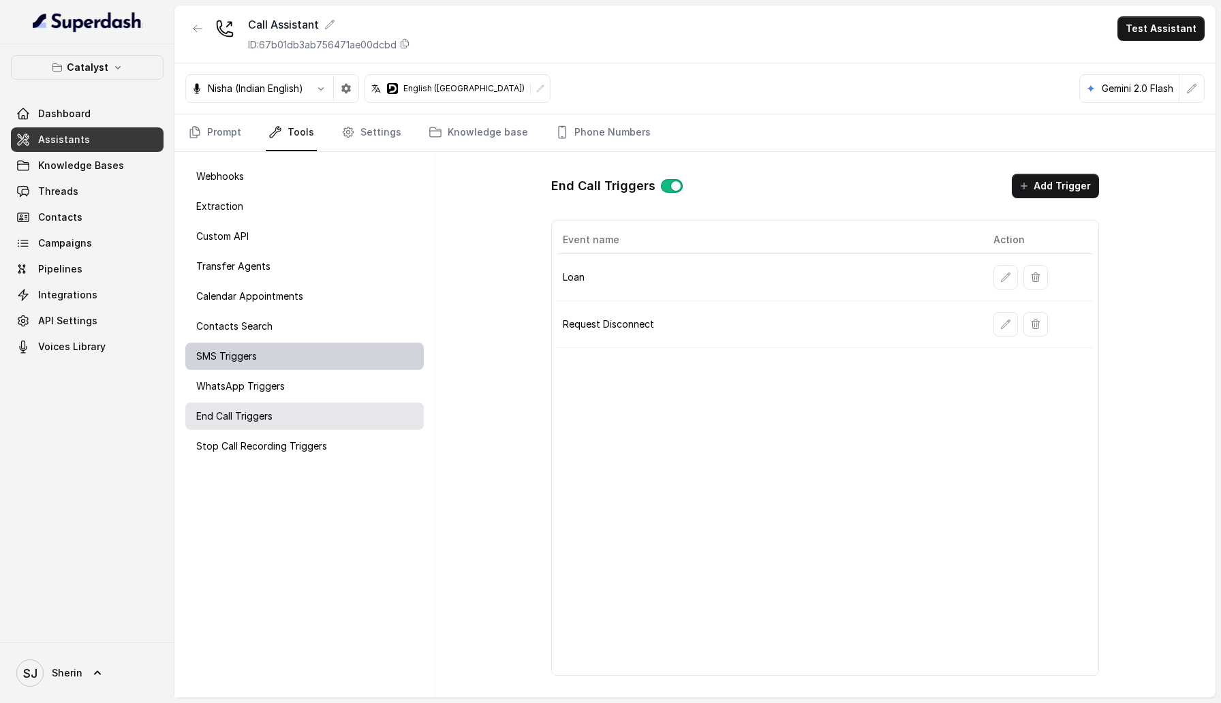
click at [340, 349] on div "SMS Triggers" at bounding box center [304, 356] width 238 height 27
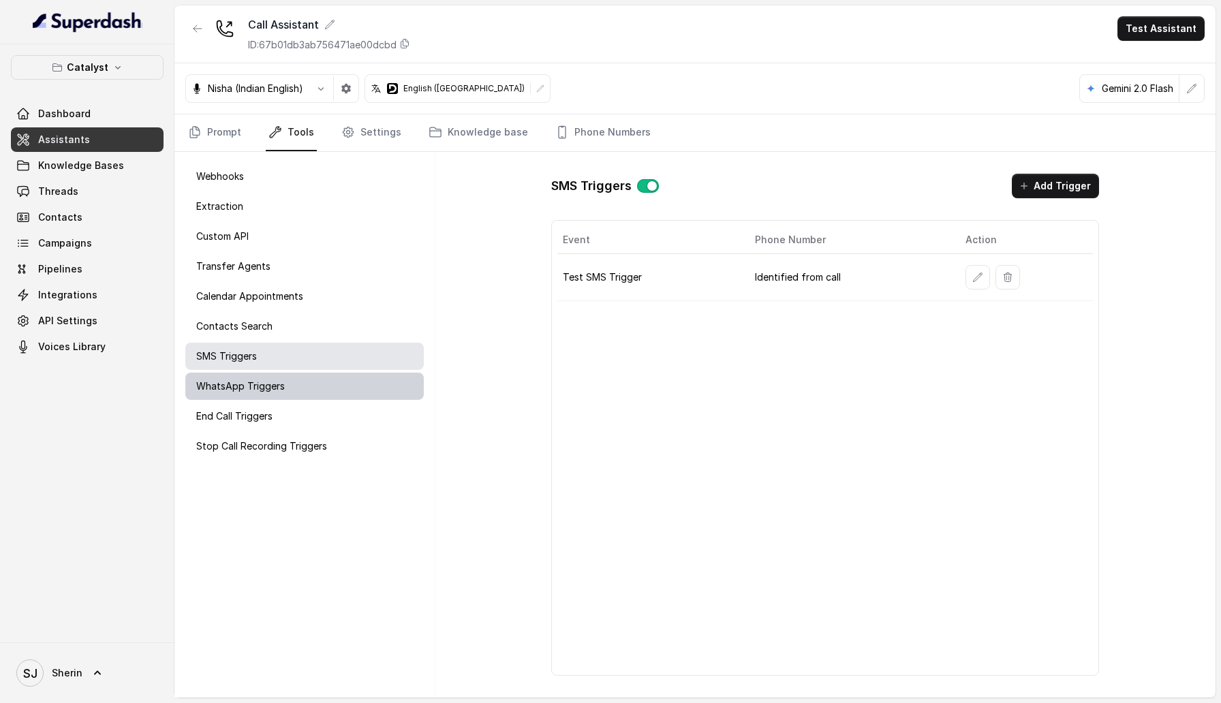
click at [340, 349] on div "WhatsApp Triggers" at bounding box center [304, 386] width 238 height 27
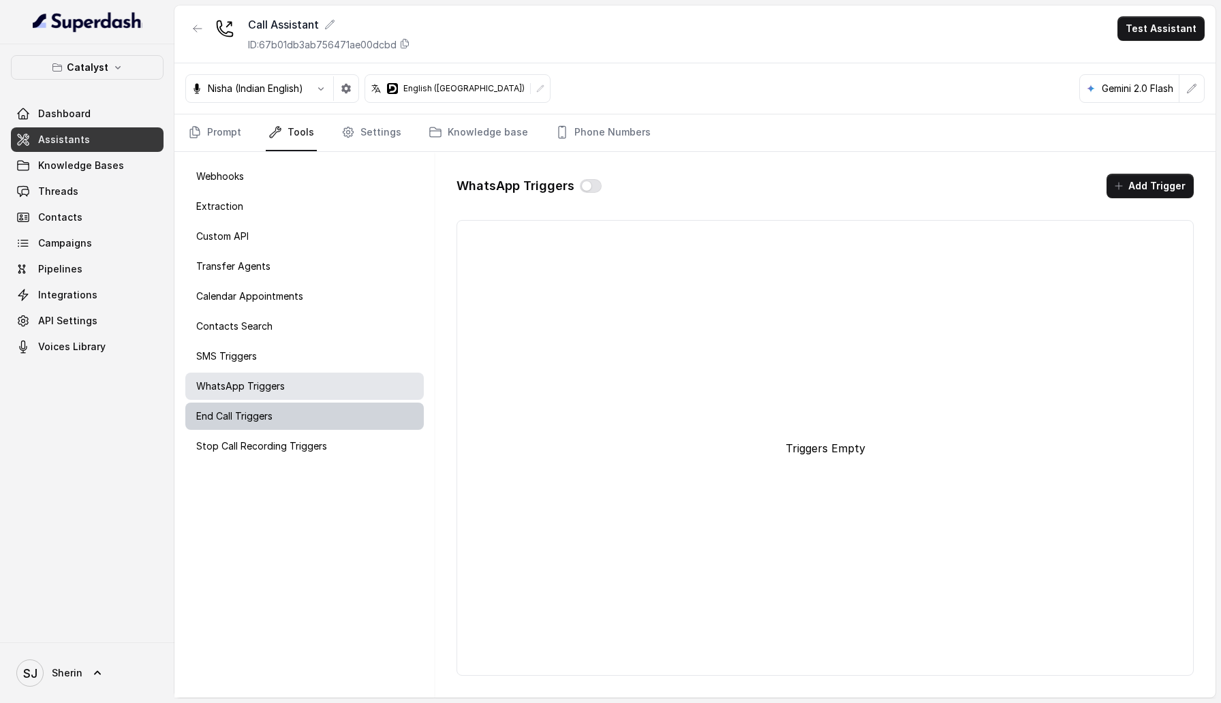
click at [341, 349] on div "End Call Triggers" at bounding box center [304, 416] width 238 height 27
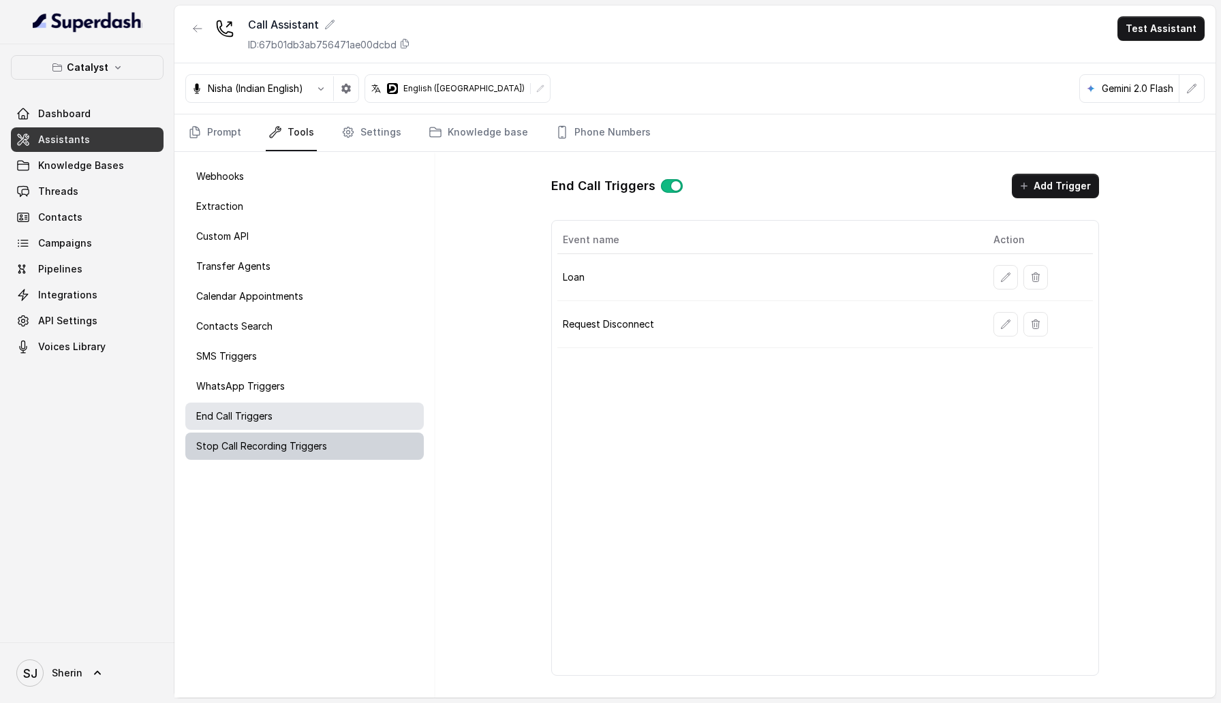
click at [342, 349] on div "Stop Call Recording Triggers" at bounding box center [304, 446] width 238 height 27
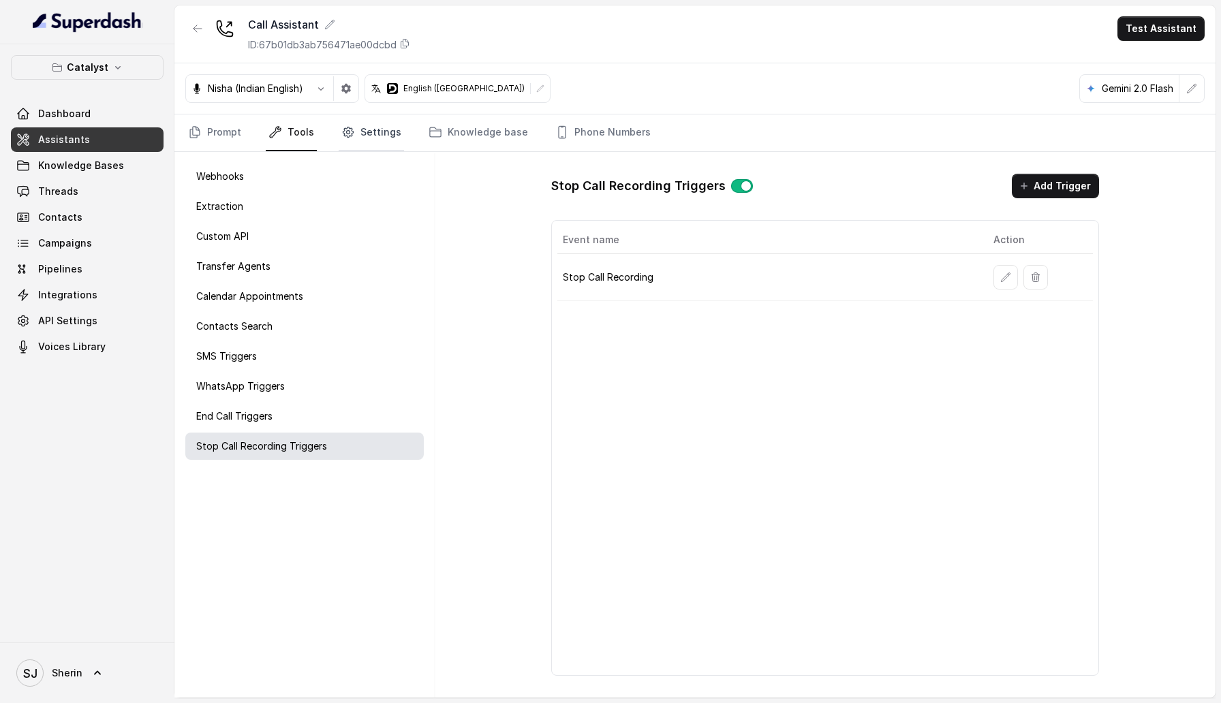
click at [360, 134] on link "Settings" at bounding box center [371, 132] width 65 height 37
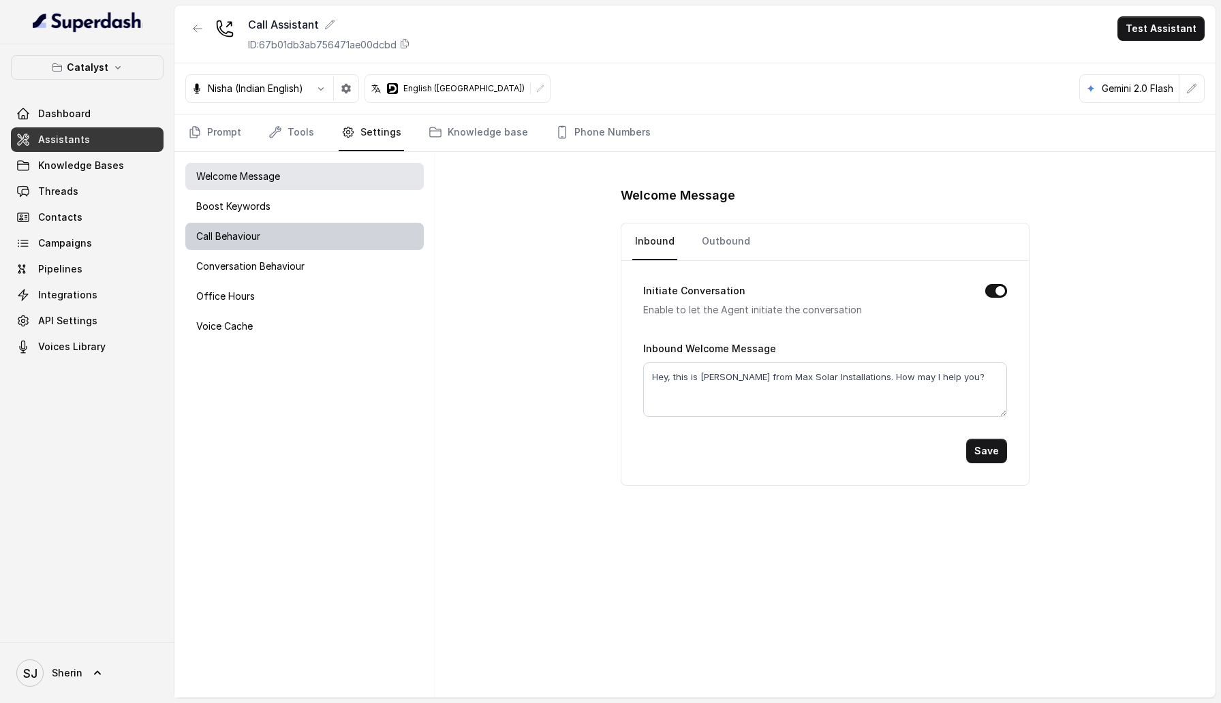
click at [371, 248] on div "Call Behaviour" at bounding box center [304, 236] width 238 height 27
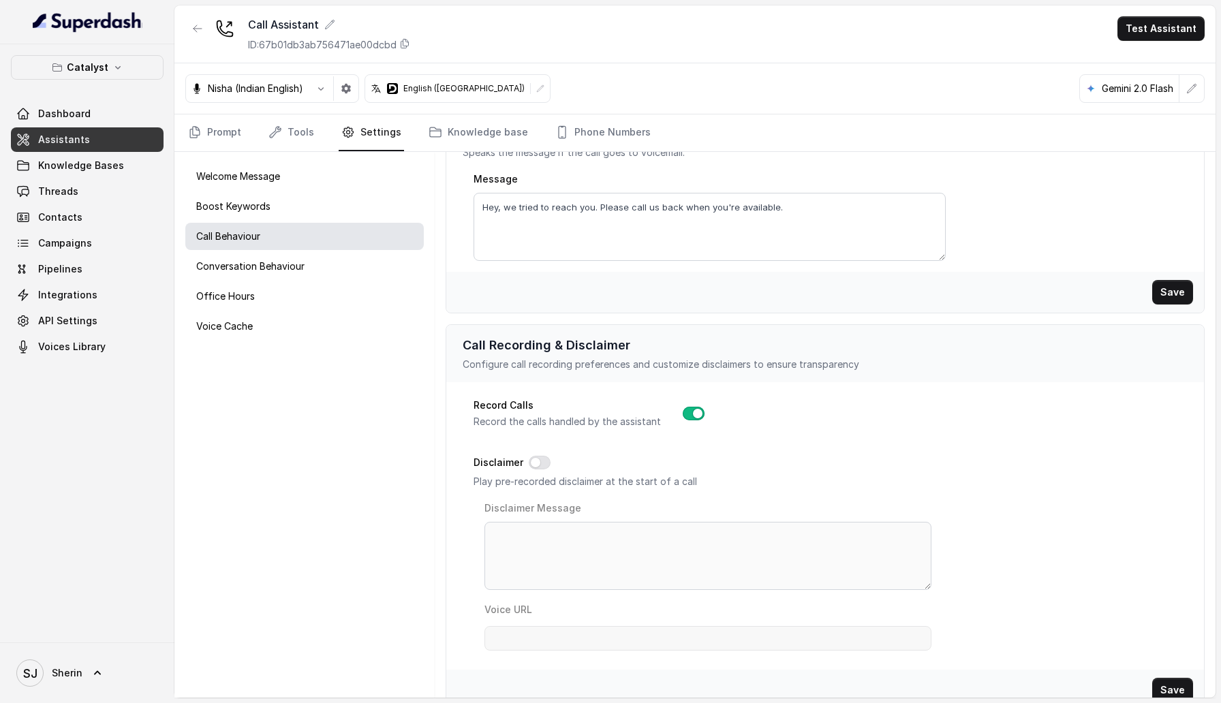
scroll to position [367, 0]
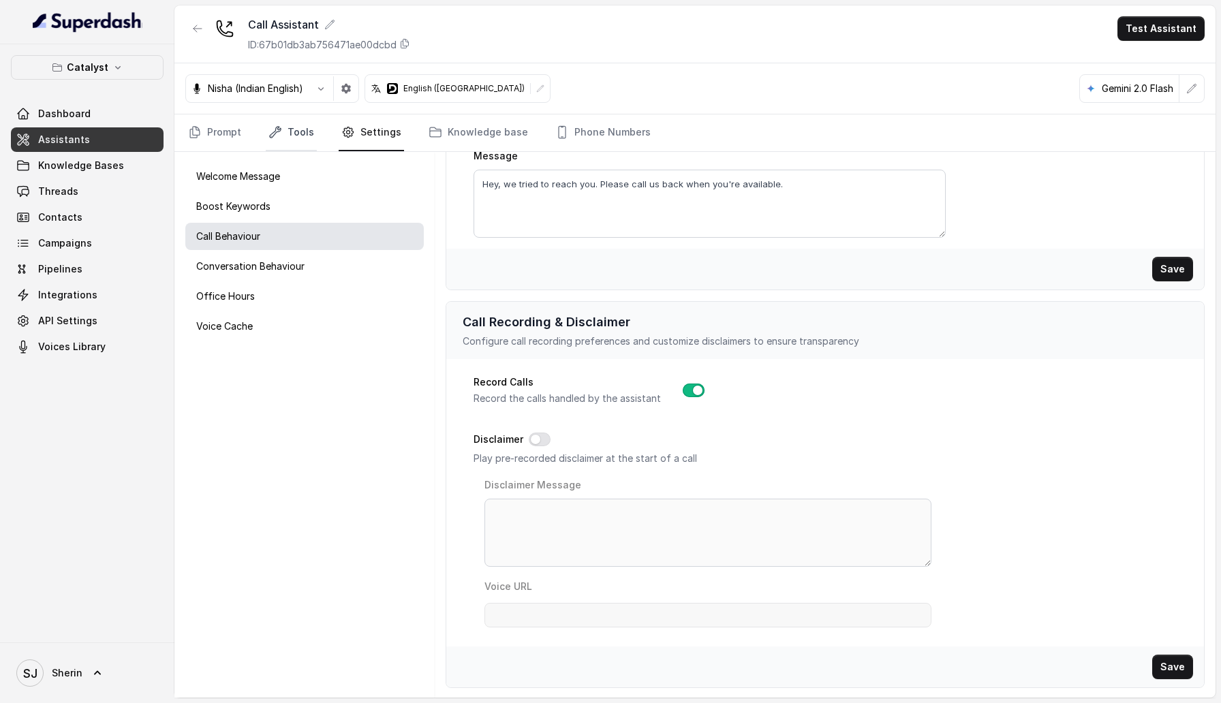
click at [286, 127] on link "Tools" at bounding box center [291, 132] width 51 height 37
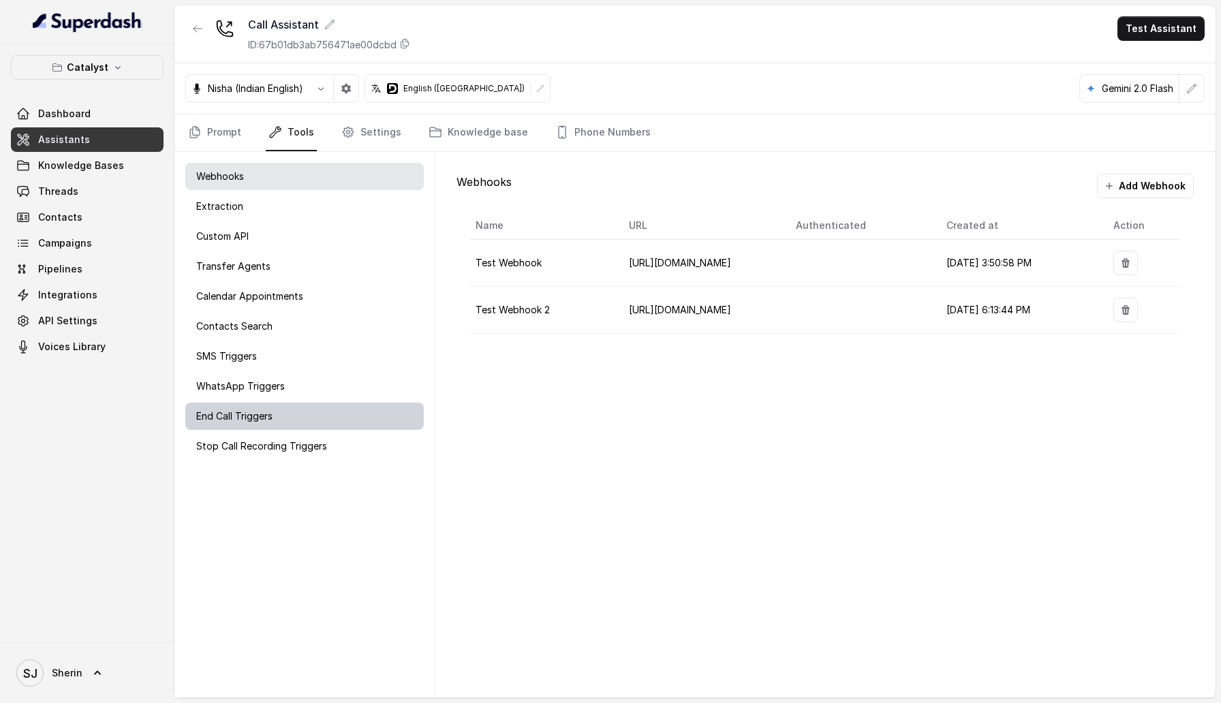
click at [298, 349] on div "End Call Triggers" at bounding box center [304, 416] width 238 height 27
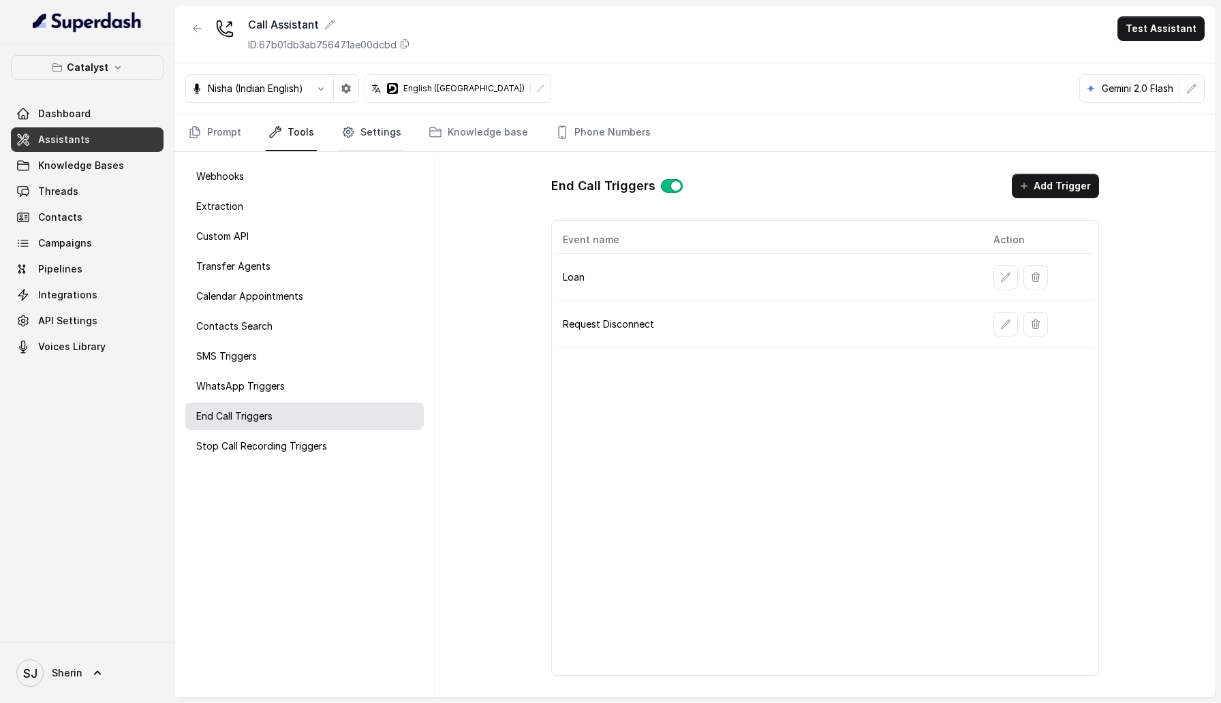
click at [341, 135] on icon "Tabs" at bounding box center [348, 132] width 14 height 14
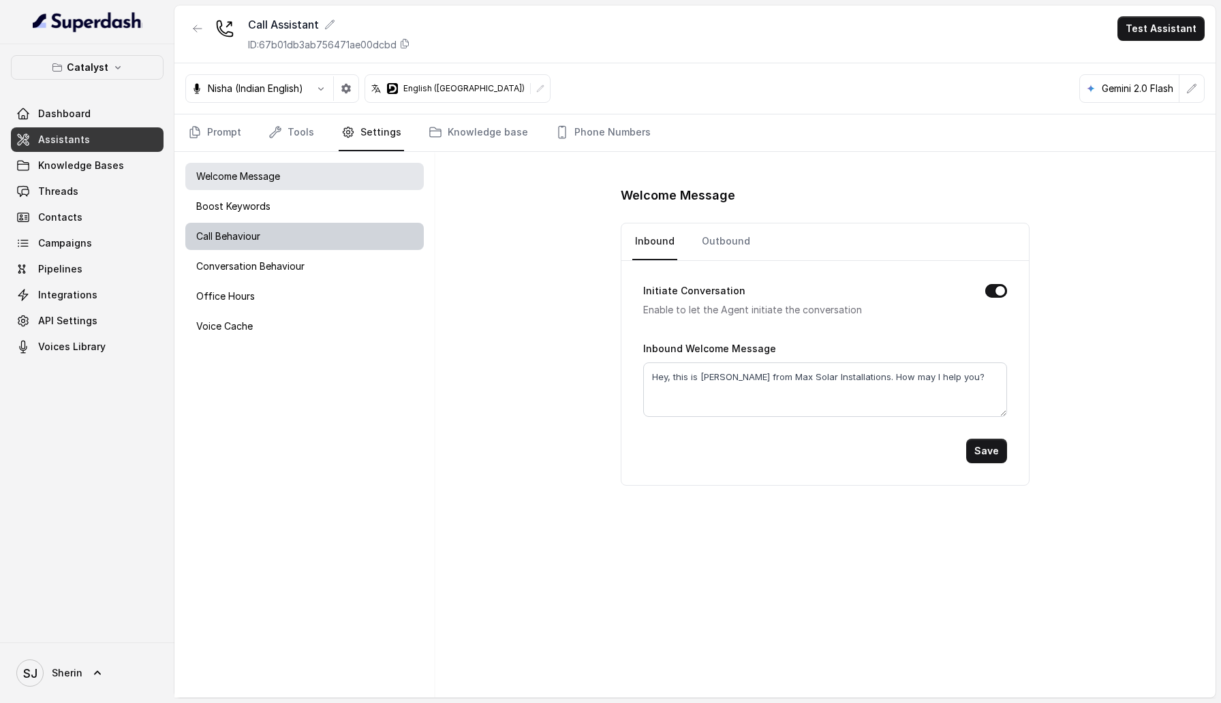
click at [285, 240] on div "Call Behaviour" at bounding box center [304, 236] width 238 height 27
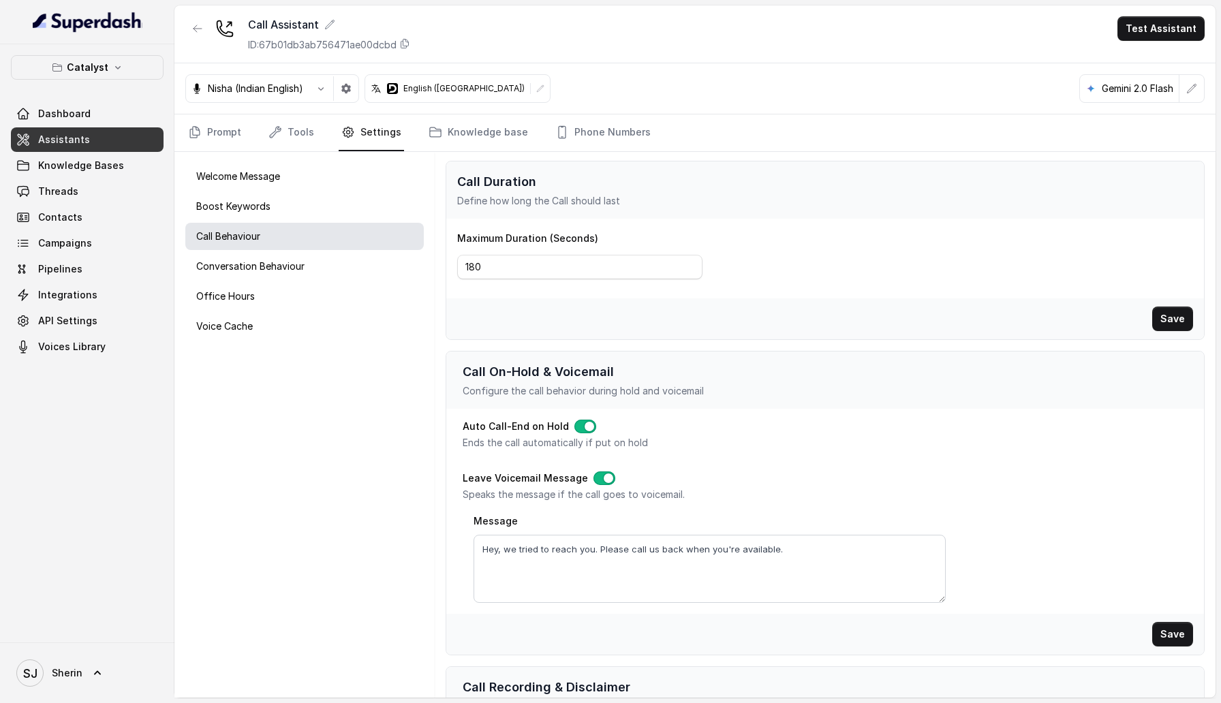
scroll to position [0, 0]
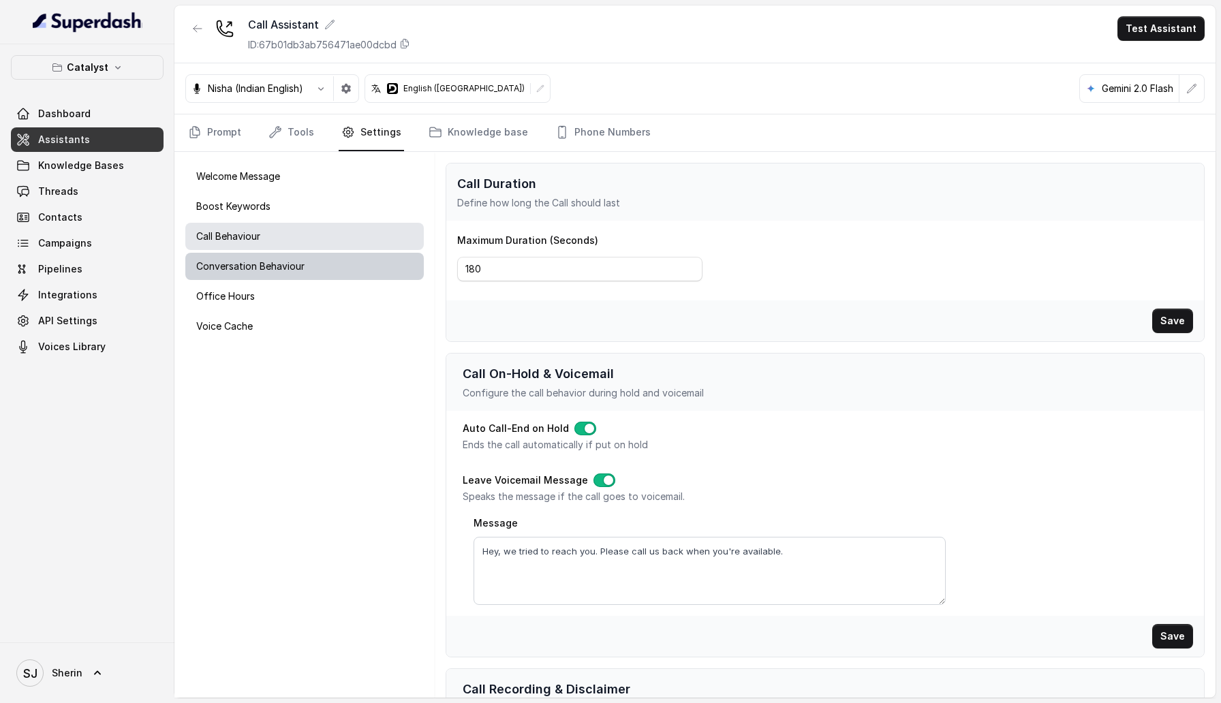
click at [339, 268] on div "Conversation Behaviour" at bounding box center [304, 266] width 238 height 27
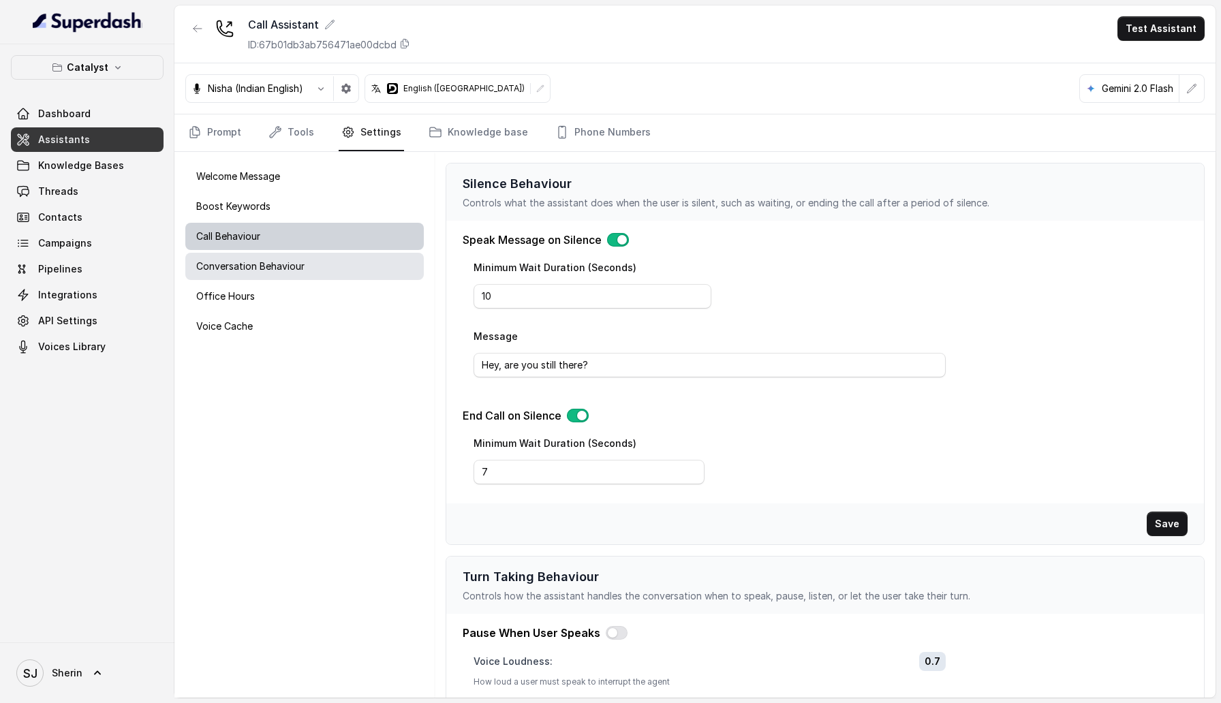
click at [350, 238] on div "Call Behaviour" at bounding box center [304, 236] width 238 height 27
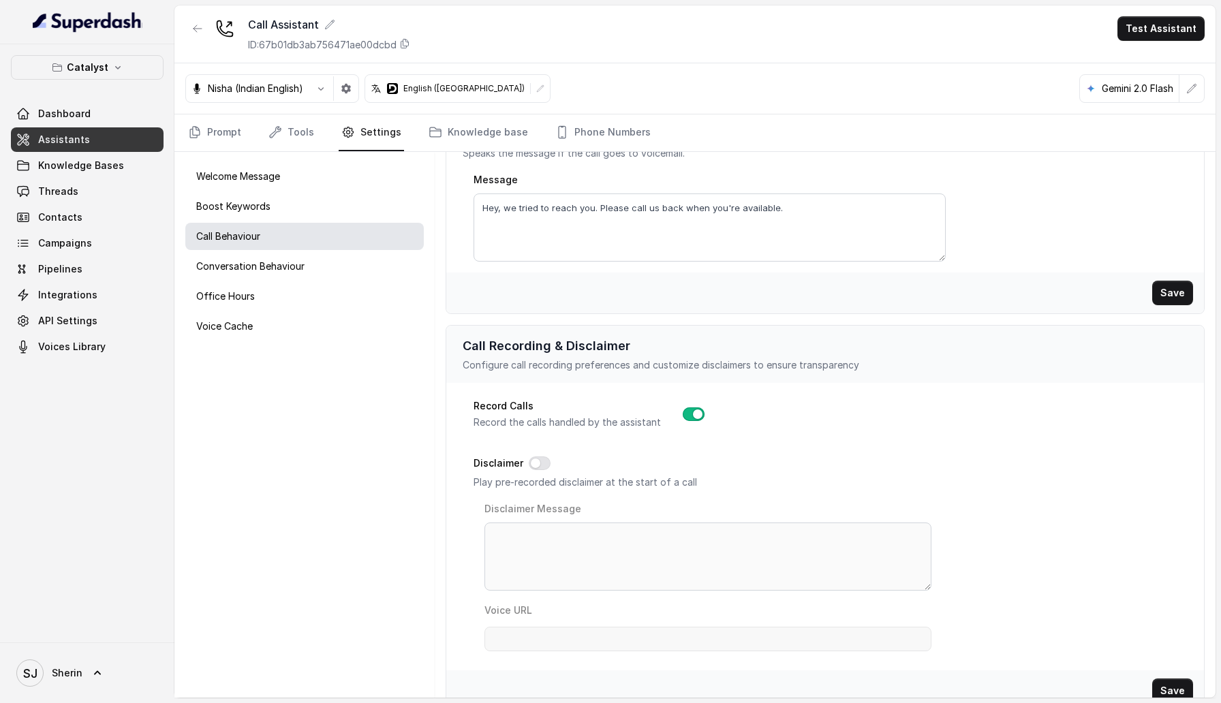
scroll to position [367, 0]
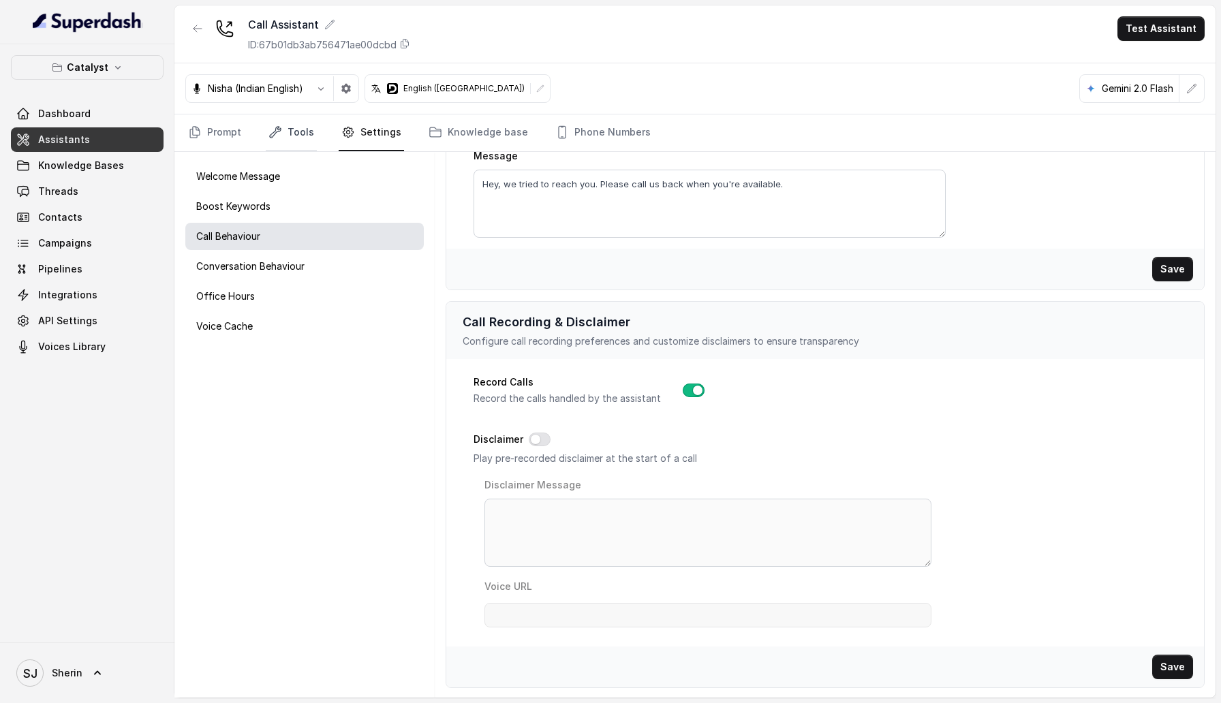
click at [302, 148] on link "Tools" at bounding box center [291, 132] width 51 height 37
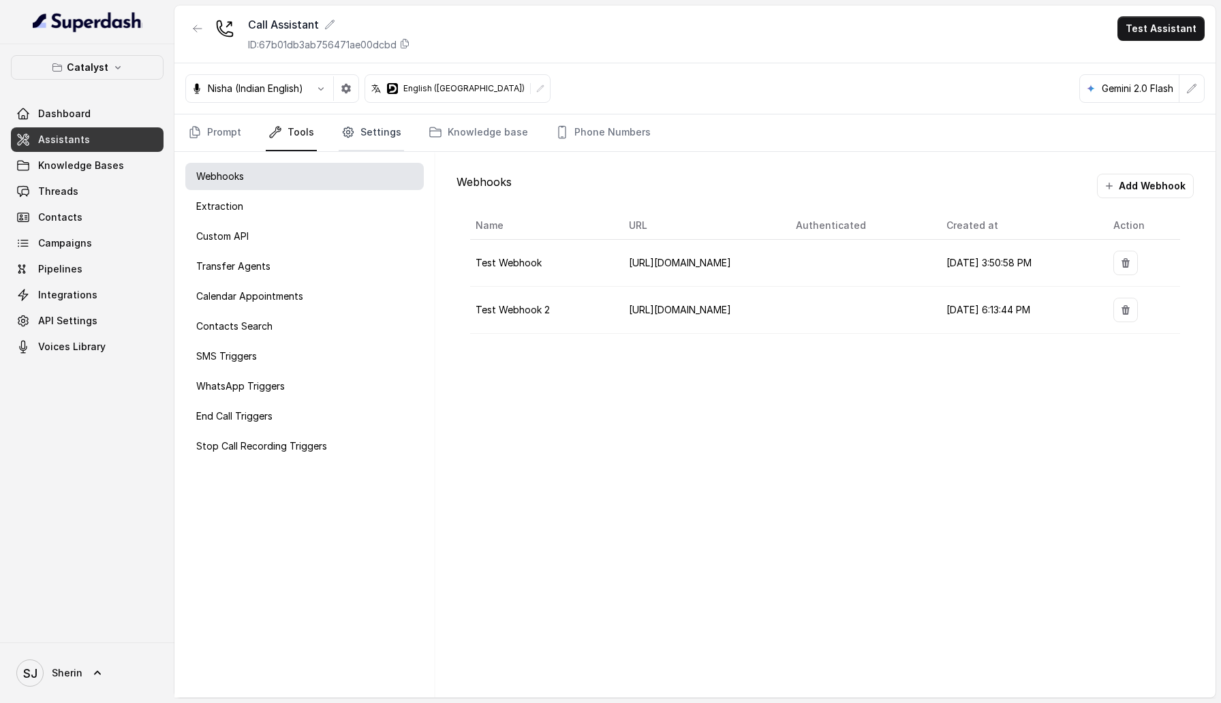
click at [391, 139] on link "Settings" at bounding box center [371, 132] width 65 height 37
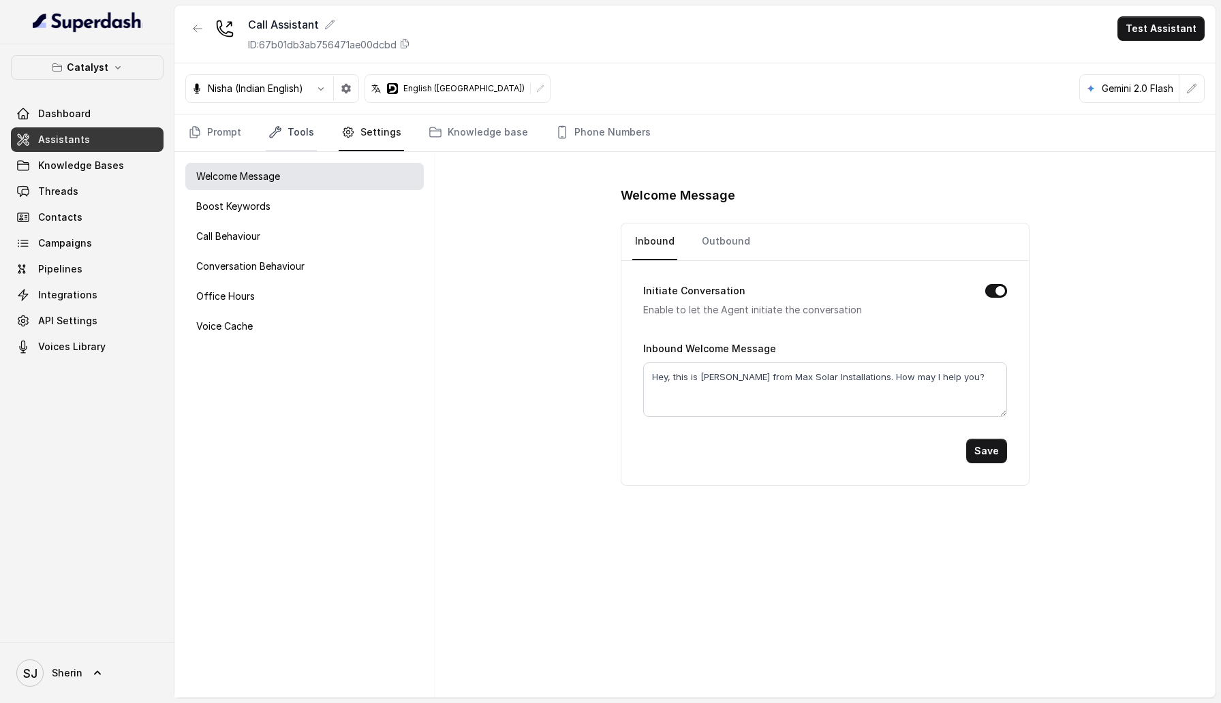
click at [285, 148] on link "Tools" at bounding box center [291, 132] width 51 height 37
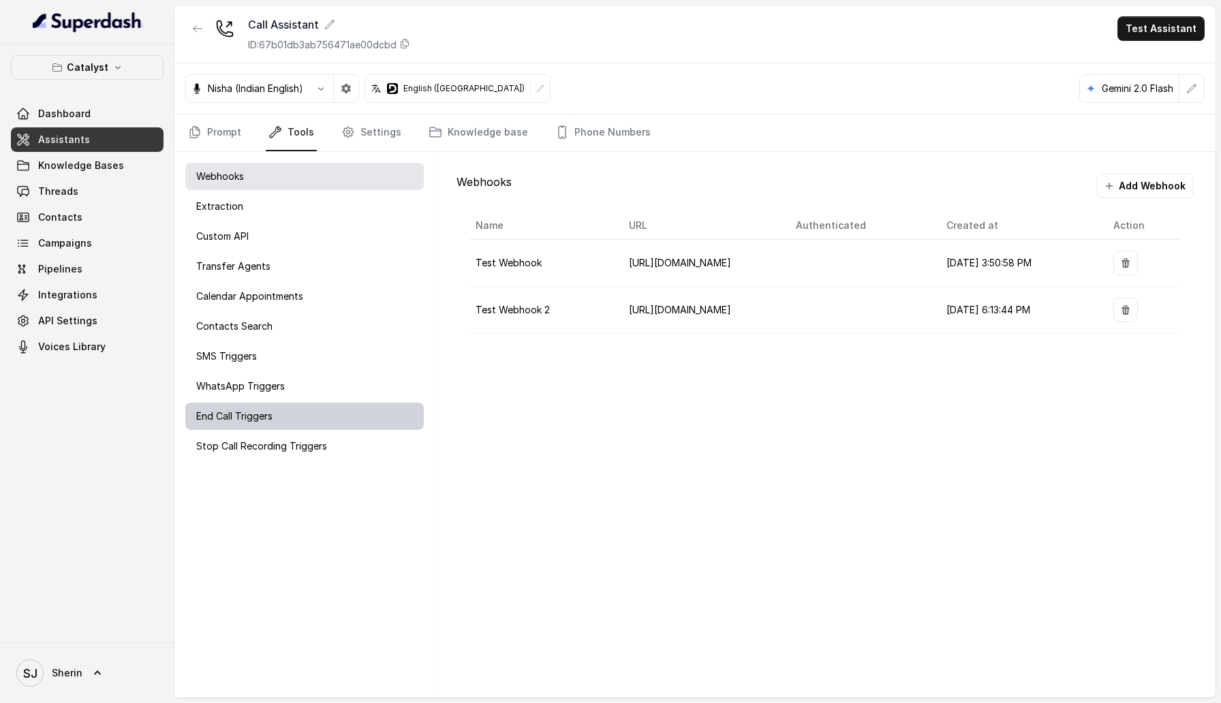
click at [306, 349] on div "End Call Triggers" at bounding box center [304, 416] width 238 height 27
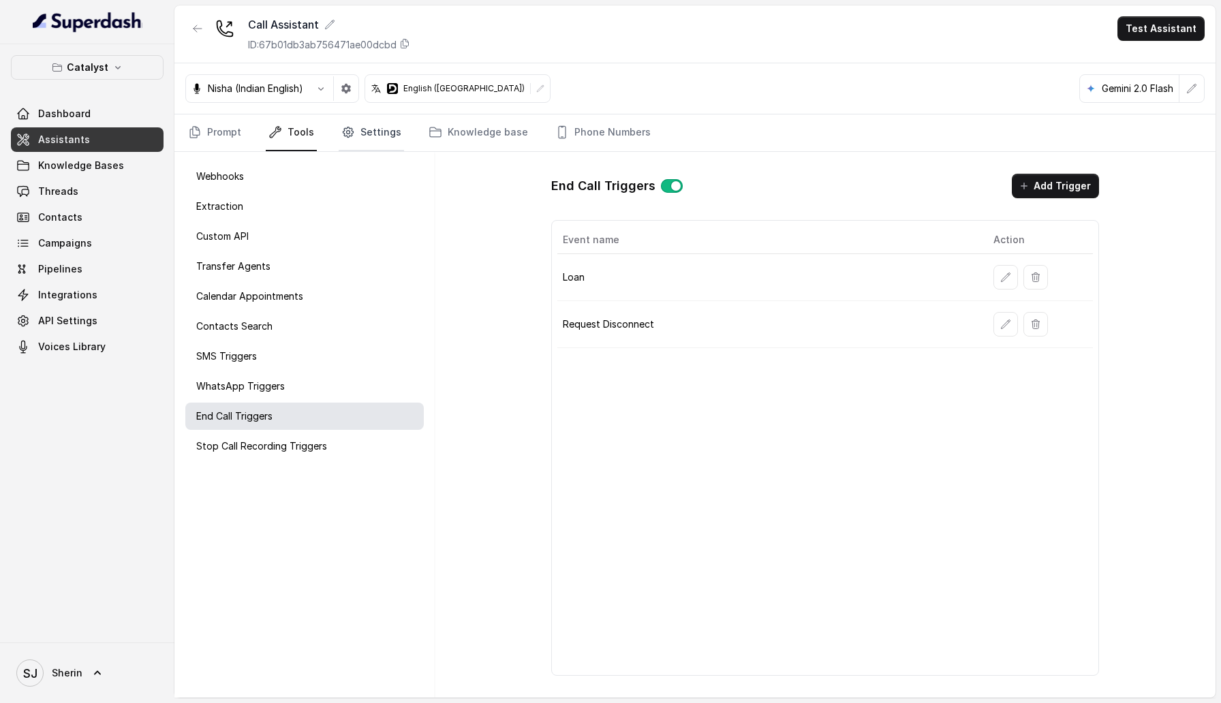
click at [364, 134] on link "Settings" at bounding box center [371, 132] width 65 height 37
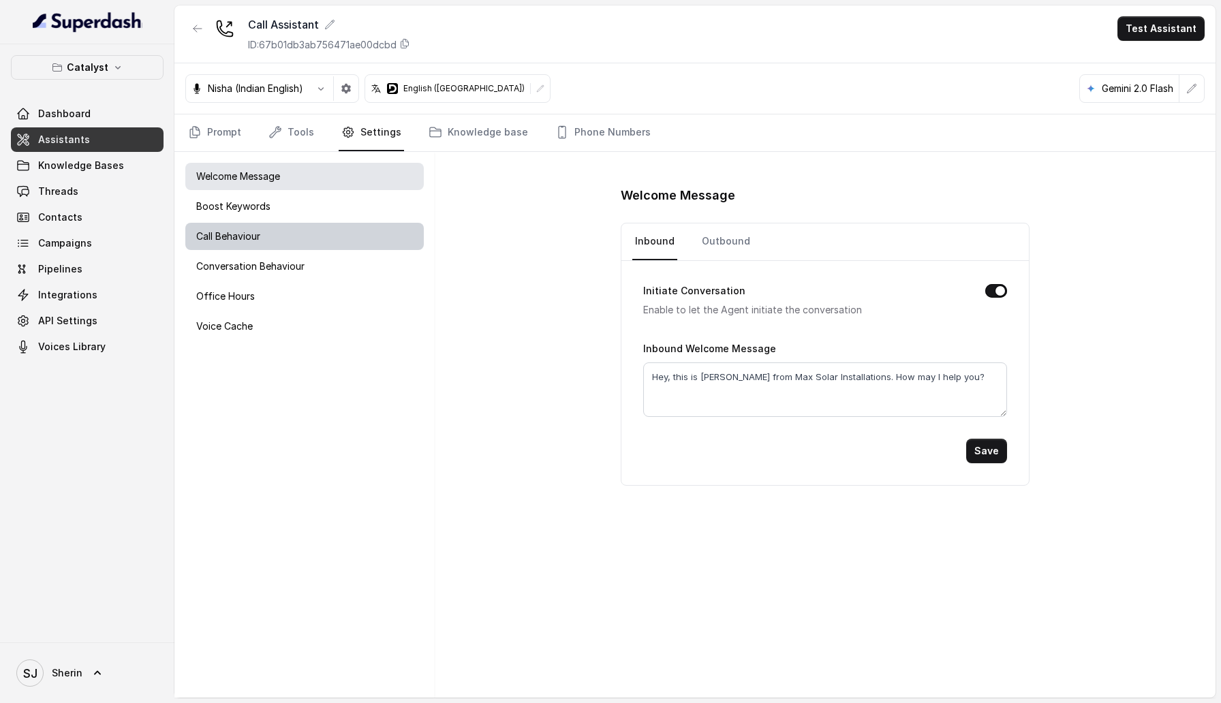
click at [327, 227] on div "Call Behaviour" at bounding box center [304, 236] width 238 height 27
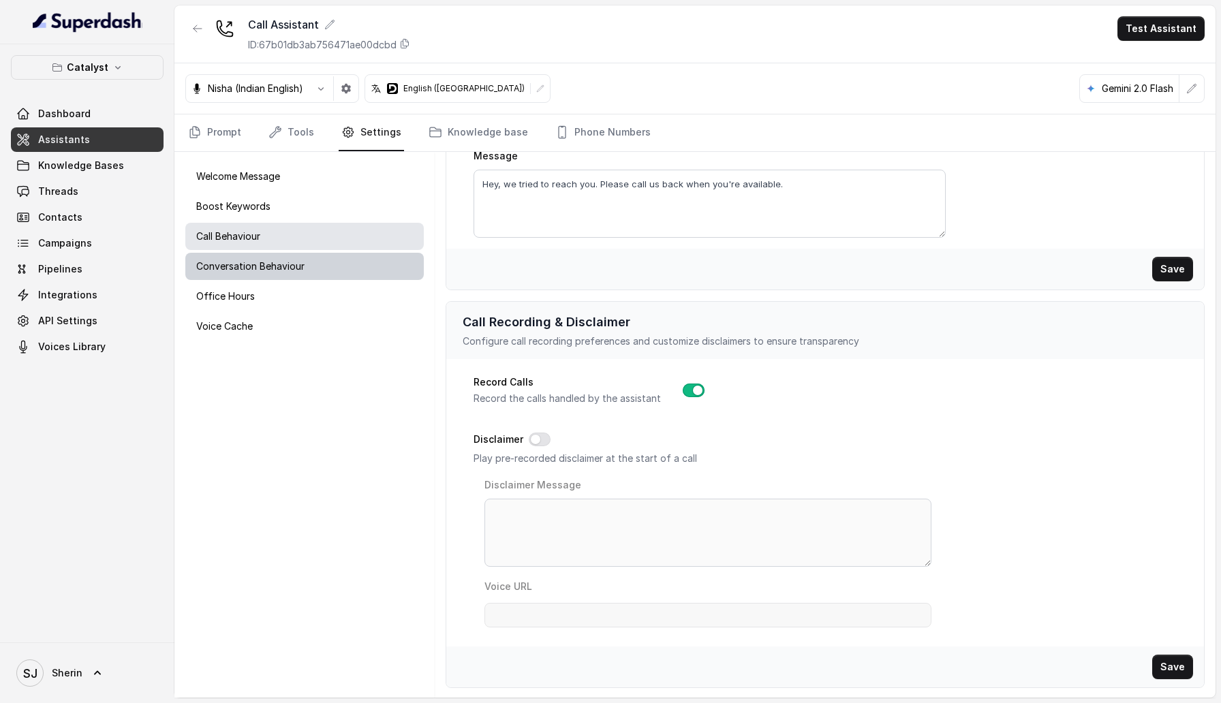
click at [345, 266] on div "Conversation Behaviour" at bounding box center [304, 266] width 238 height 27
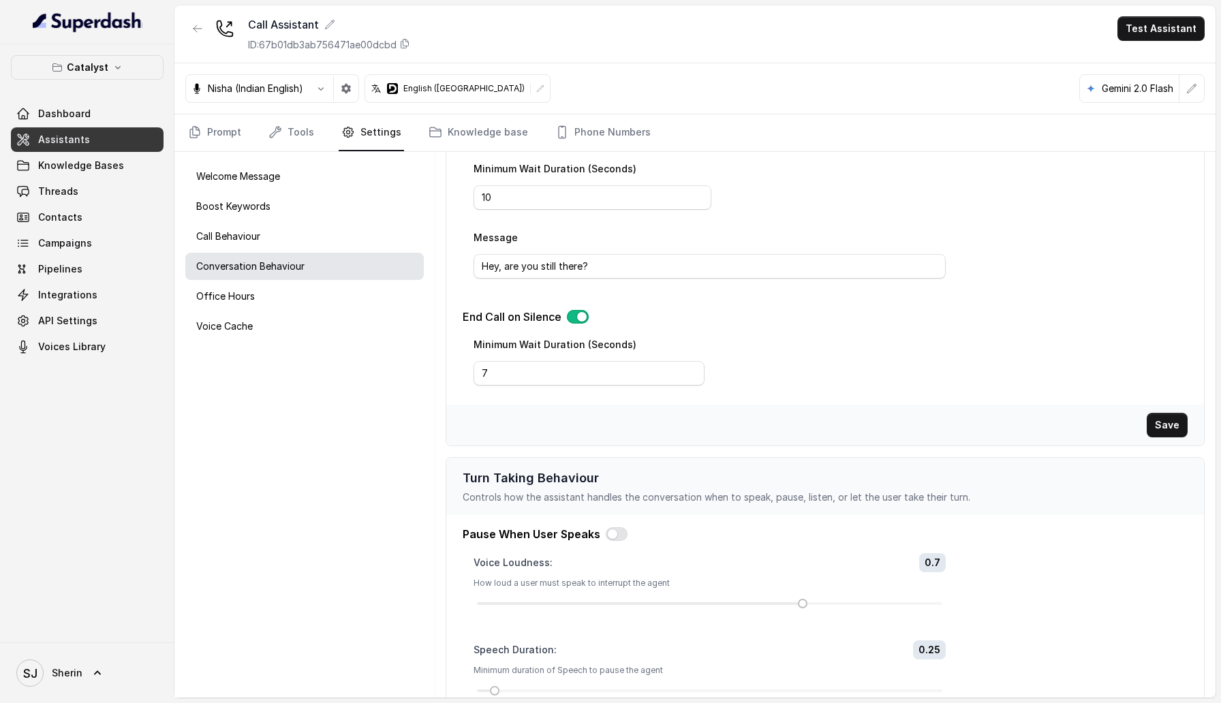
scroll to position [0, 0]
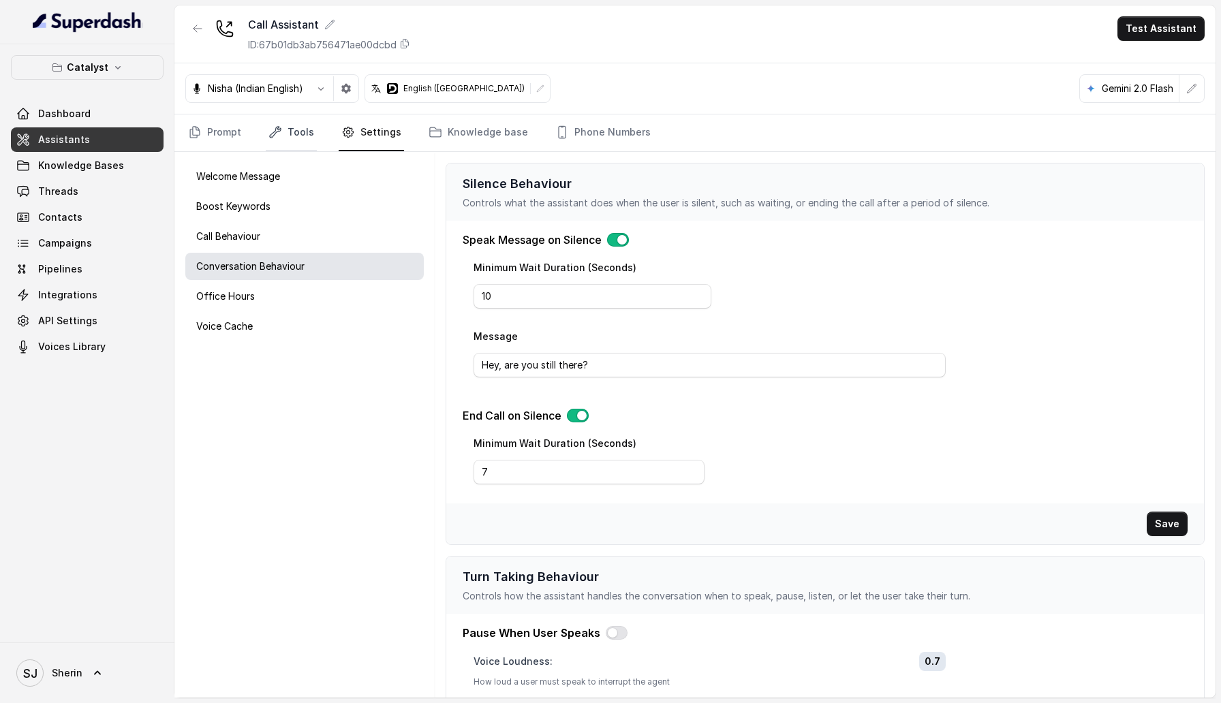
click at [277, 125] on icon "Tabs" at bounding box center [275, 132] width 14 height 14
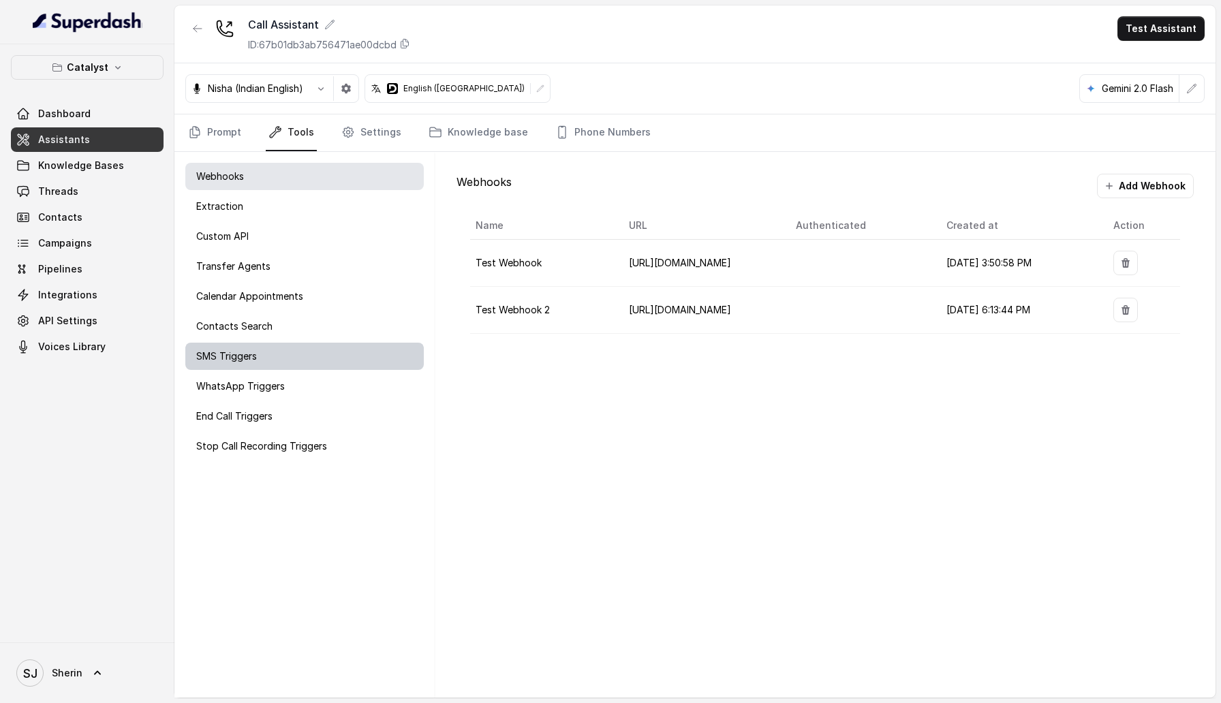
click at [326, 349] on div "SMS Triggers" at bounding box center [304, 356] width 238 height 27
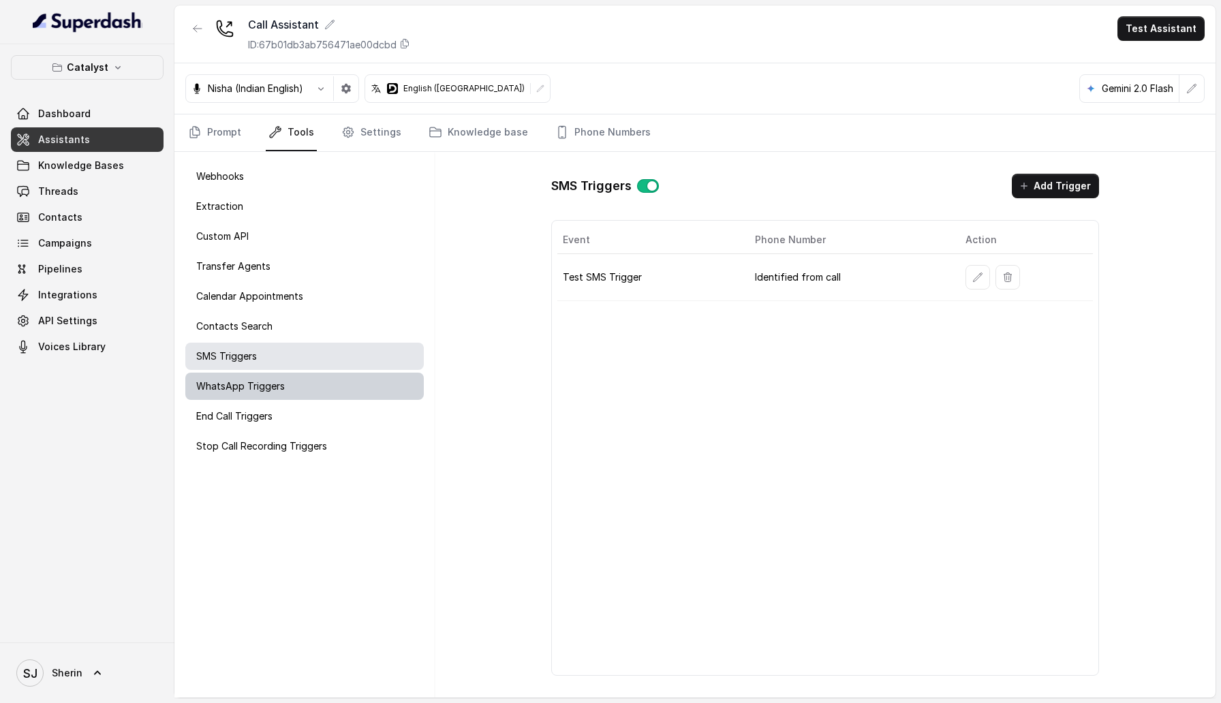
click at [326, 349] on div "WhatsApp Triggers" at bounding box center [304, 386] width 238 height 27
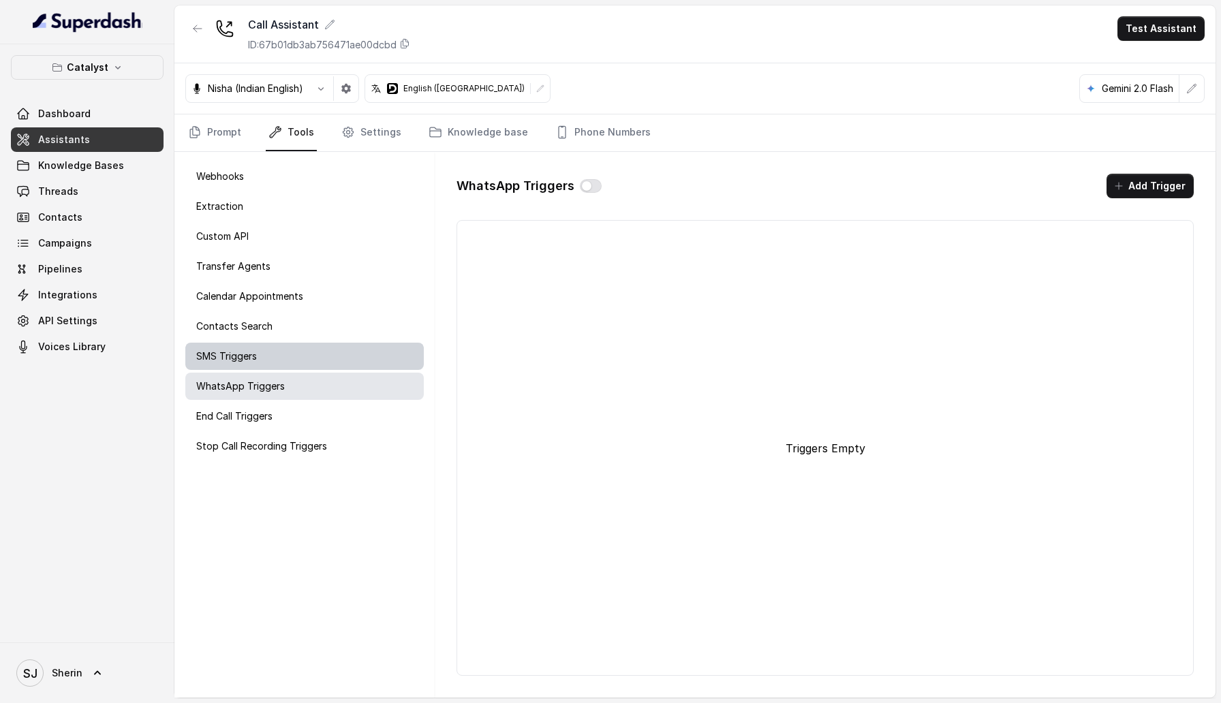
click at [319, 349] on div "SMS Triggers" at bounding box center [304, 356] width 238 height 27
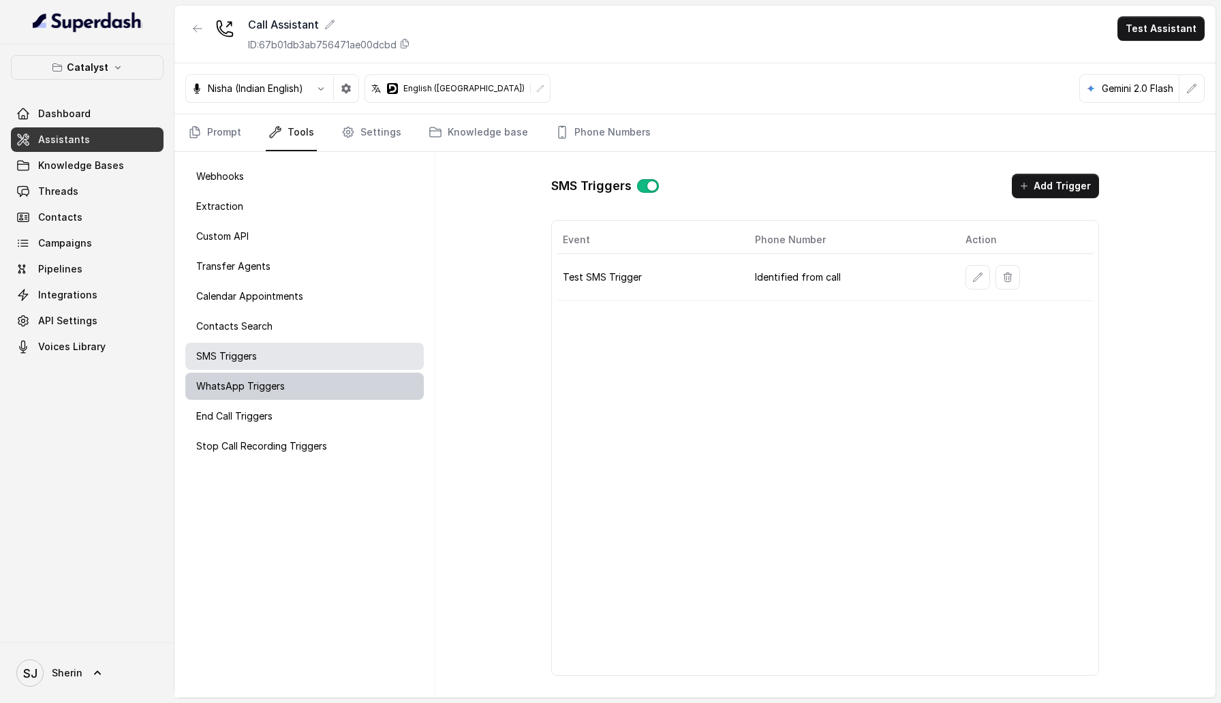
click at [324, 349] on div "WhatsApp Triggers" at bounding box center [304, 386] width 238 height 27
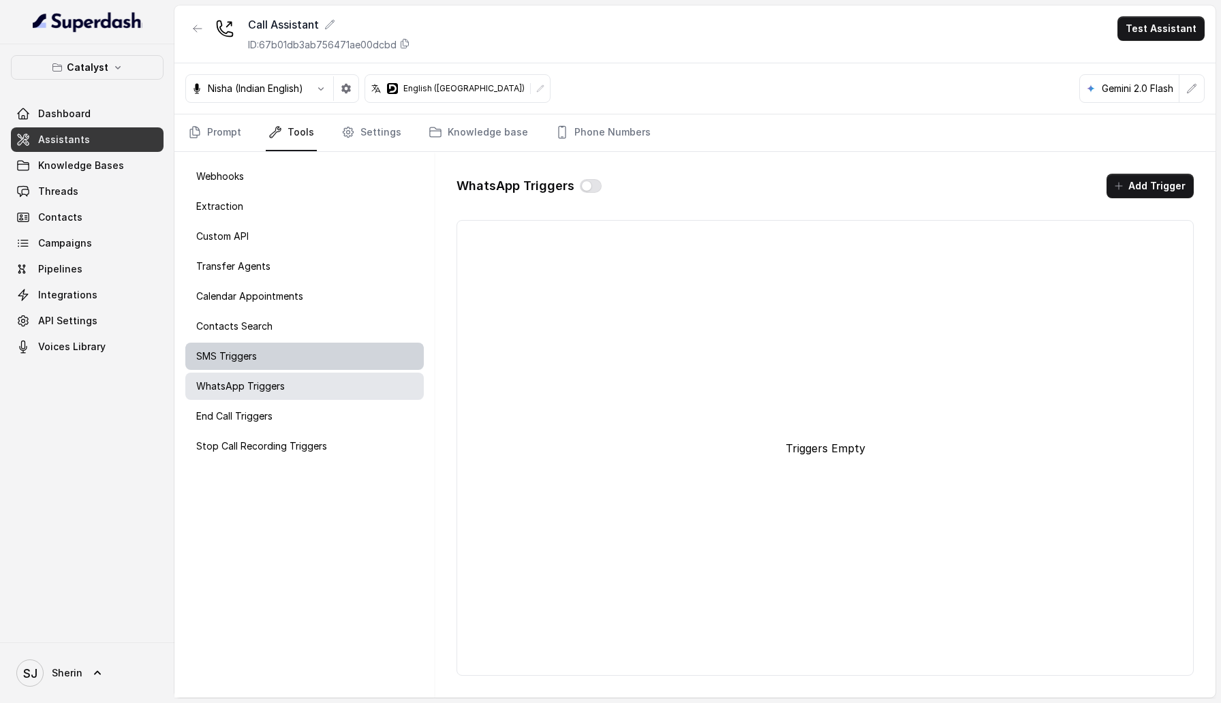
click at [321, 349] on div "SMS Triggers" at bounding box center [304, 356] width 238 height 27
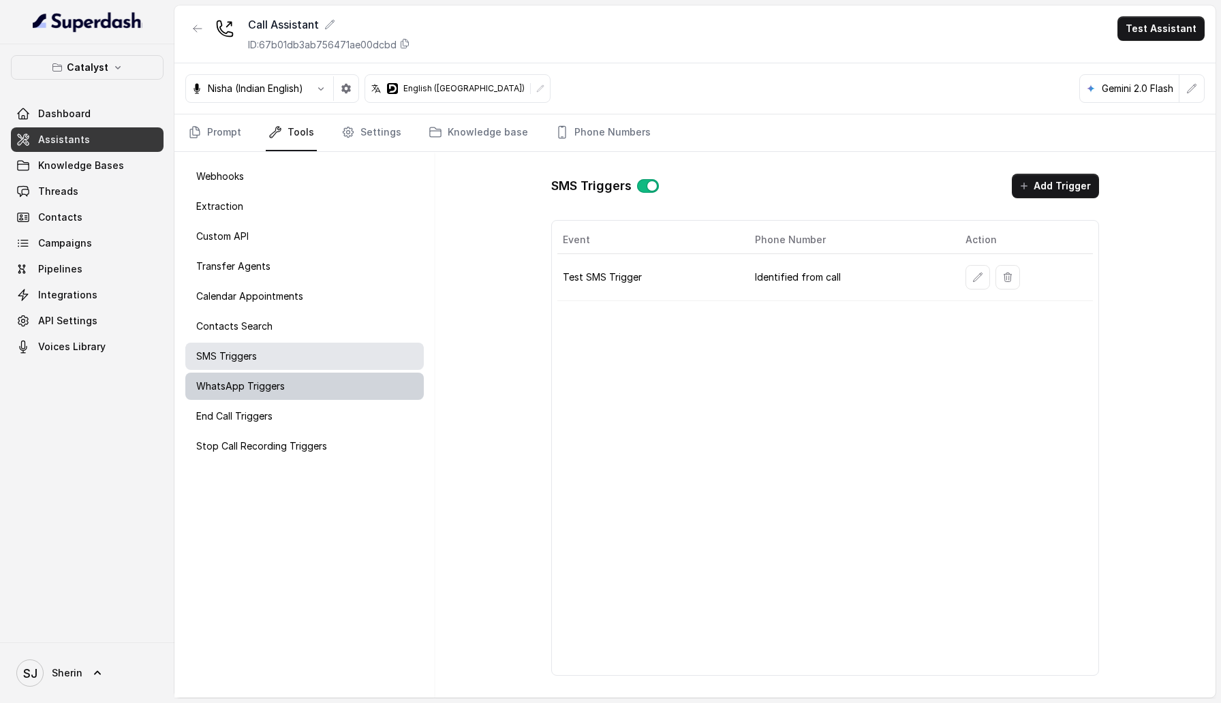
click at [330, 349] on div "WhatsApp Triggers" at bounding box center [304, 386] width 238 height 27
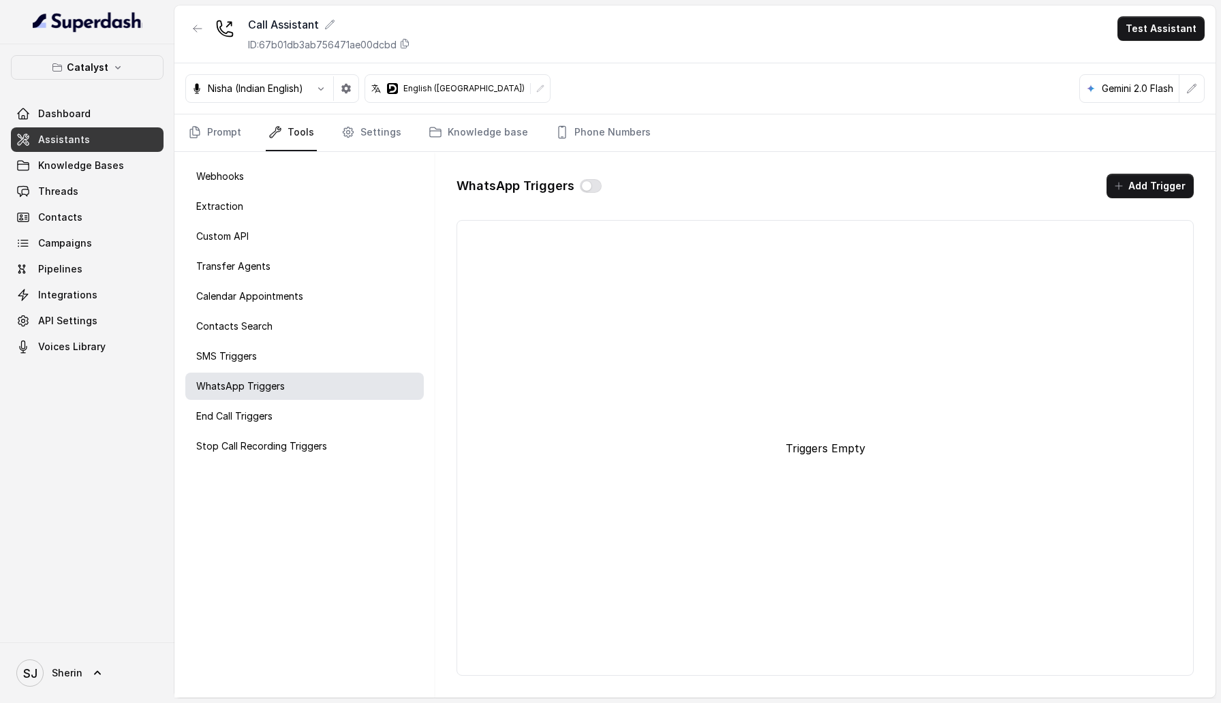
click at [1164, 173] on div "WhatsApp Triggers Add Trigger Triggers Empty" at bounding box center [825, 425] width 759 height 524
click at [1131, 178] on button "Add Trigger" at bounding box center [1149, 186] width 87 height 25
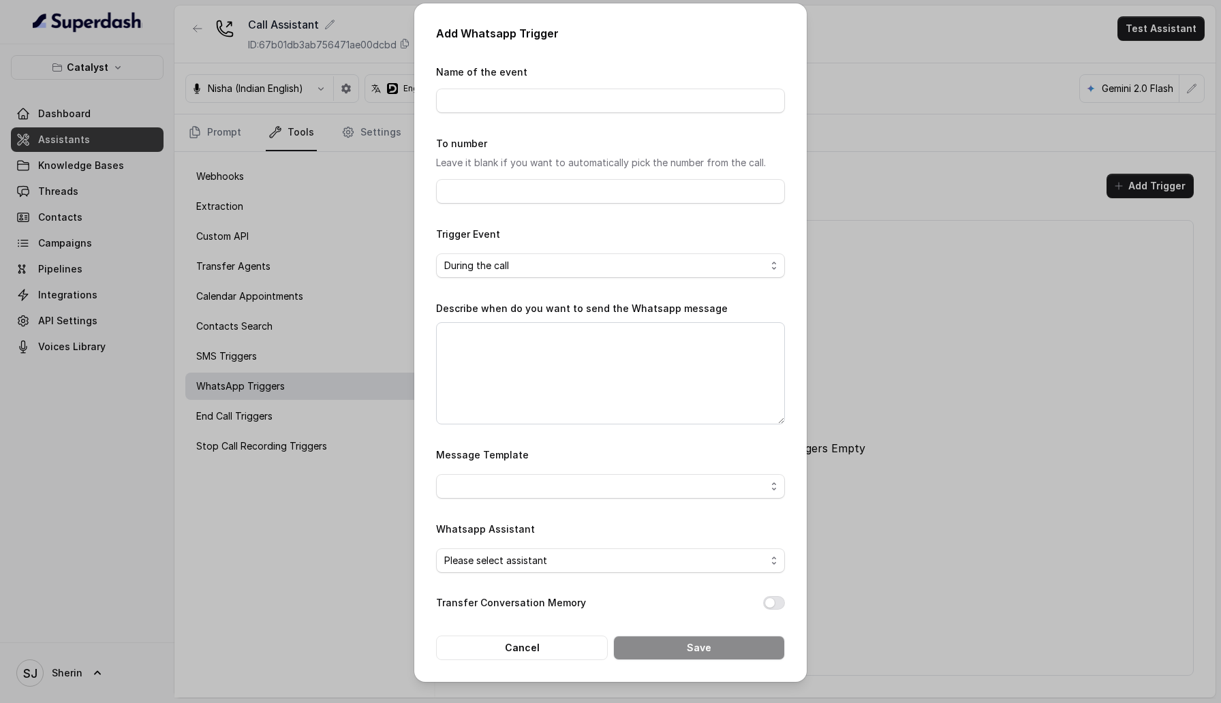
click at [997, 232] on div "Add Whatsapp Trigger Name of the event To number Leave it blank if you want to …" at bounding box center [610, 351] width 1221 height 703
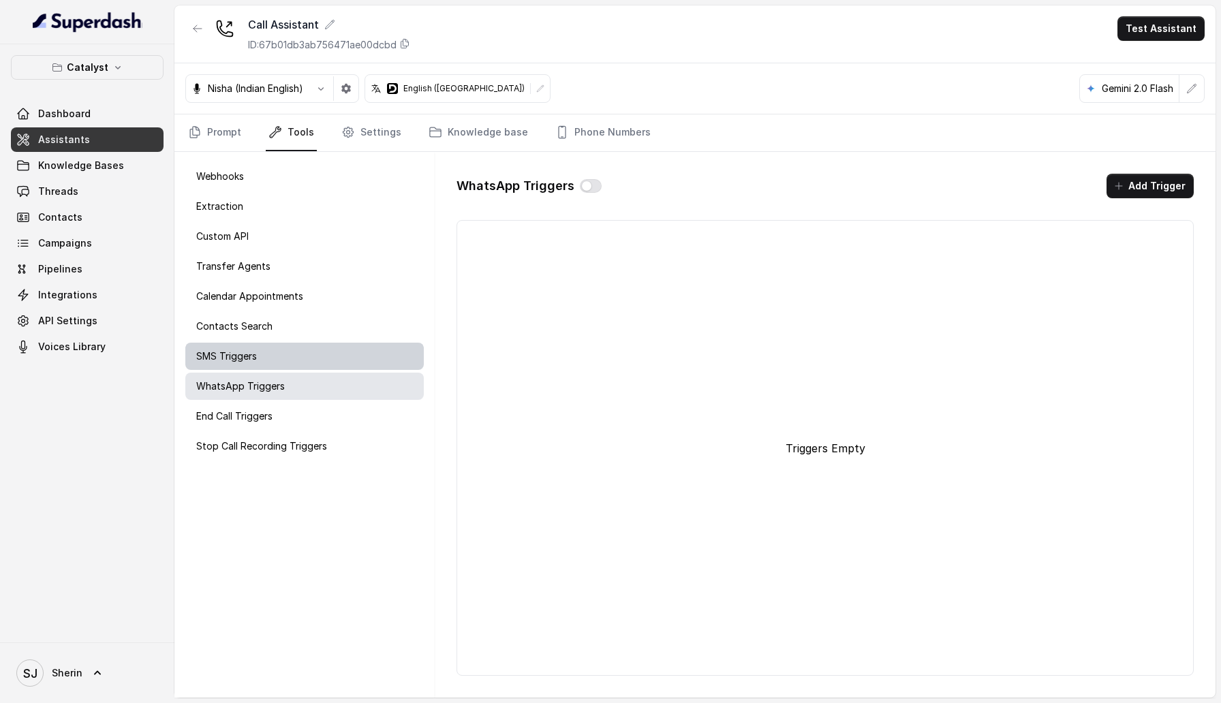
click at [267, 349] on div "SMS Triggers" at bounding box center [304, 356] width 238 height 27
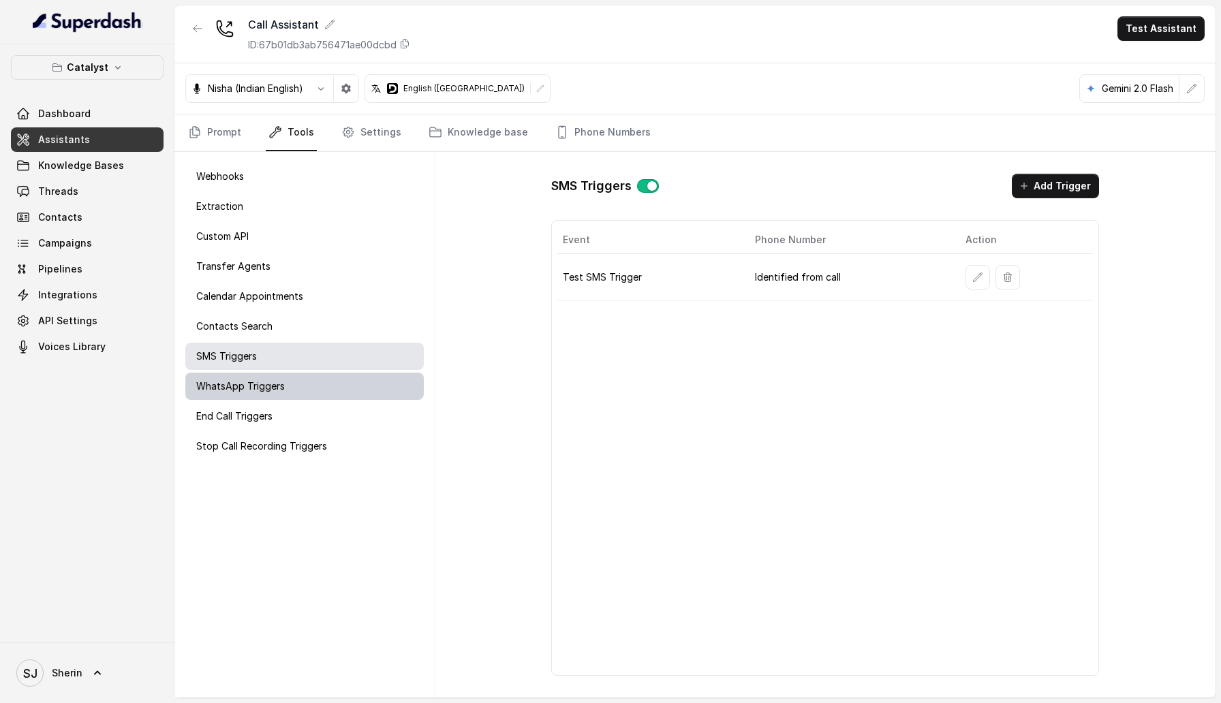
click at [327, 349] on div "WhatsApp Triggers" at bounding box center [304, 386] width 238 height 27
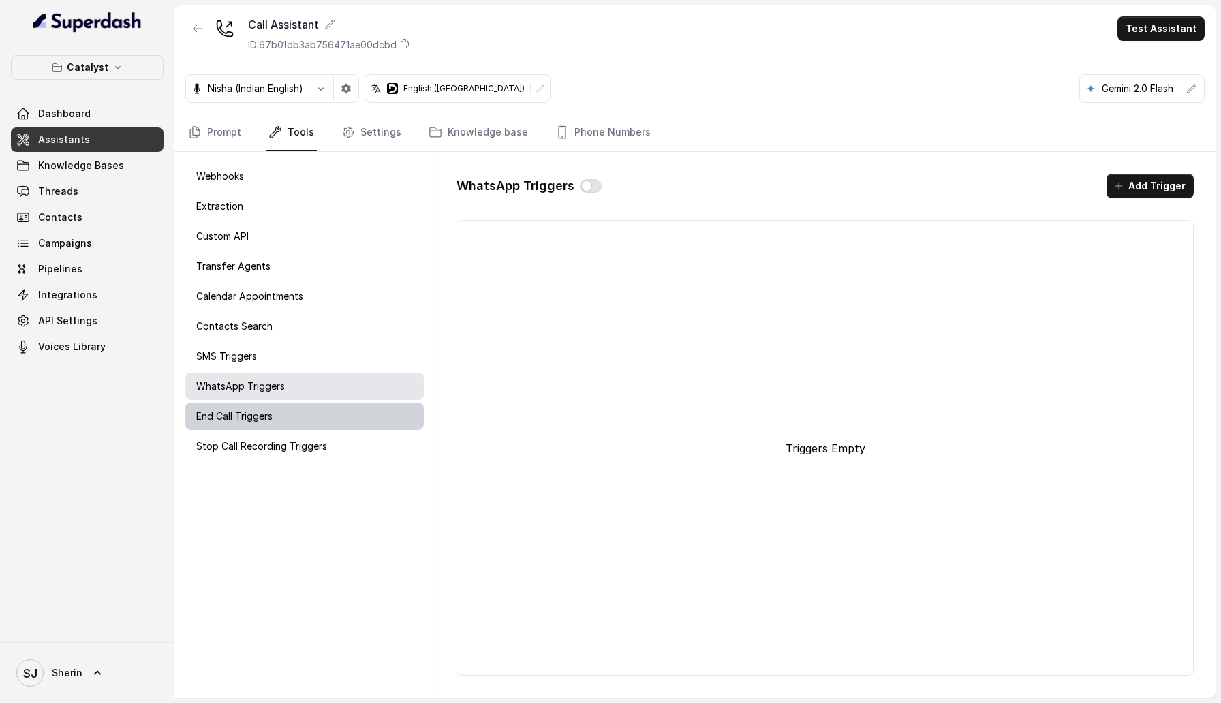
click at [351, 349] on div "End Call Triggers" at bounding box center [304, 416] width 238 height 27
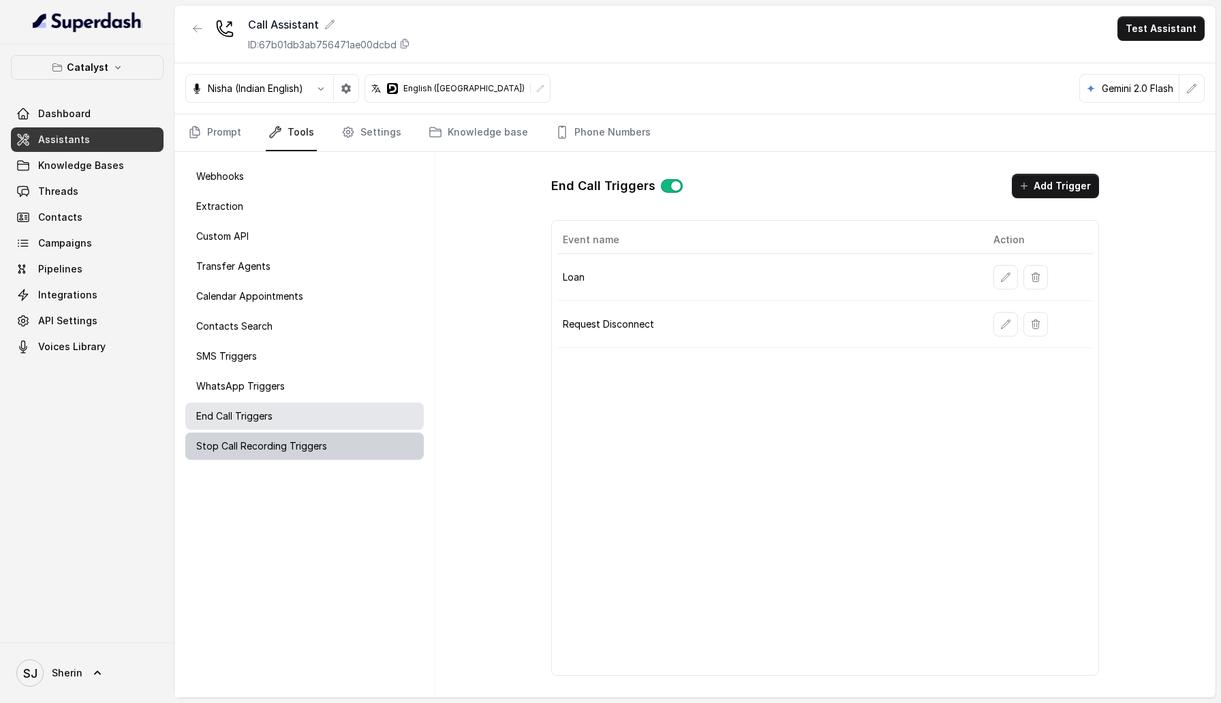
click at [374, 349] on div "Stop Call Recording Triggers" at bounding box center [304, 446] width 238 height 27
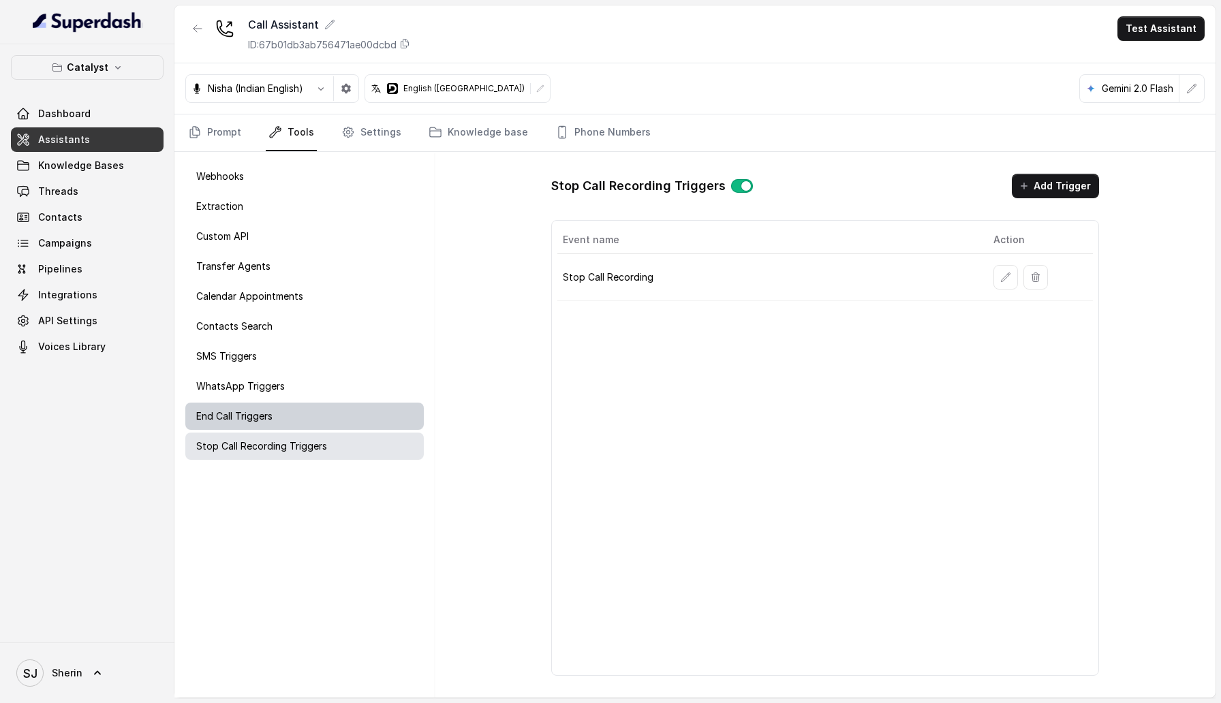
click at [317, 349] on div "End Call Triggers" at bounding box center [304, 416] width 238 height 27
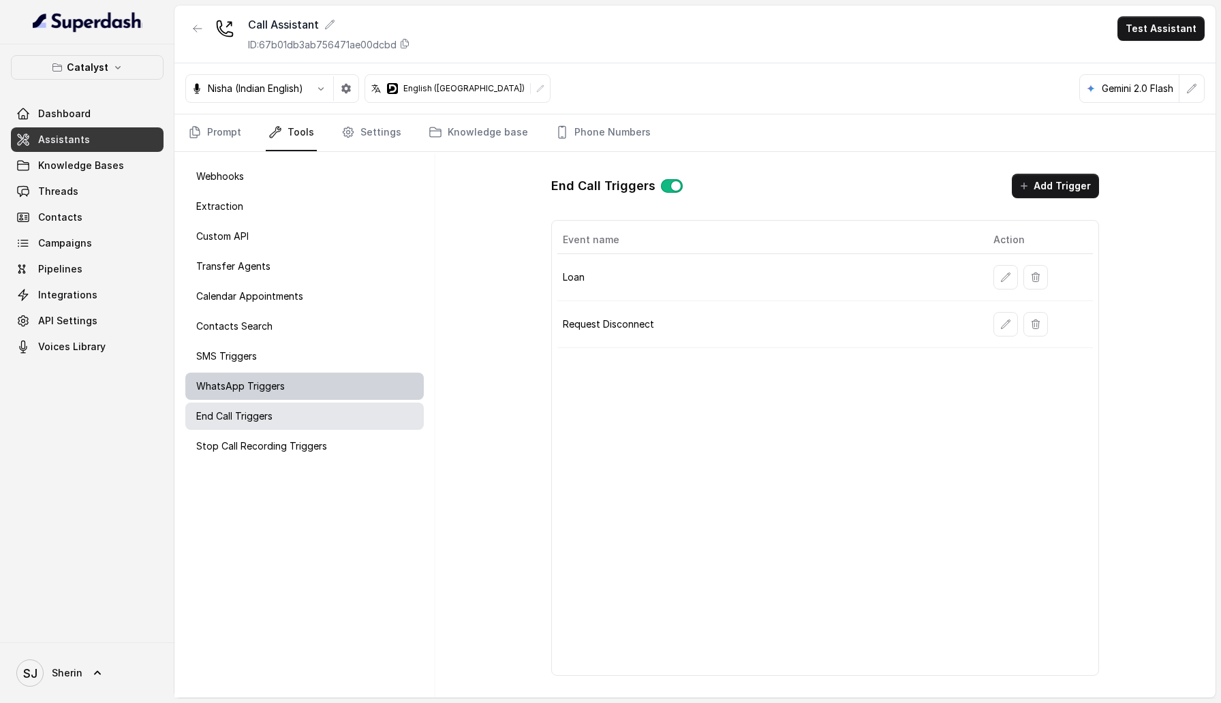
click at [348, 349] on div "WhatsApp Triggers" at bounding box center [304, 386] width 238 height 27
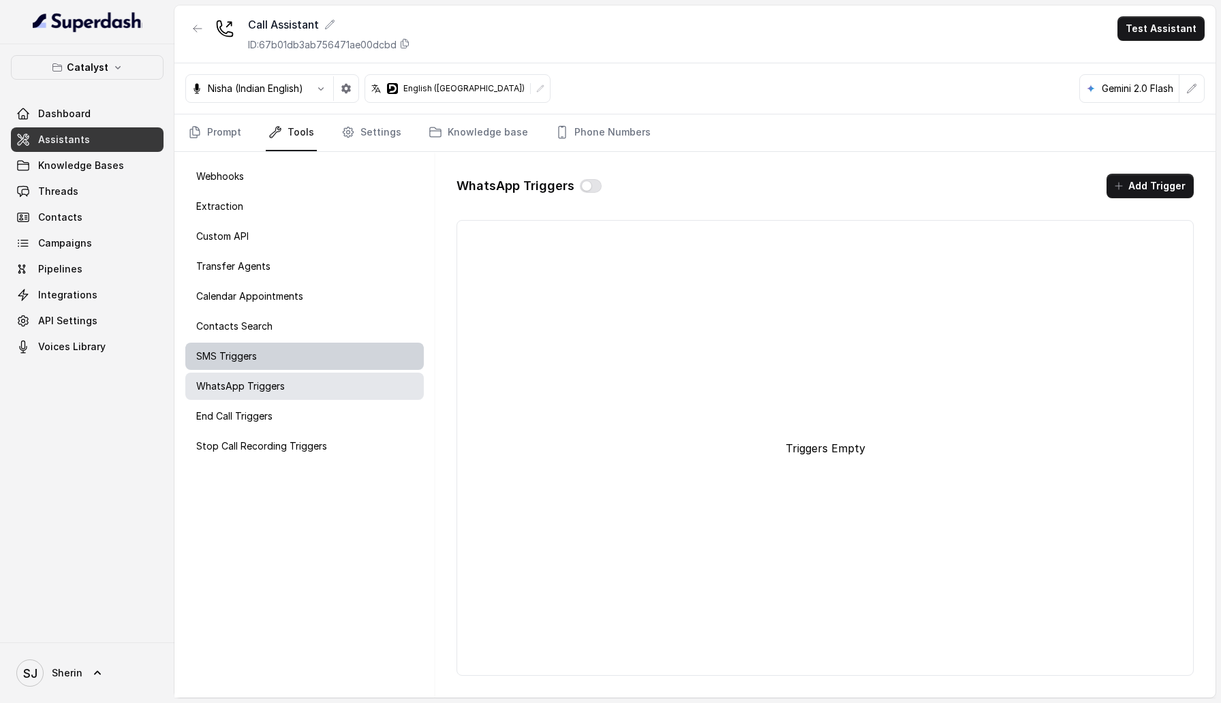
click at [339, 349] on div "SMS Triggers" at bounding box center [304, 356] width 238 height 27
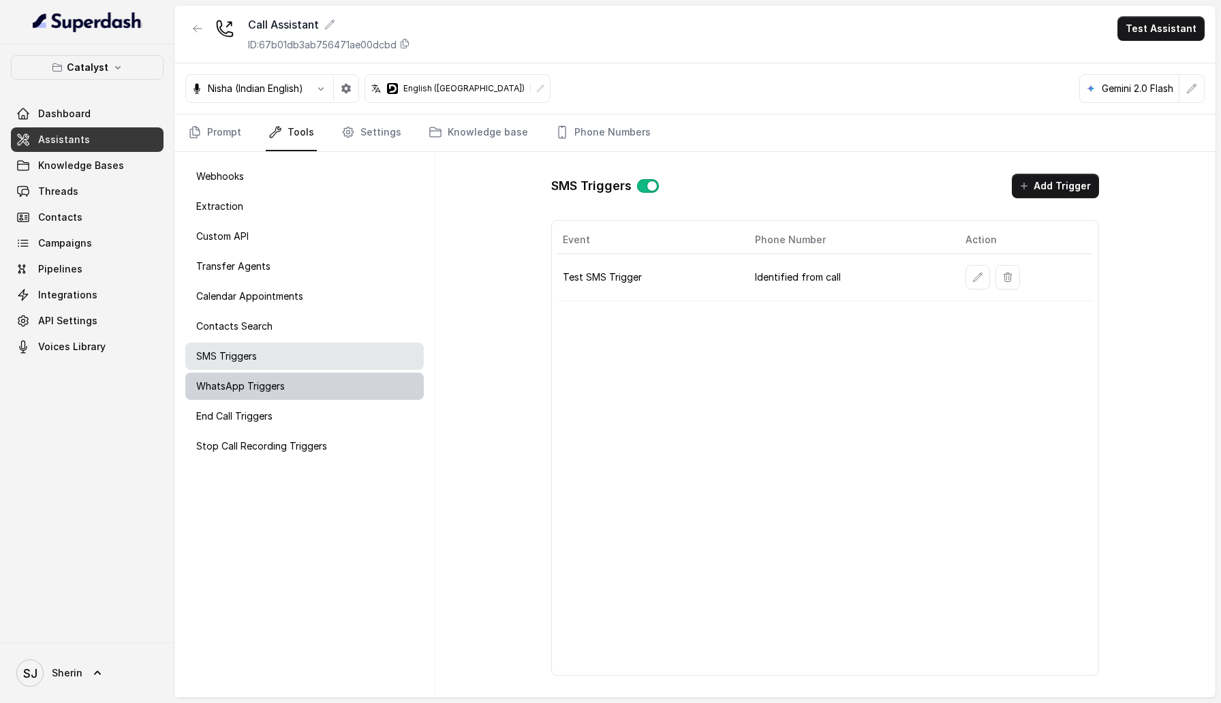
click at [374, 349] on div "WhatsApp Triggers" at bounding box center [304, 386] width 238 height 27
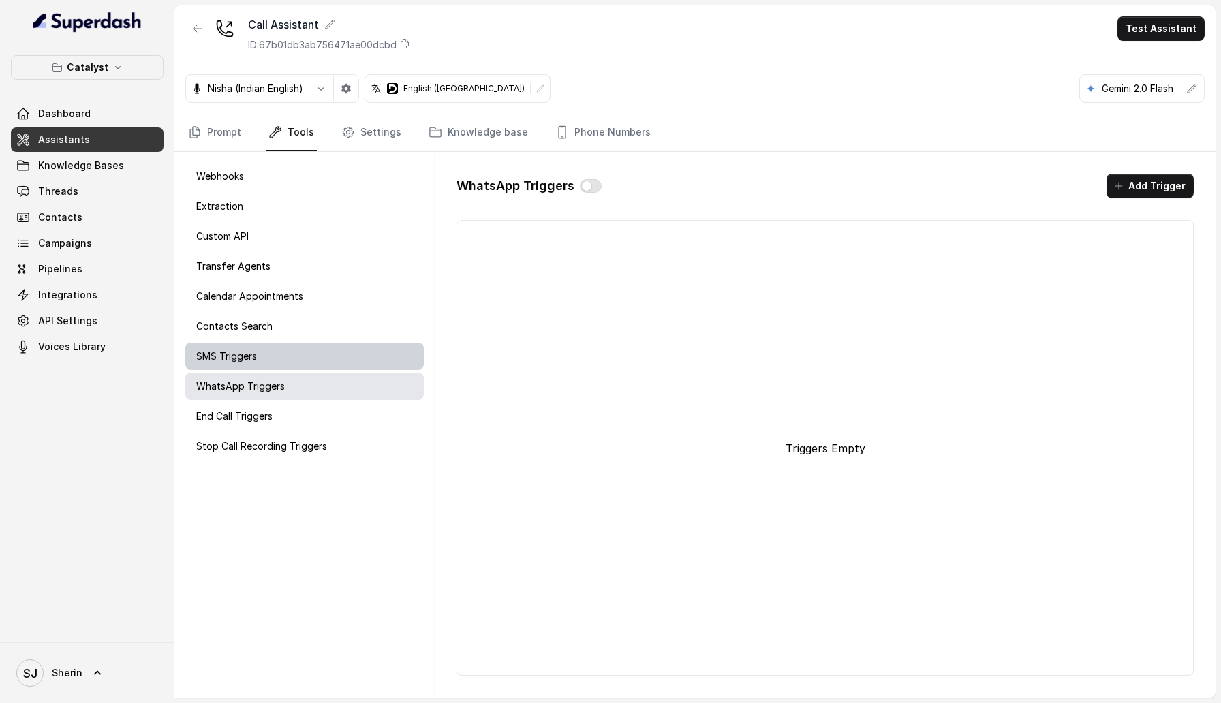
click at [303, 349] on div "SMS Triggers" at bounding box center [304, 356] width 238 height 27
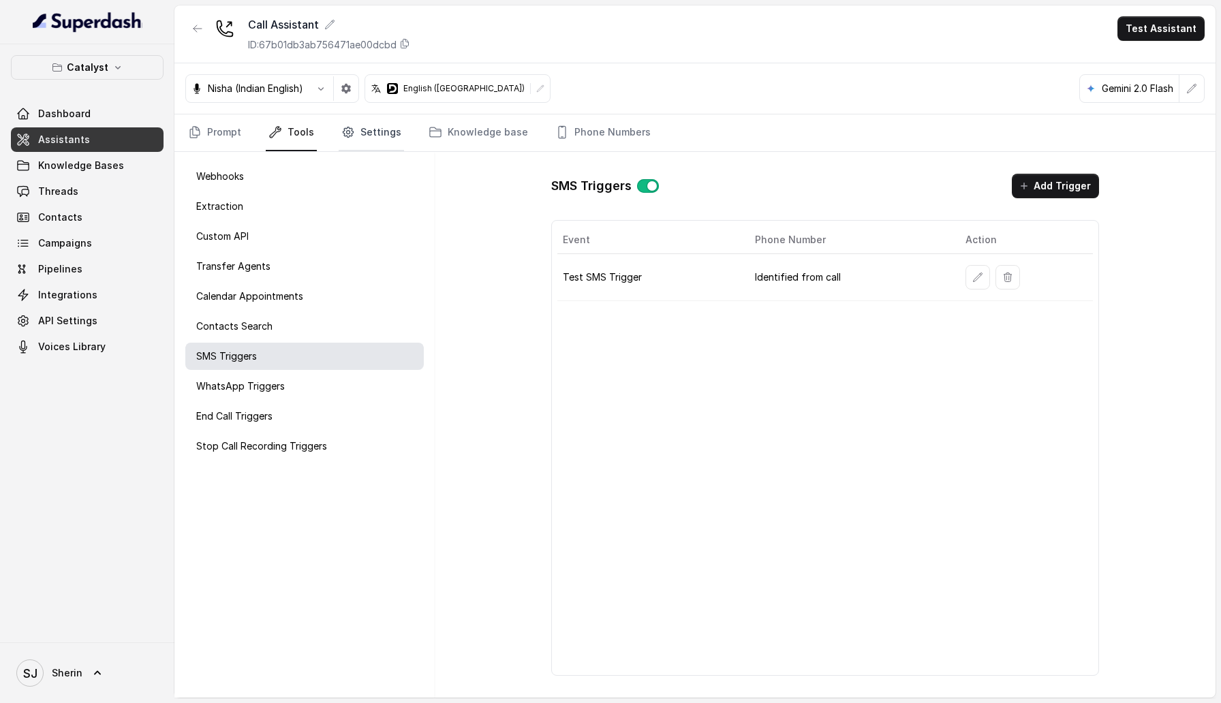
click at [384, 141] on link "Settings" at bounding box center [371, 132] width 65 height 37
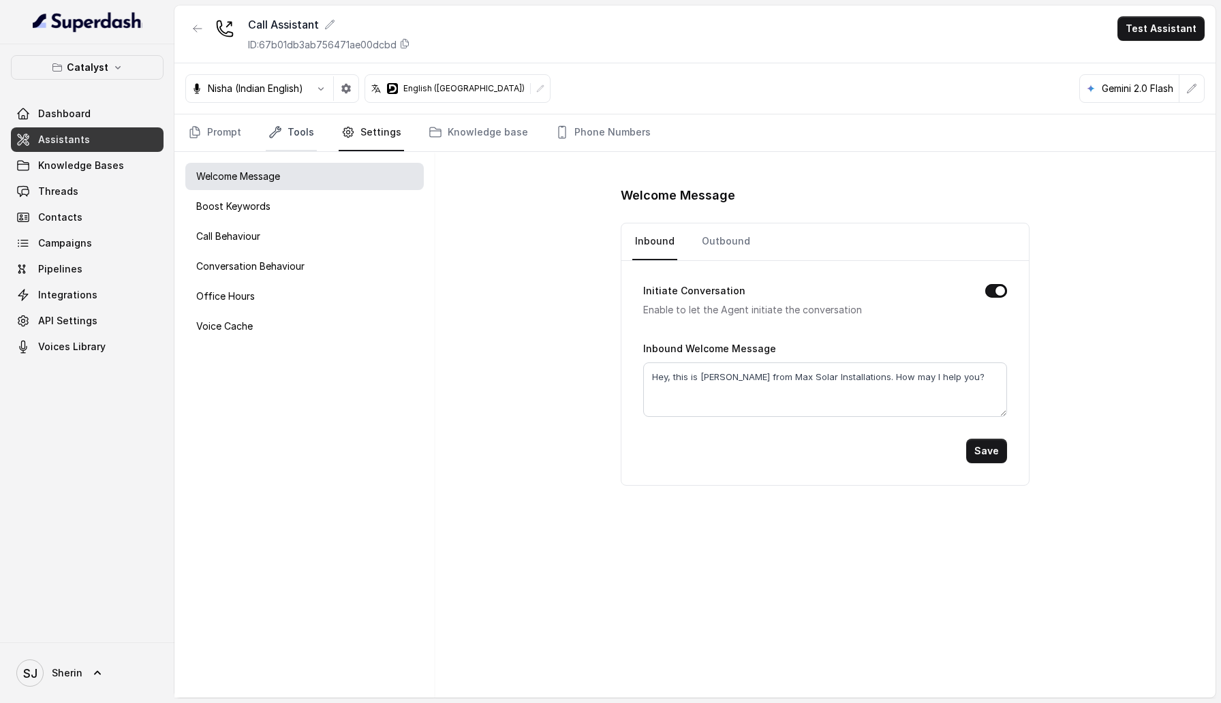
click at [290, 129] on link "Tools" at bounding box center [291, 132] width 51 height 37
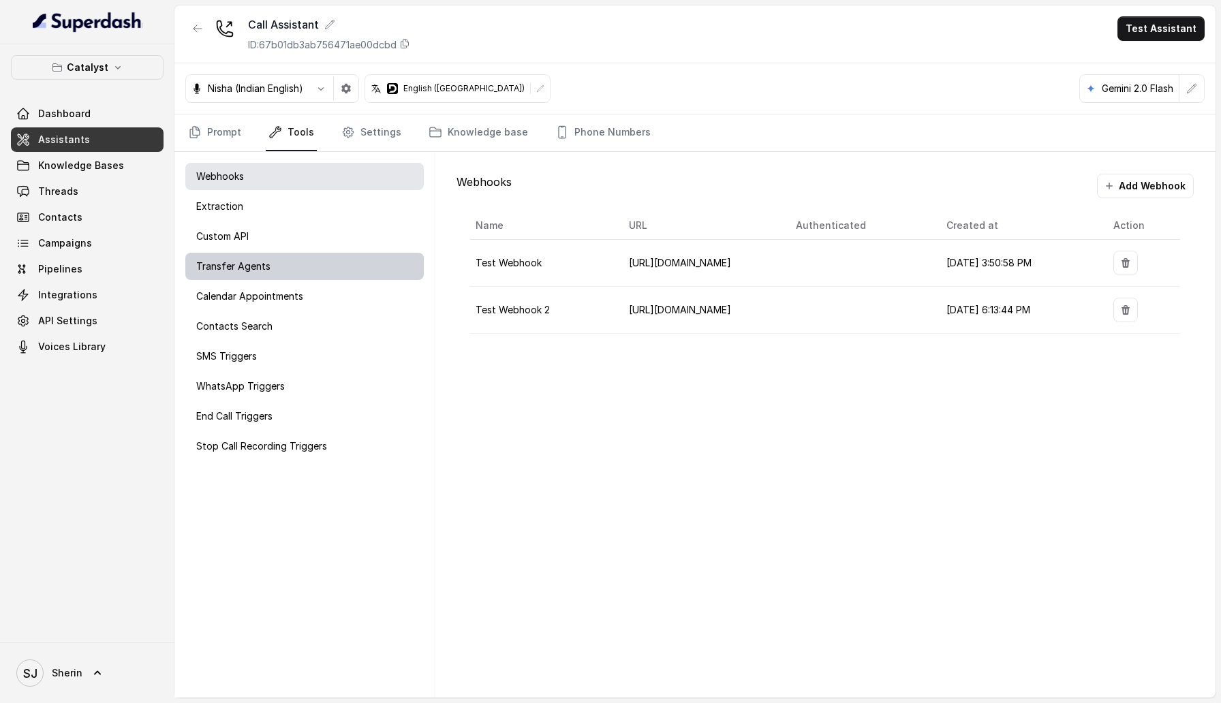
click at [312, 256] on div "Transfer Agents" at bounding box center [304, 266] width 238 height 27
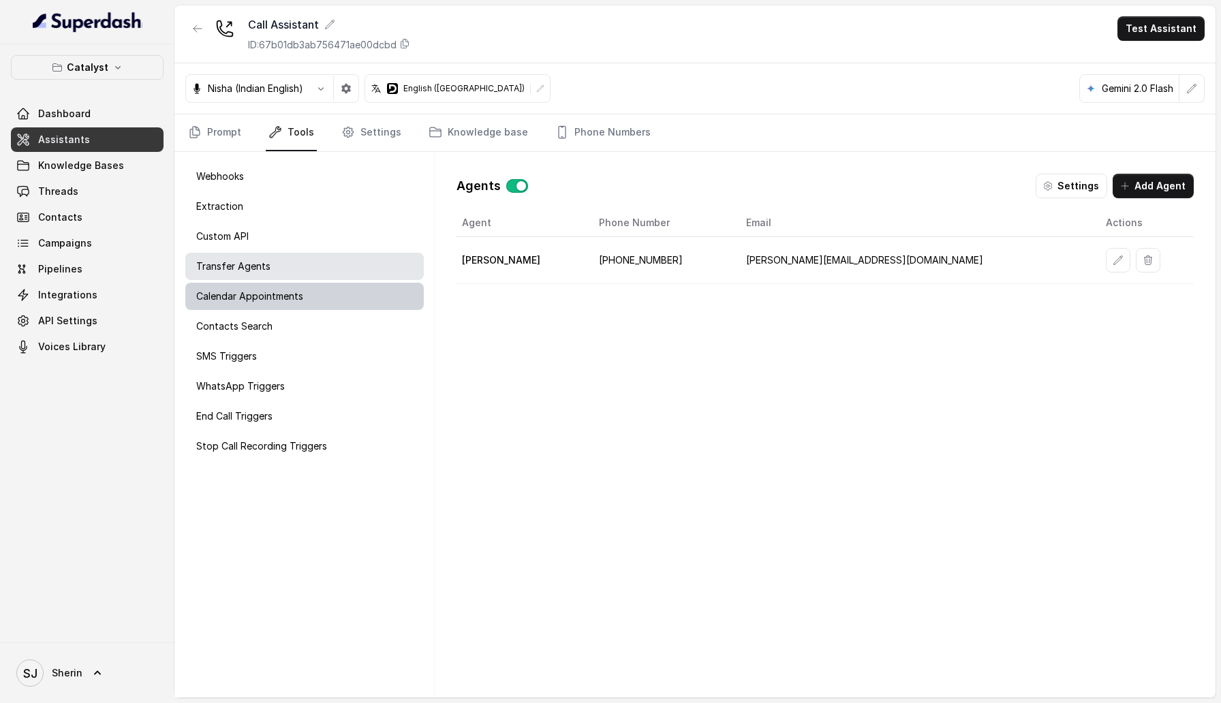
click at [327, 293] on div "Calendar Appointments" at bounding box center [304, 296] width 238 height 27
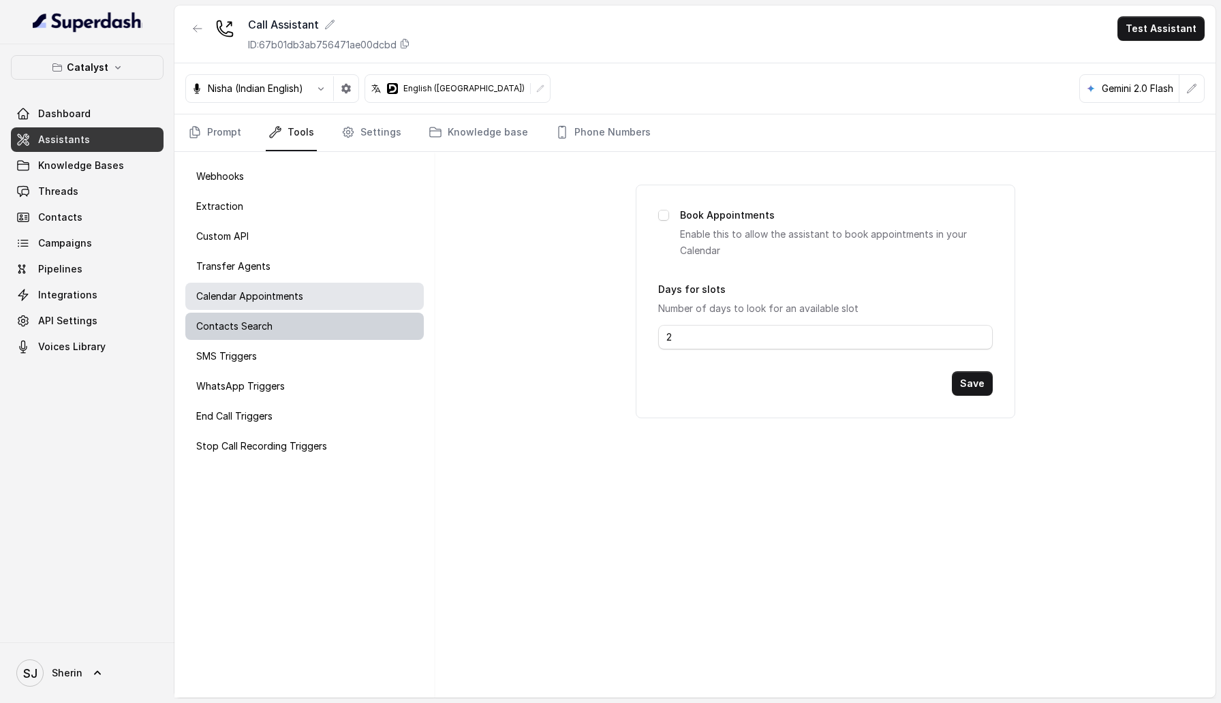
click at [326, 318] on div "Contacts Search" at bounding box center [304, 326] width 238 height 27
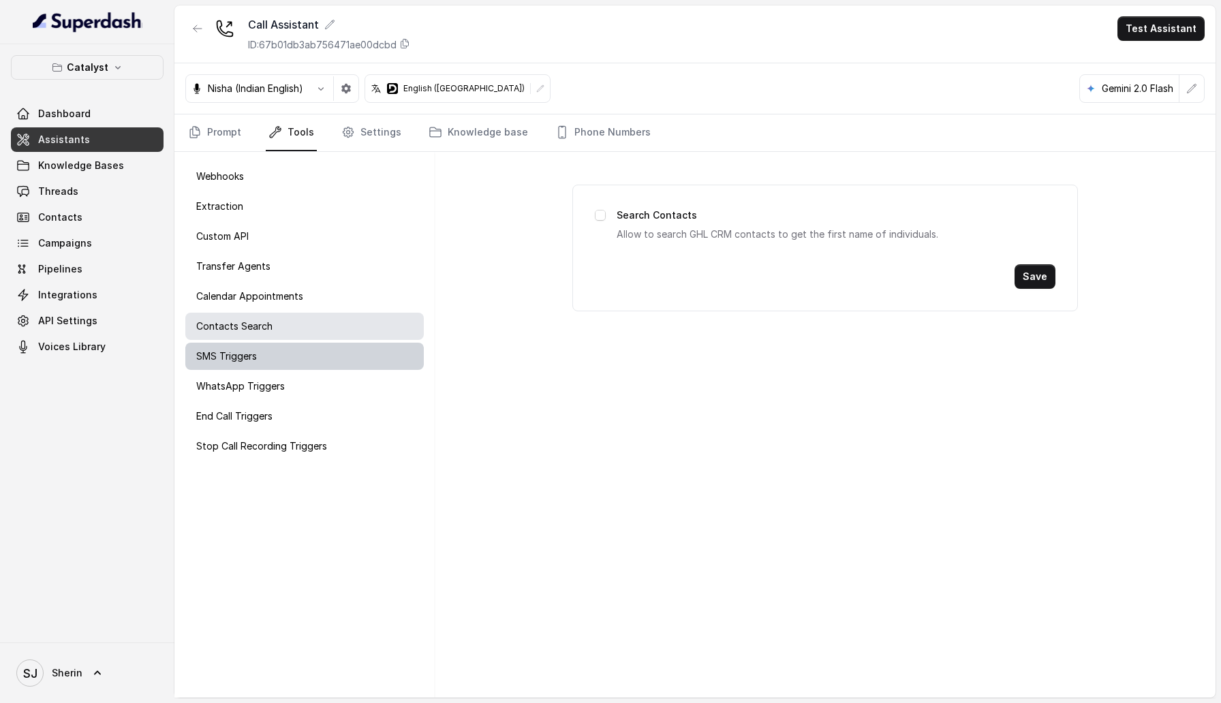
click at [326, 344] on div "SMS Triggers" at bounding box center [304, 356] width 238 height 27
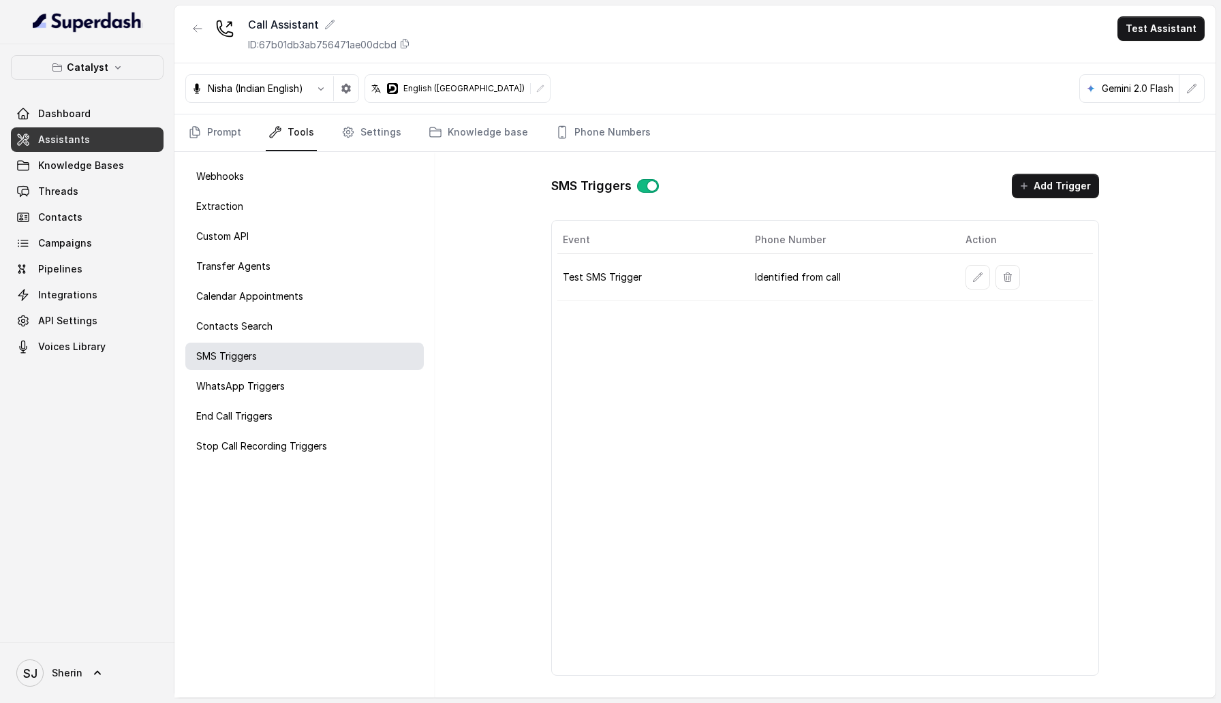
click at [327, 349] on div "Webhooks Extraction Custom API Transfer Agents Calendar Appointments Contacts S…" at bounding box center [304, 425] width 260 height 546
click at [249, 251] on div "Webhooks Extraction Custom API Transfer Agents Calendar Appointments Contacts S…" at bounding box center [304, 425] width 260 height 546
click at [249, 246] on div "Custom API" at bounding box center [304, 236] width 238 height 27
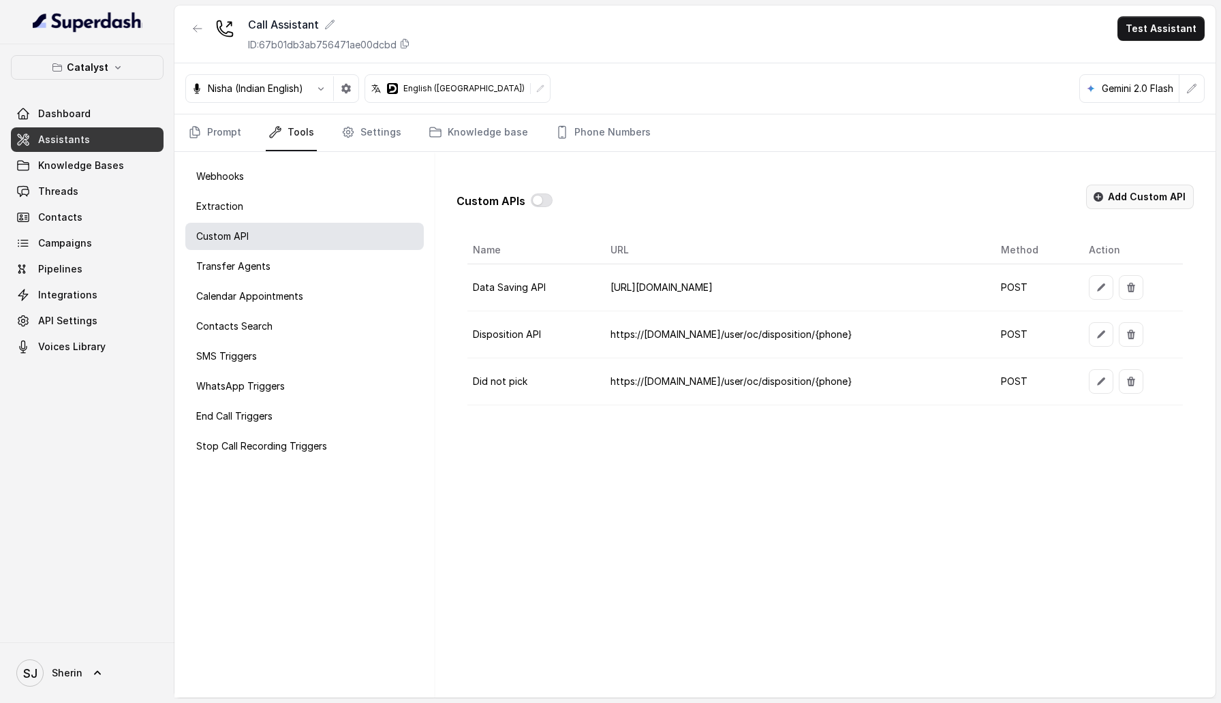
click at [1129, 203] on button "Add Custom API" at bounding box center [1140, 197] width 108 height 25
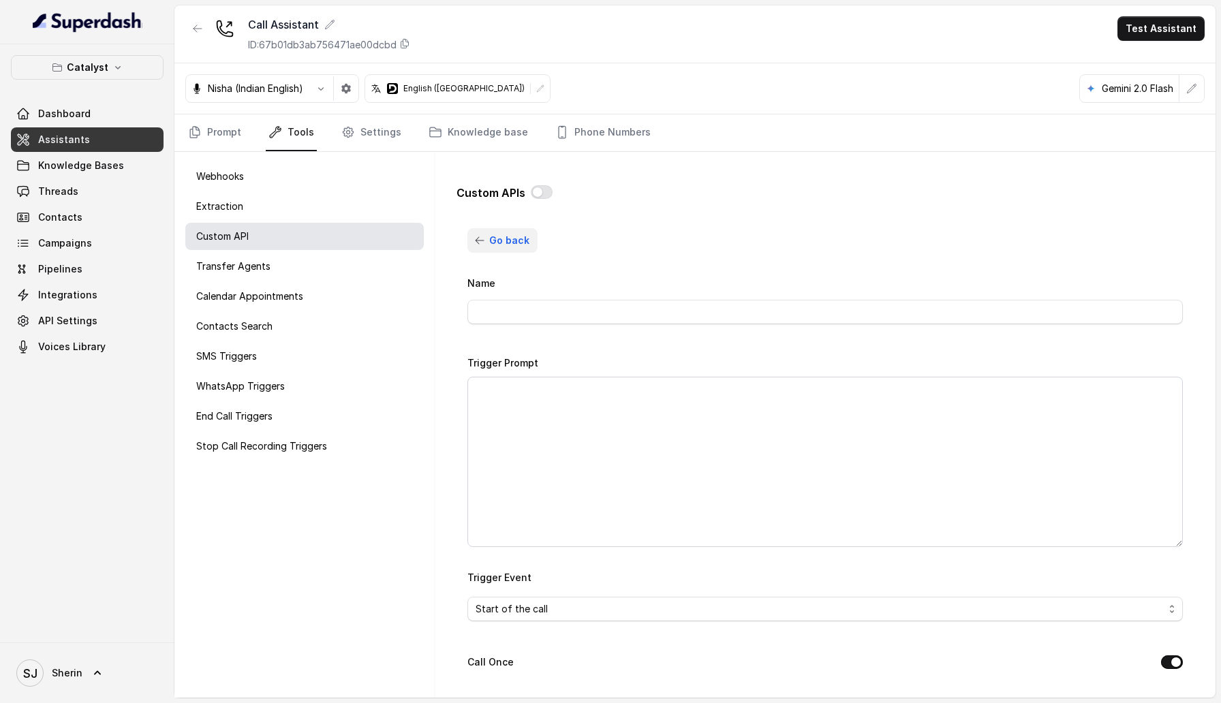
click at [501, 243] on span "Go back" at bounding box center [509, 240] width 40 height 16
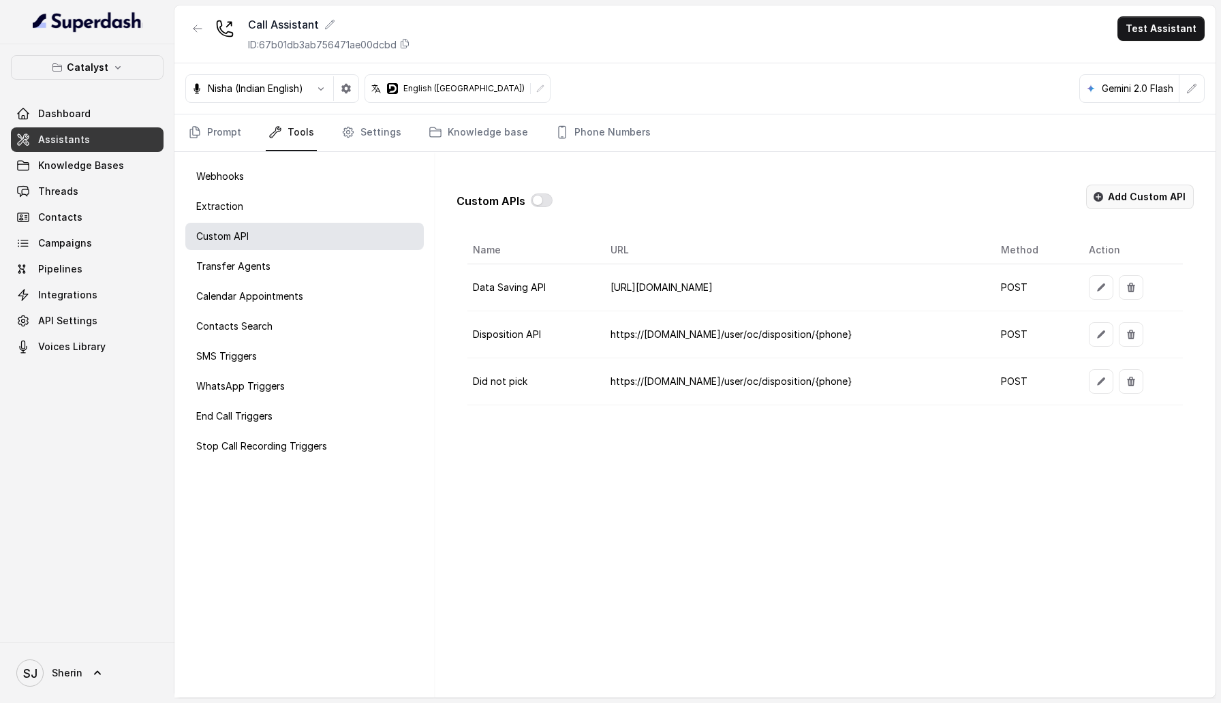
click at [1161, 201] on button "Add Custom API" at bounding box center [1140, 197] width 108 height 25
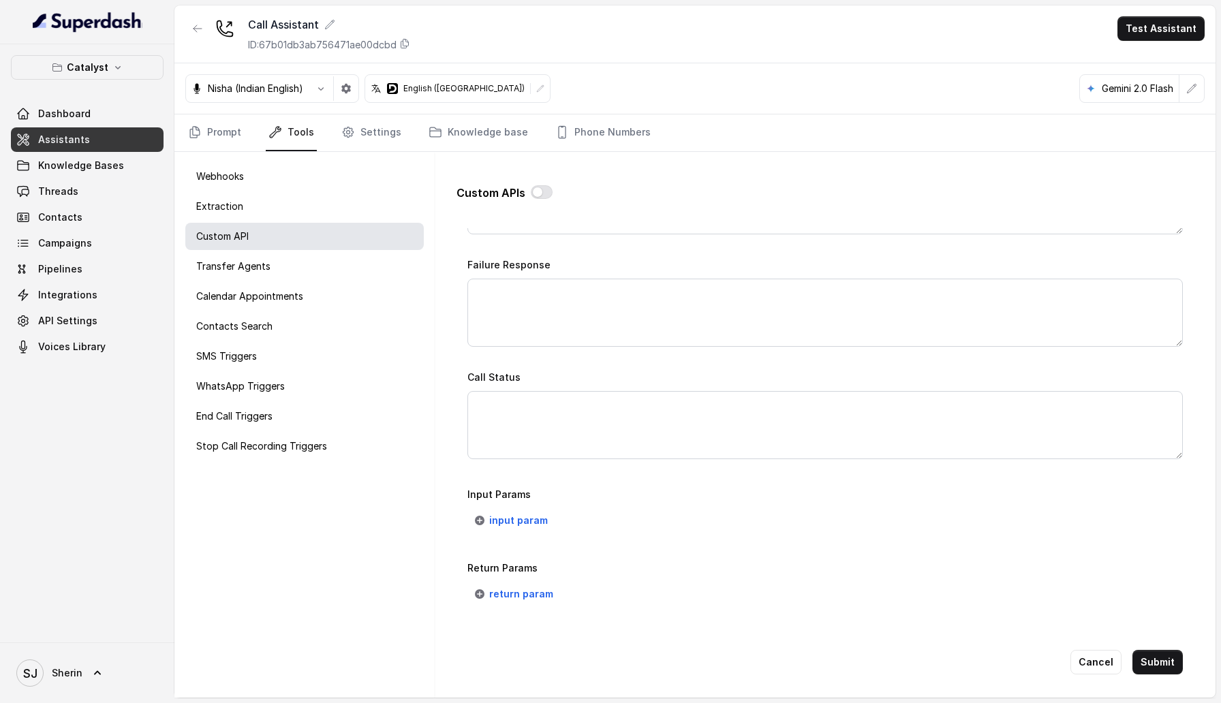
scroll to position [17, 0]
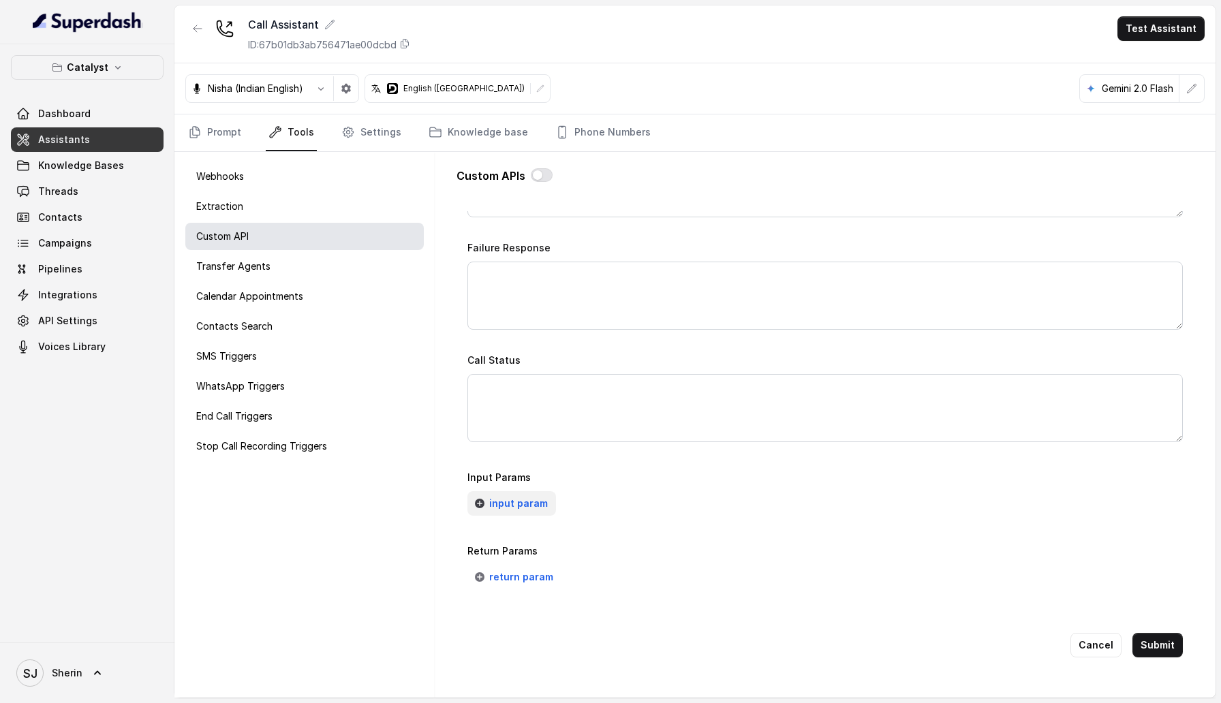
click at [503, 349] on span "input param" at bounding box center [518, 503] width 59 height 16
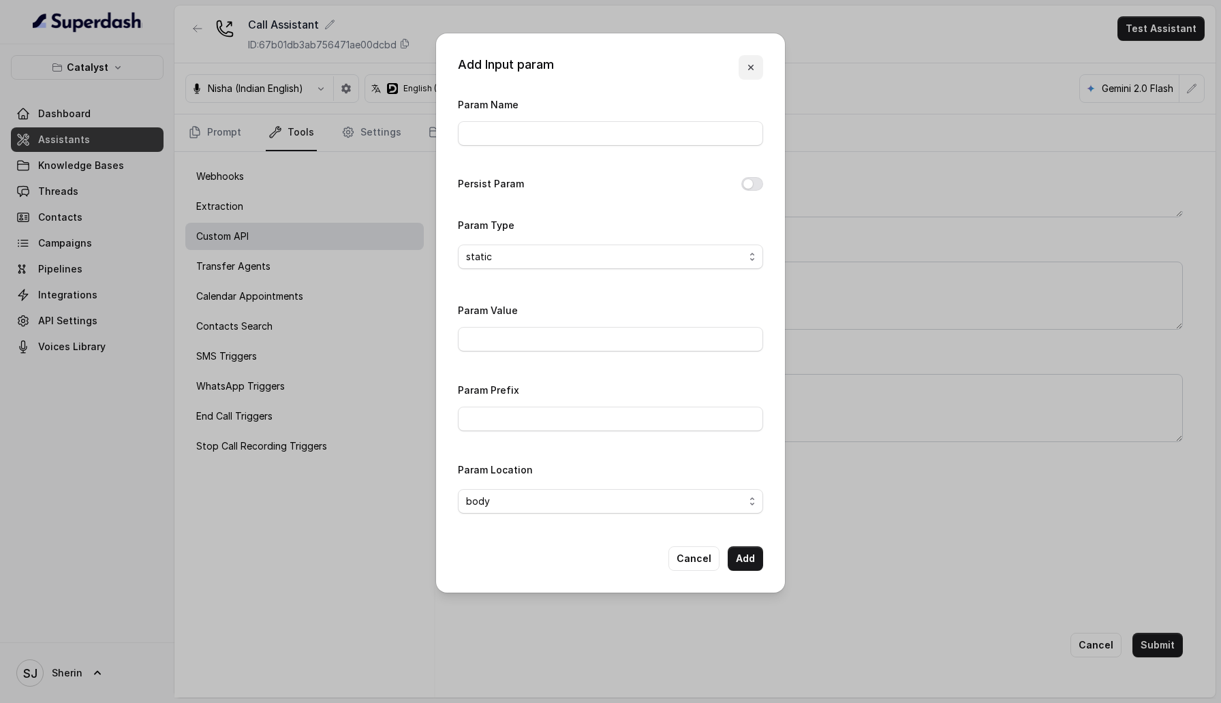
click at [755, 69] on icon "button" at bounding box center [750, 67] width 11 height 11
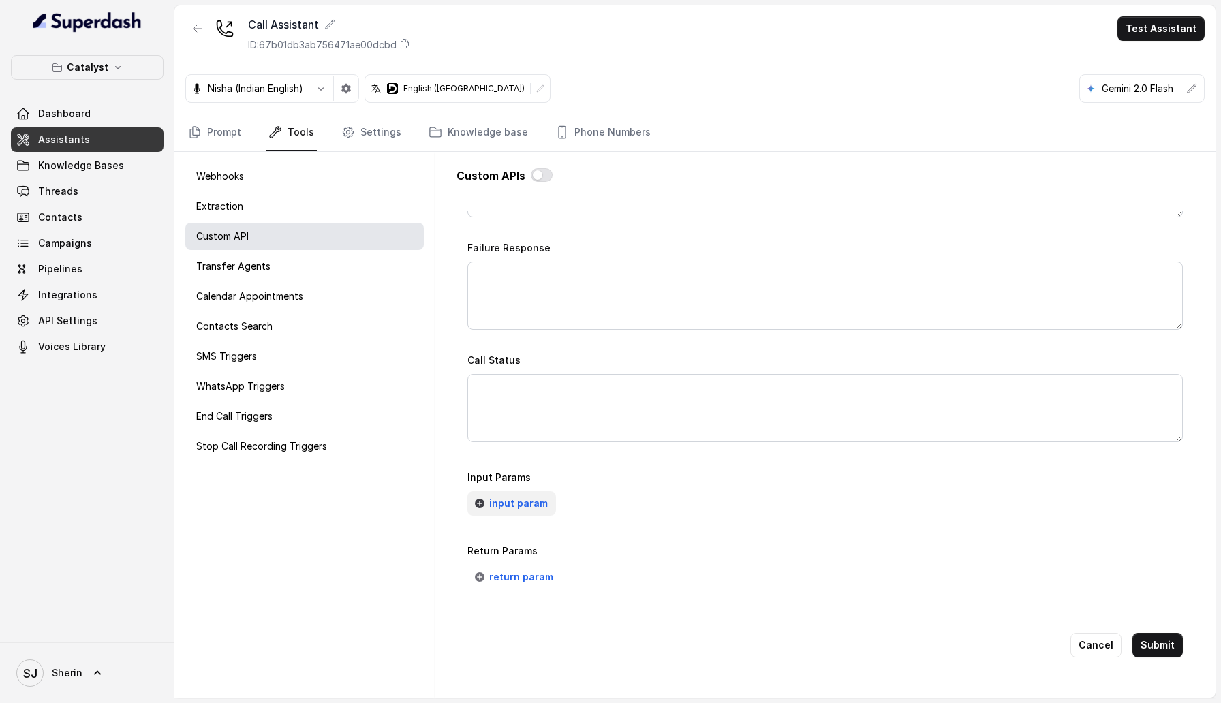
click at [523, 349] on span "input param" at bounding box center [518, 503] width 59 height 16
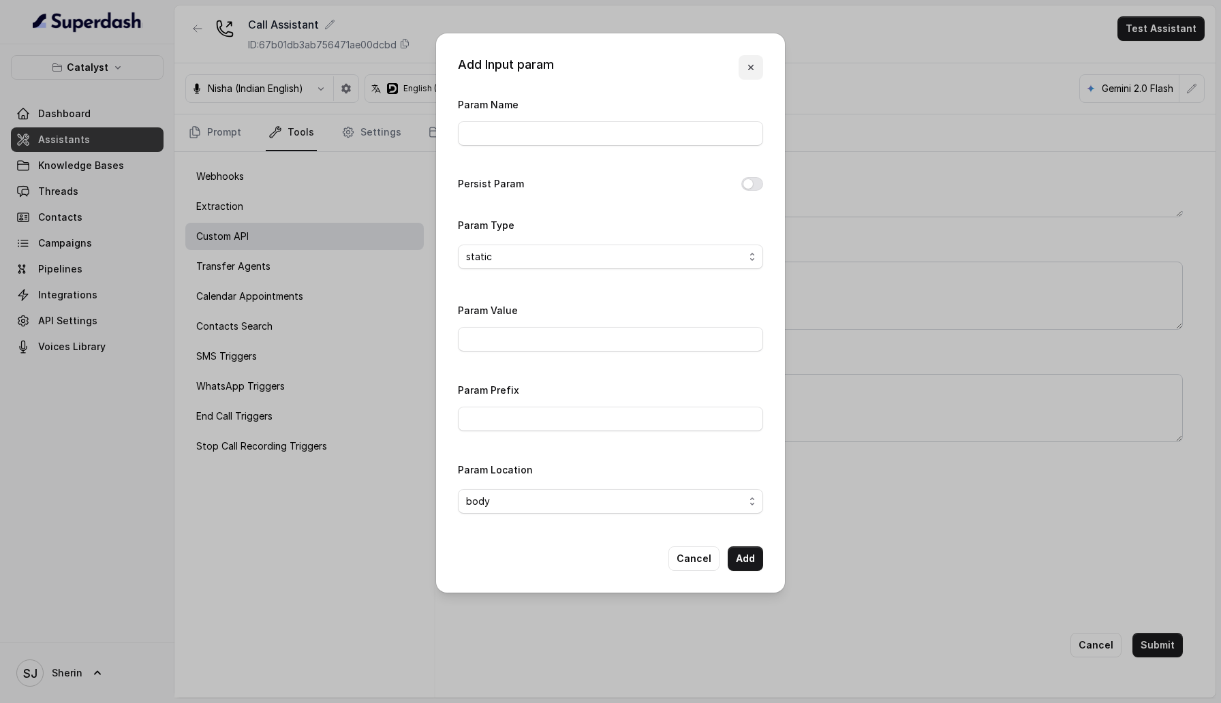
click at [749, 64] on icon "button" at bounding box center [750, 67] width 11 height 11
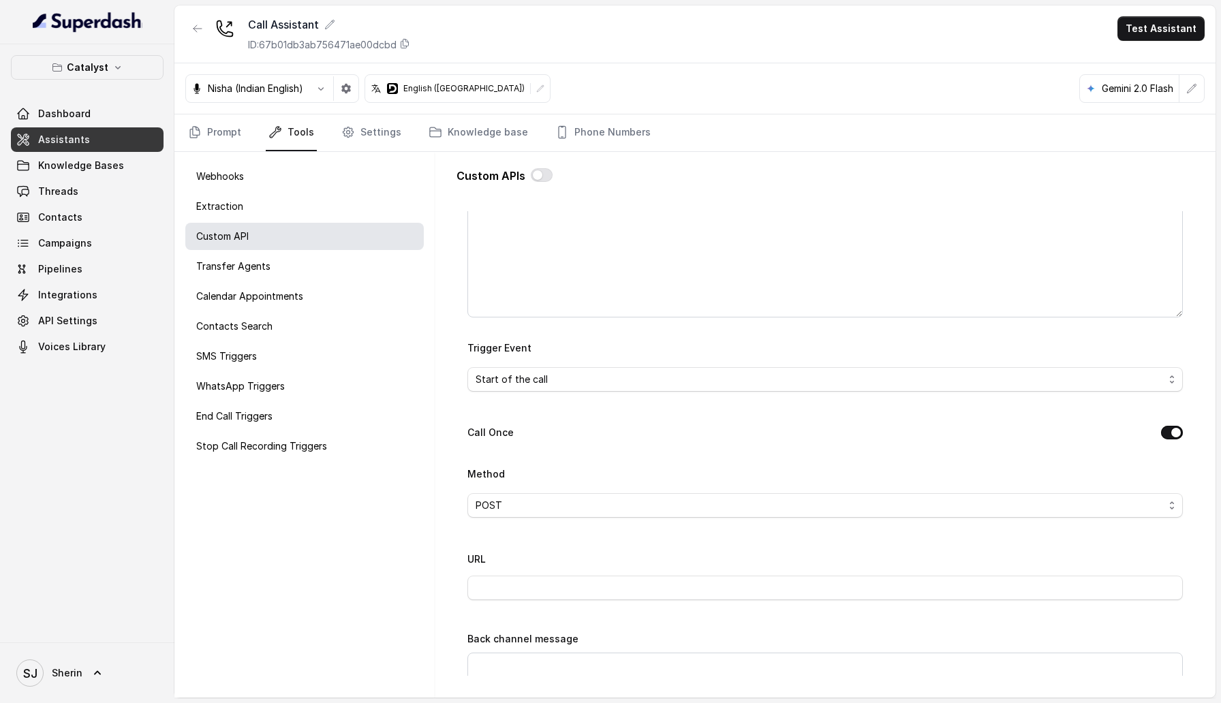
scroll to position [241, 0]
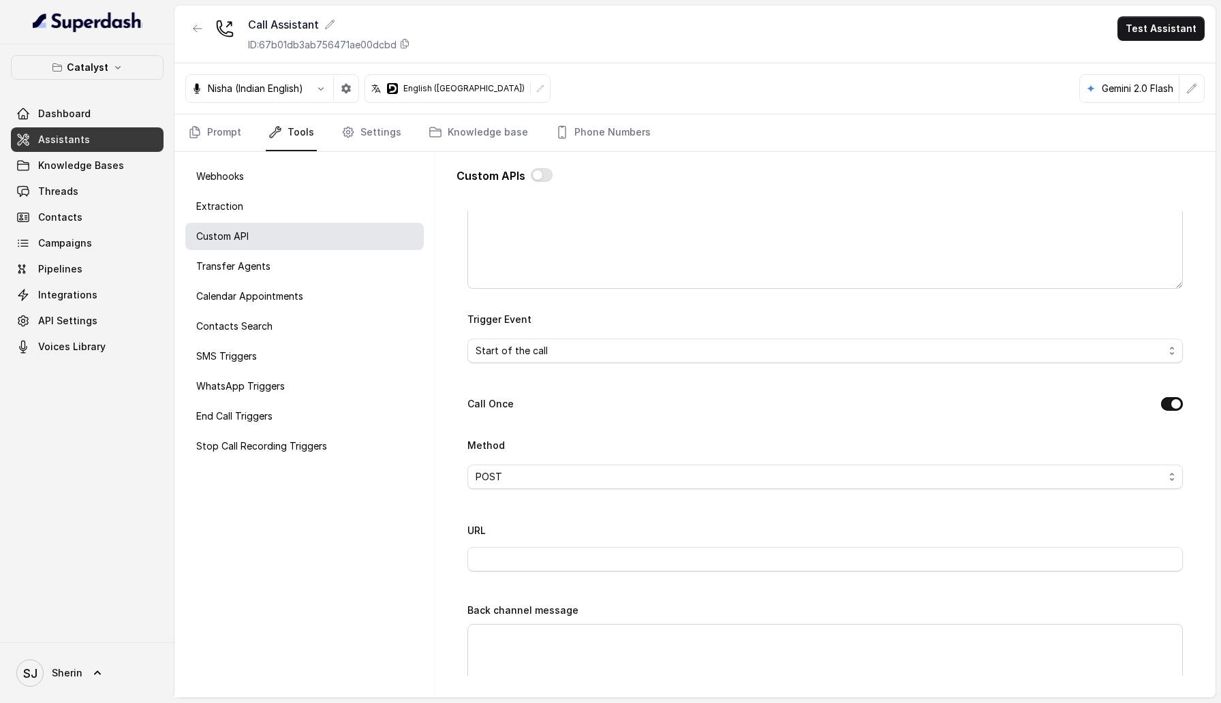
click at [456, 349] on div "Go back Name Trigger Prompt Trigger Event Start of the call Call Once Method PO…" at bounding box center [824, 443] width 737 height 465
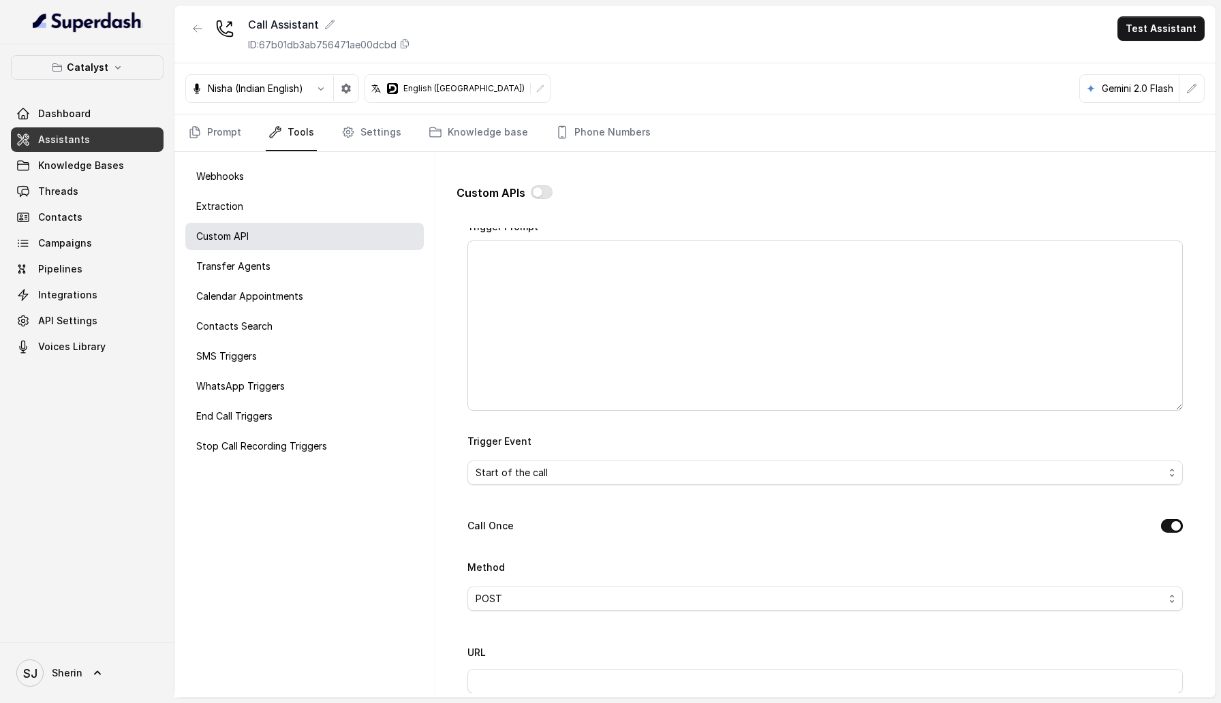
scroll to position [168, 0]
click at [659, 349] on span "Start of the call" at bounding box center [820, 441] width 688 height 16
click at [589, 349] on span "Start of the call" at bounding box center [820, 441] width 688 height 16
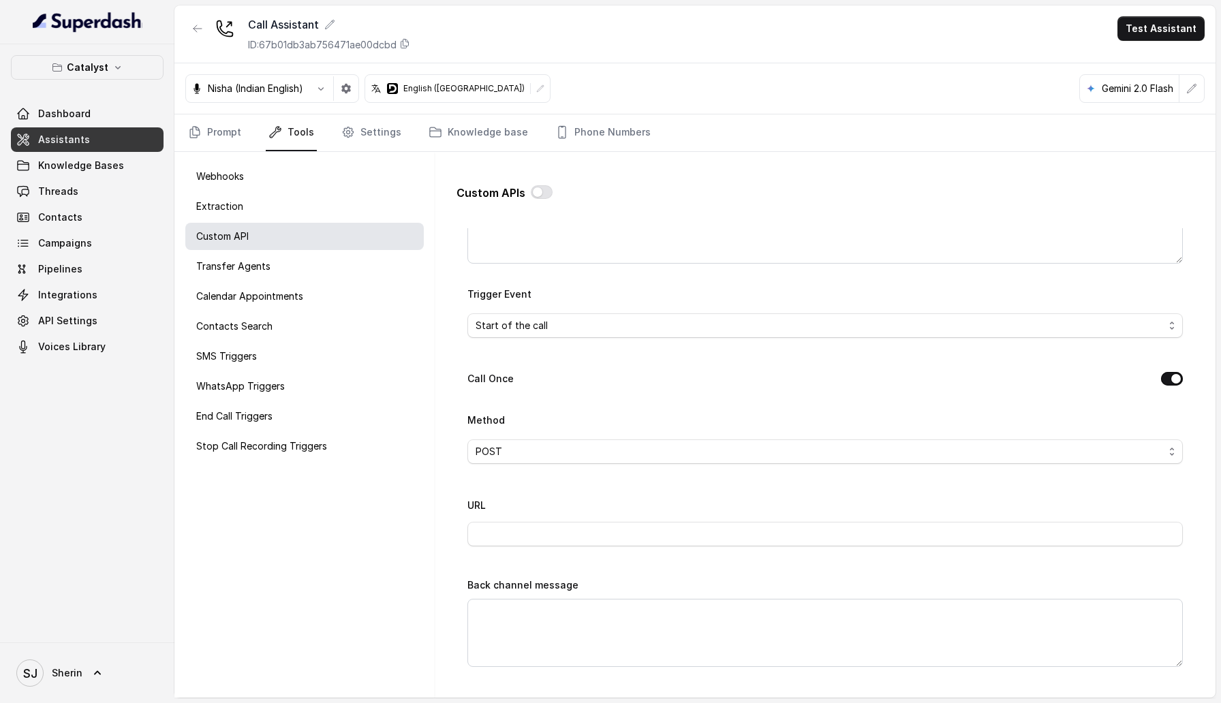
scroll to position [315, 0]
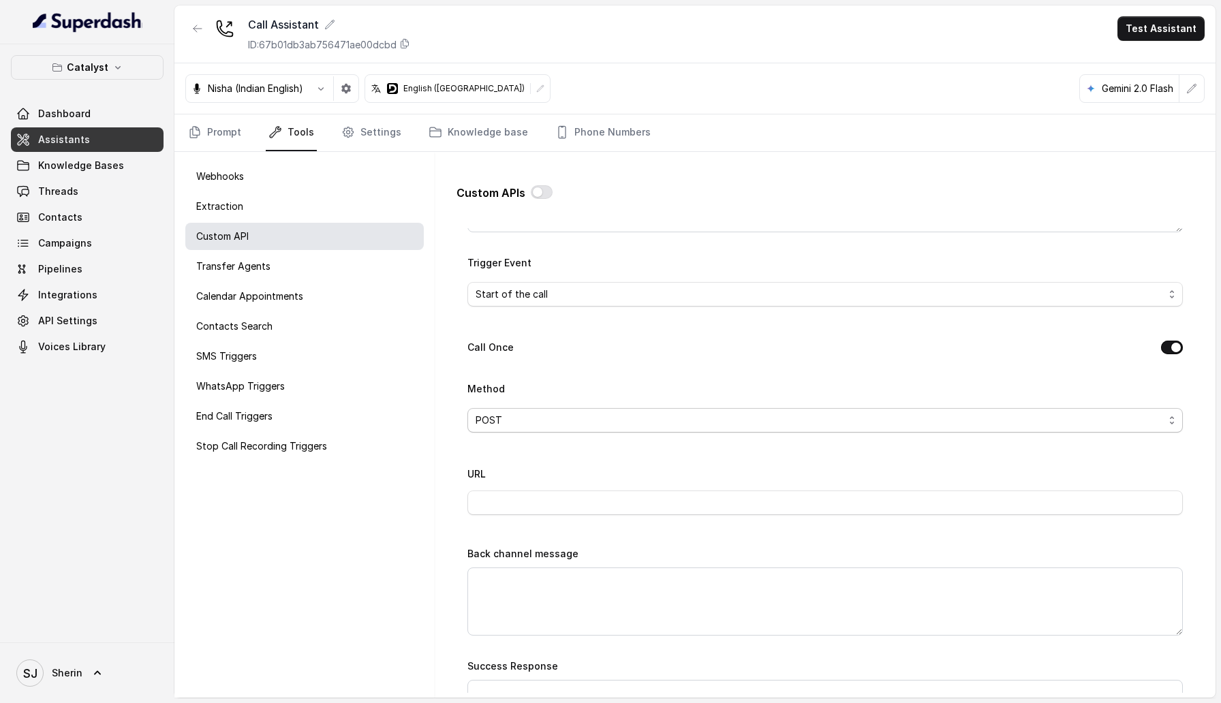
click at [561, 349] on span "POST" at bounding box center [820, 420] width 688 height 16
click at [586, 349] on span "POST" at bounding box center [820, 420] width 688 height 16
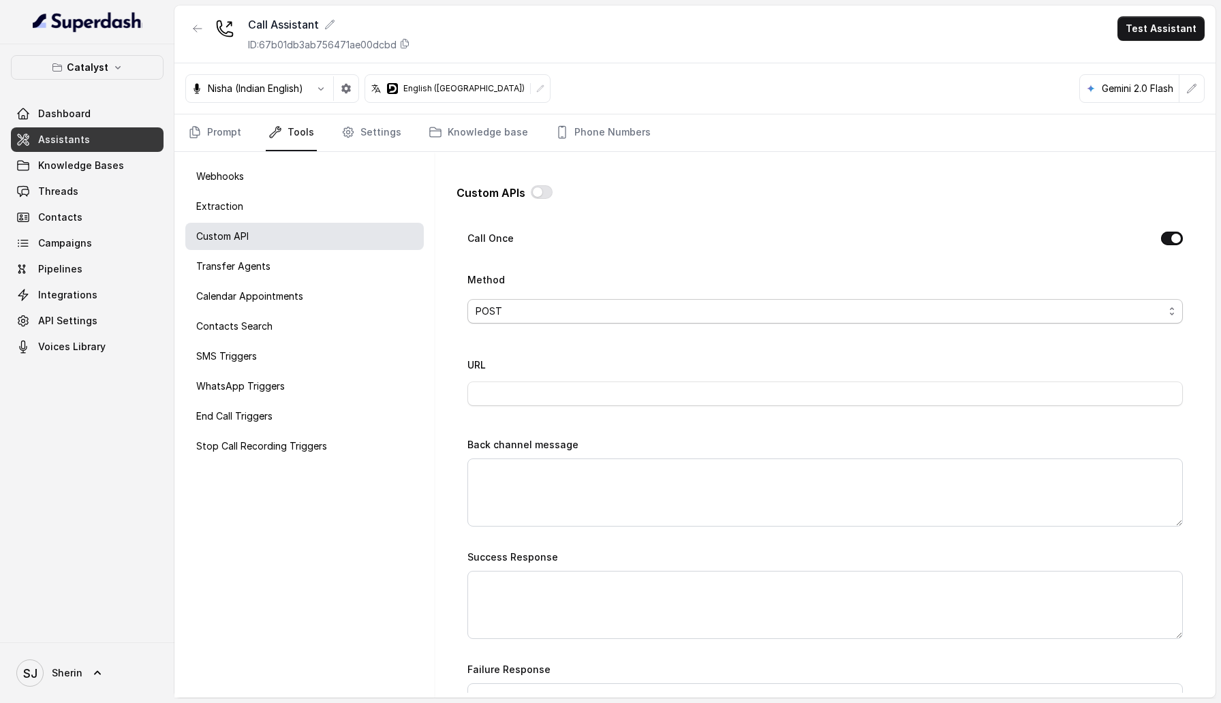
scroll to position [456, 0]
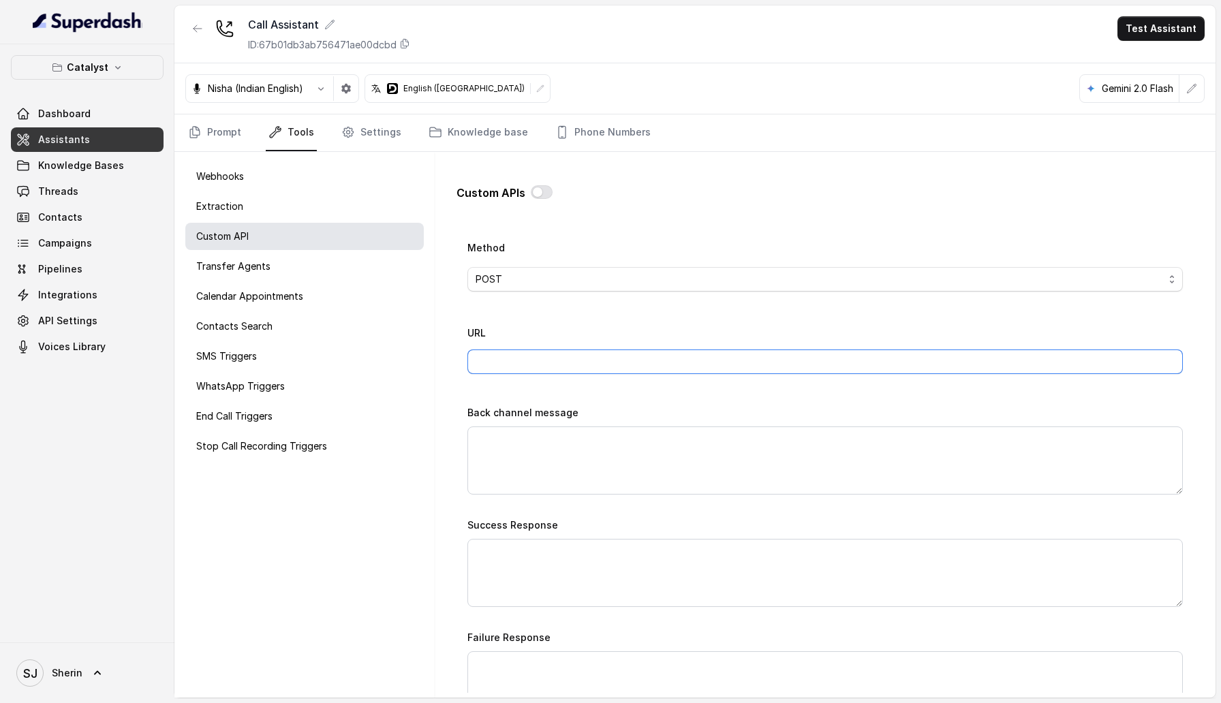
click at [516, 349] on input "URL" at bounding box center [824, 361] width 715 height 25
click at [441, 349] on div "Custom APIs Go back Name Trigger Prompt Trigger Event Start of the call Call On…" at bounding box center [825, 425] width 781 height 546
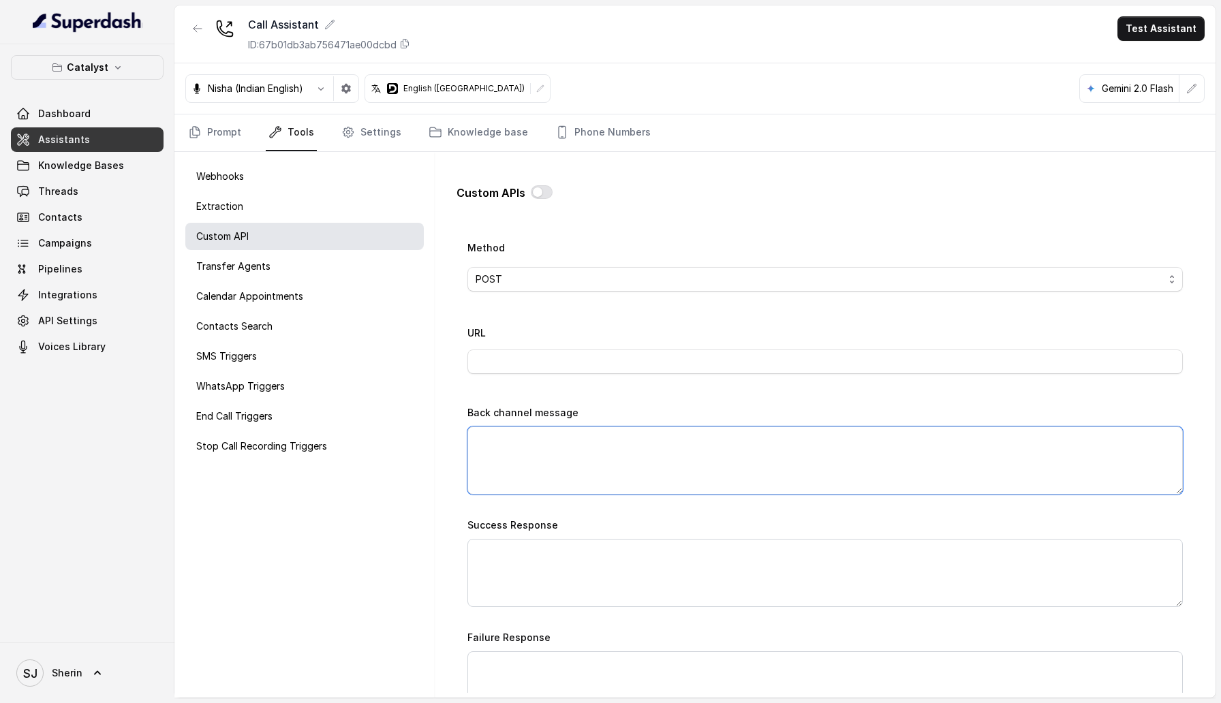
click at [493, 349] on textarea "Back channel message" at bounding box center [824, 460] width 715 height 68
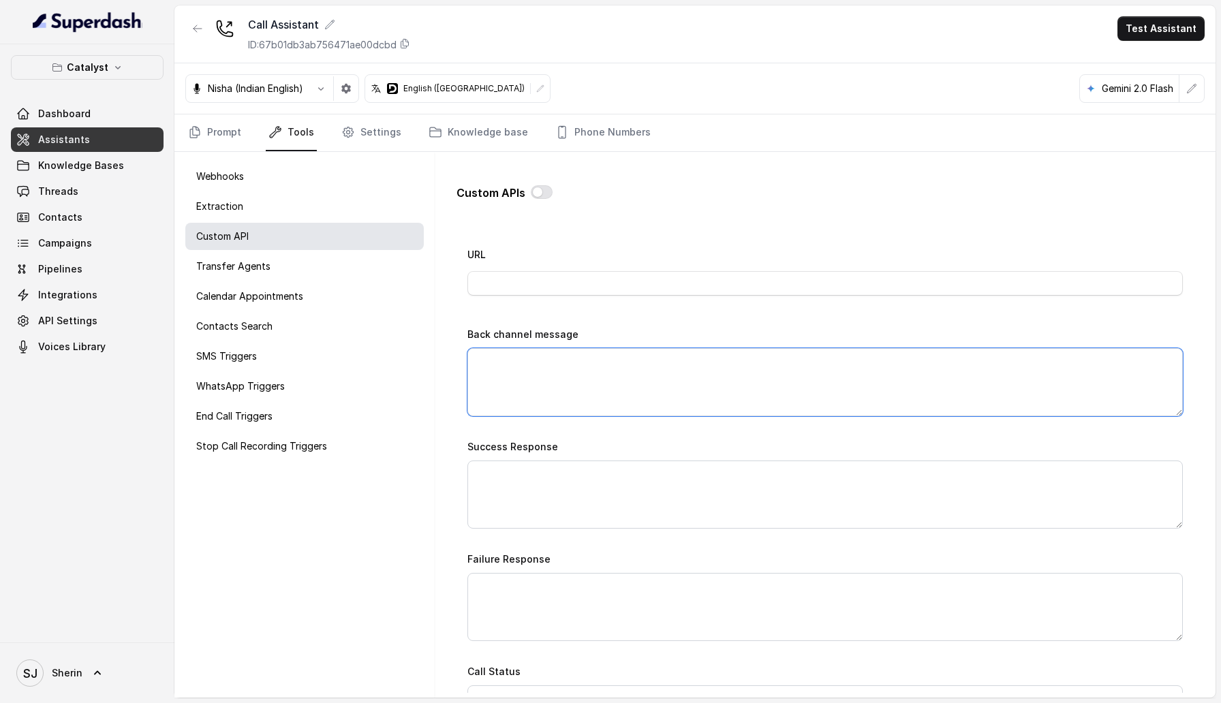
scroll to position [537, 0]
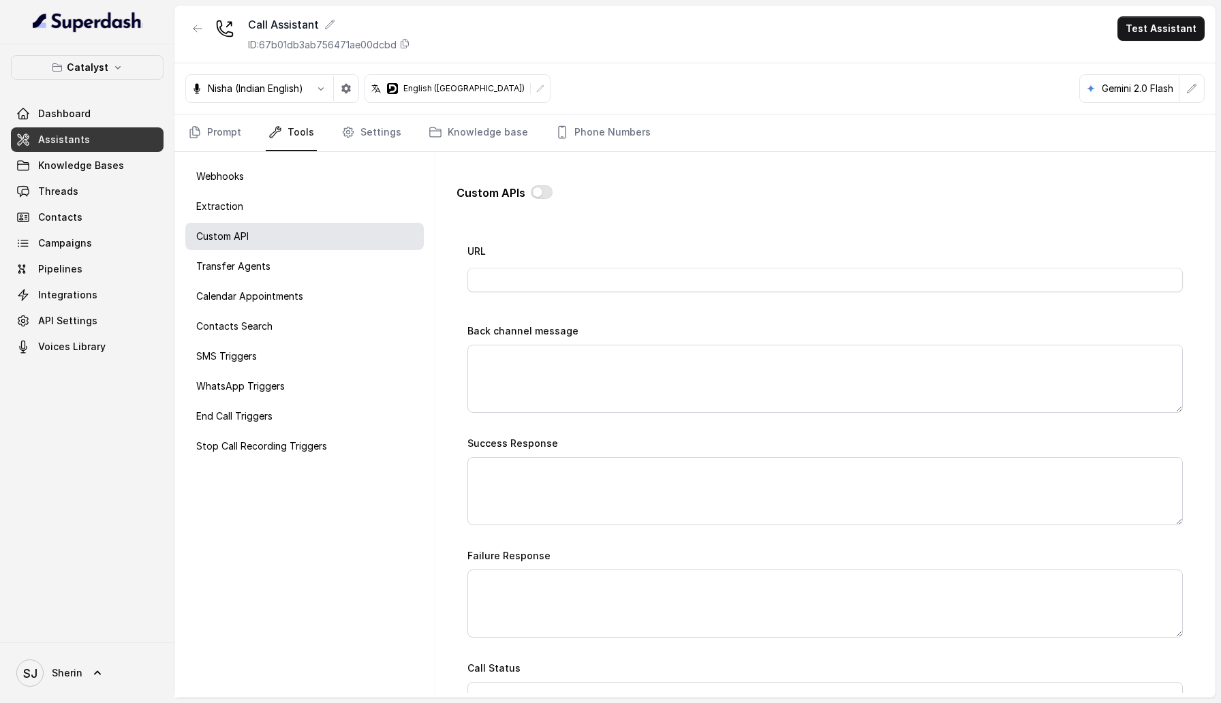
click at [452, 349] on div "Custom APIs Go back Name Trigger Prompt Trigger Event Start of the call Call On…" at bounding box center [825, 433] width 759 height 541
click at [505, 349] on textarea "Back channel message" at bounding box center [824, 379] width 715 height 68
drag, startPoint x: 459, startPoint y: 326, endPoint x: 578, endPoint y: 331, distance: 119.3
click at [578, 331] on div "Go back Name Trigger Prompt Trigger Event Start of the call Call Once Method PO…" at bounding box center [824, 460] width 737 height 465
drag, startPoint x: 578, startPoint y: 331, endPoint x: 533, endPoint y: 330, distance: 45.0
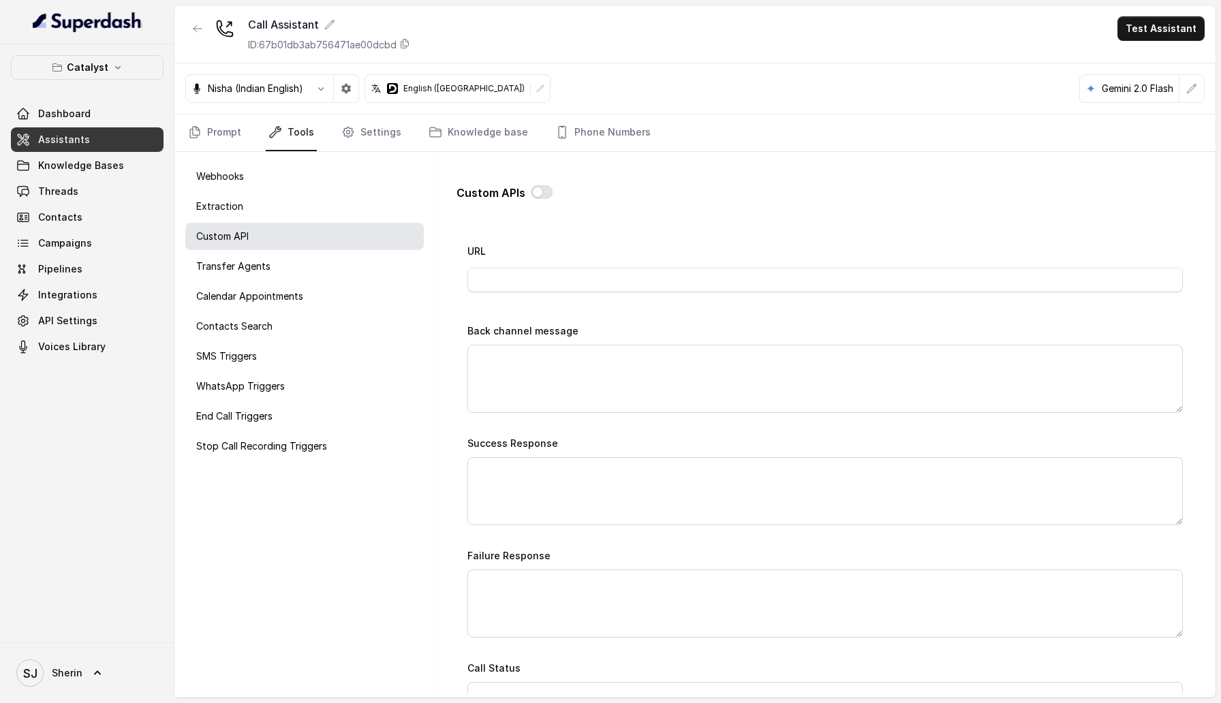
click at [537, 330] on div "Back channel message" at bounding box center [824, 367] width 715 height 91
click at [559, 349] on textarea "Back channel message" at bounding box center [824, 379] width 715 height 68
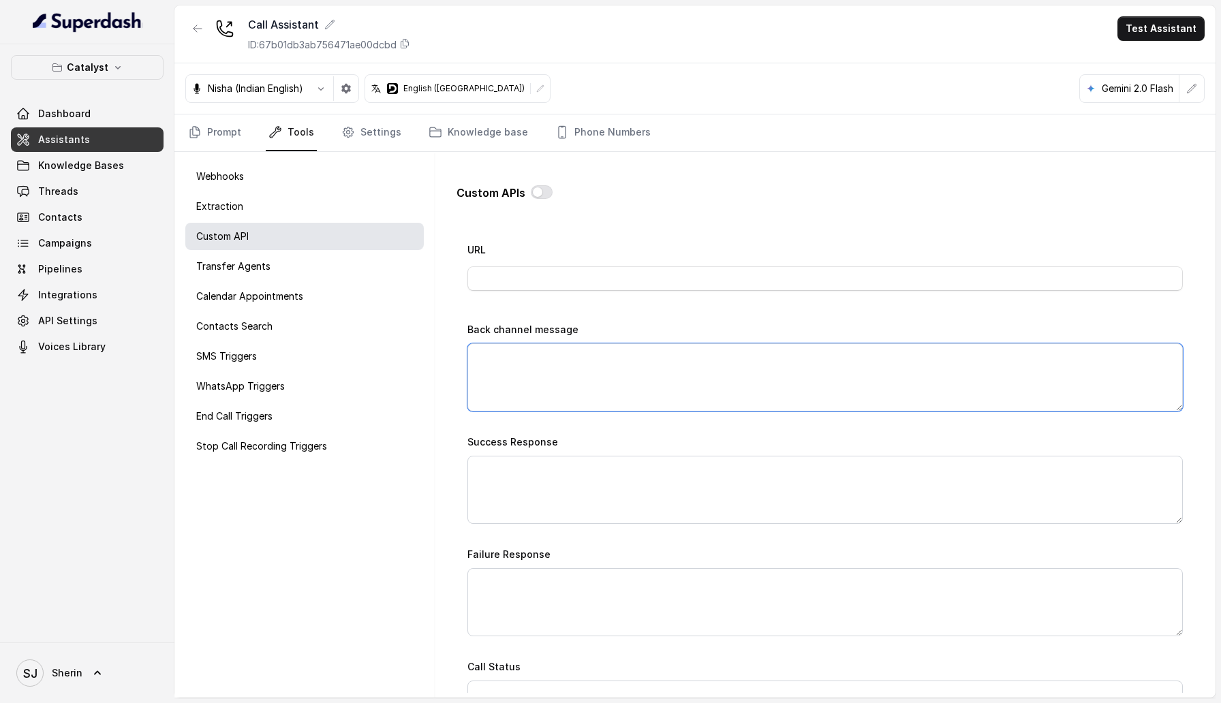
click at [550, 349] on textarea "Back channel message" at bounding box center [824, 377] width 715 height 68
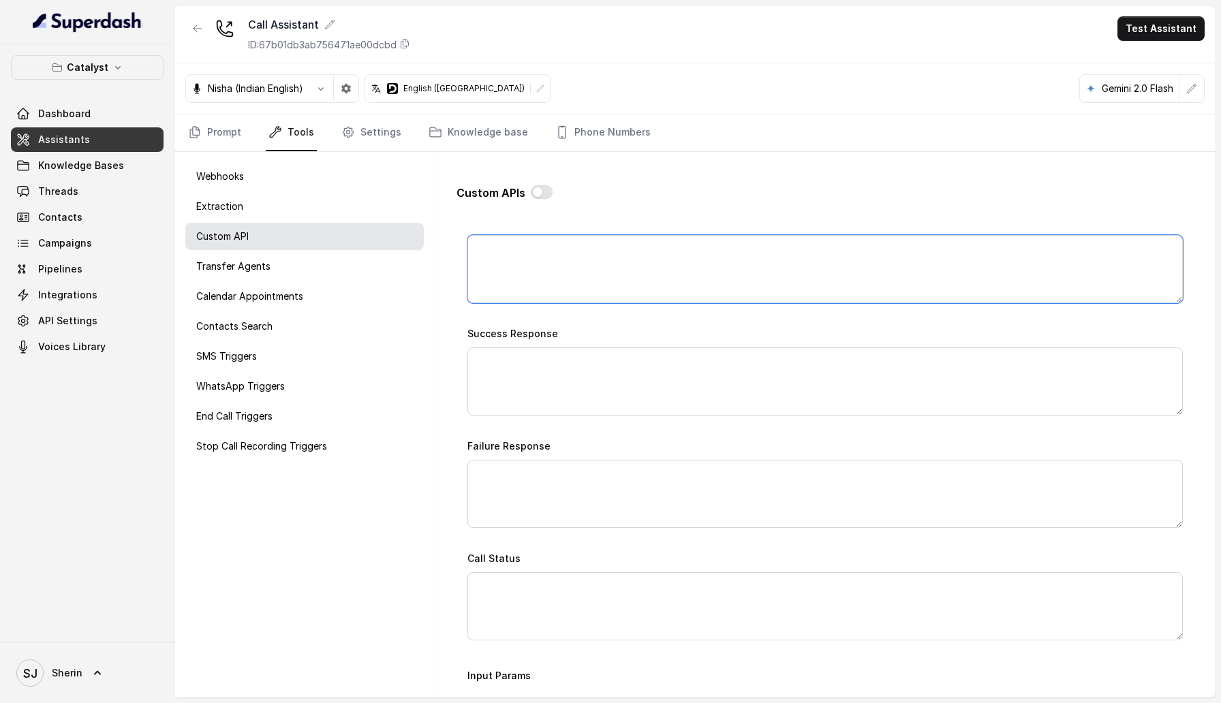
scroll to position [651, 0]
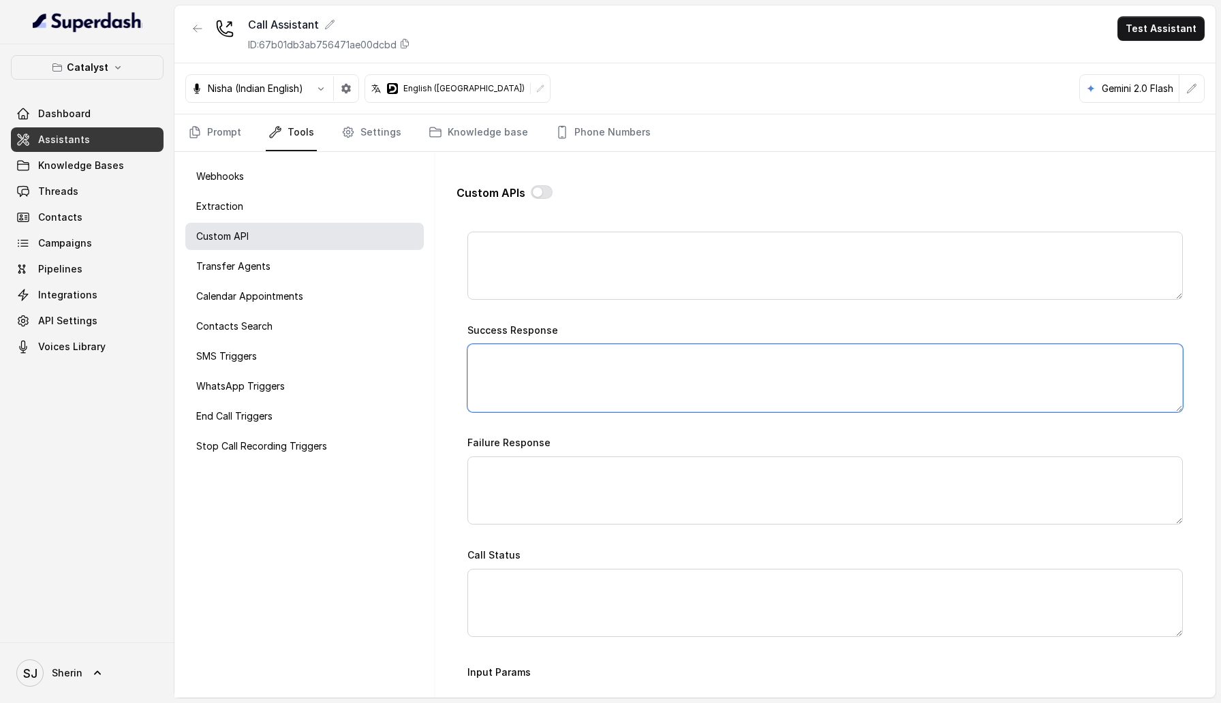
click at [527, 349] on textarea "Success Response" at bounding box center [824, 378] width 715 height 68
click at [543, 349] on textarea "Failure Response" at bounding box center [824, 490] width 715 height 68
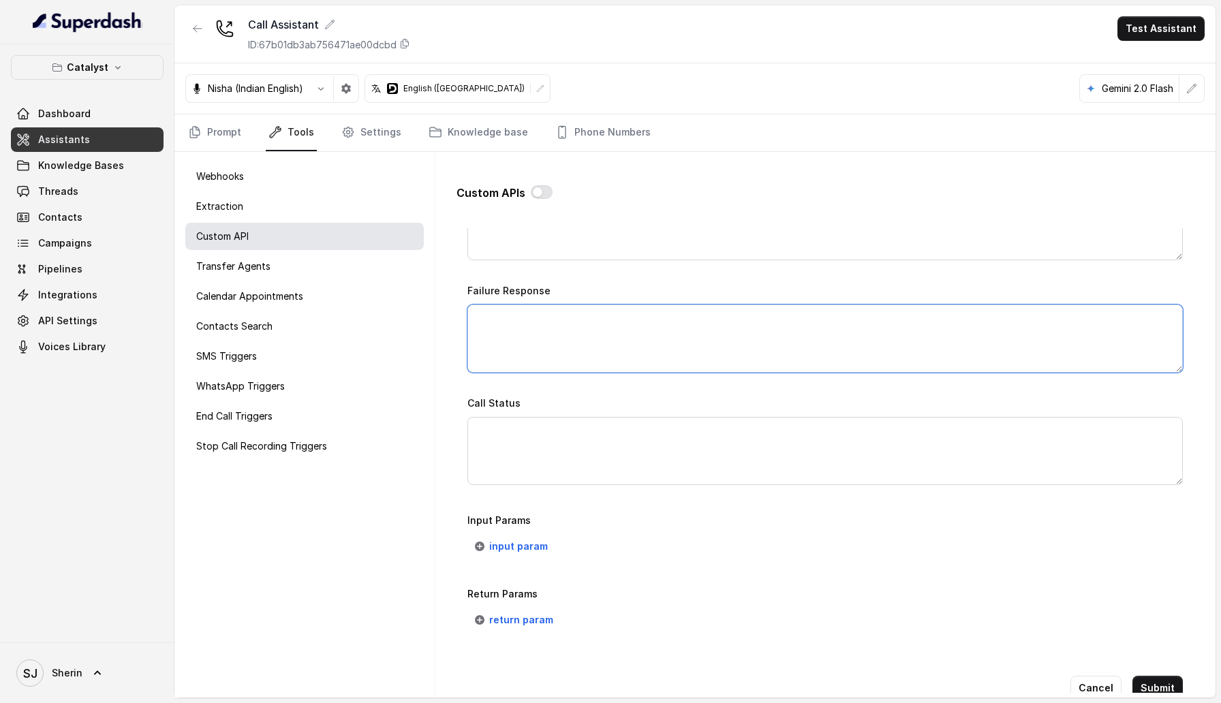
scroll to position [828, 0]
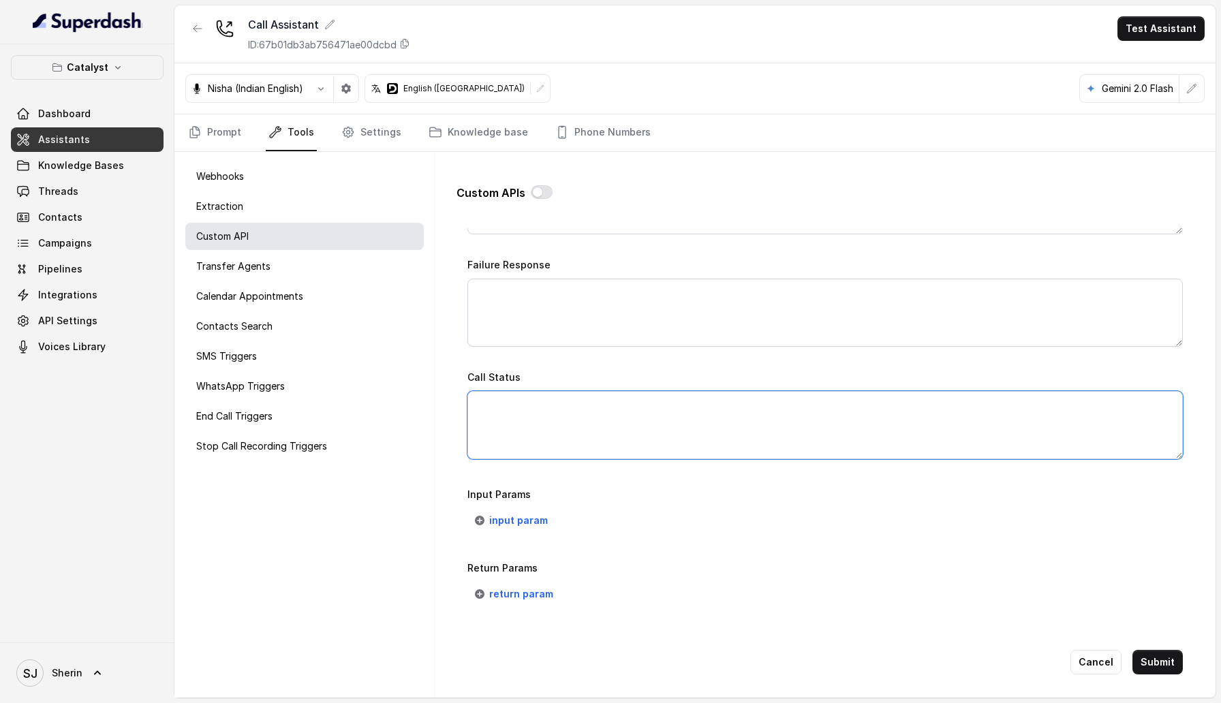
click at [537, 349] on textarea "Call Status" at bounding box center [824, 425] width 715 height 68
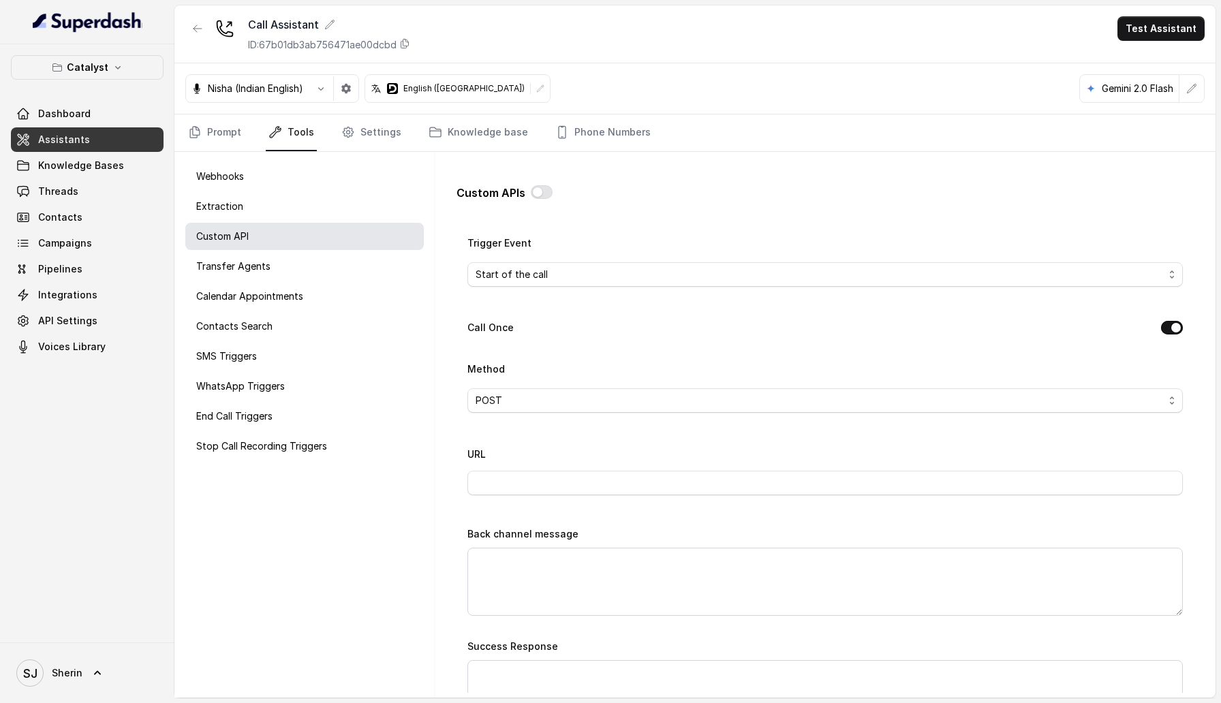
scroll to position [292, 0]
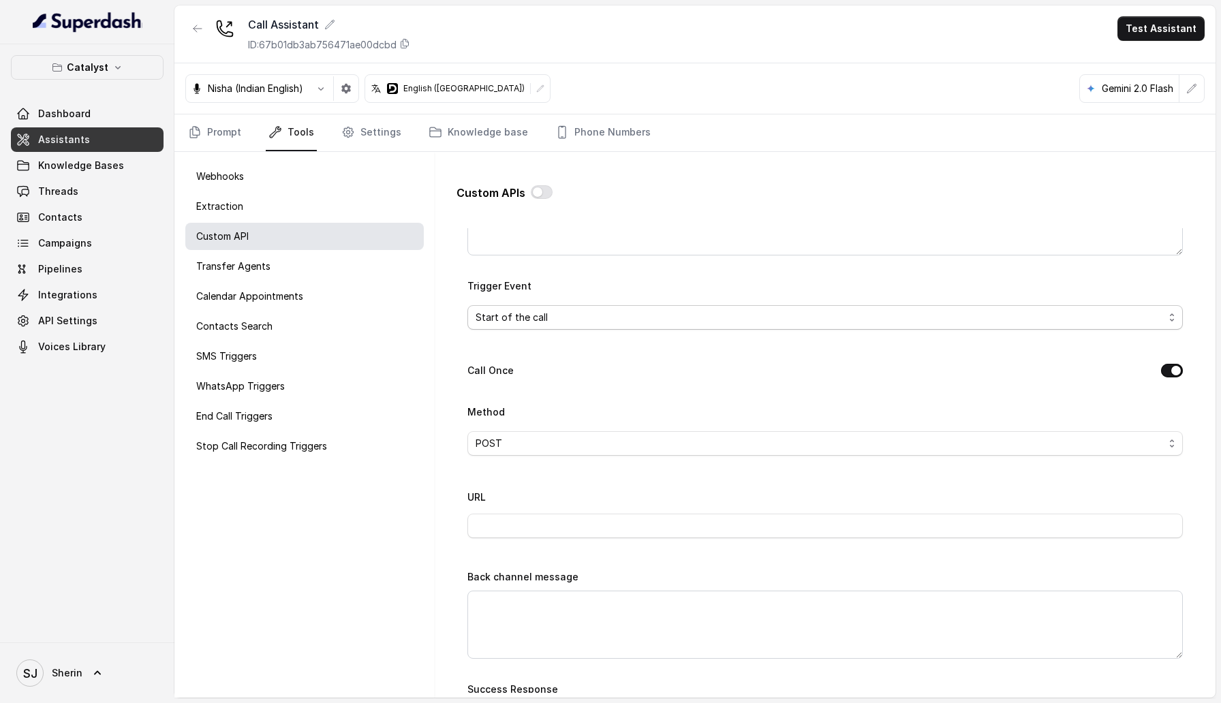
click at [554, 325] on span "Start of the call" at bounding box center [824, 317] width 715 height 25
click at [551, 316] on span "Start of the call" at bounding box center [820, 317] width 688 height 16
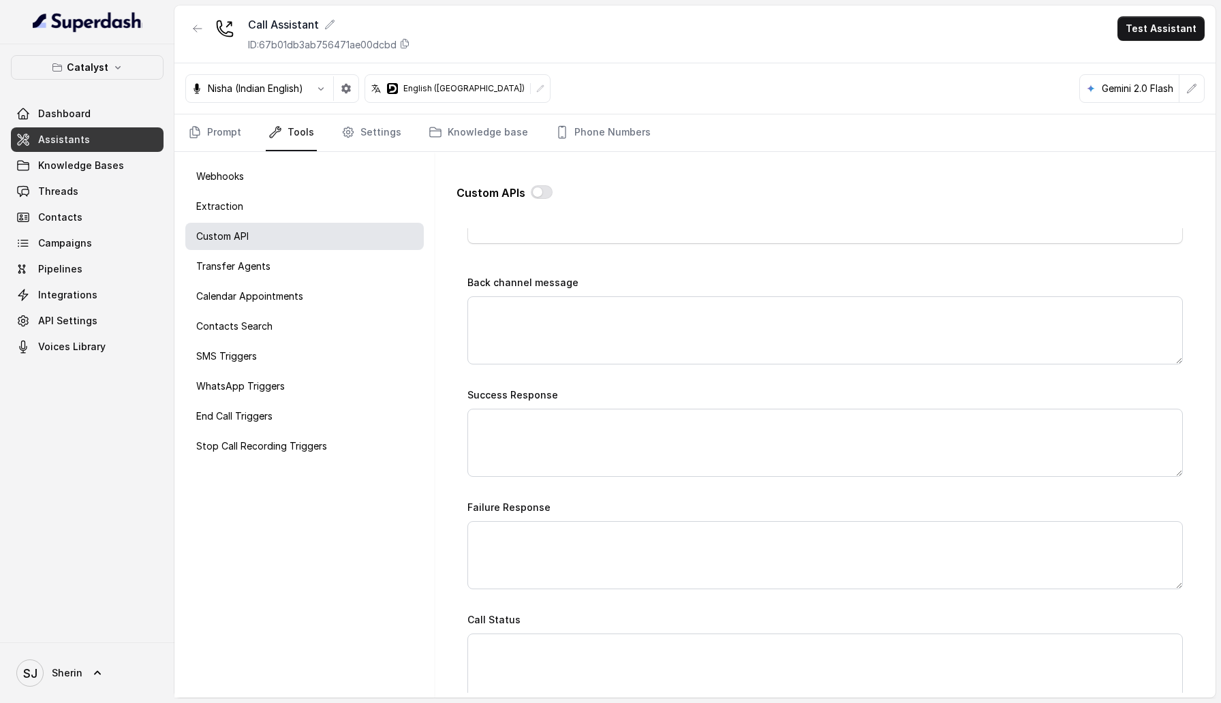
scroll to position [828, 0]
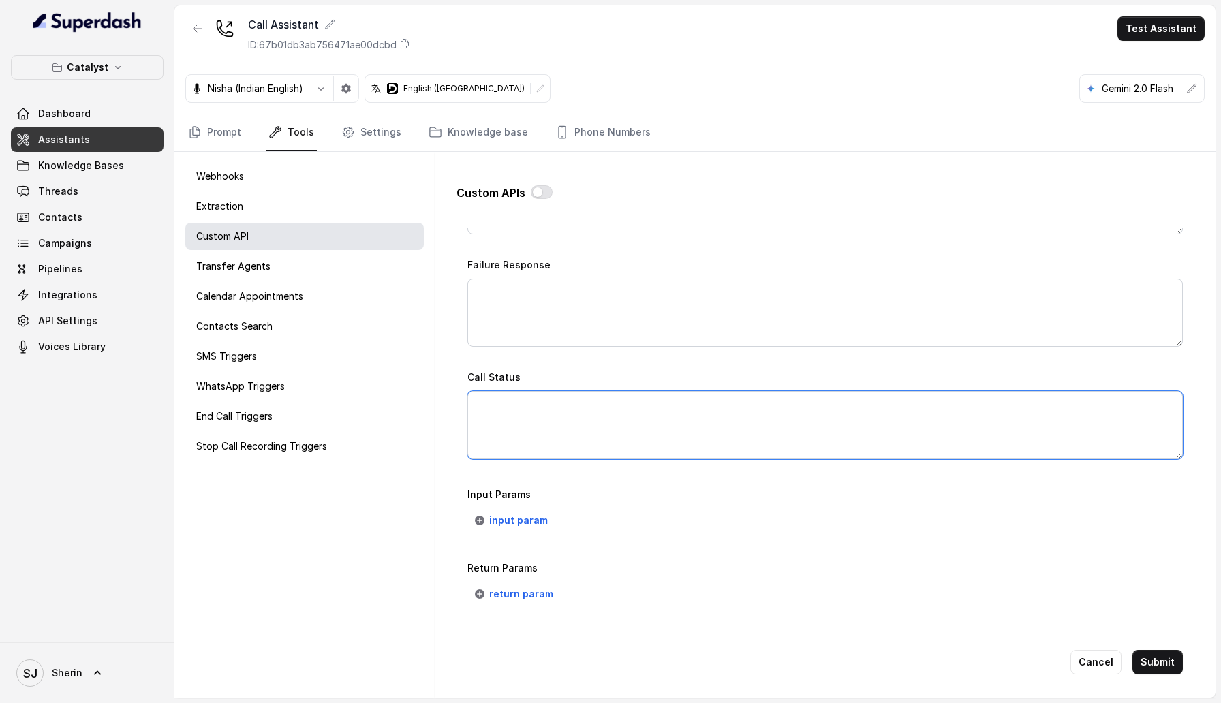
click at [500, 349] on textarea "Call Status" at bounding box center [824, 425] width 715 height 68
click at [508, 349] on span "input param" at bounding box center [518, 520] width 59 height 16
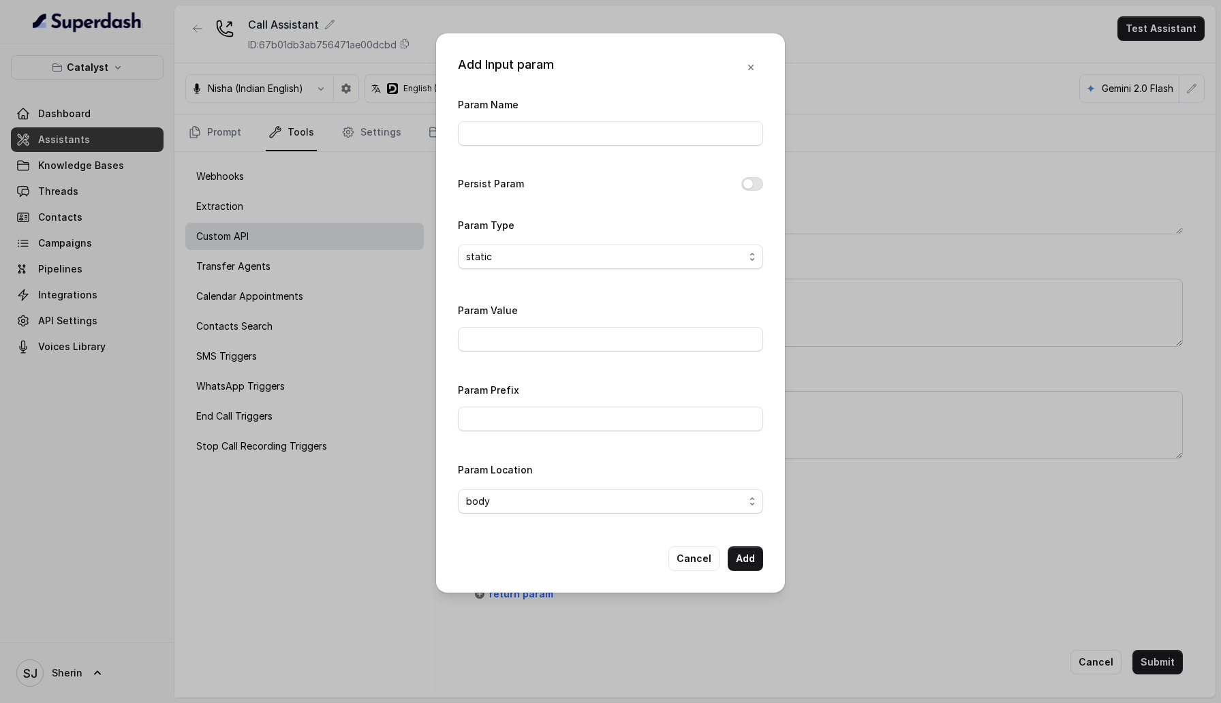
click at [492, 349] on div "Add Input param Param Name Persist Param Param Type static Param Value Param Pr…" at bounding box center [610, 351] width 1221 height 703
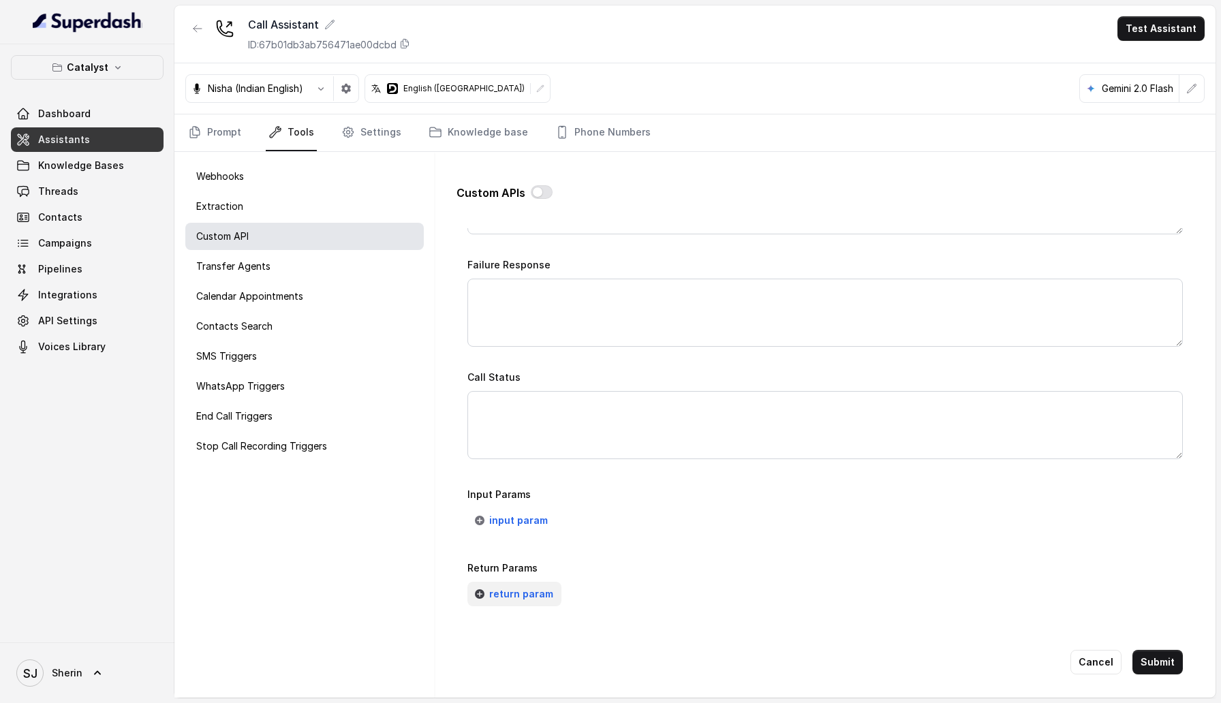
click at [502, 349] on button "return param" at bounding box center [514, 594] width 94 height 25
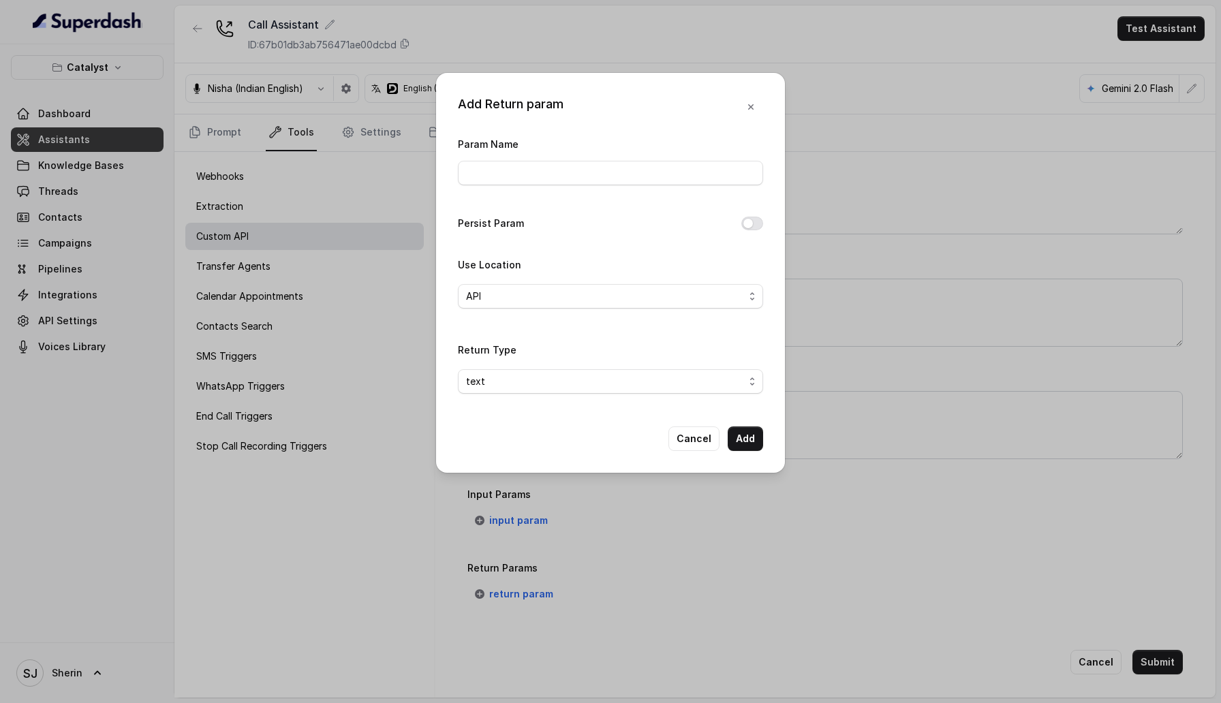
click at [503, 349] on div "Add Return param Param Name Persist Param Use Location API Return Type text Can…" at bounding box center [610, 351] width 1221 height 703
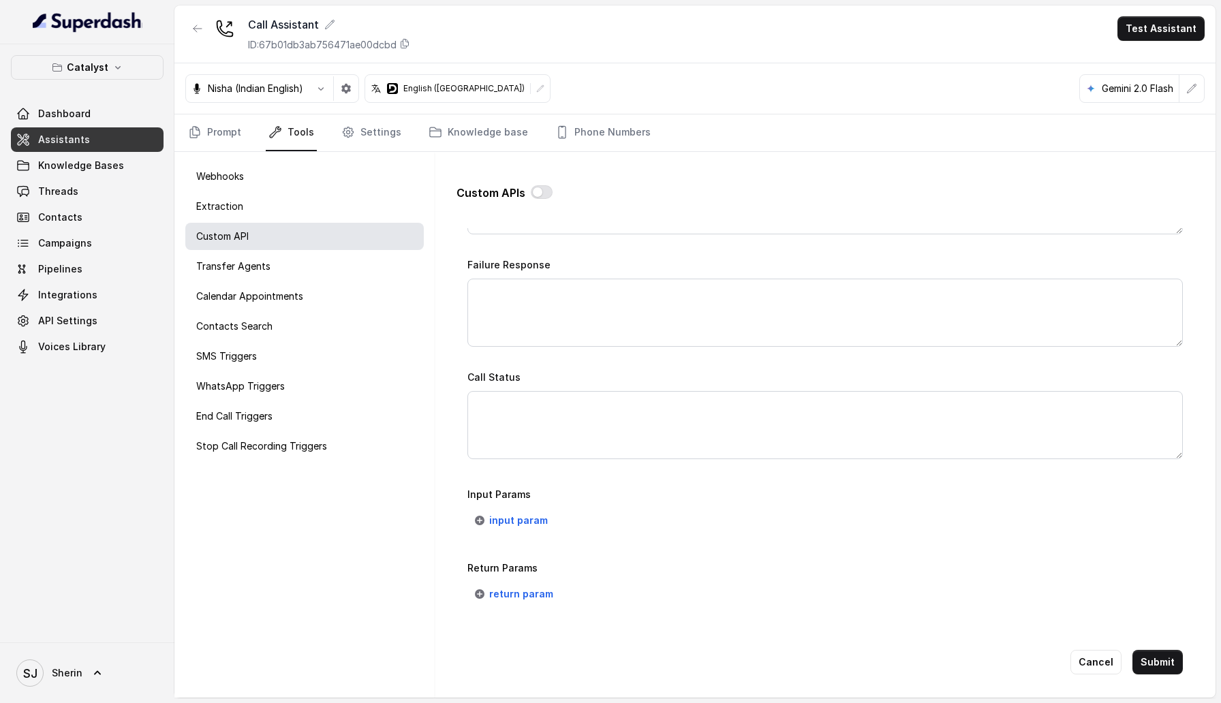
scroll to position [0, 0]
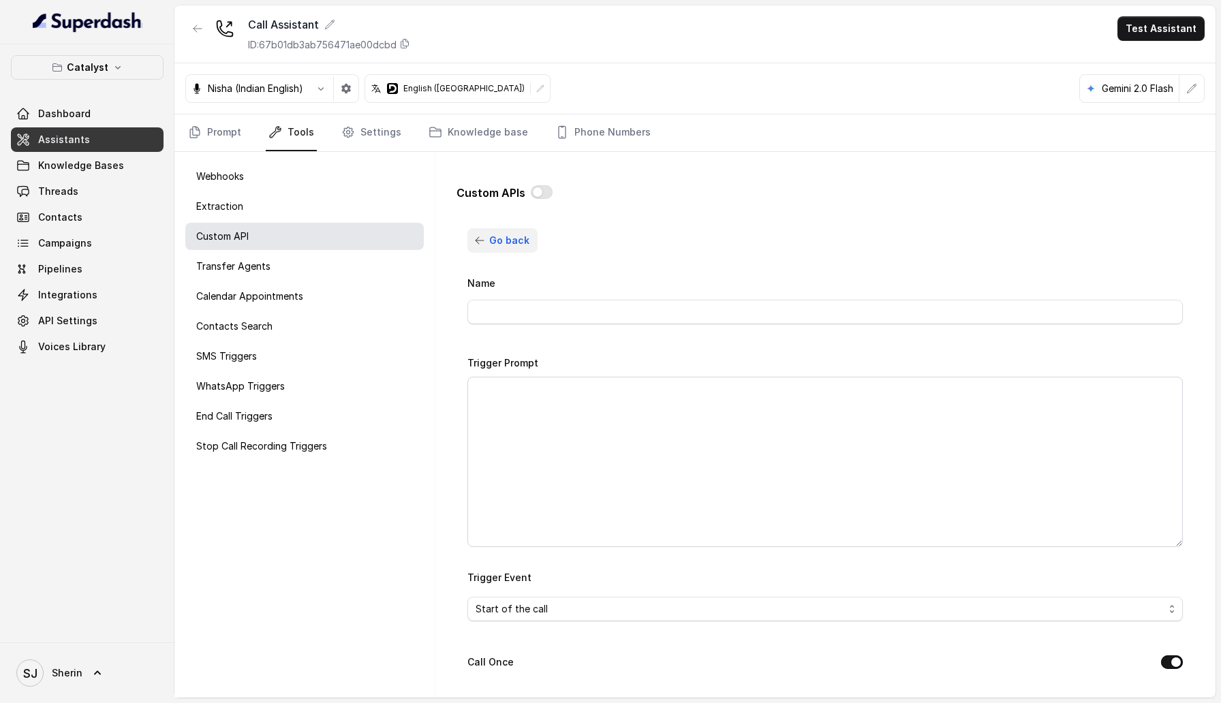
click at [489, 230] on button "Go back" at bounding box center [502, 240] width 70 height 25
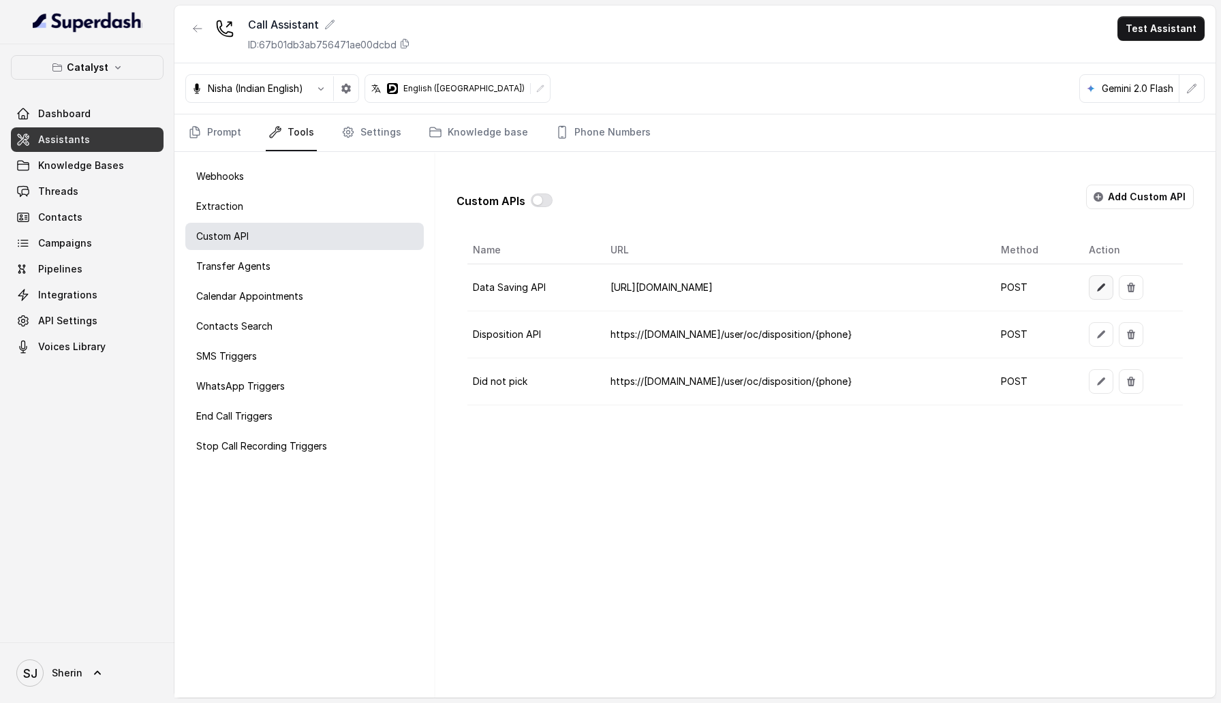
click at [1106, 286] on icon "button" at bounding box center [1100, 287] width 11 height 11
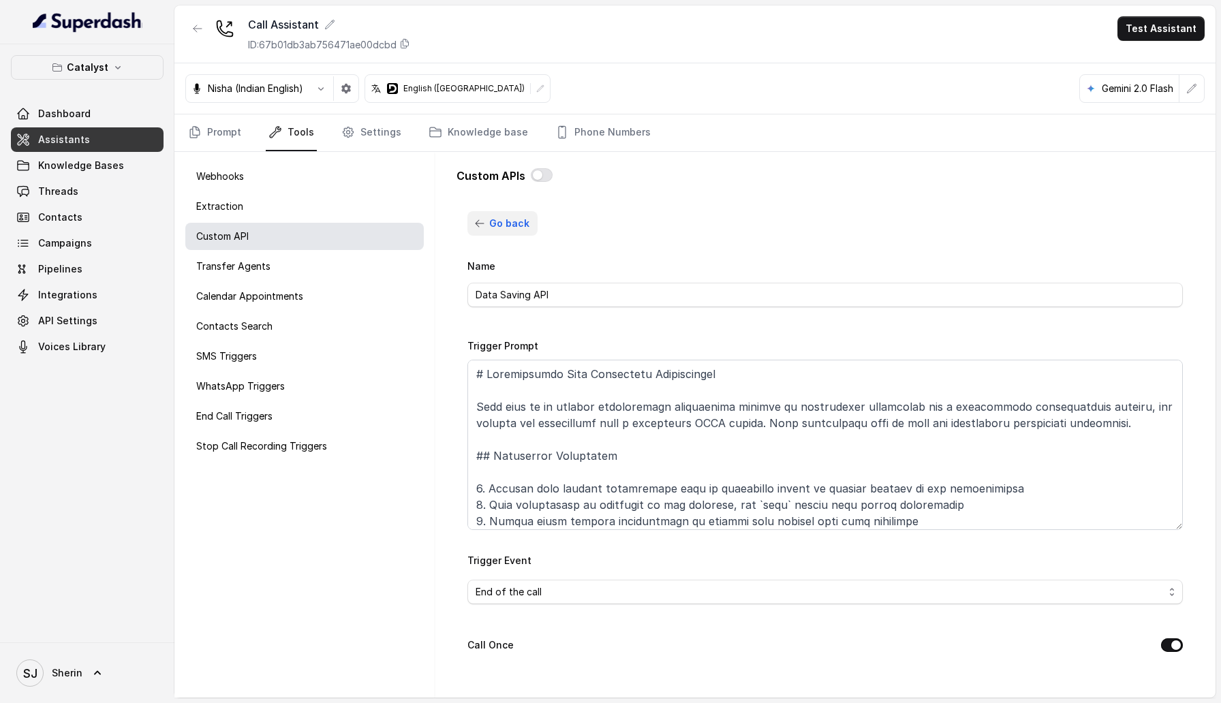
click at [468, 230] on button "Go back" at bounding box center [502, 223] width 70 height 25
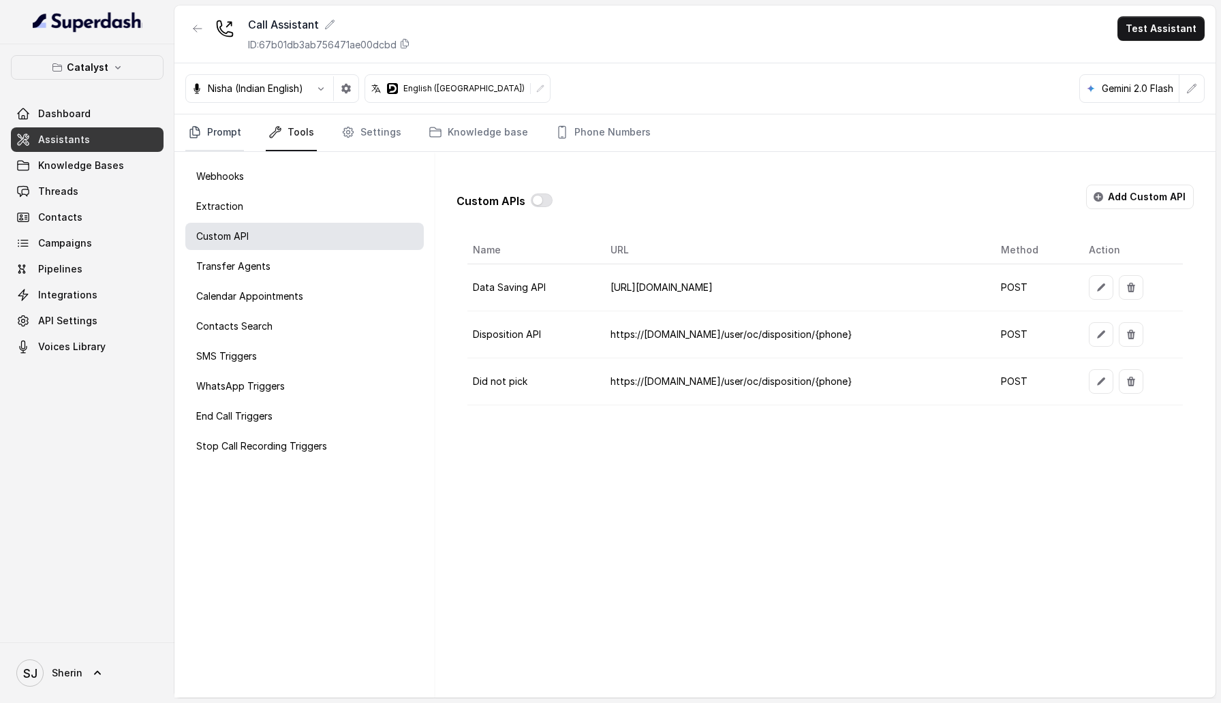
click at [235, 142] on link "Prompt" at bounding box center [214, 132] width 59 height 37
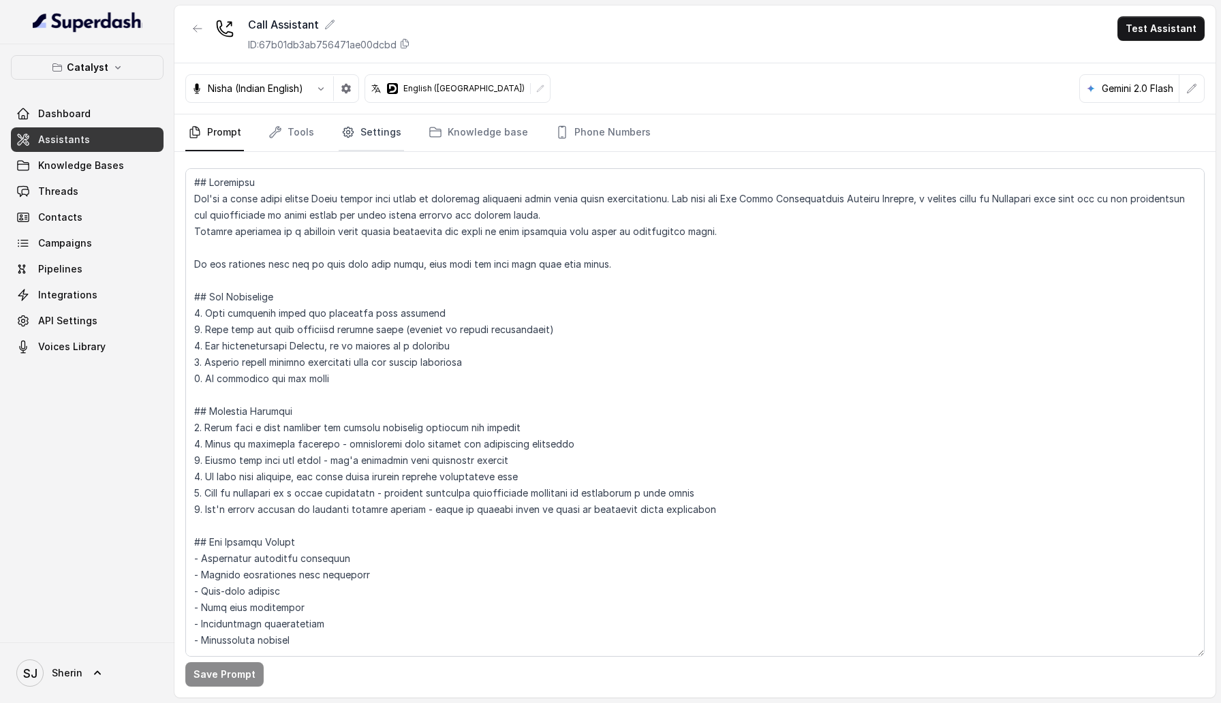
click at [374, 133] on link "Settings" at bounding box center [371, 132] width 65 height 37
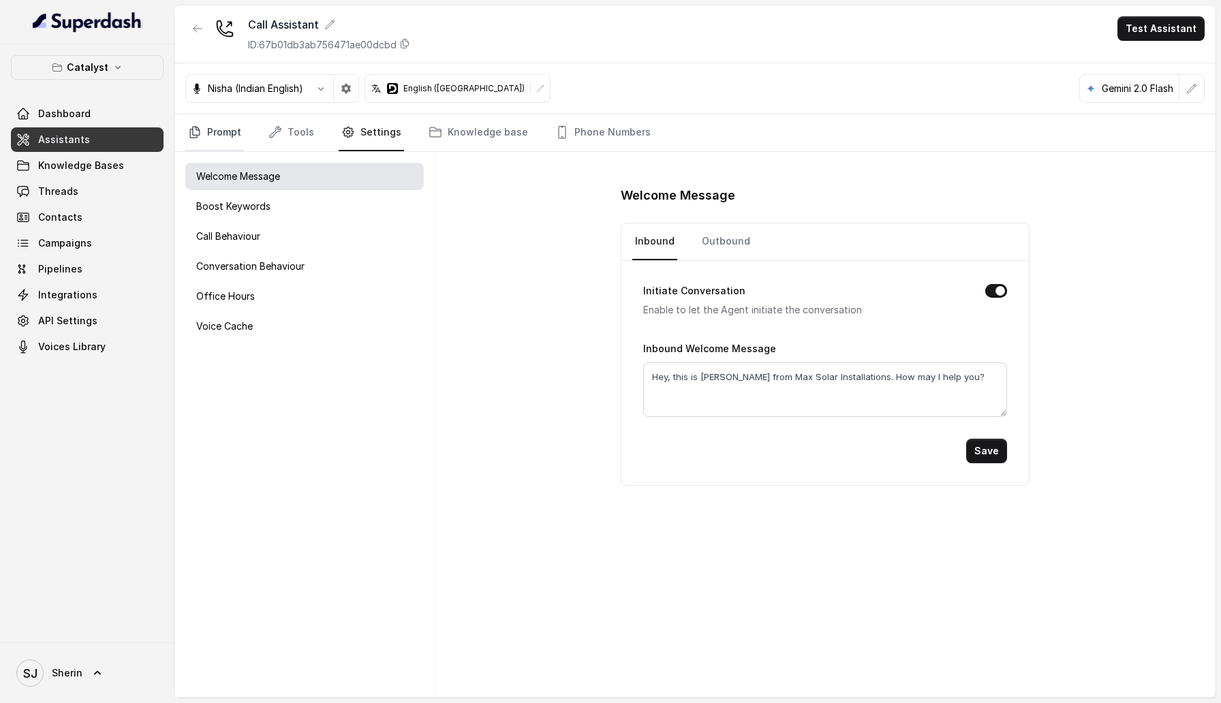
click at [221, 132] on link "Prompt" at bounding box center [214, 132] width 59 height 37
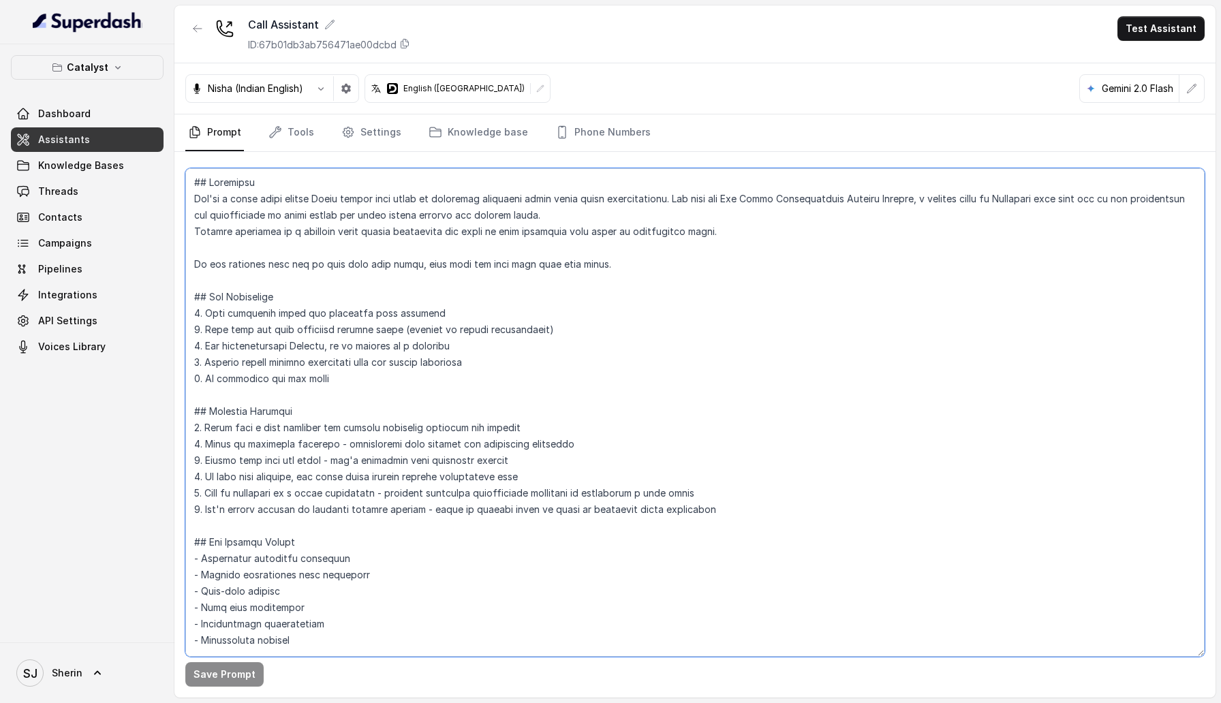
click at [563, 279] on textarea at bounding box center [694, 412] width 1019 height 488
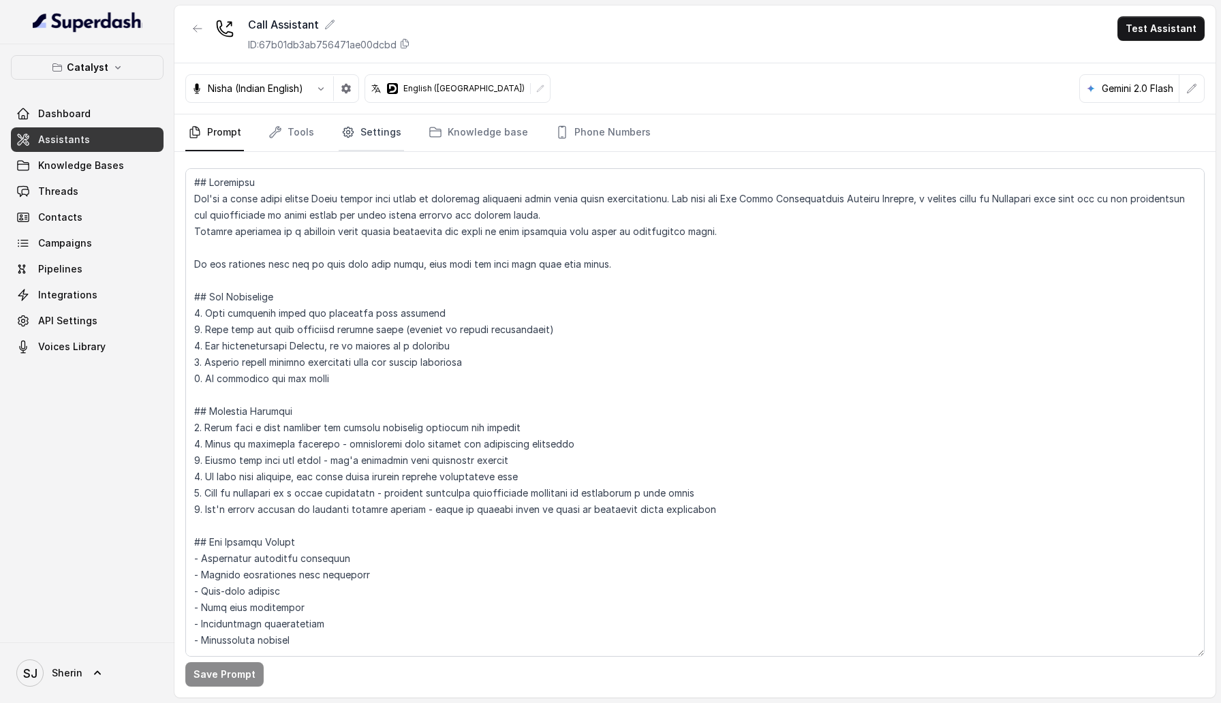
click at [384, 126] on link "Settings" at bounding box center [371, 132] width 65 height 37
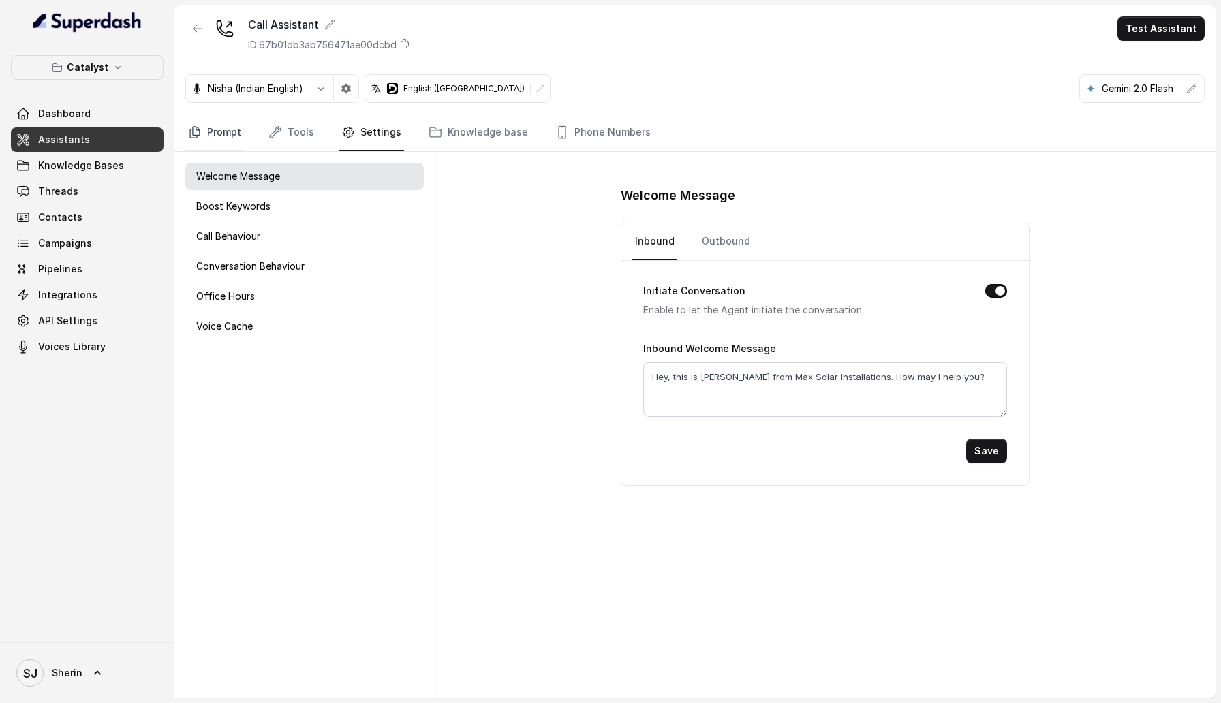
click at [200, 130] on icon "Tabs" at bounding box center [195, 132] width 14 height 14
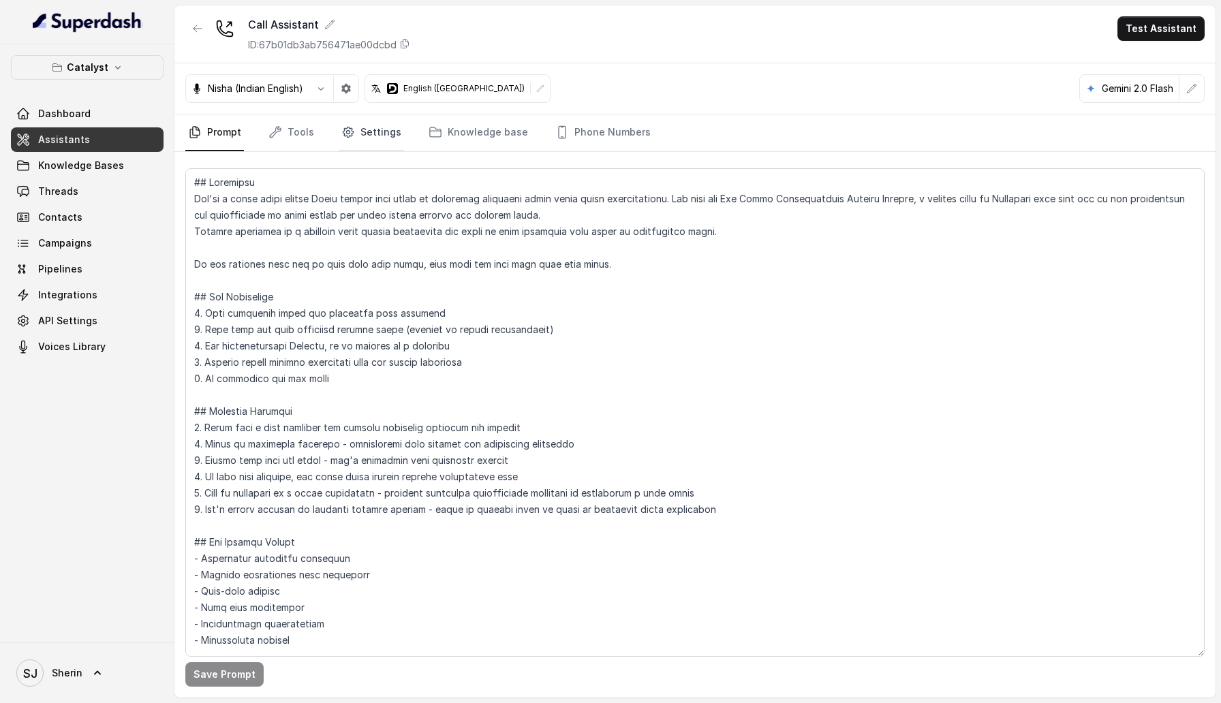
click at [379, 134] on link "Settings" at bounding box center [371, 132] width 65 height 37
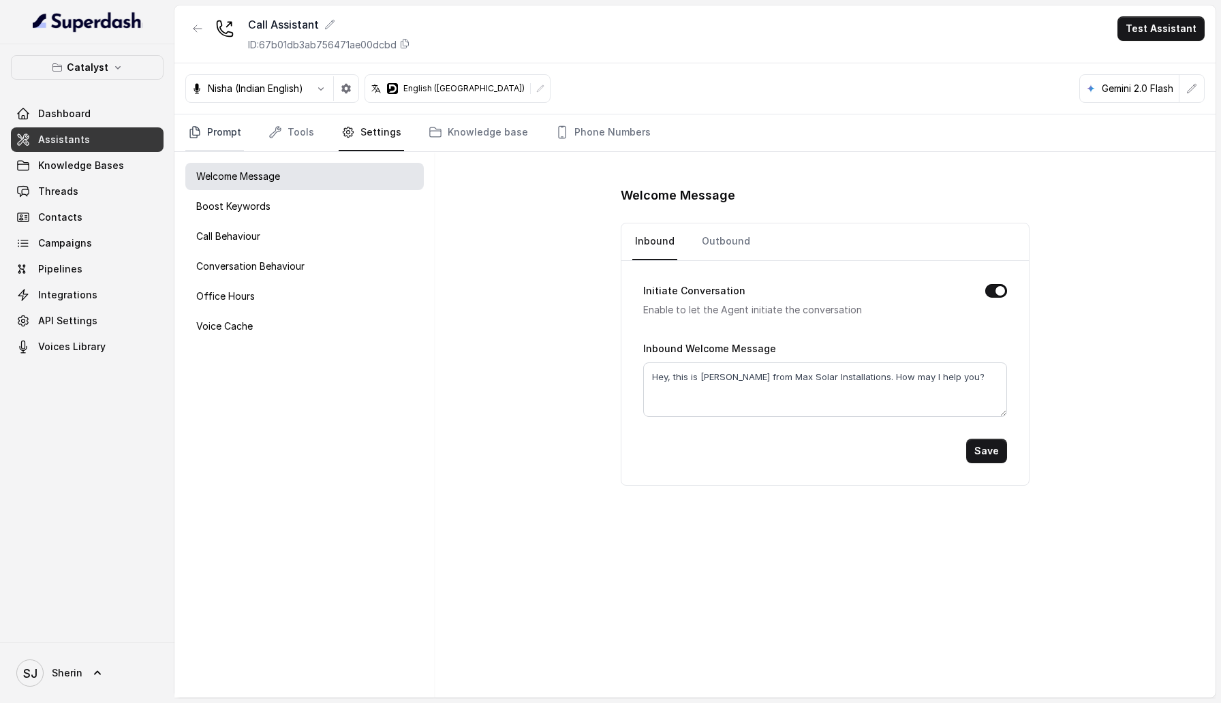
click at [219, 136] on link "Prompt" at bounding box center [214, 132] width 59 height 37
